Goal: Task Accomplishment & Management: Complete application form

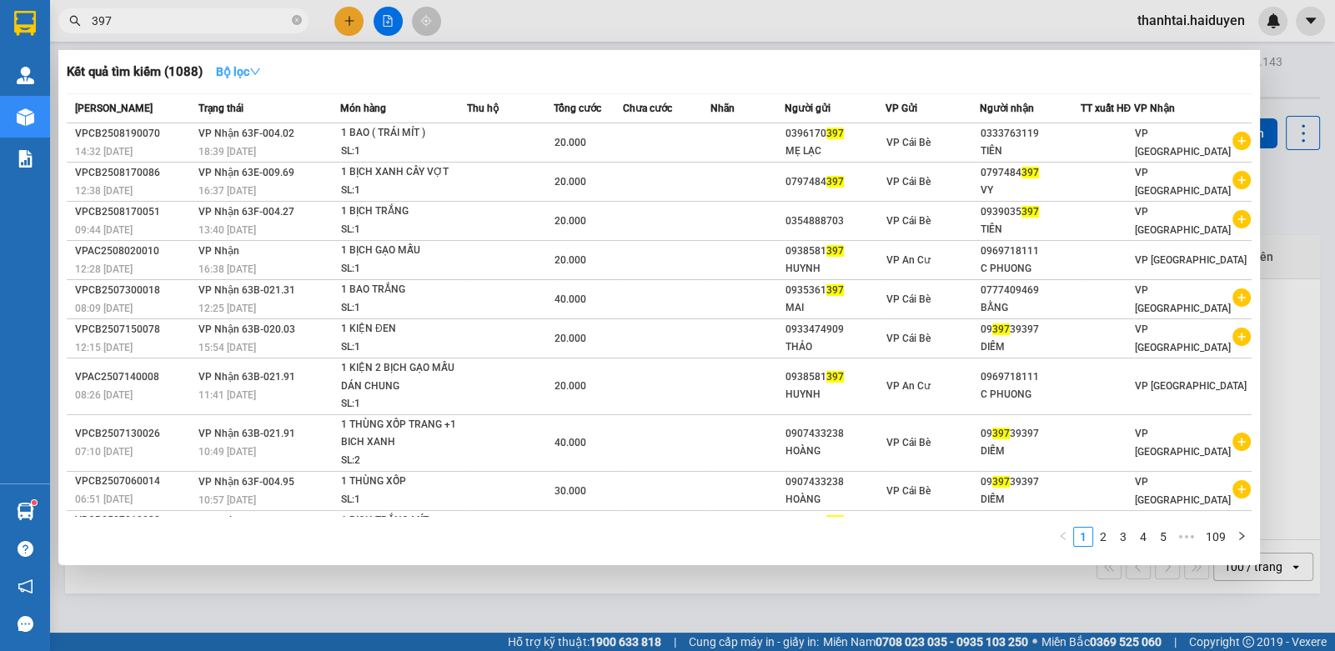
type input "397"
click at [221, 68] on strong "Bộ lọc" at bounding box center [238, 71] width 45 height 13
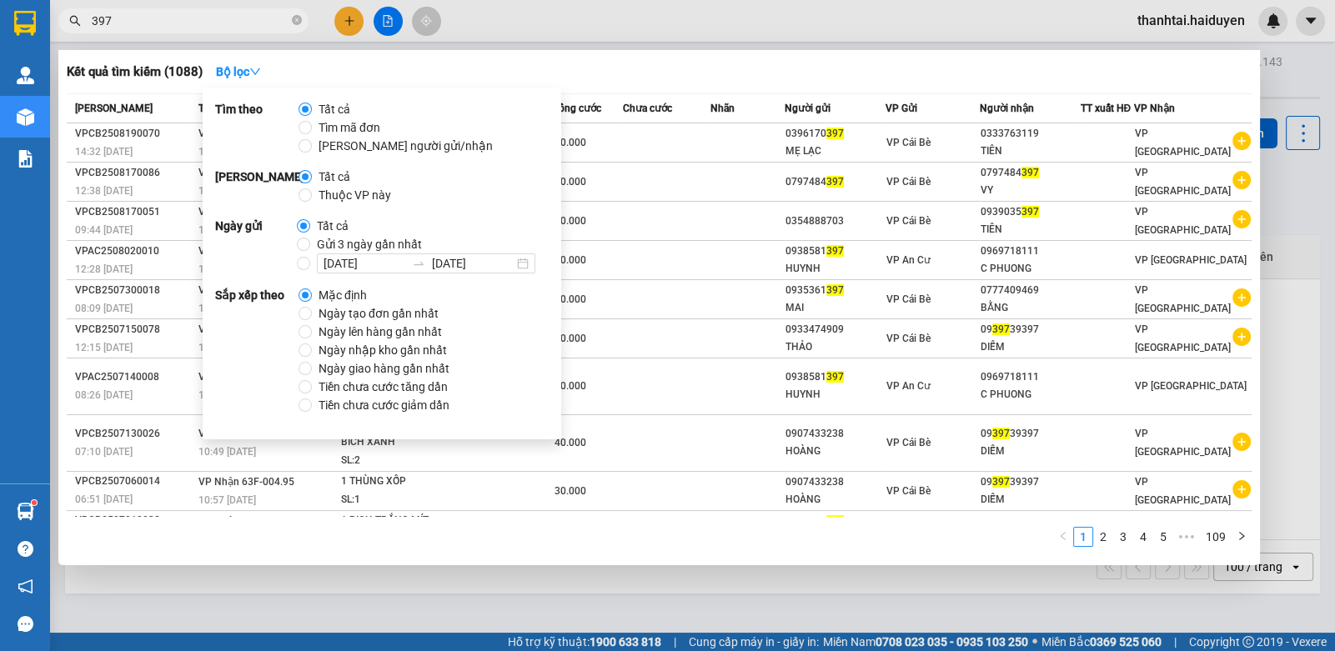
click at [310, 243] on span "Gửi 3 ngày gần nhất" at bounding box center [369, 244] width 118 height 18
click at [308, 243] on input "Gửi 3 ngày gần nhất" at bounding box center [303, 244] width 13 height 13
radio input "true"
radio input "false"
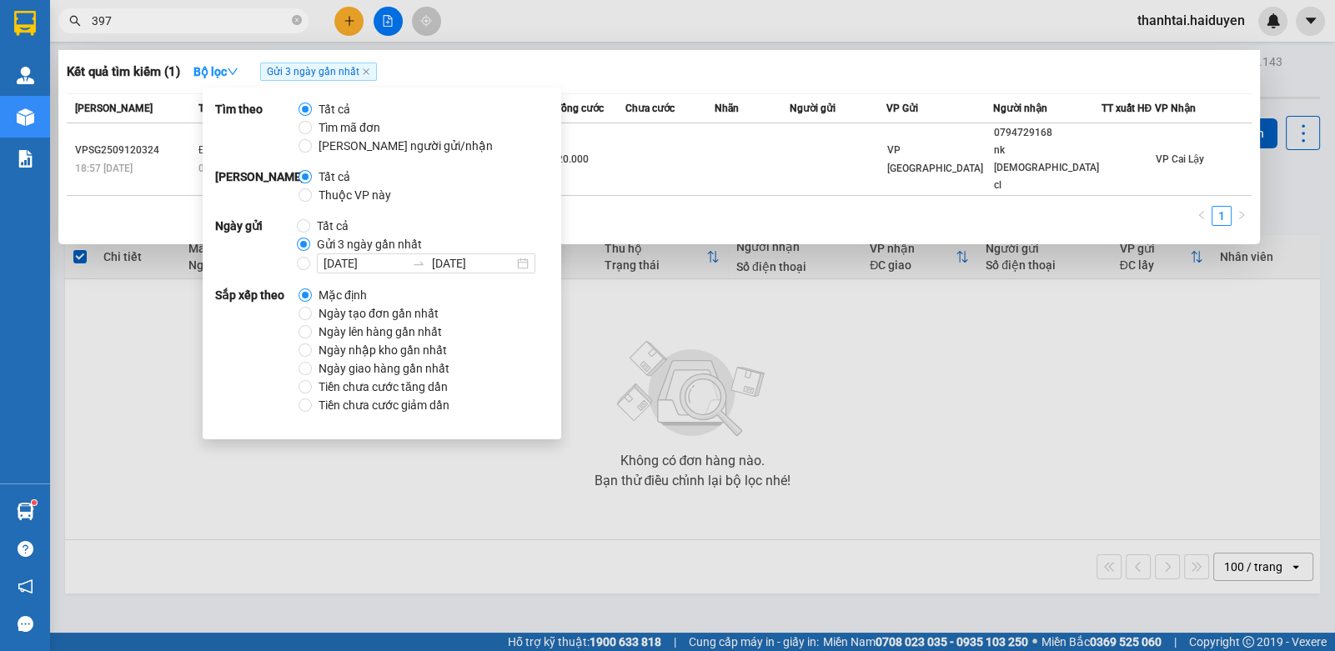
click at [616, 26] on div at bounding box center [667, 325] width 1335 height 651
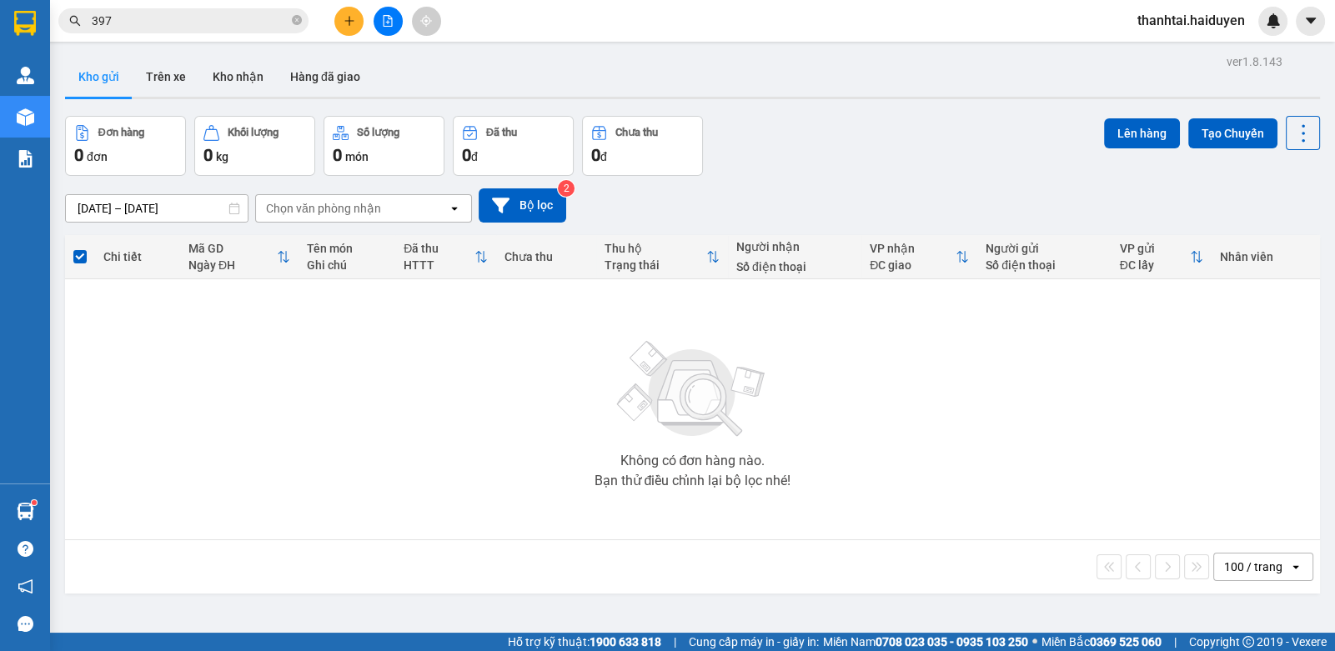
click at [176, 23] on input "397" at bounding box center [190, 21] width 197 height 18
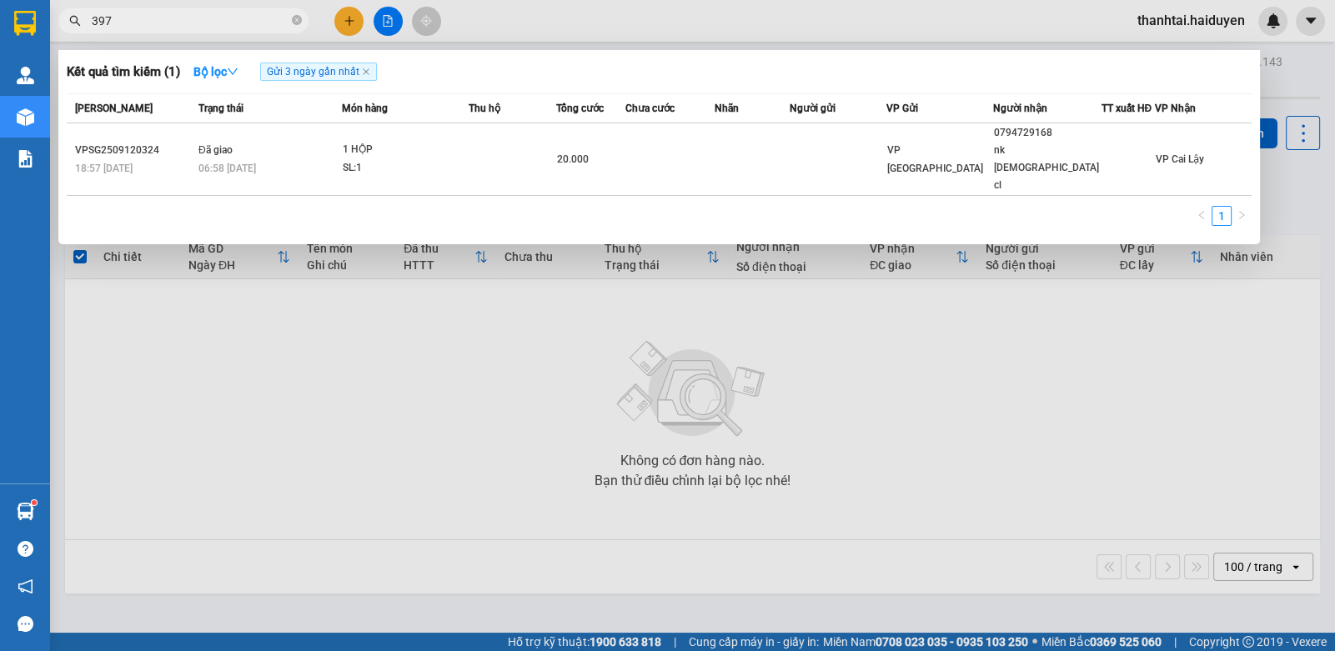
click at [176, 23] on input "397" at bounding box center [190, 21] width 197 height 18
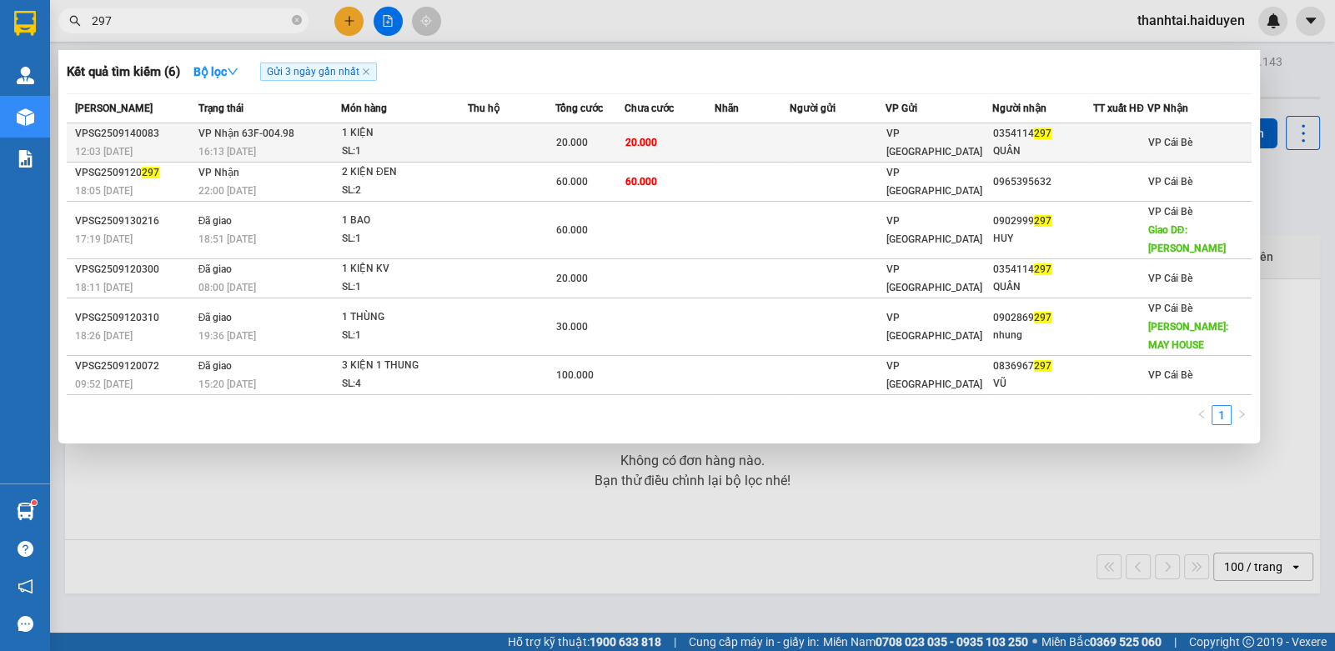
type input "297"
click at [674, 137] on td "20.000" at bounding box center [670, 142] width 90 height 39
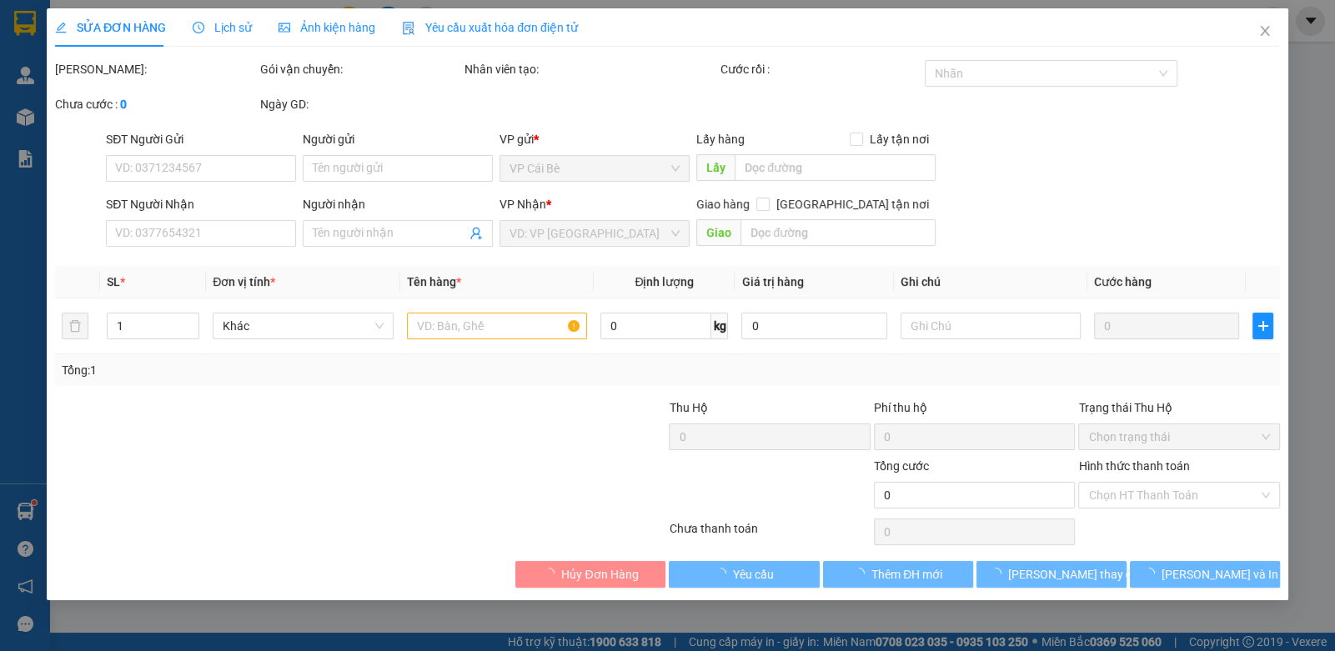
type input "0354114297"
type input "QUÂN"
type input "20.000"
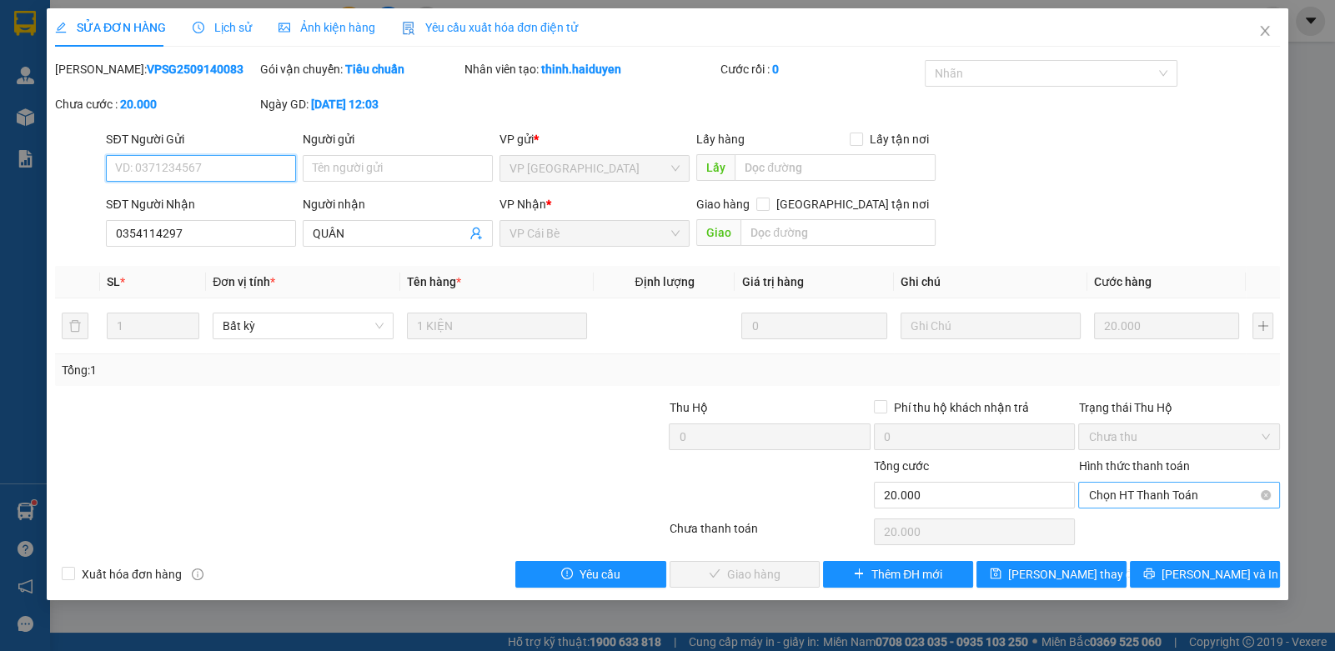
click at [1137, 499] on span "Chọn HT Thanh Toán" at bounding box center [1179, 495] width 181 height 25
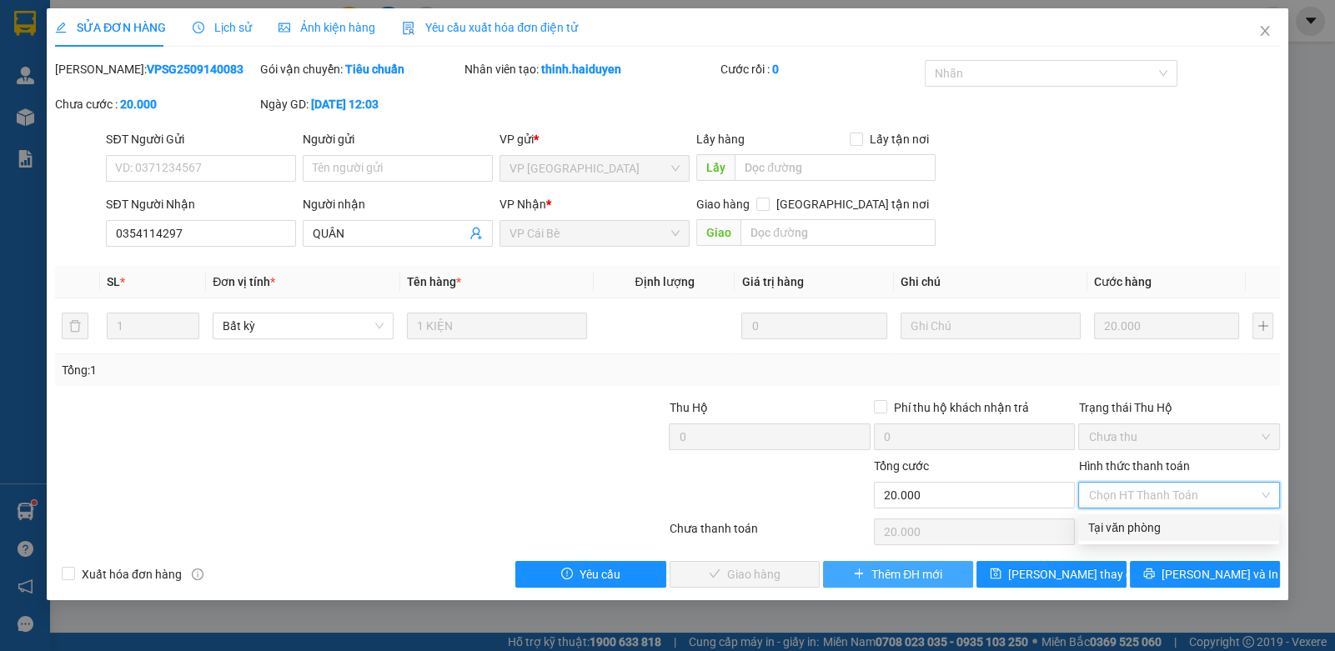
drag, startPoint x: 1090, startPoint y: 528, endPoint x: 847, endPoint y: 578, distance: 247.8
click at [1080, 531] on div "Tại văn phòng" at bounding box center [1179, 528] width 201 height 27
type input "0"
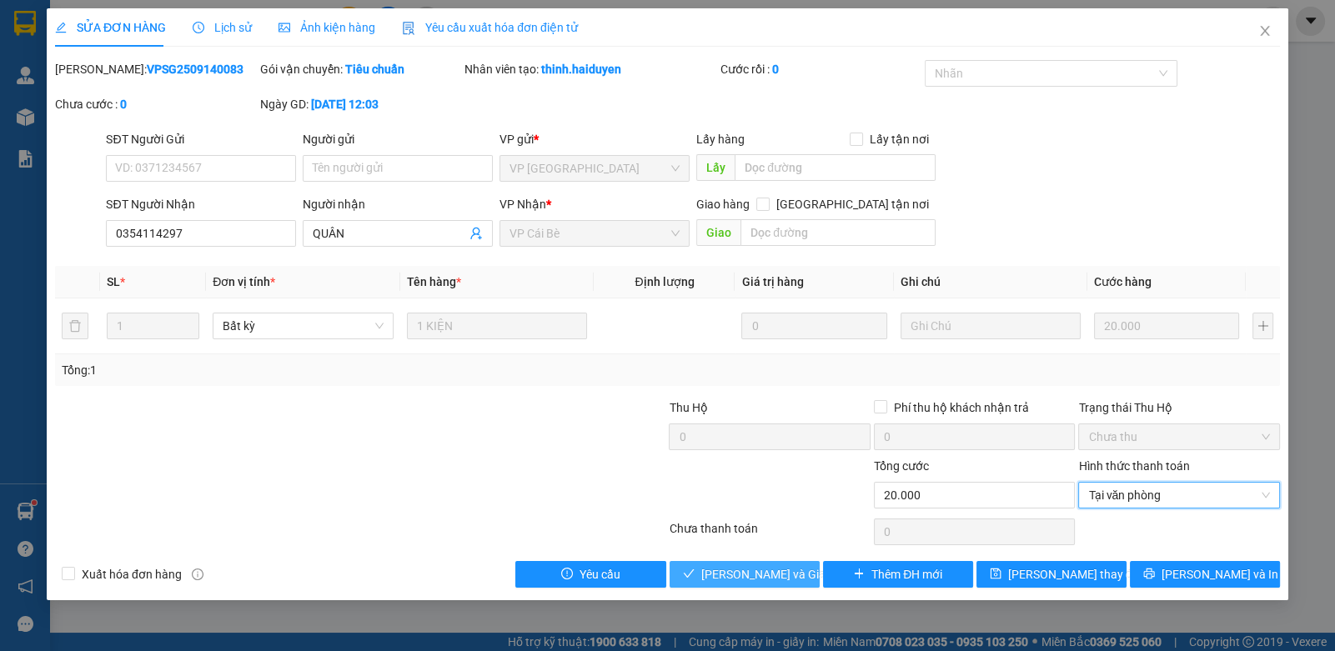
click at [737, 581] on span "[PERSON_NAME] và Giao hàng" at bounding box center [782, 575] width 160 height 18
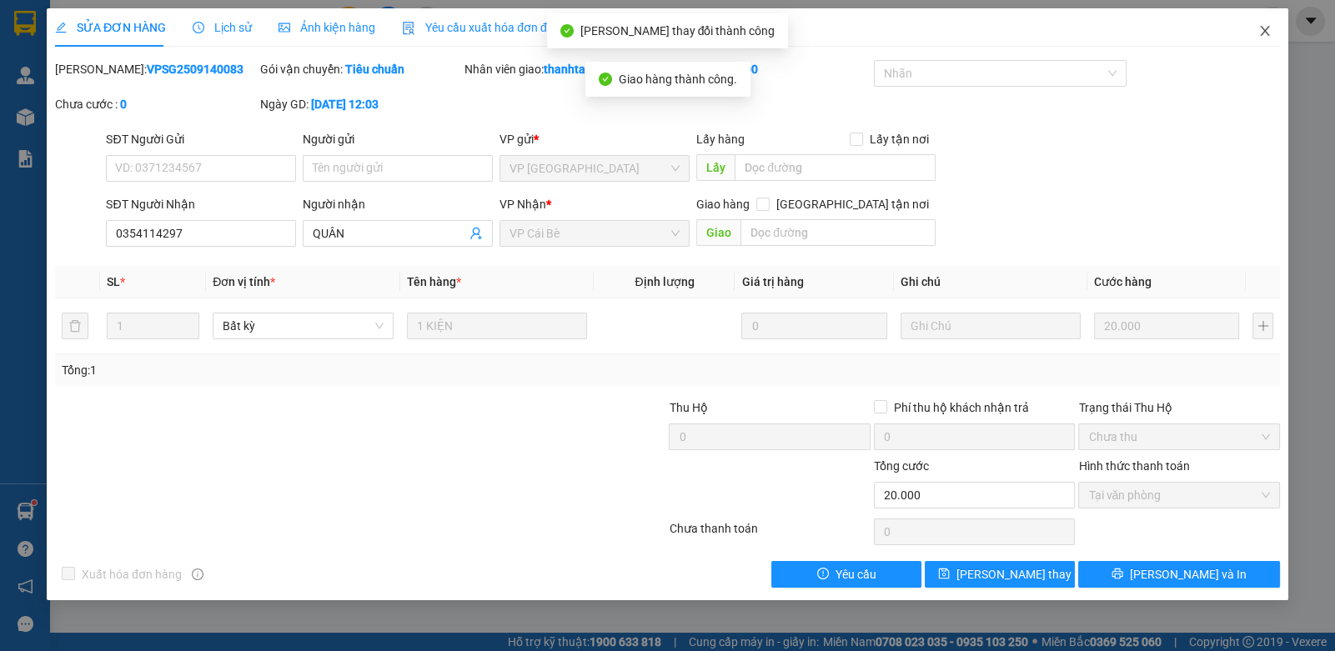
click at [1268, 19] on span "Close" at bounding box center [1265, 31] width 47 height 47
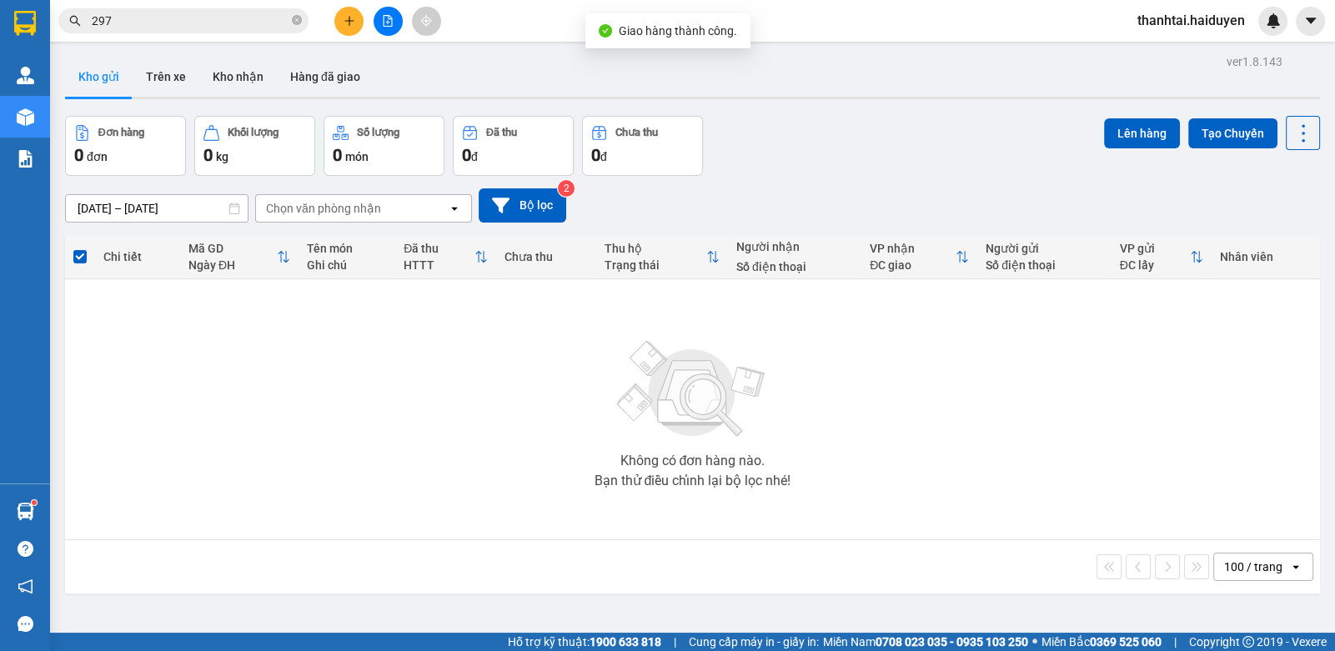
click at [402, 16] on div at bounding box center [387, 21] width 125 height 29
drag, startPoint x: 394, startPoint y: 23, endPoint x: 409, endPoint y: 32, distance: 17.2
click at [395, 28] on button at bounding box center [388, 21] width 29 height 29
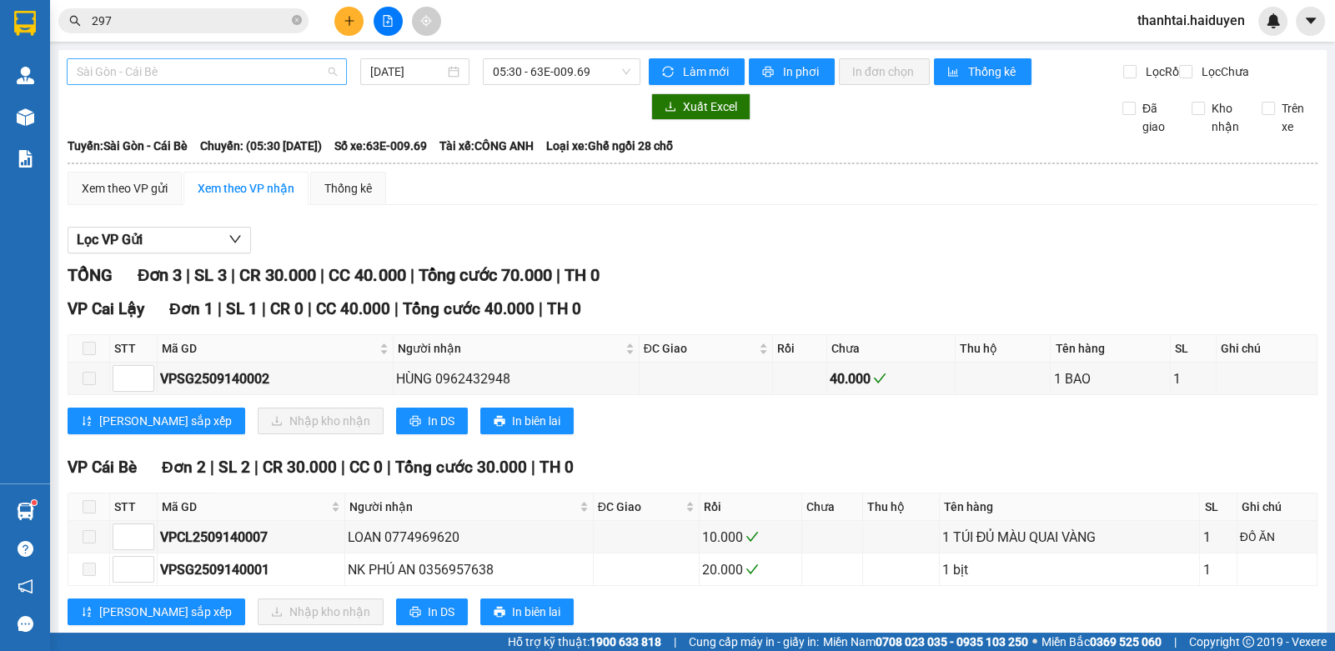
click at [229, 77] on span "Sài Gòn - Cái Bè" at bounding box center [207, 71] width 260 height 25
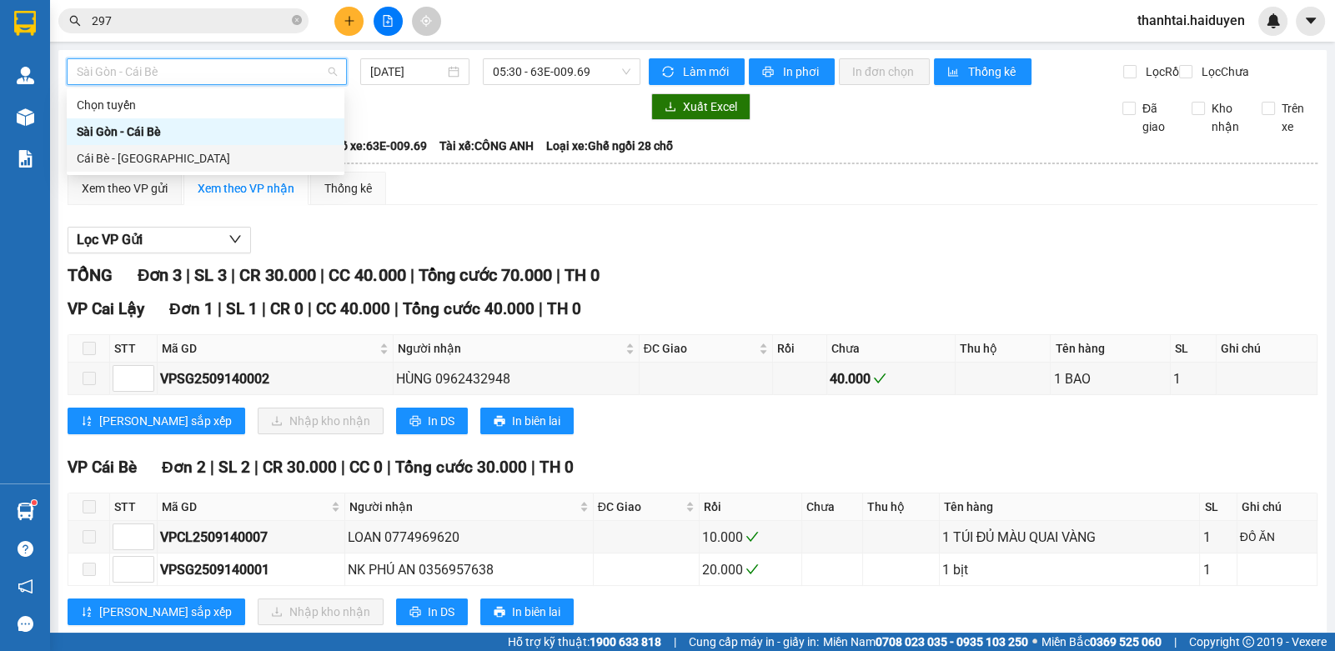
drag, startPoint x: 163, startPoint y: 163, endPoint x: 438, endPoint y: 88, distance: 285.3
click at [168, 163] on div "Cái Bè - [GEOGRAPHIC_DATA]" at bounding box center [206, 158] width 258 height 18
type input "[DATE]"
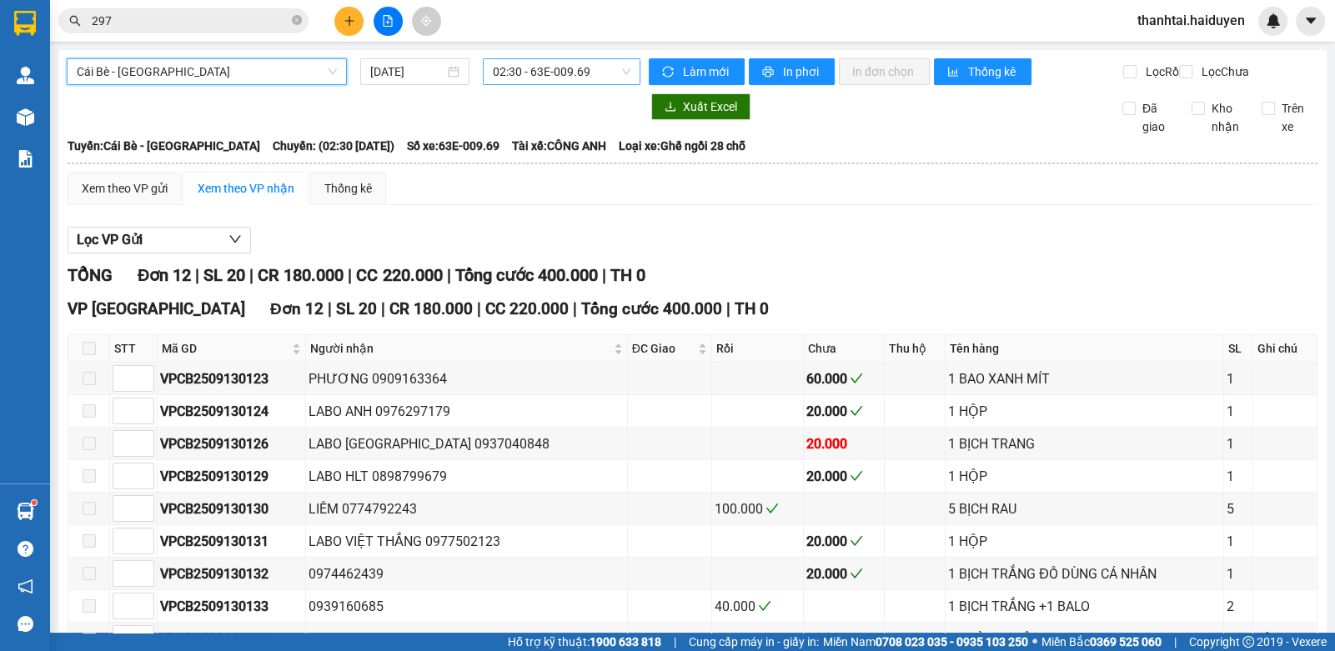
drag, startPoint x: 459, startPoint y: 71, endPoint x: 496, endPoint y: 74, distance: 37.7
click at [469, 73] on div "[DATE]" at bounding box center [415, 71] width 123 height 27
drag, startPoint x: 500, startPoint y: 73, endPoint x: 507, endPoint y: 87, distance: 14.9
click at [503, 82] on span "02:30 - 63E-009.69" at bounding box center [562, 71] width 138 height 25
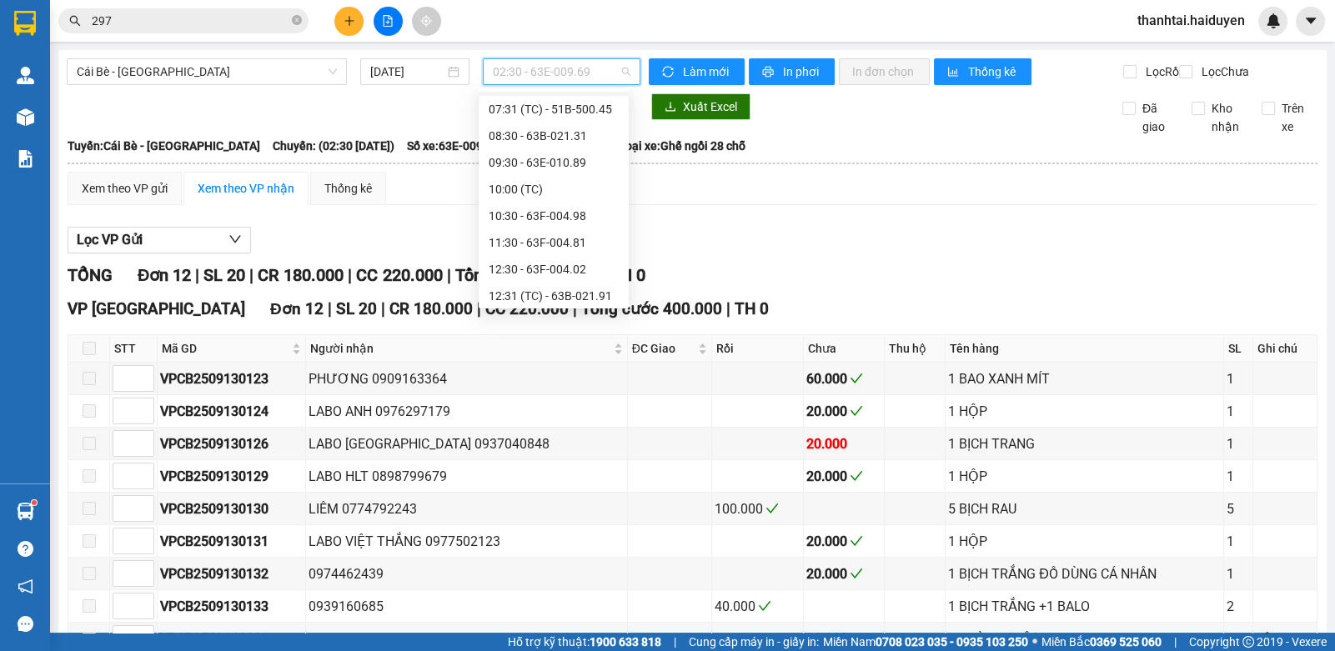
scroll to position [416, 0]
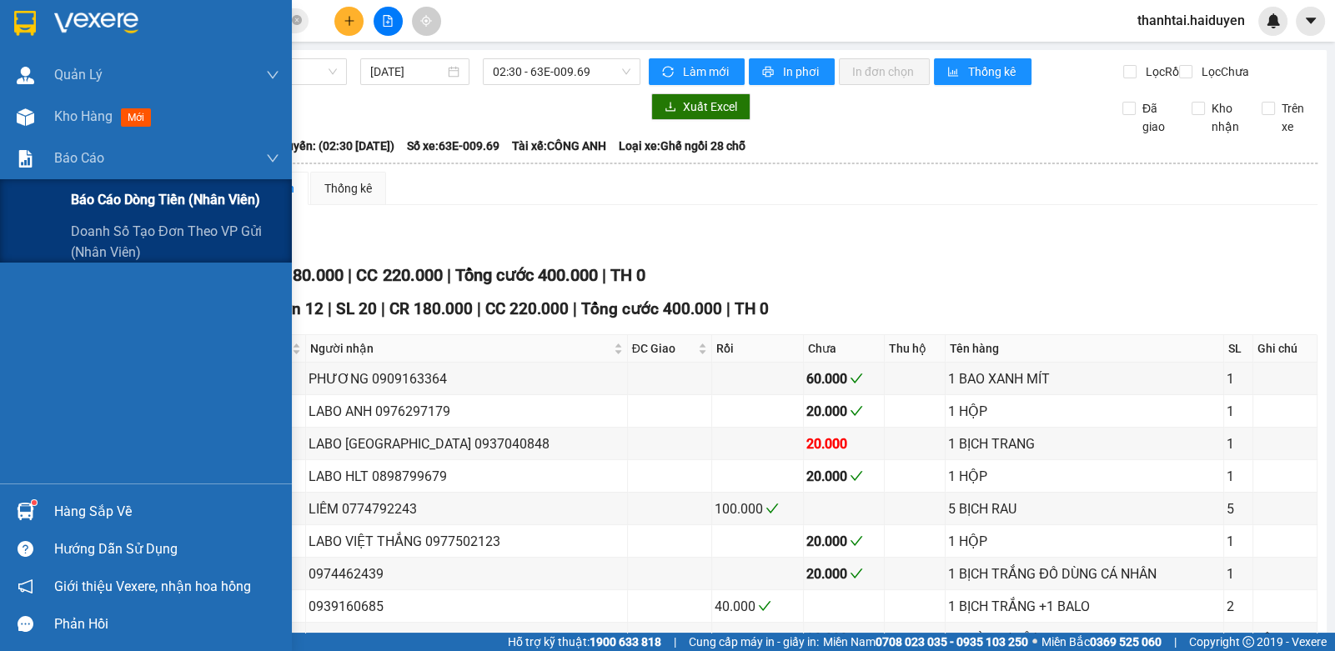
drag, startPoint x: 93, startPoint y: 195, endPoint x: 276, endPoint y: 199, distance: 183.5
click at [96, 197] on span "Báo cáo dòng tiền (nhân viên)" at bounding box center [165, 199] width 189 height 21
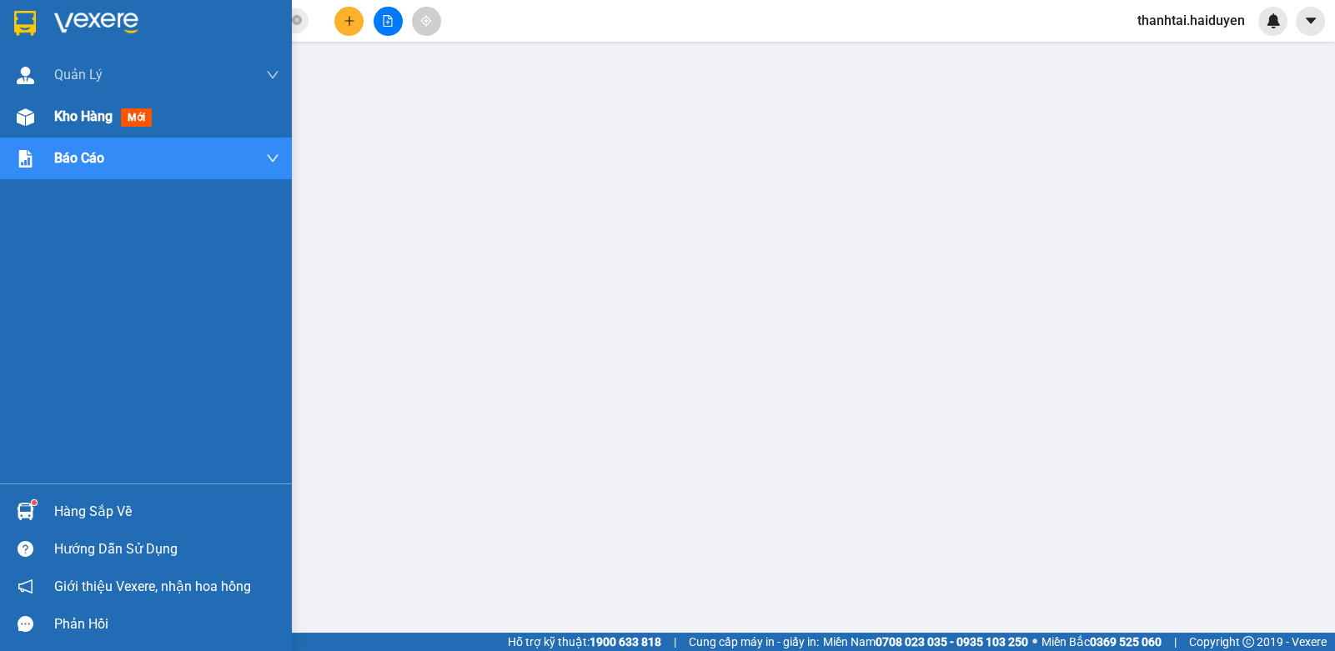
click at [58, 121] on span "Kho hàng" at bounding box center [83, 116] width 58 height 16
drag, startPoint x: 58, startPoint y: 121, endPoint x: 184, endPoint y: 152, distance: 129.7
click at [184, 152] on div "Quản [PERSON_NAME] lý thu hộ Kho hàng mới Báo cáo Báo cáo dòng tiền (nhân viên)…" at bounding box center [146, 269] width 292 height 430
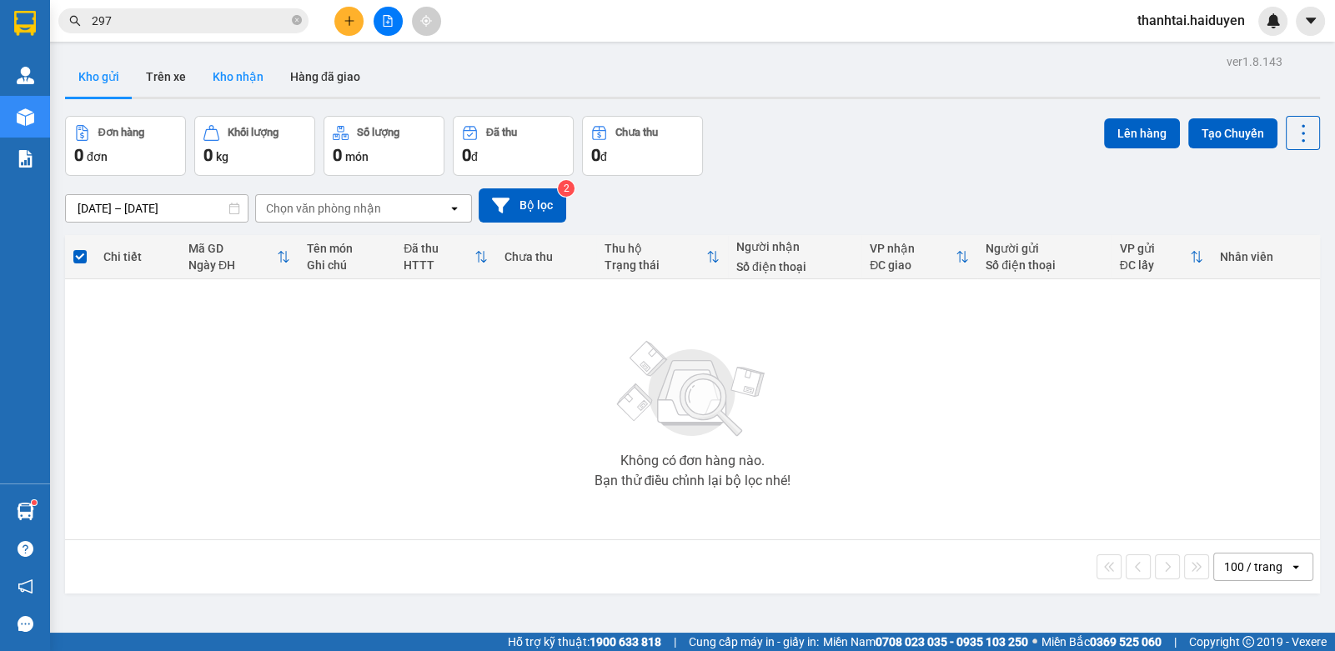
click at [218, 80] on button "Kho nhận" at bounding box center [238, 77] width 78 height 40
drag, startPoint x: 218, startPoint y: 80, endPoint x: 260, endPoint y: 116, distance: 55.6
click at [221, 84] on button "Kho nhận" at bounding box center [238, 77] width 78 height 40
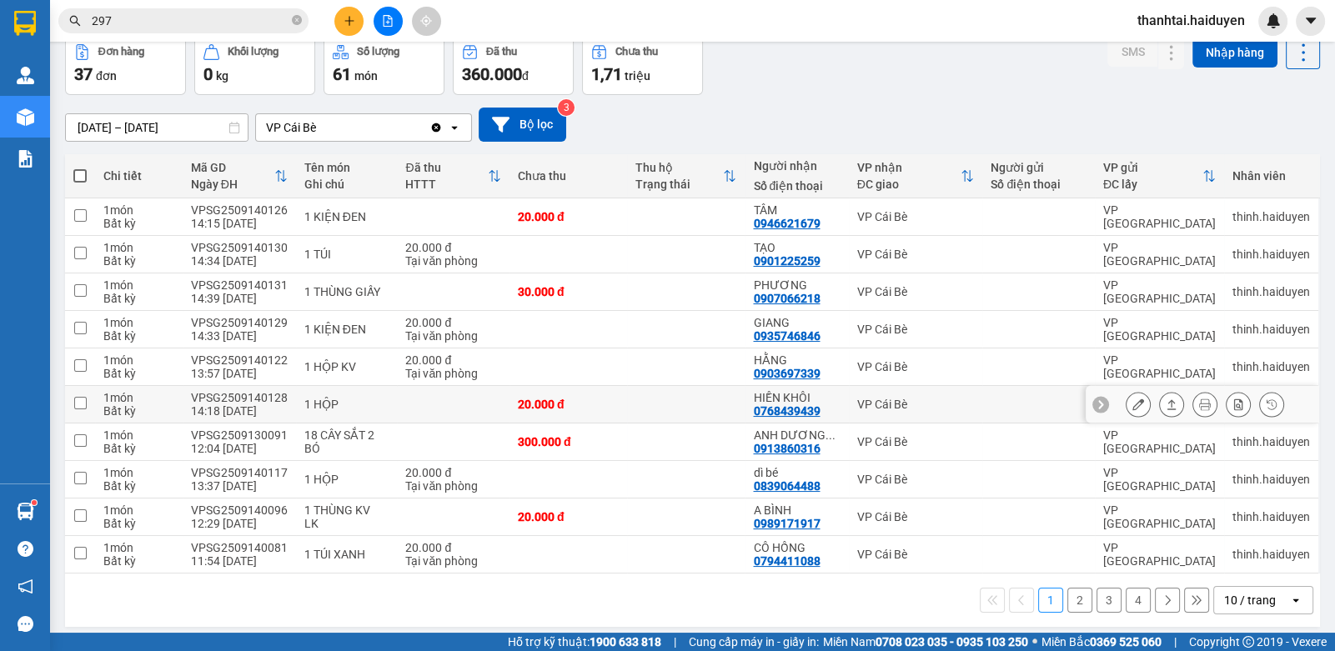
scroll to position [87, 0]
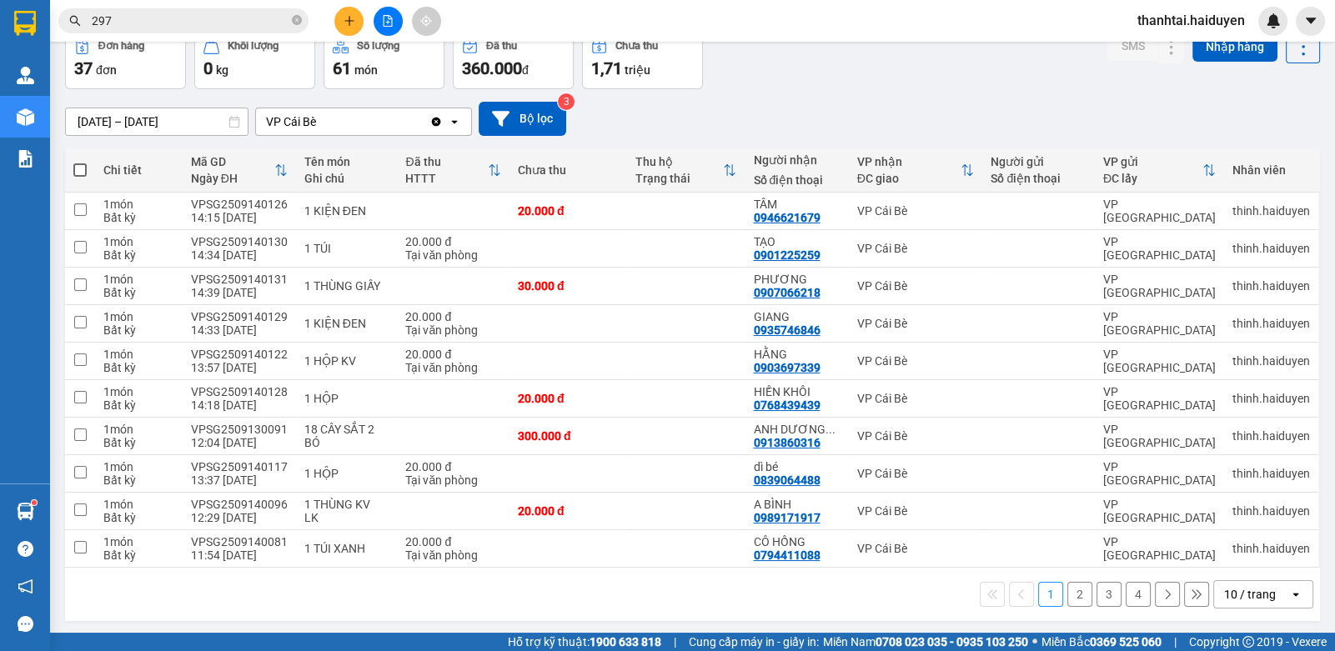
drag, startPoint x: 1066, startPoint y: 588, endPoint x: 1029, endPoint y: 596, distance: 37.5
click at [1068, 588] on button "2" at bounding box center [1080, 594] width 25 height 25
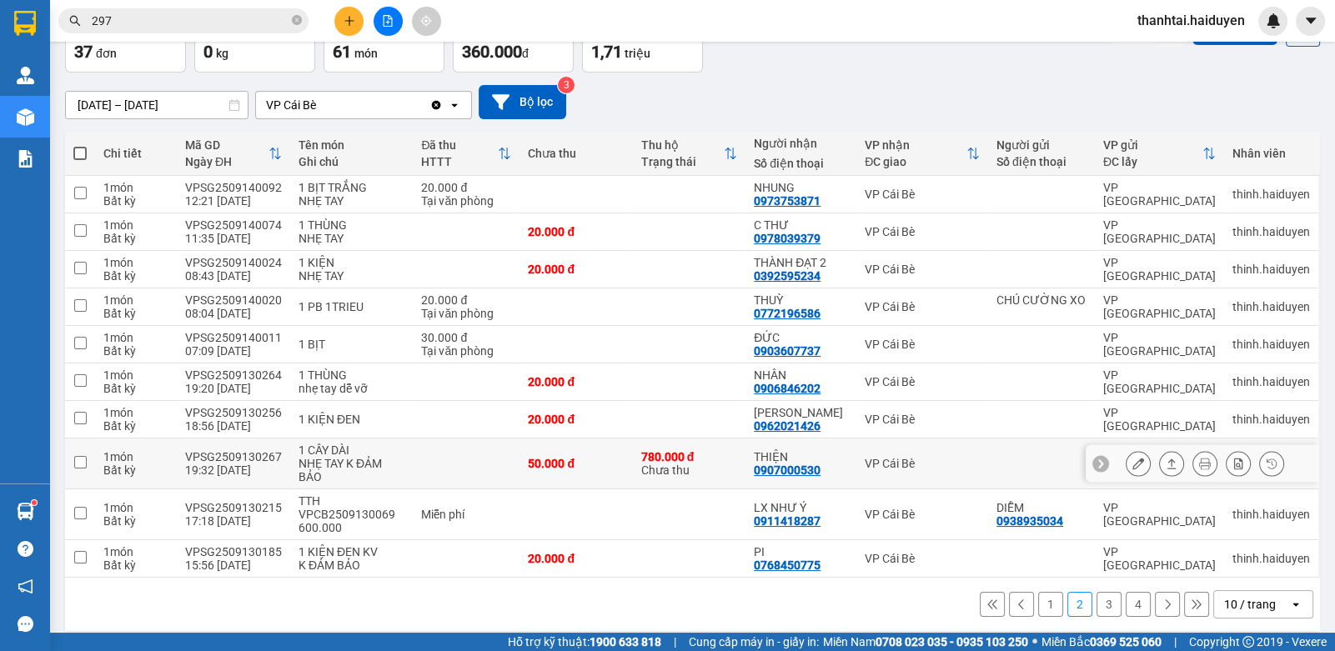
scroll to position [113, 0]
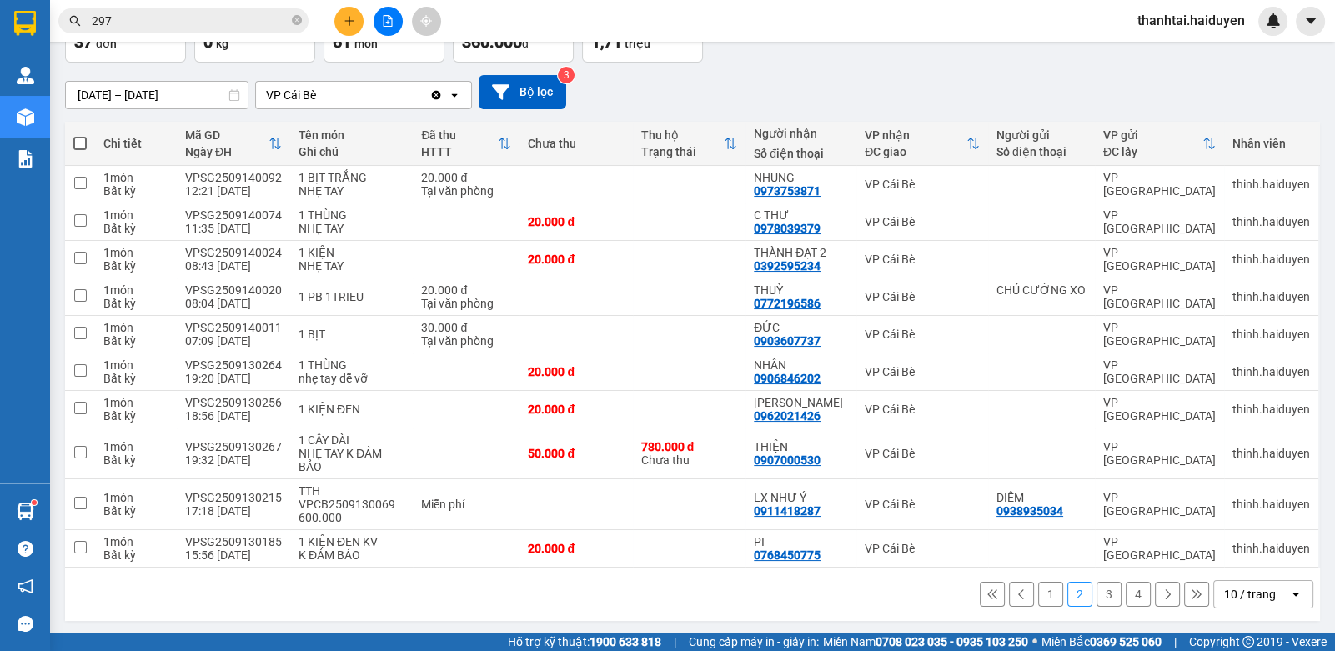
click at [1097, 586] on button "3" at bounding box center [1109, 594] width 25 height 25
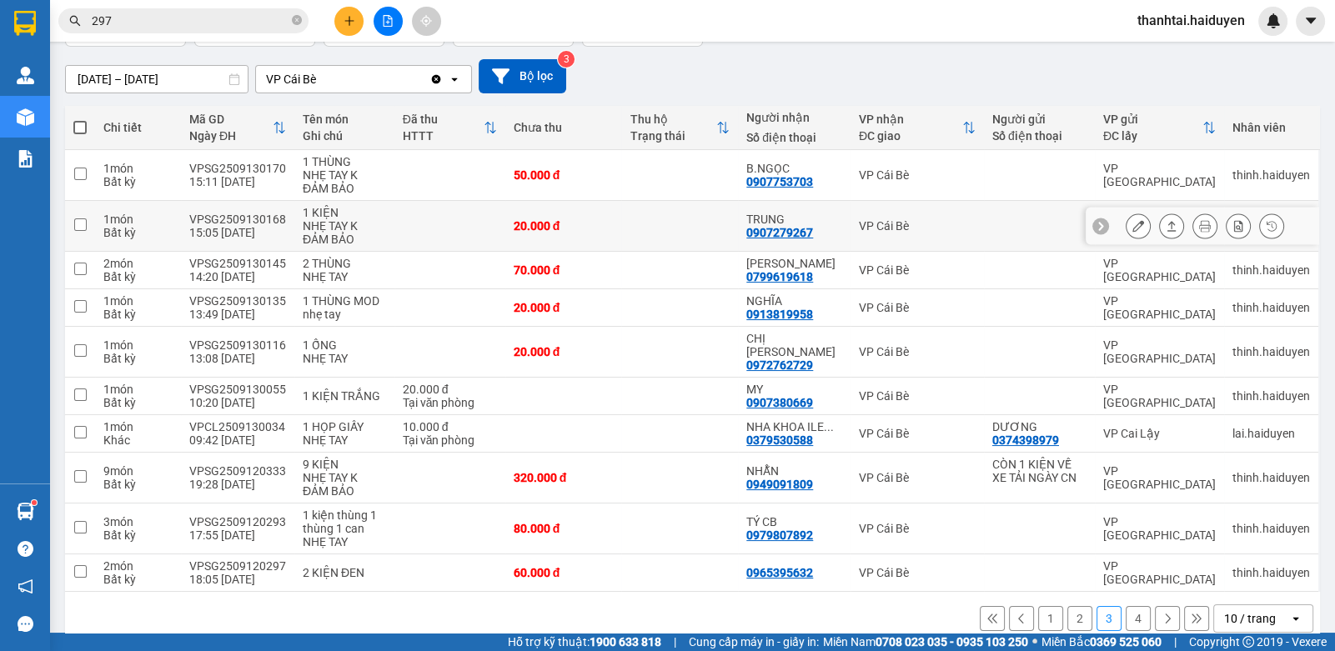
scroll to position [141, 0]
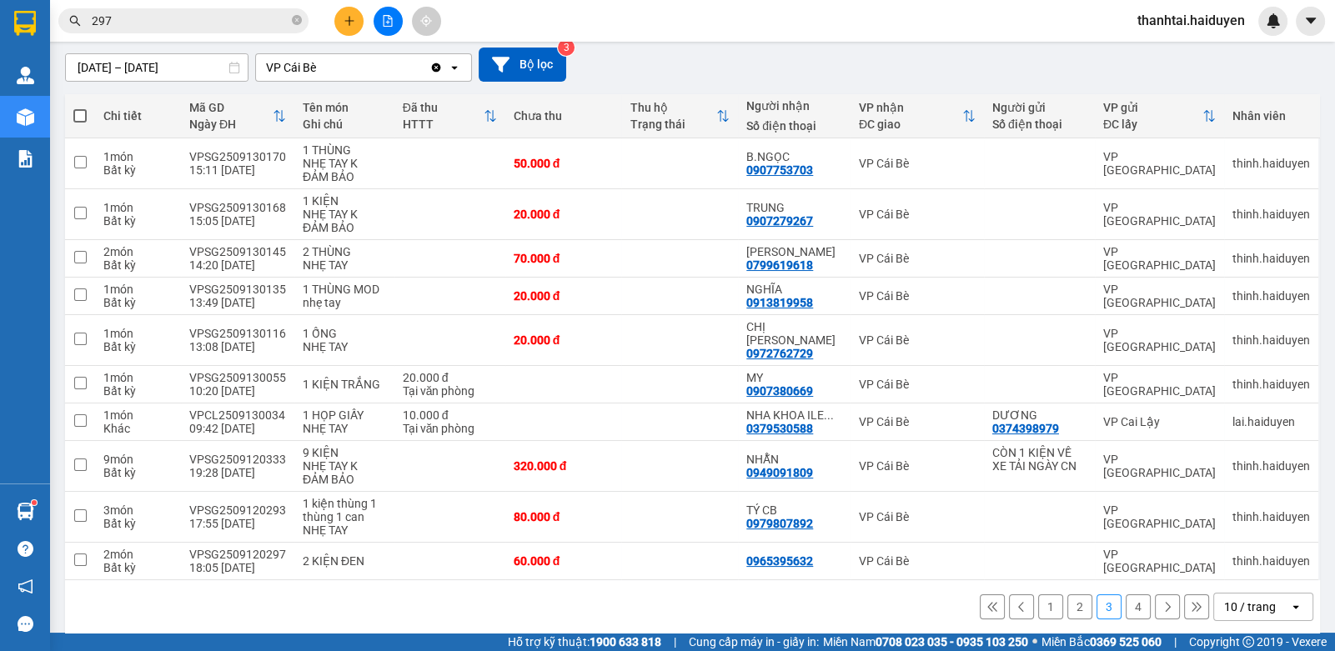
click at [1126, 595] on button "4" at bounding box center [1138, 607] width 25 height 25
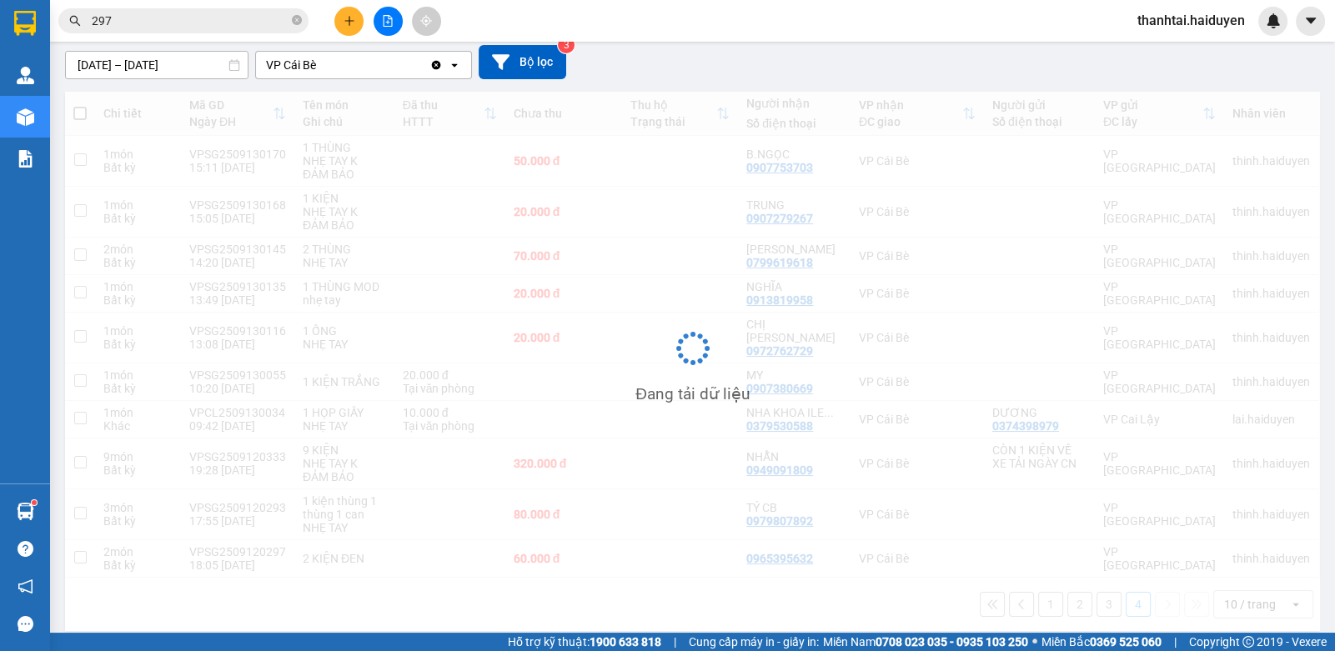
scroll to position [76, 0]
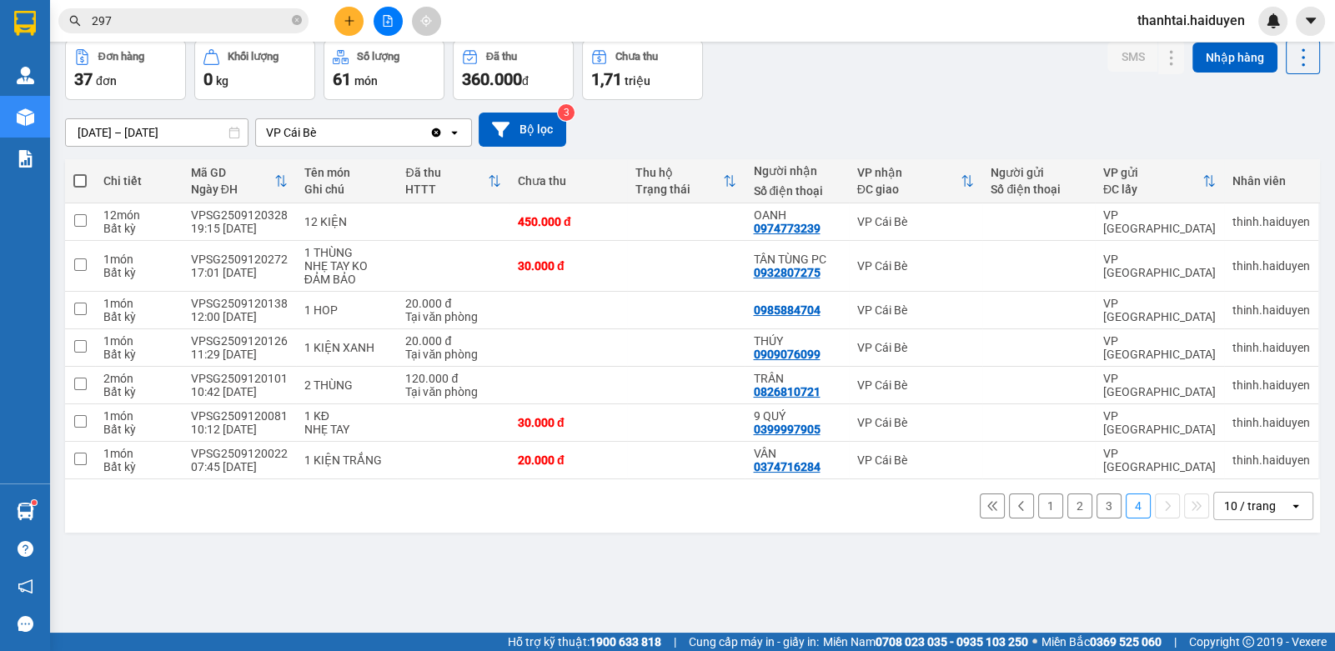
click at [1097, 502] on button "3" at bounding box center [1109, 506] width 25 height 25
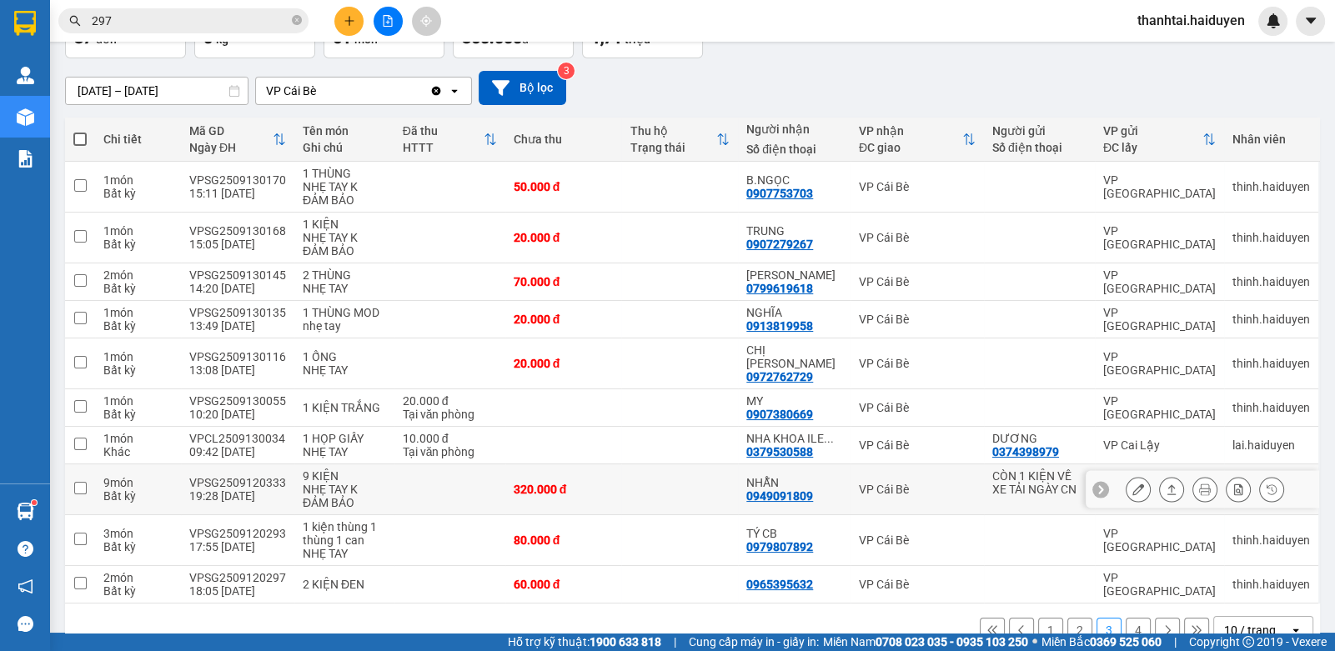
scroll to position [141, 0]
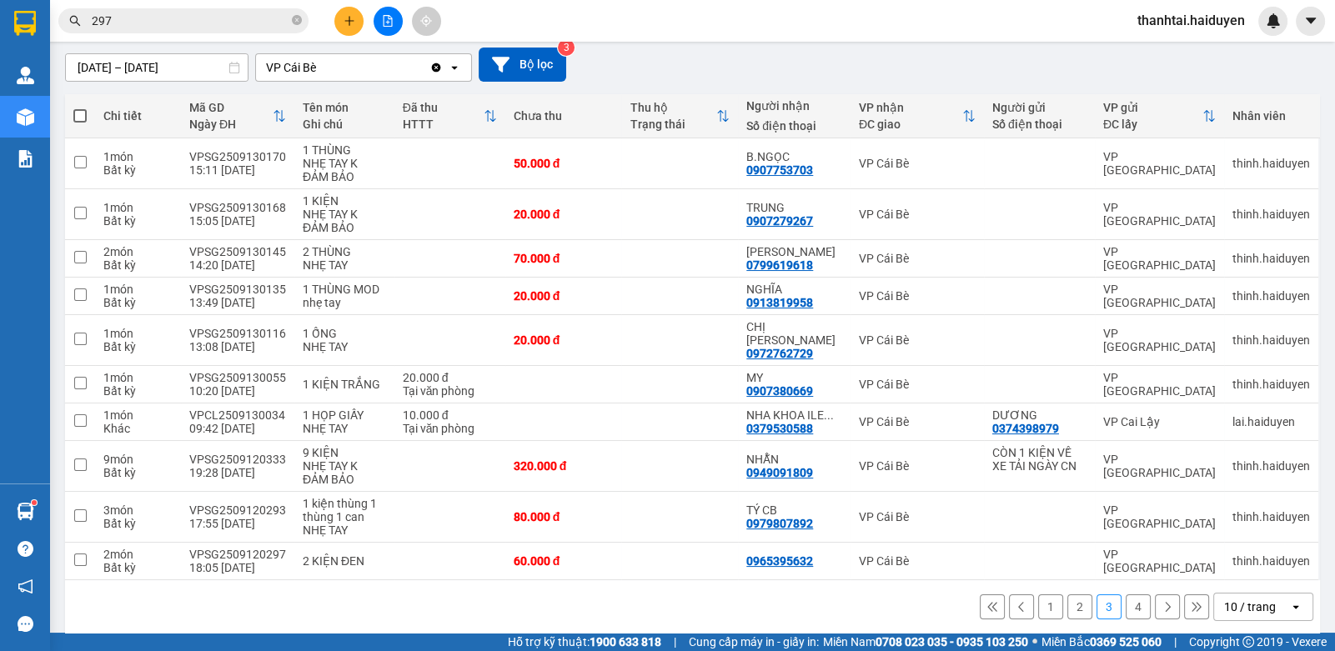
click at [1072, 596] on button "2" at bounding box center [1080, 607] width 25 height 25
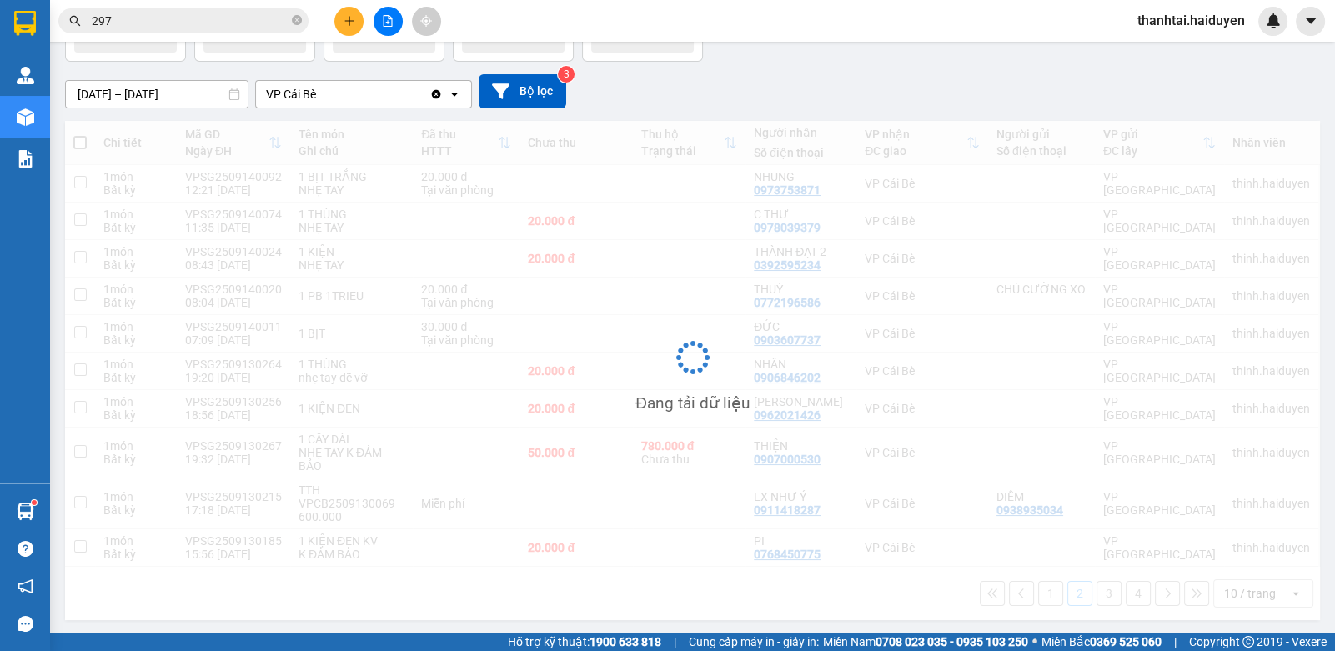
scroll to position [113, 0]
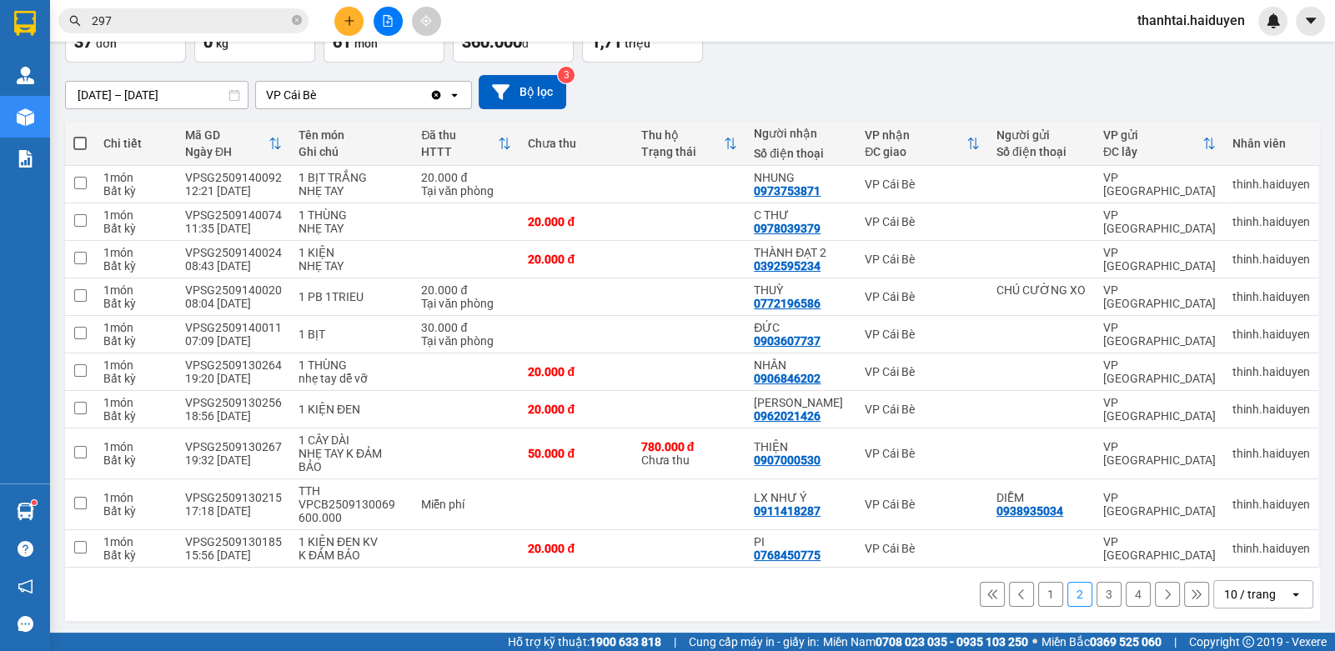
click at [1097, 591] on button "3" at bounding box center [1109, 594] width 25 height 25
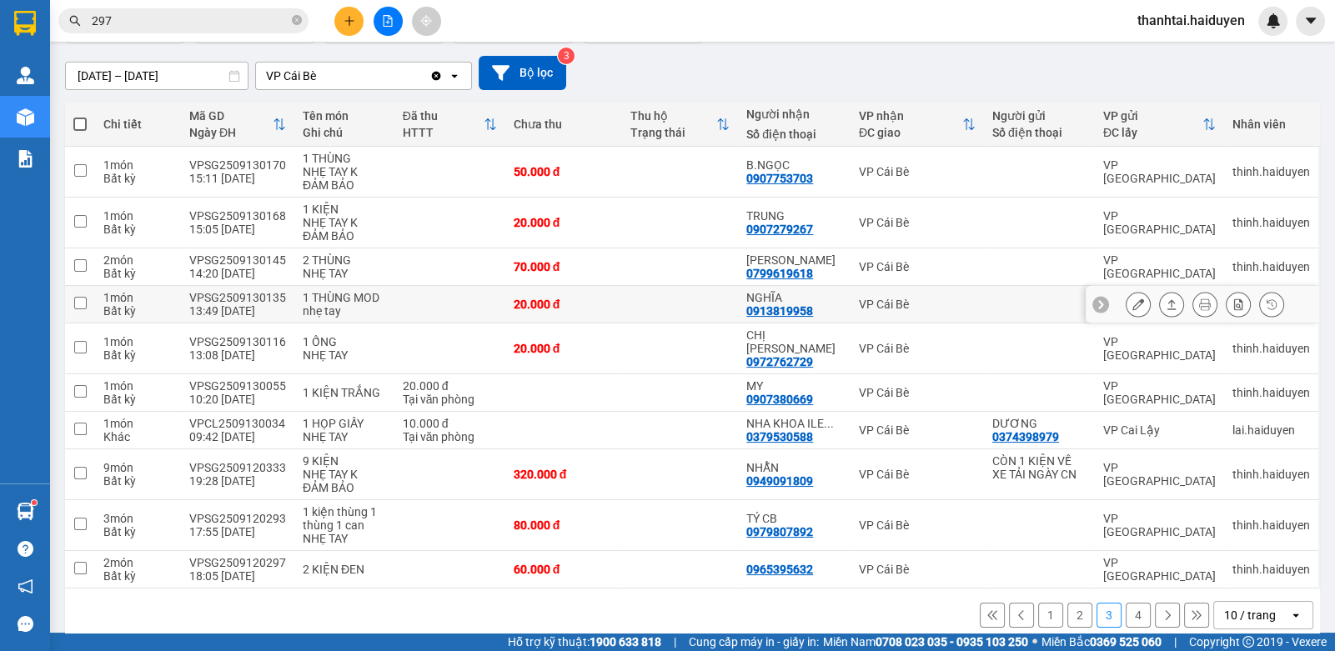
scroll to position [141, 0]
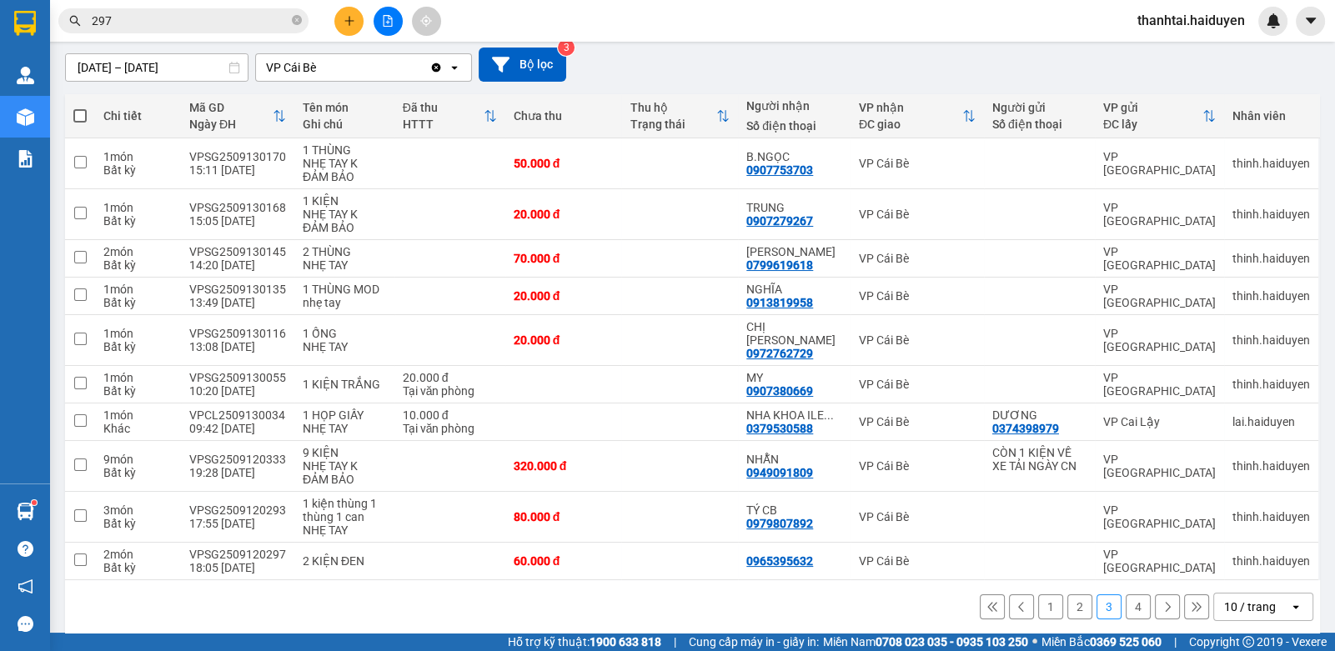
click at [1126, 595] on button "4" at bounding box center [1138, 607] width 25 height 25
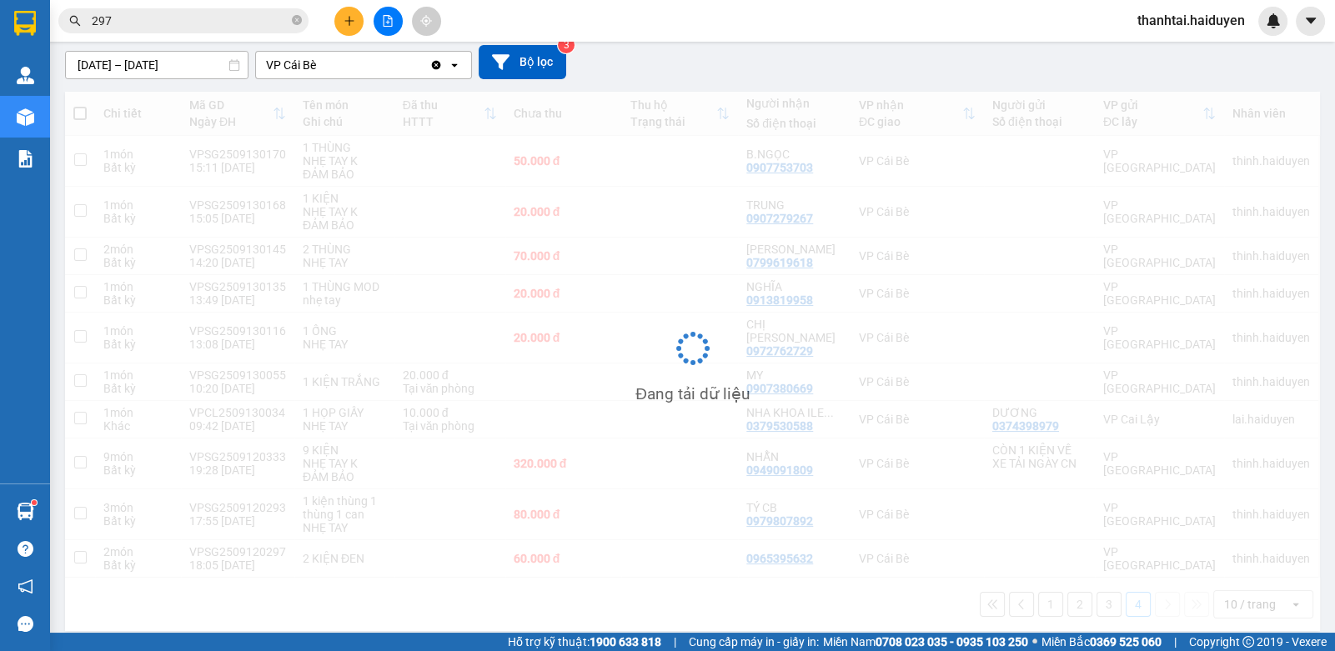
scroll to position [76, 0]
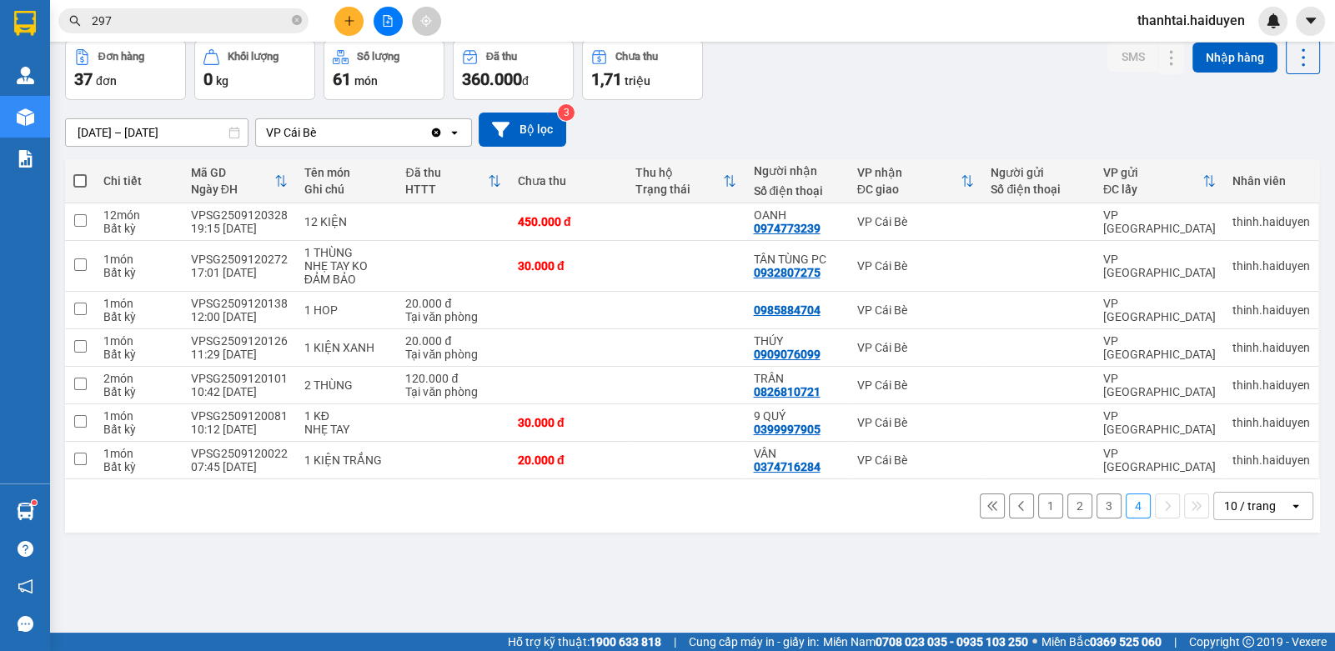
click at [1038, 507] on button "1" at bounding box center [1050, 506] width 25 height 25
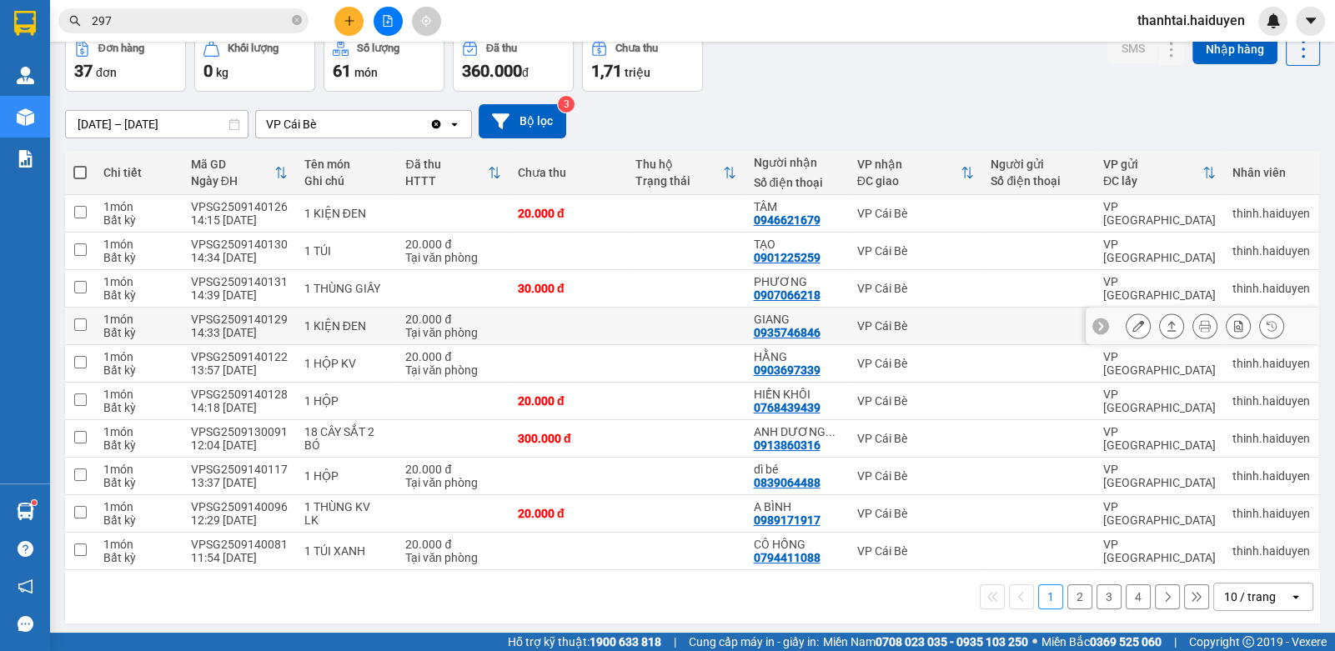
scroll to position [87, 0]
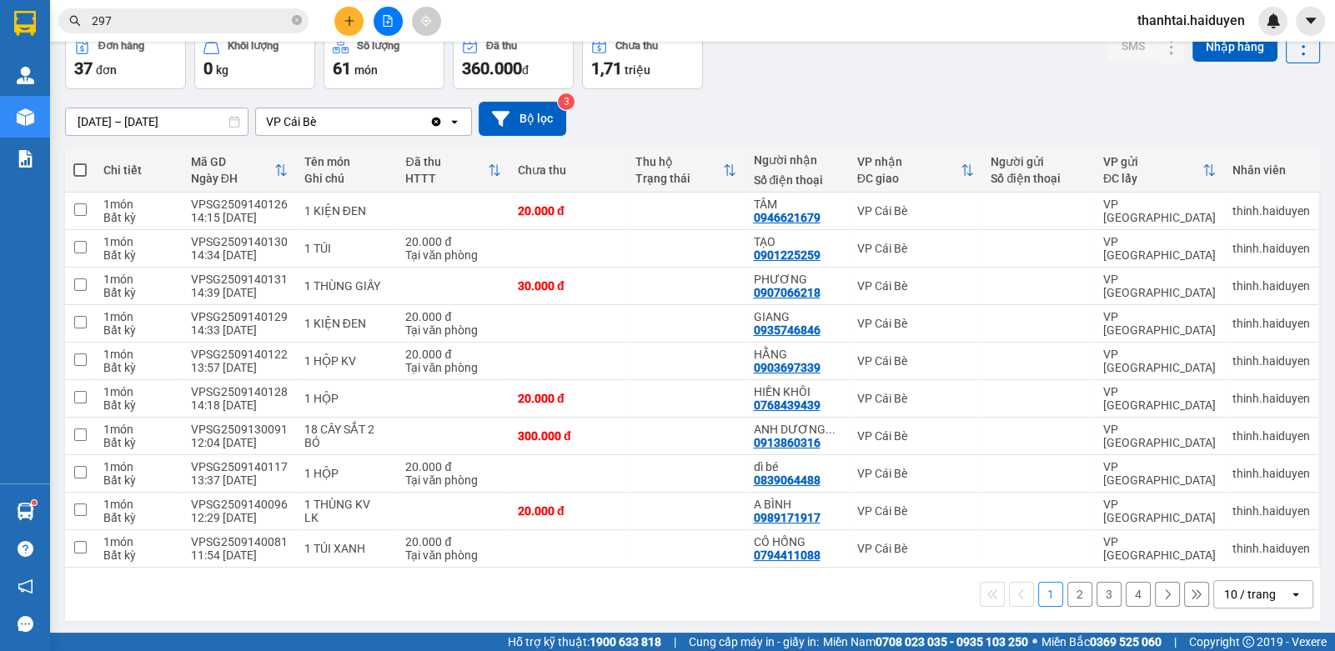
click at [1068, 586] on button "2" at bounding box center [1080, 594] width 25 height 25
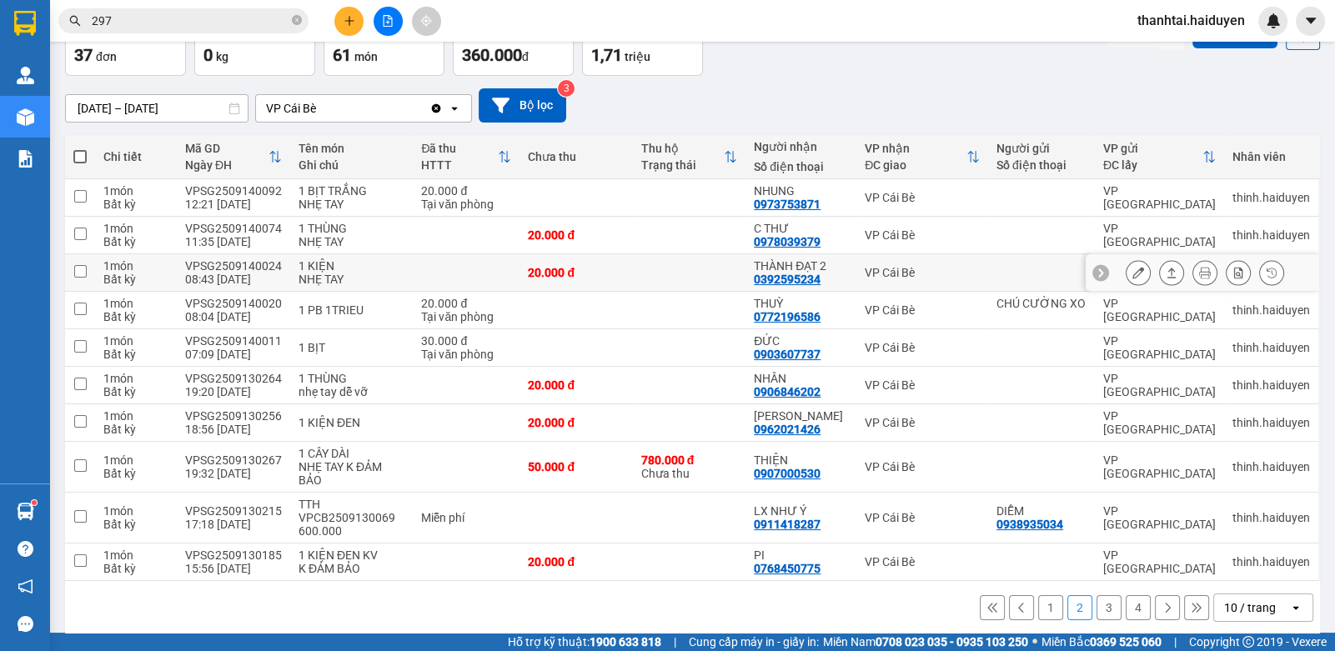
scroll to position [113, 0]
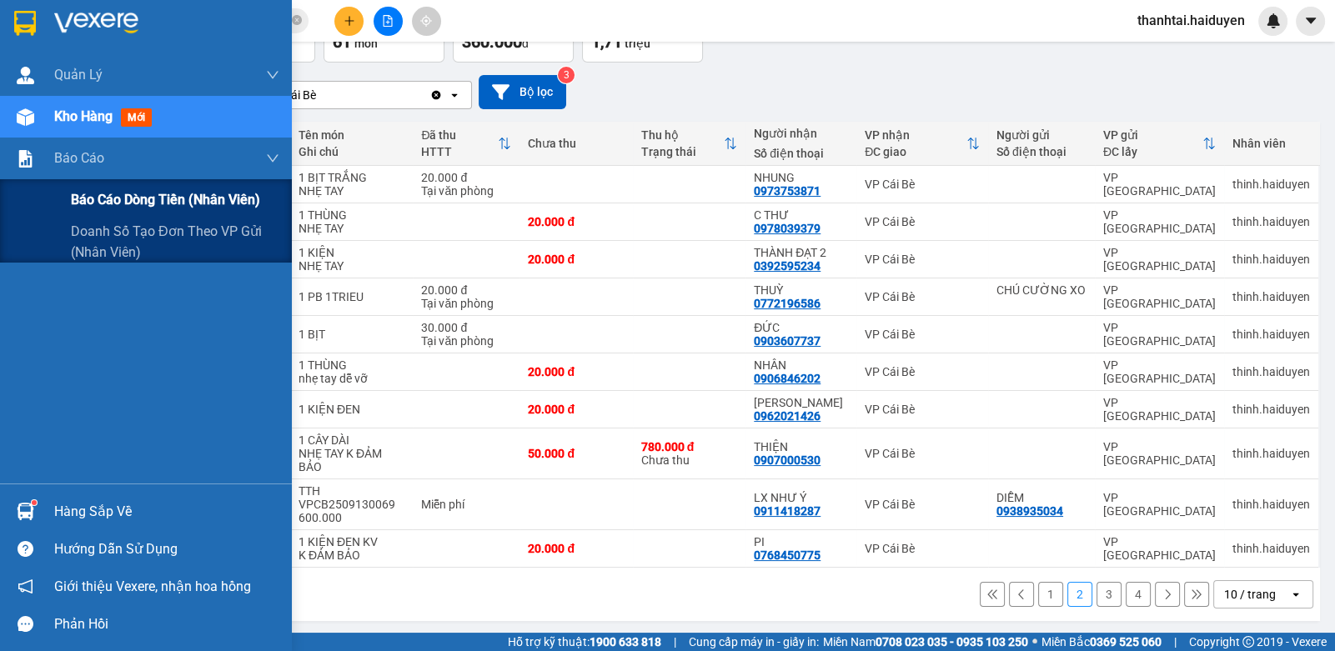
drag, startPoint x: 63, startPoint y: 189, endPoint x: 281, endPoint y: 241, distance: 224.6
click at [63, 189] on div "Báo cáo dòng tiền (nhân viên)" at bounding box center [146, 200] width 292 height 42
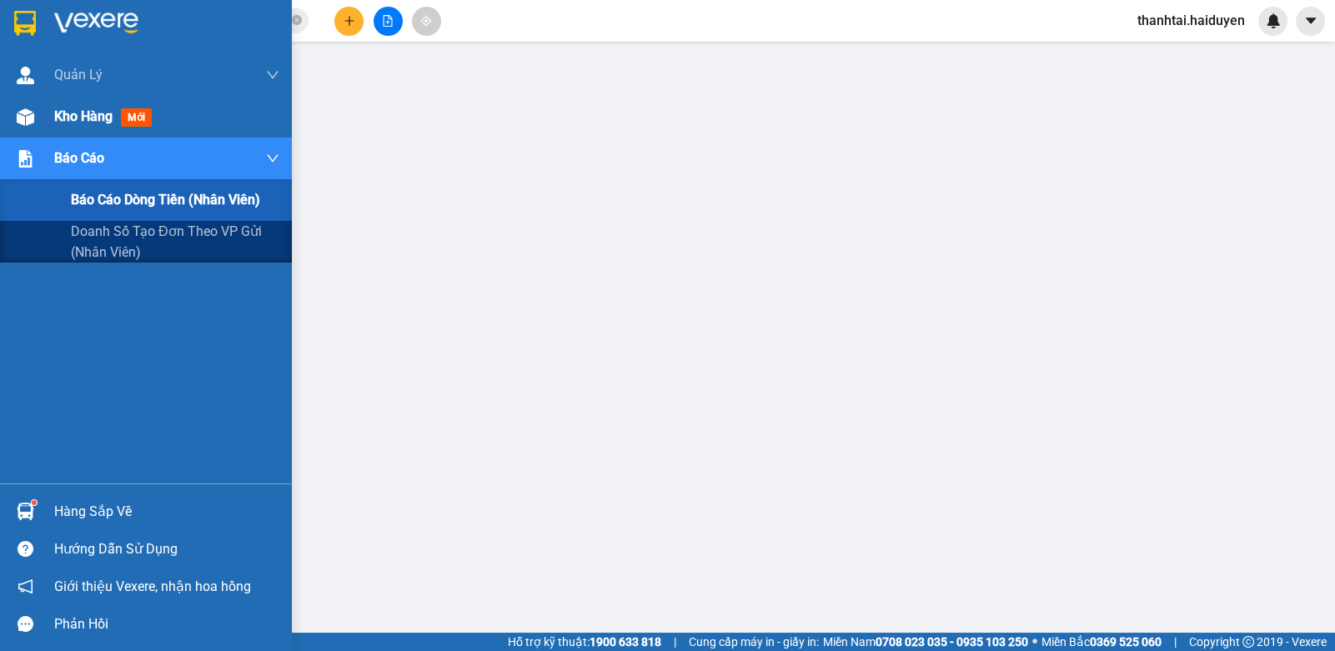
click at [12, 123] on div "Kho hàng mới" at bounding box center [146, 117] width 292 height 42
click at [13, 123] on div at bounding box center [25, 117] width 29 height 29
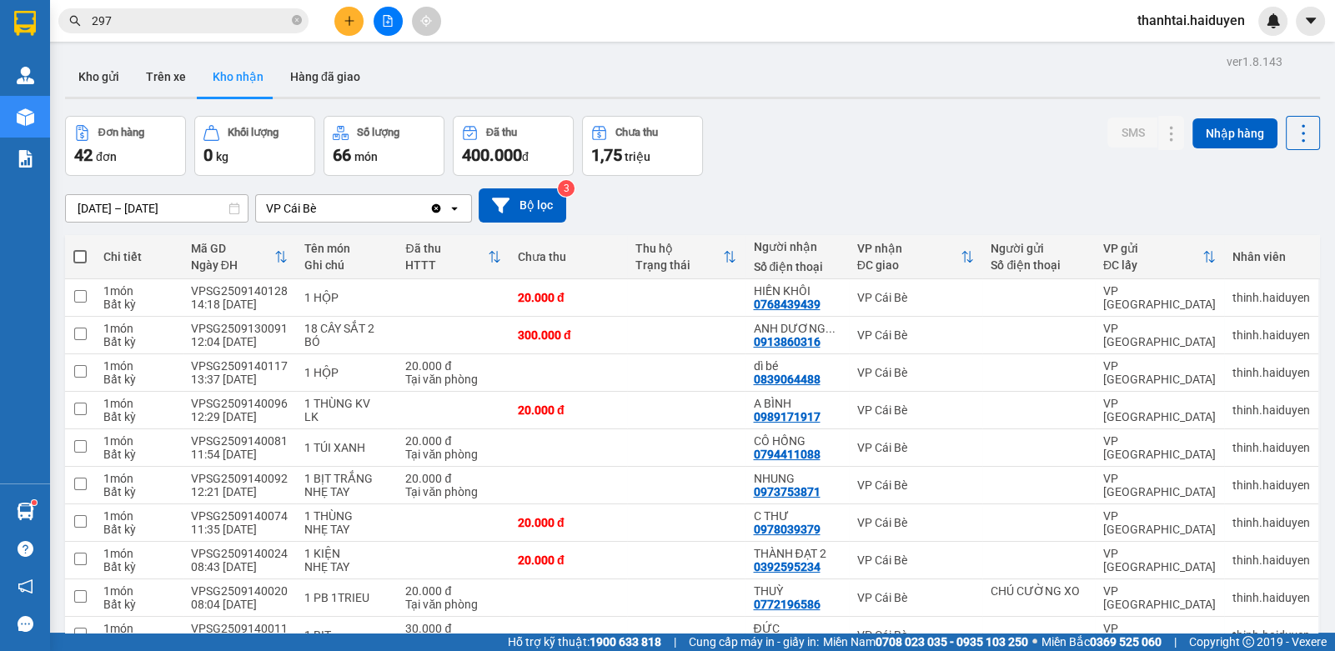
click at [396, 14] on button at bounding box center [388, 21] width 29 height 29
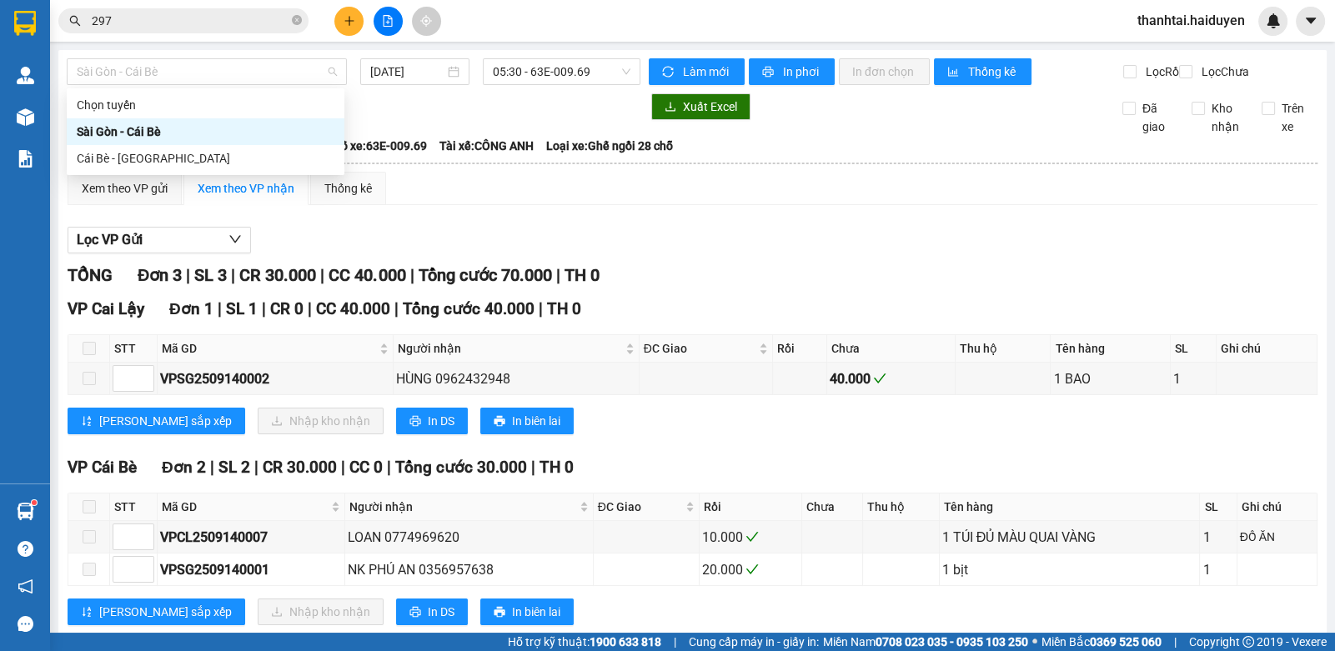
drag, startPoint x: 229, startPoint y: 73, endPoint x: 204, endPoint y: 148, distance: 80.2
click at [229, 73] on span "Sài Gòn - Cái Bè" at bounding box center [207, 71] width 260 height 25
click at [196, 150] on div "Cái Bè - [GEOGRAPHIC_DATA]" at bounding box center [206, 158] width 258 height 18
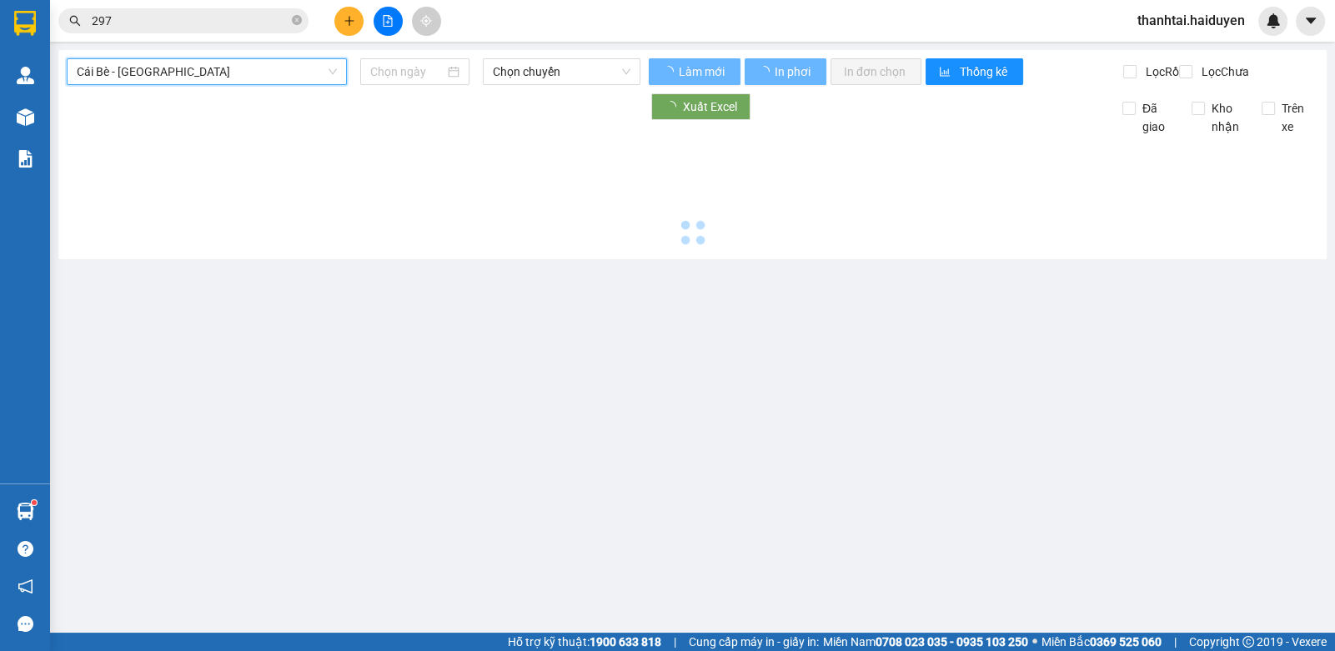
type input "[DATE]"
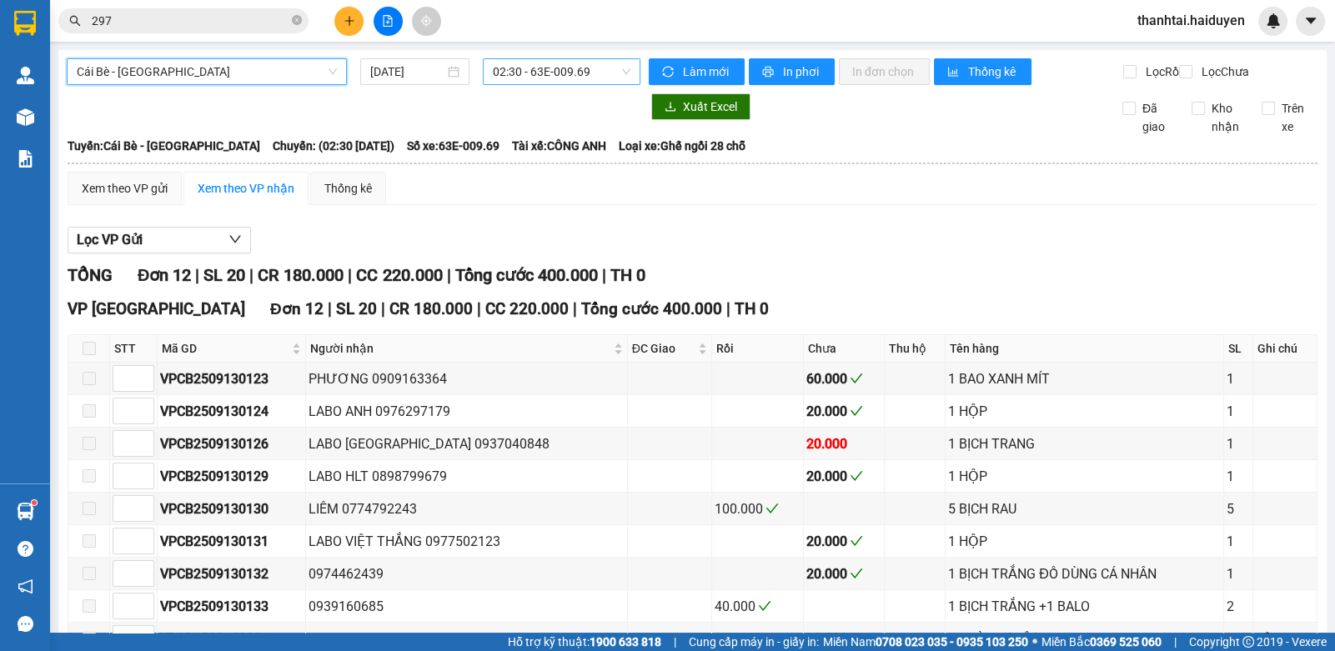
drag, startPoint x: 487, startPoint y: 73, endPoint x: 497, endPoint y: 81, distance: 12.5
click at [490, 73] on div "02:30 - 63E-009.69" at bounding box center [562, 71] width 158 height 27
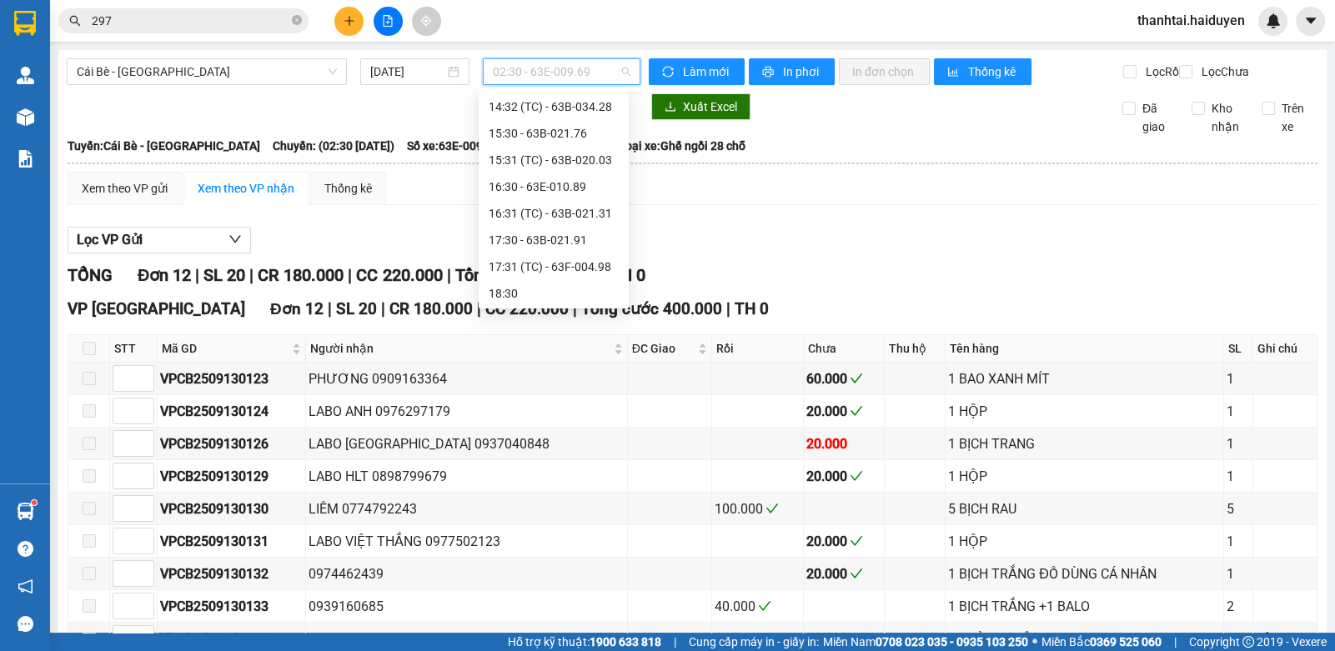
scroll to position [507, 0]
drag, startPoint x: 539, startPoint y: 291, endPoint x: 510, endPoint y: 291, distance: 28.4
click at [540, 291] on div "18:30" at bounding box center [554, 292] width 130 height 18
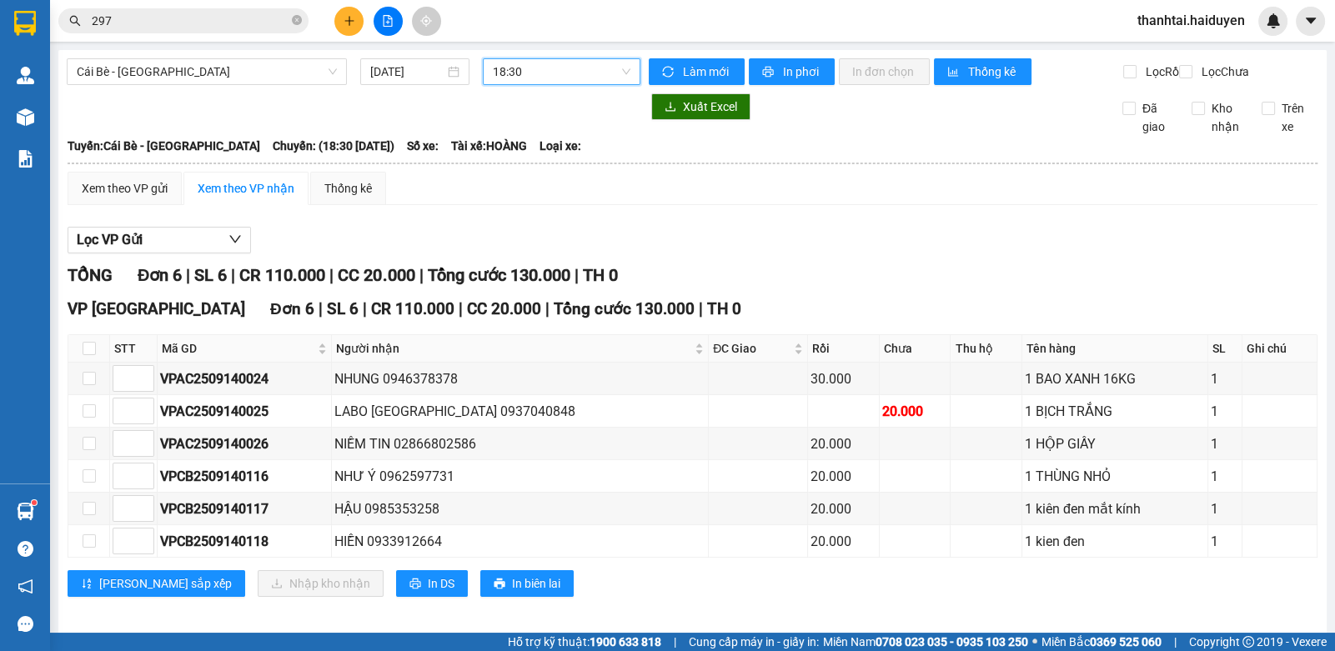
click at [509, 82] on span "18:30" at bounding box center [562, 71] width 138 height 25
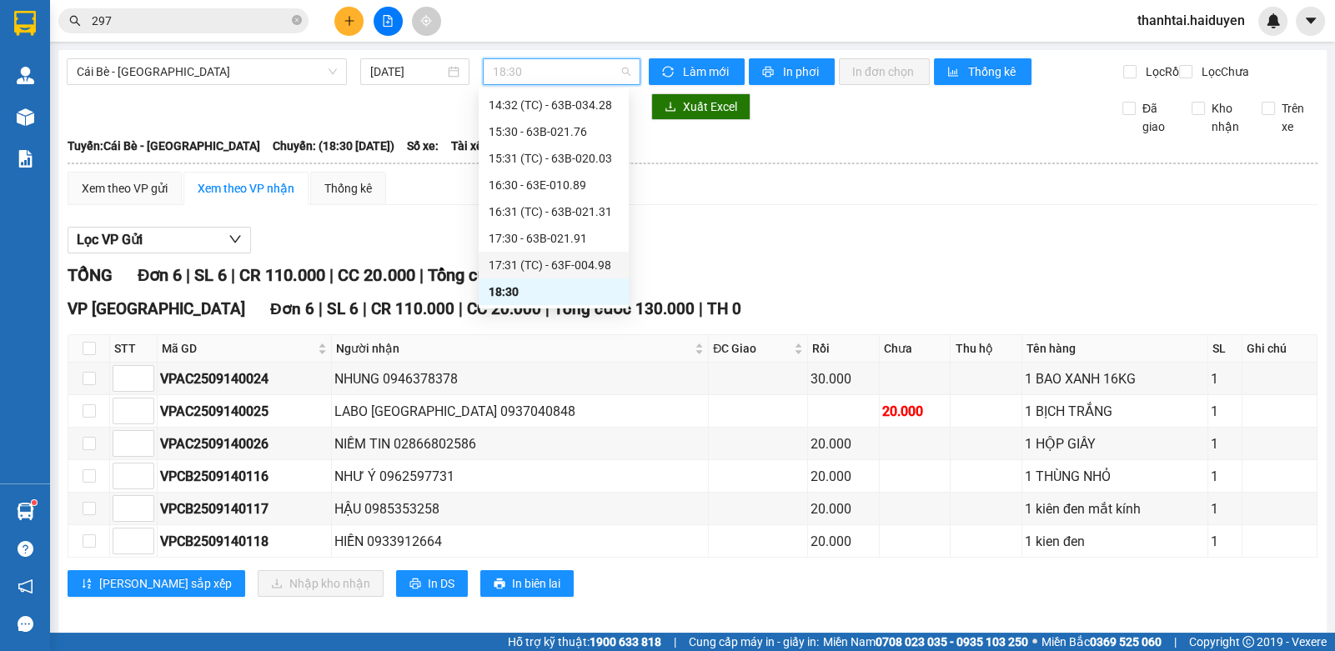
click at [510, 258] on div "17:31 (TC) - 63F-004.98" at bounding box center [554, 265] width 130 height 18
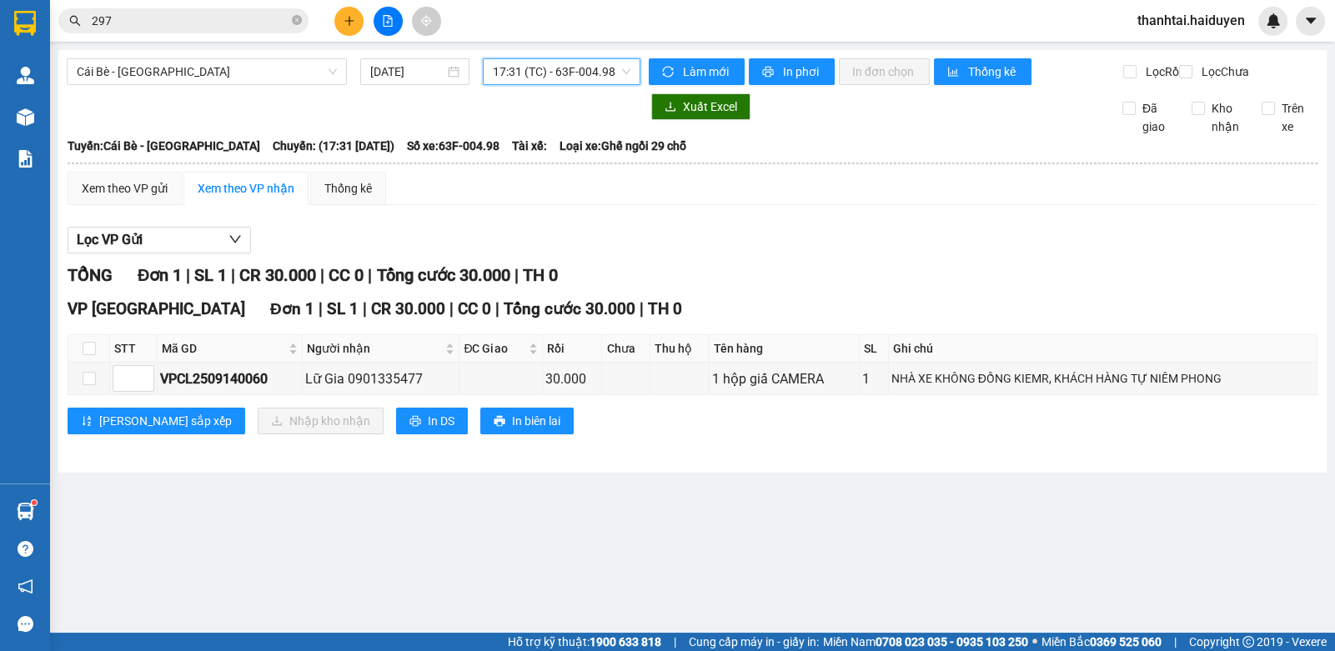
click at [523, 77] on span "17:31 (TC) - 63F-004.98" at bounding box center [562, 71] width 138 height 25
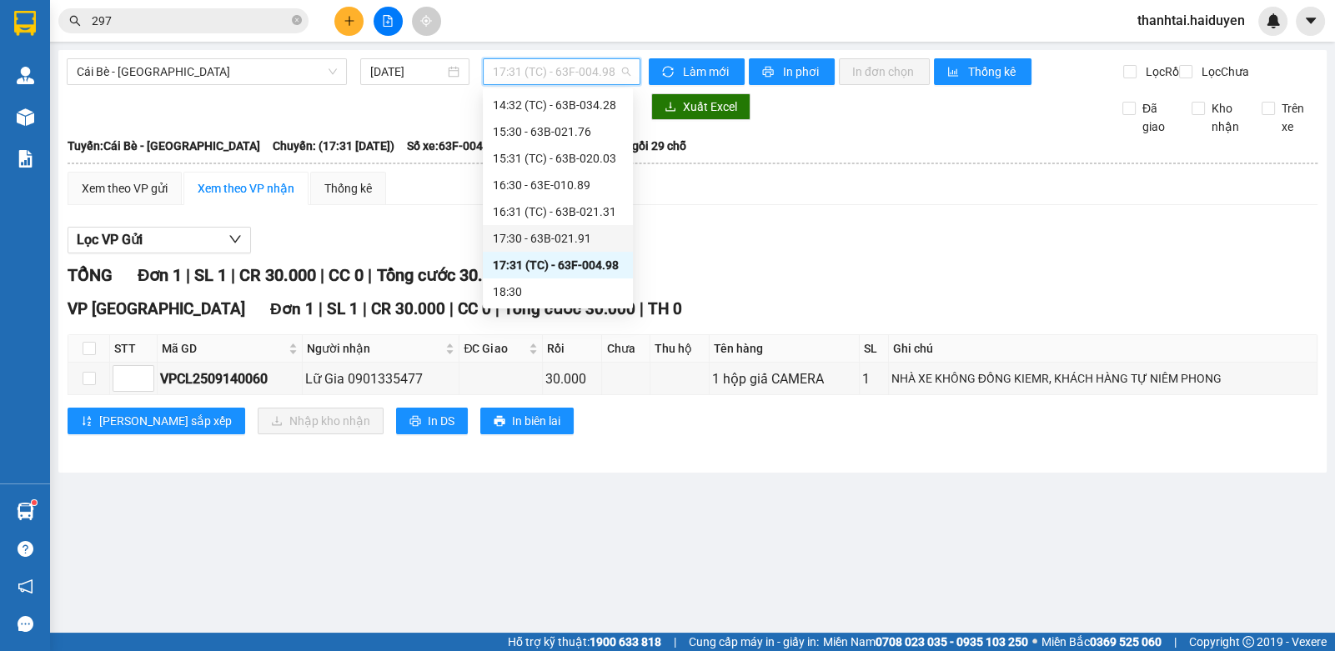
click at [505, 246] on div "17:30 - 63B-021.91" at bounding box center [558, 238] width 130 height 18
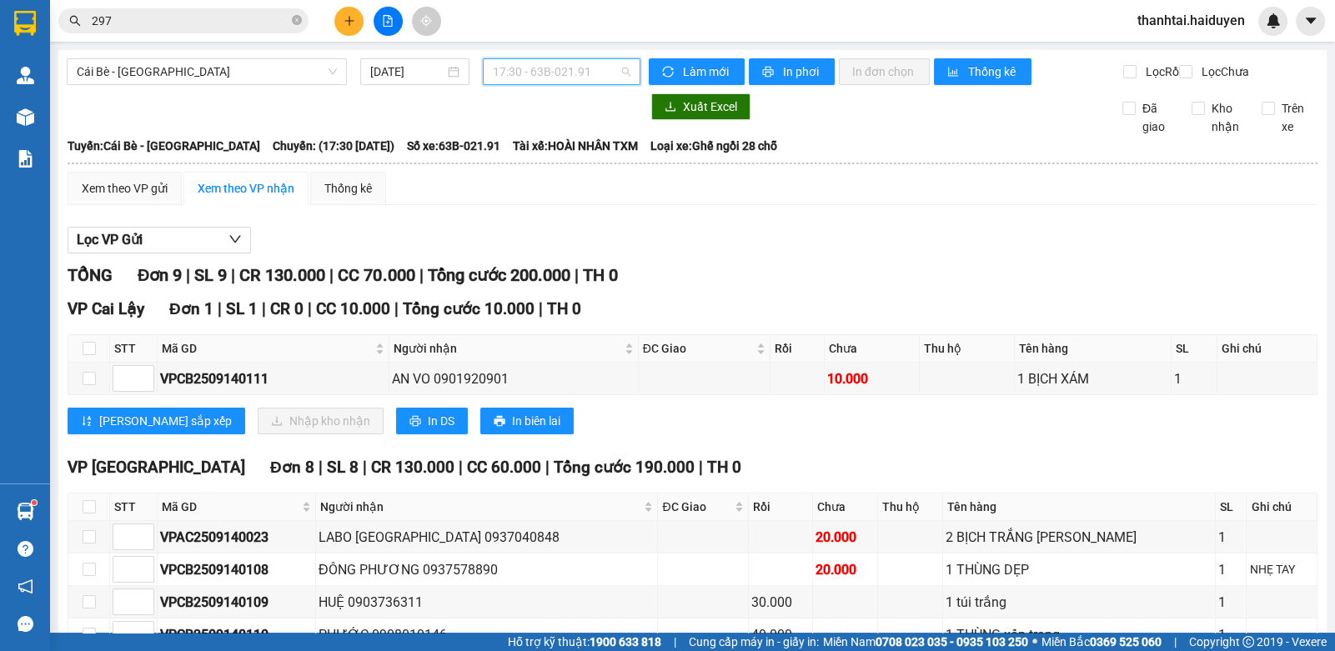
click at [500, 79] on span "17:30 - 63B-021.91" at bounding box center [562, 71] width 138 height 25
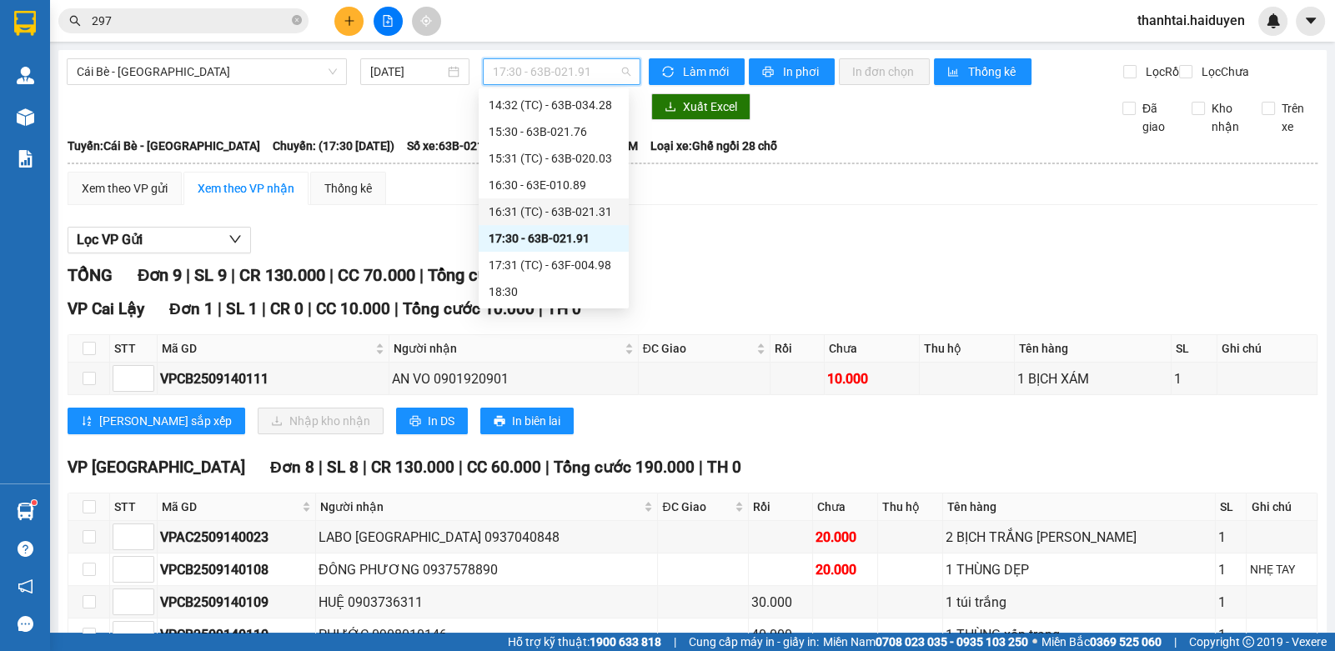
click at [523, 203] on div "16:31 (TC) - 63B-021.31" at bounding box center [554, 212] width 130 height 18
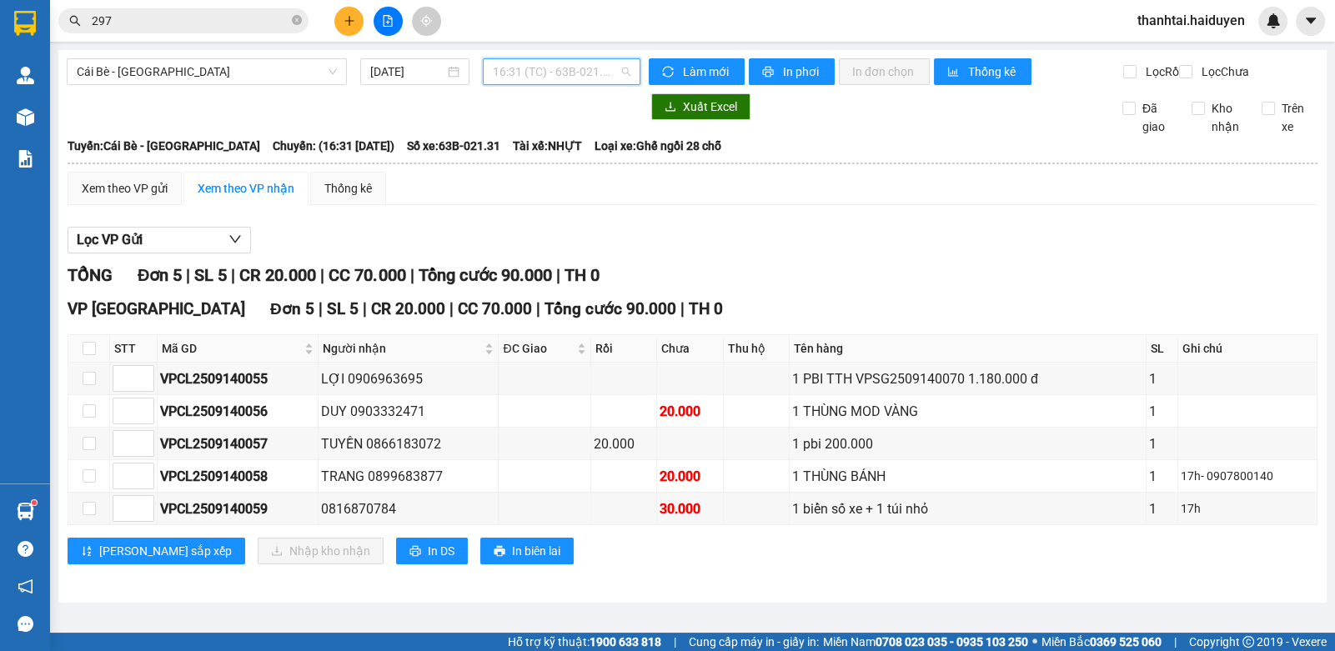
click at [518, 73] on span "16:31 (TC) - 63B-021.31" at bounding box center [562, 71] width 138 height 25
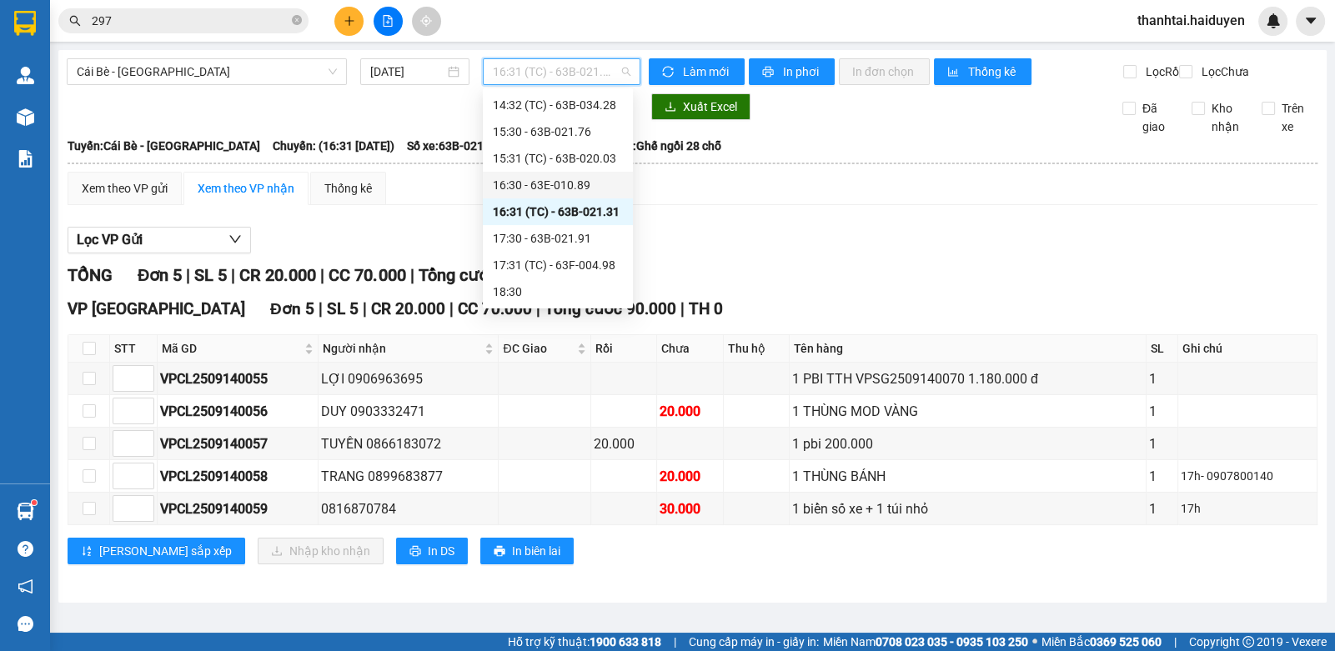
click at [519, 174] on div "16:30 - 63E-010.89" at bounding box center [558, 185] width 150 height 27
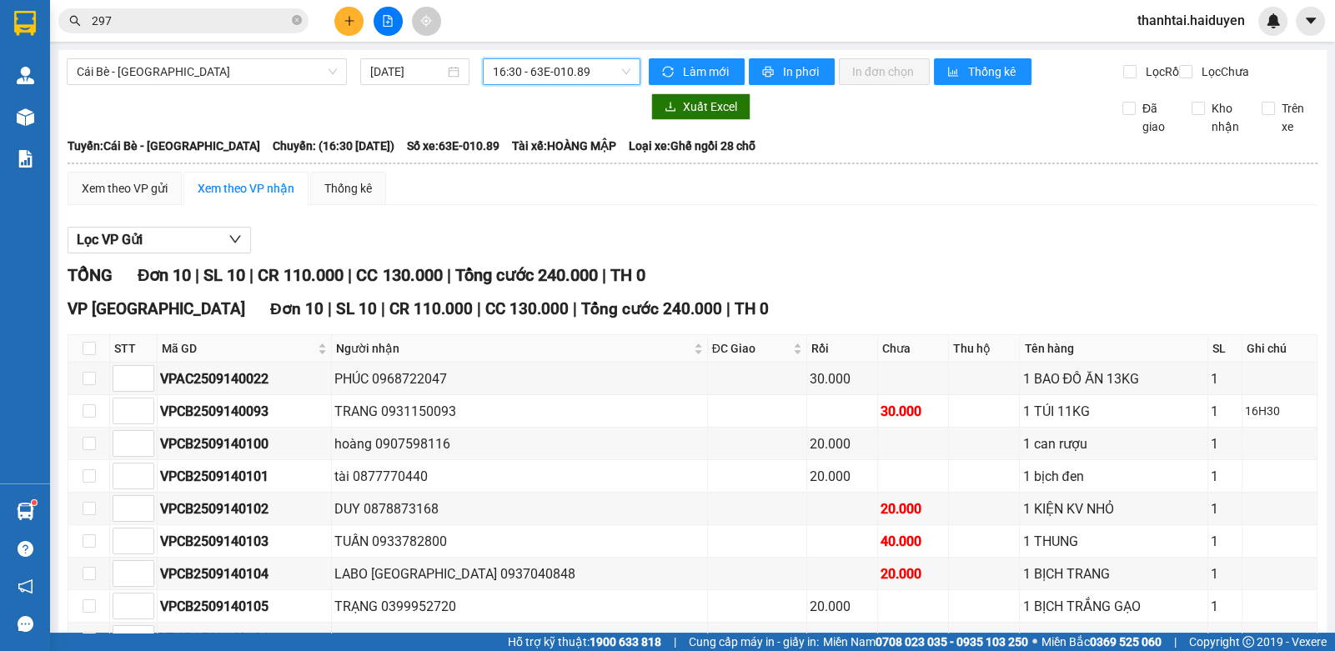
scroll to position [150, 0]
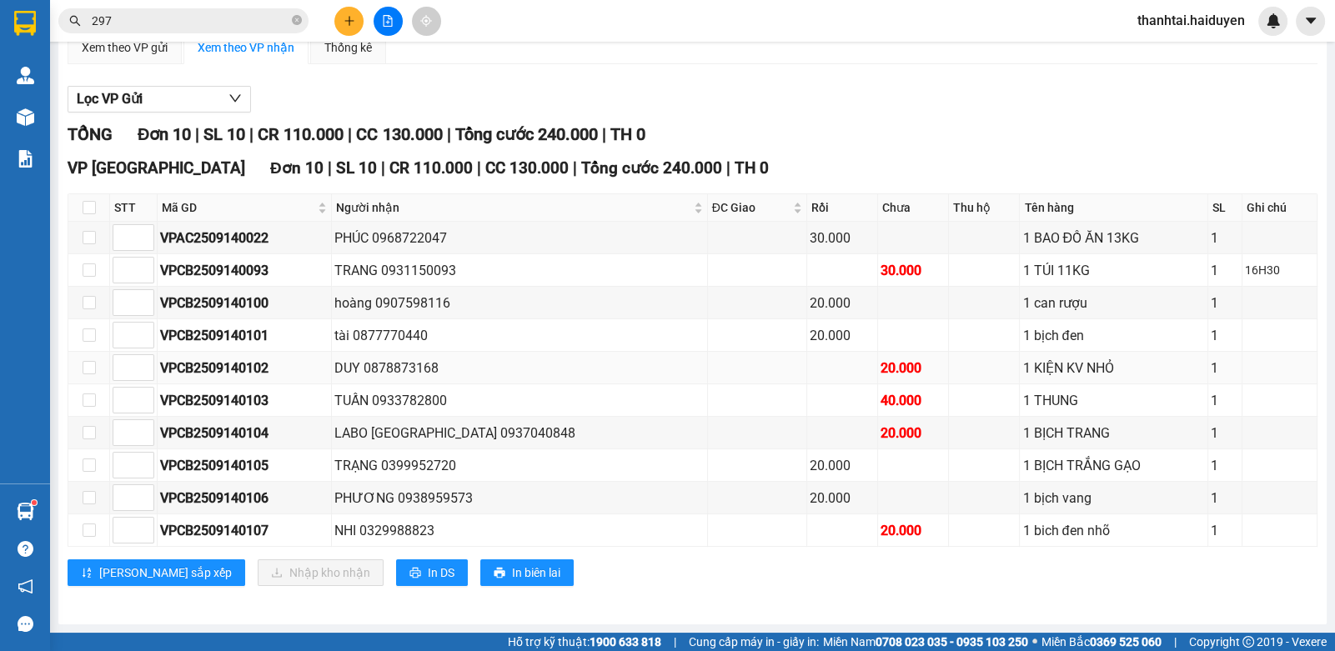
click at [434, 368] on div "DUY 0878873168" at bounding box center [519, 368] width 370 height 21
copy div "0878873168"
click at [184, 28] on input "297" at bounding box center [190, 21] width 197 height 18
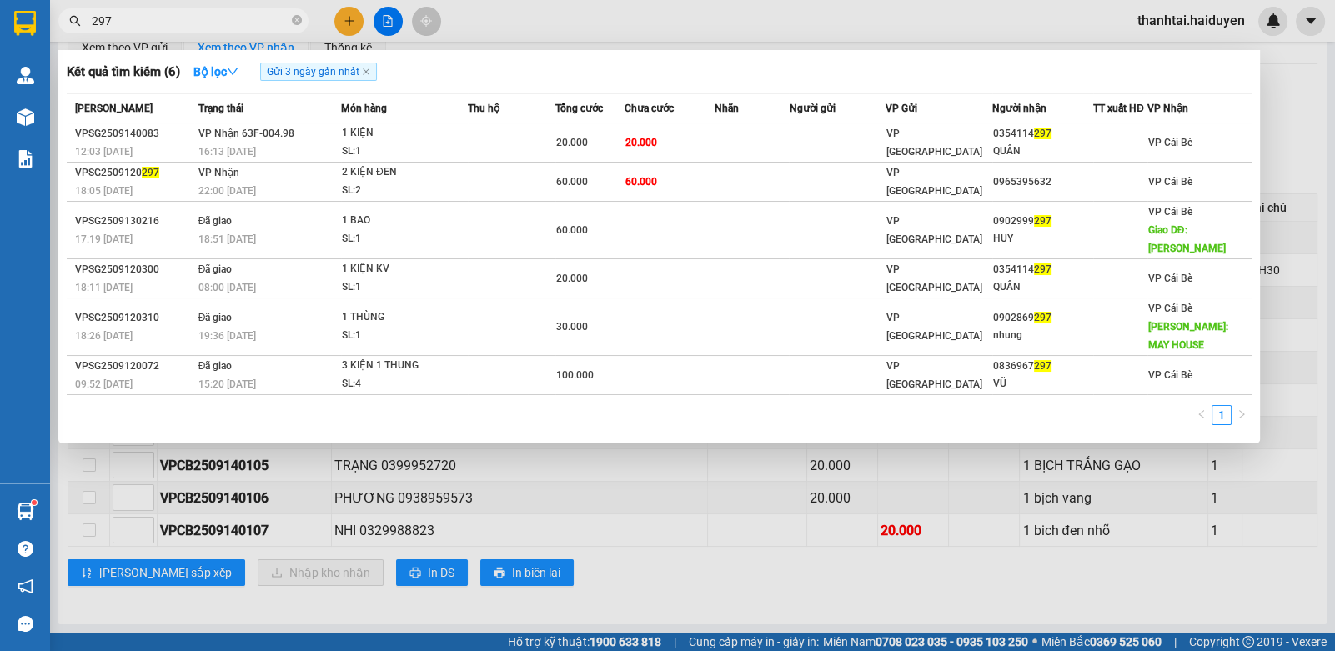
drag, startPoint x: 184, startPoint y: 28, endPoint x: 413, endPoint y: 43, distance: 229.9
click at [184, 27] on input "297" at bounding box center [190, 21] width 197 height 18
paste input "0878873168"
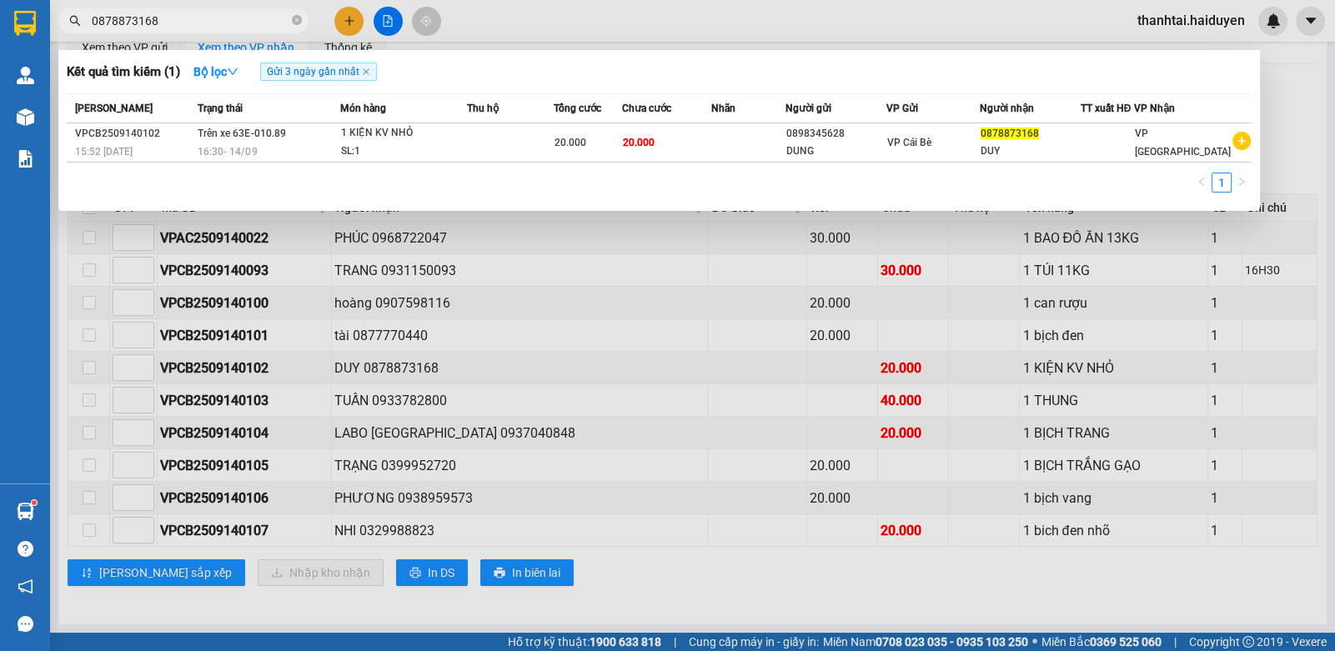
drag, startPoint x: 747, startPoint y: 455, endPoint x: 722, endPoint y: 435, distance: 32.7
click at [746, 449] on div at bounding box center [667, 325] width 1335 height 651
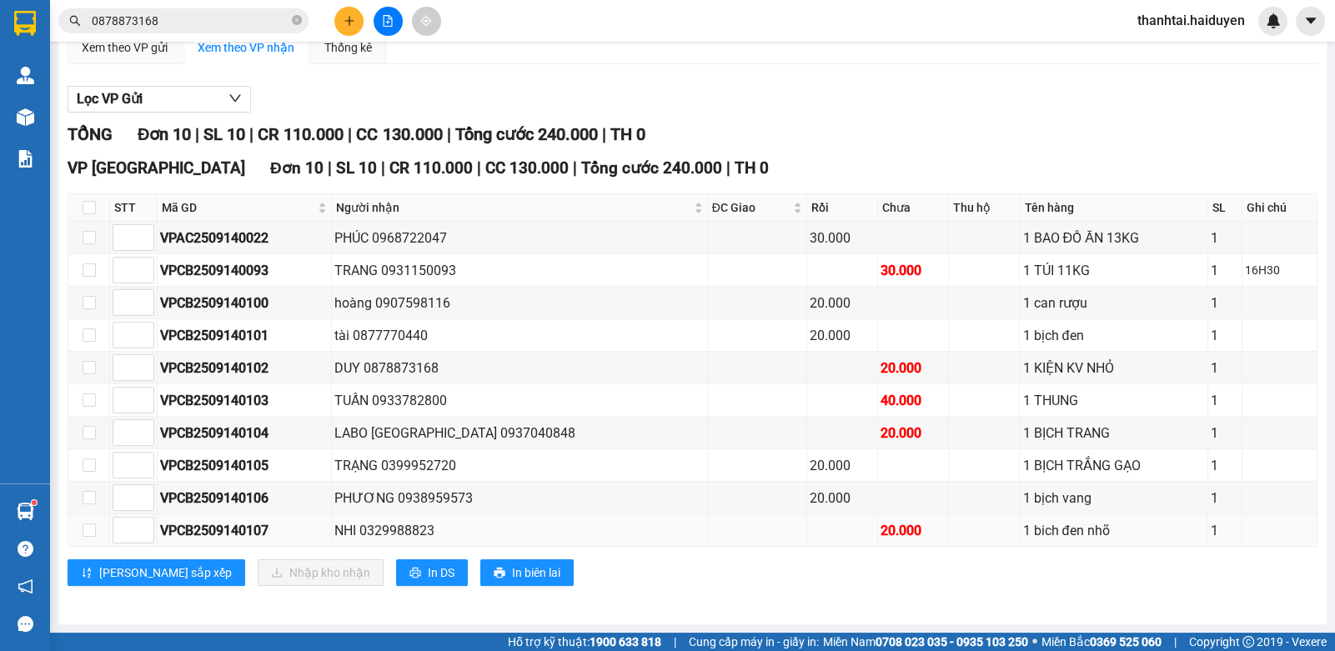
click at [221, 531] on div "VPCB2509140107" at bounding box center [244, 530] width 168 height 21
copy div "VPCB2509140107"
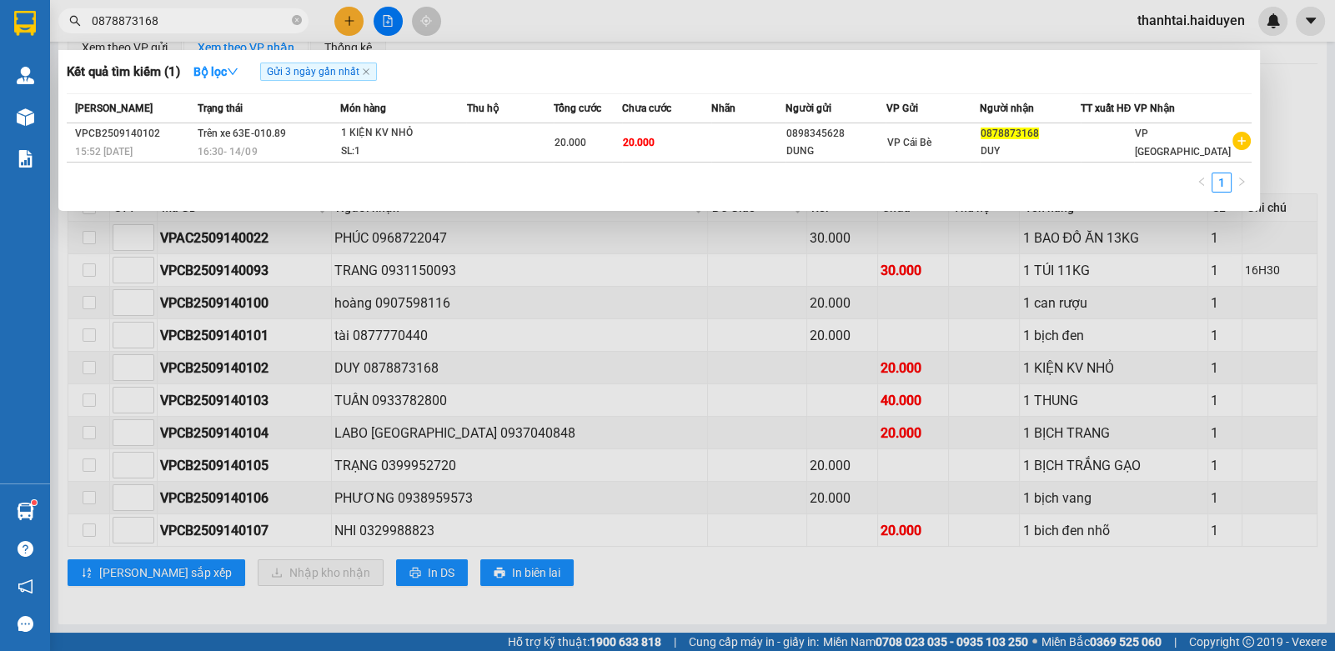
click at [189, 19] on input "0878873168" at bounding box center [190, 21] width 197 height 18
drag, startPoint x: 189, startPoint y: 19, endPoint x: 229, endPoint y: 26, distance: 39.8
click at [190, 19] on input "0878873168" at bounding box center [190, 21] width 197 height 18
paste input "VPCB2509140107"
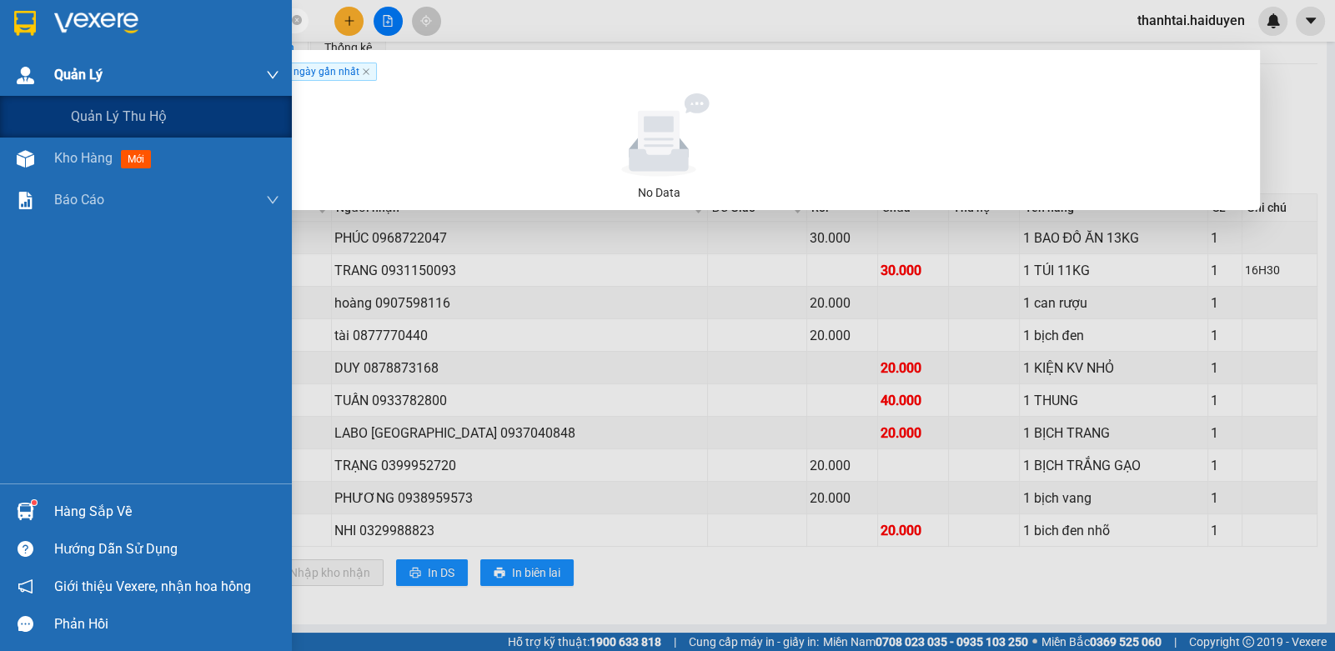
drag, startPoint x: 157, startPoint y: 20, endPoint x: 0, endPoint y: 73, distance: 165.4
click at [0, 73] on section "Kết quả tìm kiếm ( 0 ) Bộ lọc Gửi 3 ngày gần nhất No Data 0878873168VPCB2509140…" at bounding box center [667, 325] width 1335 height 651
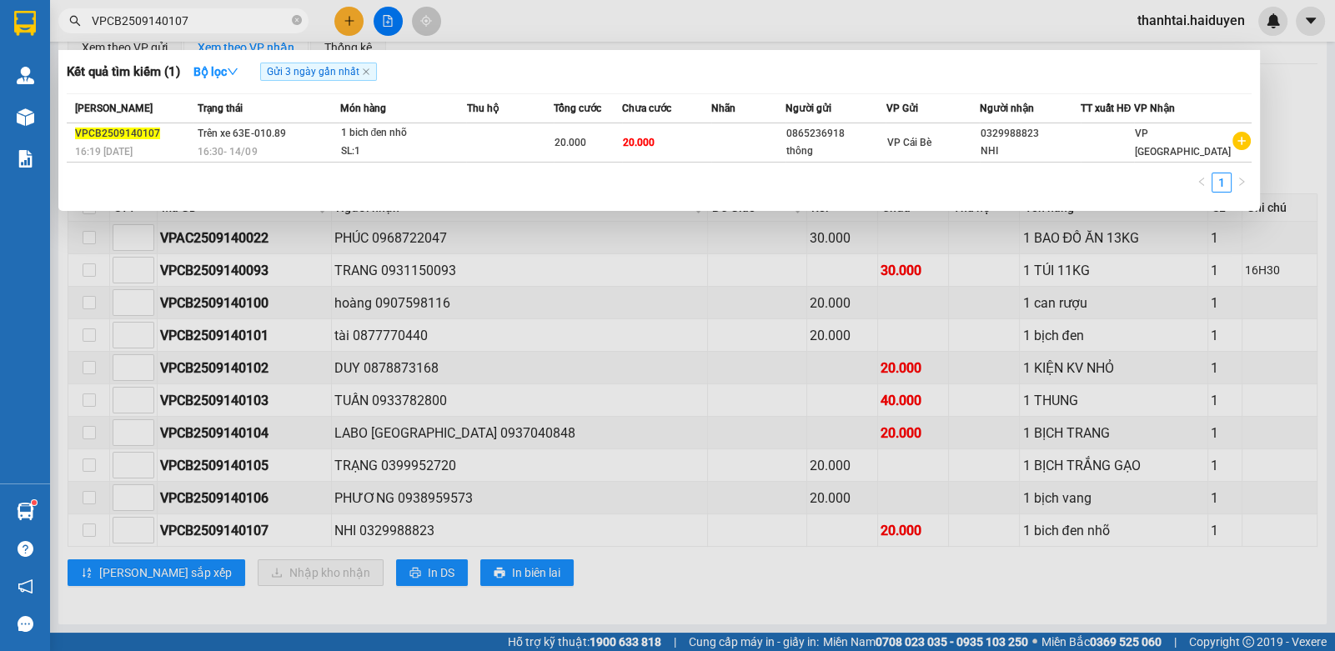
click at [819, 382] on div at bounding box center [667, 325] width 1335 height 651
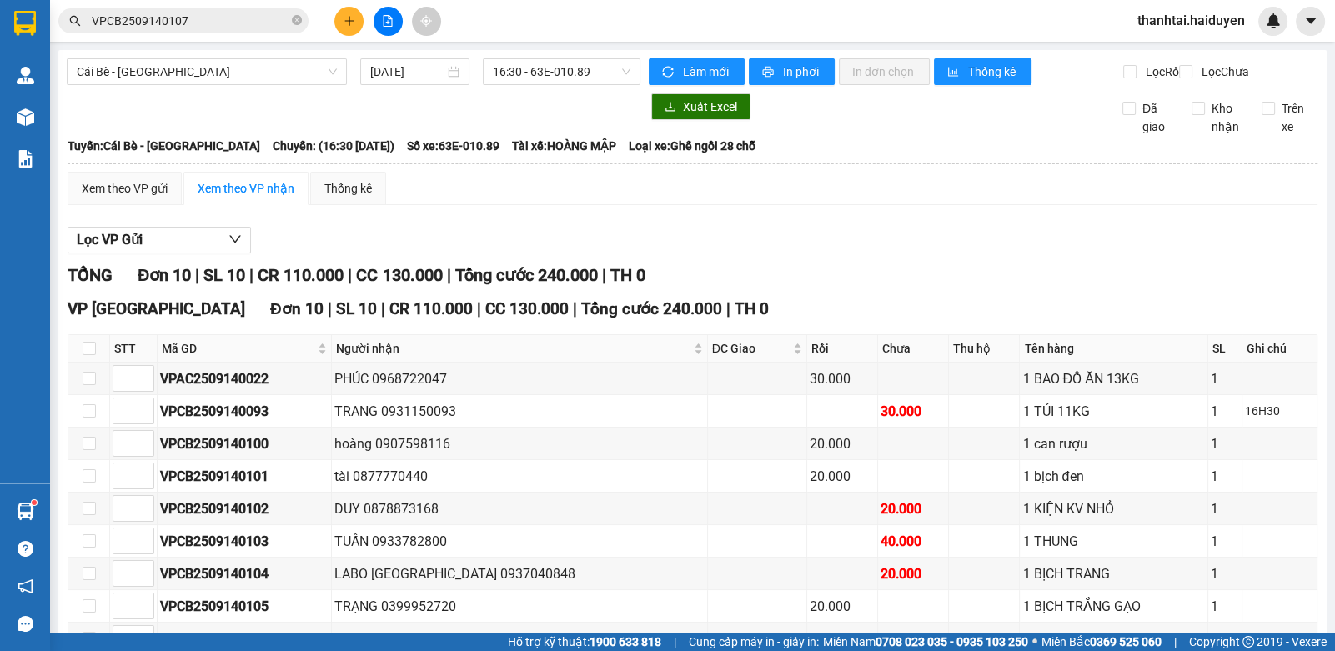
scroll to position [0, 0]
drag, startPoint x: 528, startPoint y: 63, endPoint x: 531, endPoint y: 104, distance: 41.8
click at [529, 63] on span "16:30 - 63E-010.89" at bounding box center [562, 71] width 138 height 25
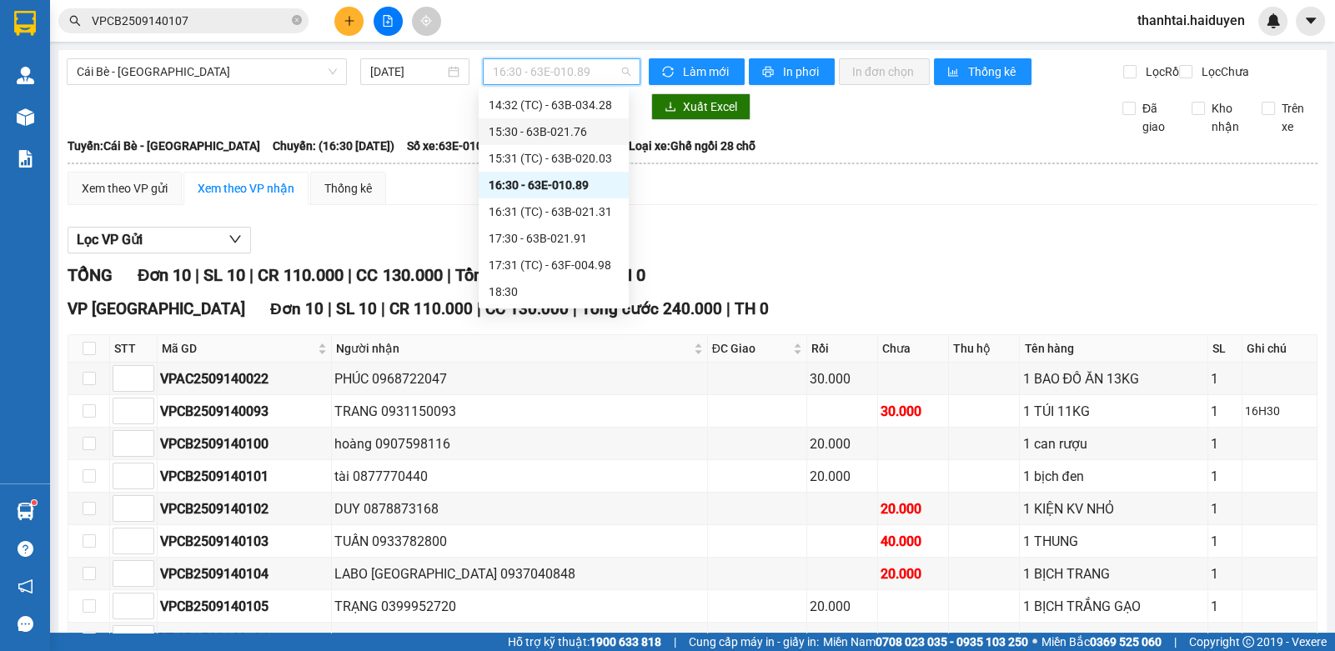
click at [555, 127] on div "15:30 - 63B-021.76" at bounding box center [554, 132] width 130 height 18
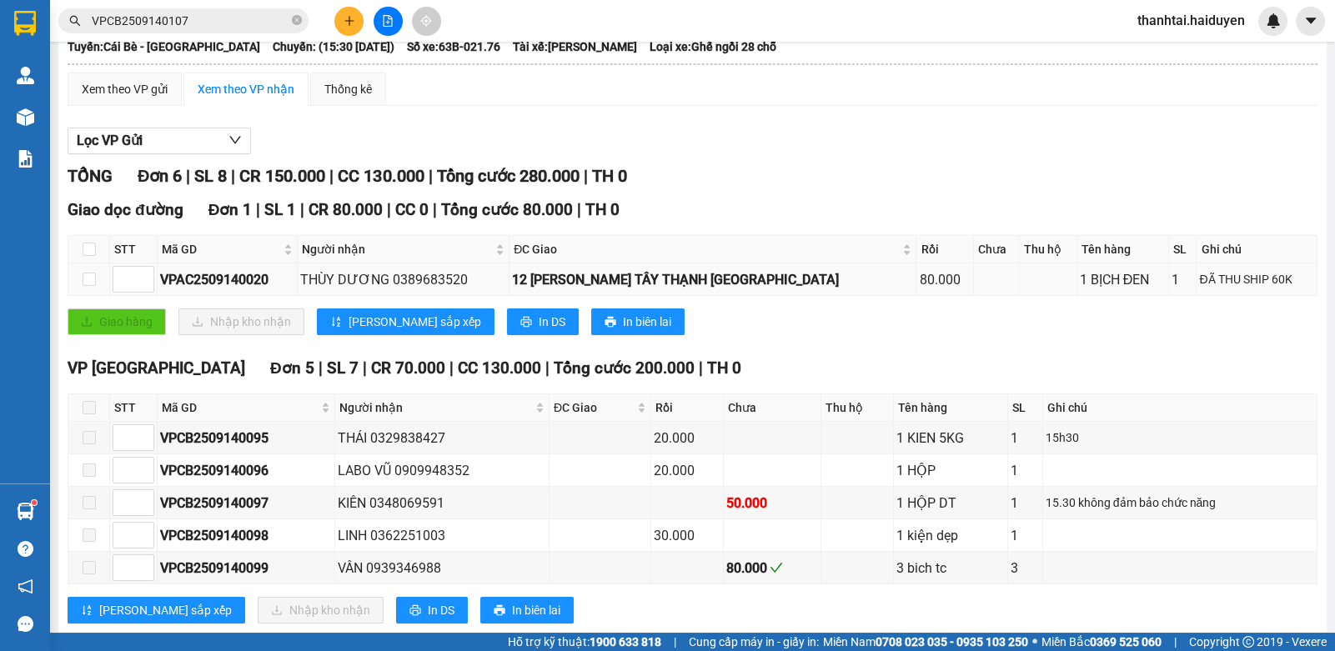
scroll to position [147, 0]
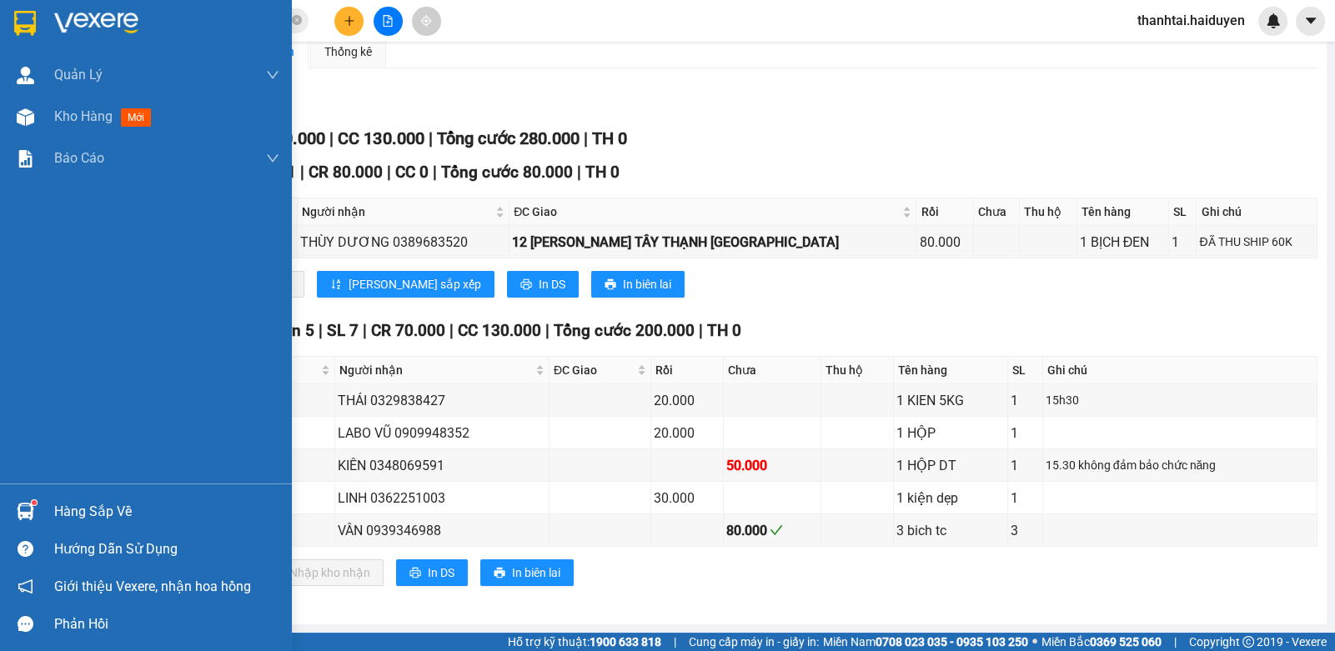
click at [49, 510] on div "Hàng sắp về" at bounding box center [146, 512] width 292 height 38
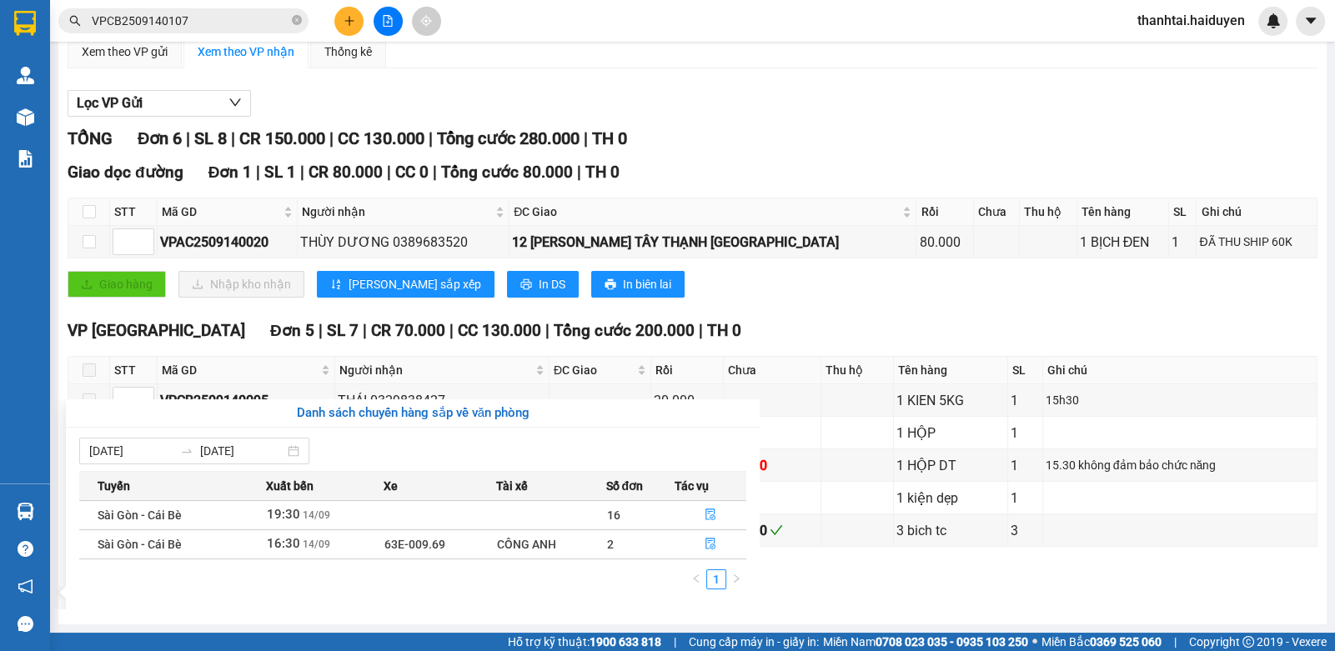
drag, startPoint x: 269, startPoint y: 63, endPoint x: 238, endPoint y: 40, distance: 38.7
click at [242, 44] on section "Kết quả tìm kiếm ( 1 ) Bộ lọc Gửi 3 ngày gần nhất Mã ĐH Trạng thái Món hàng Thu…" at bounding box center [667, 325] width 1335 height 651
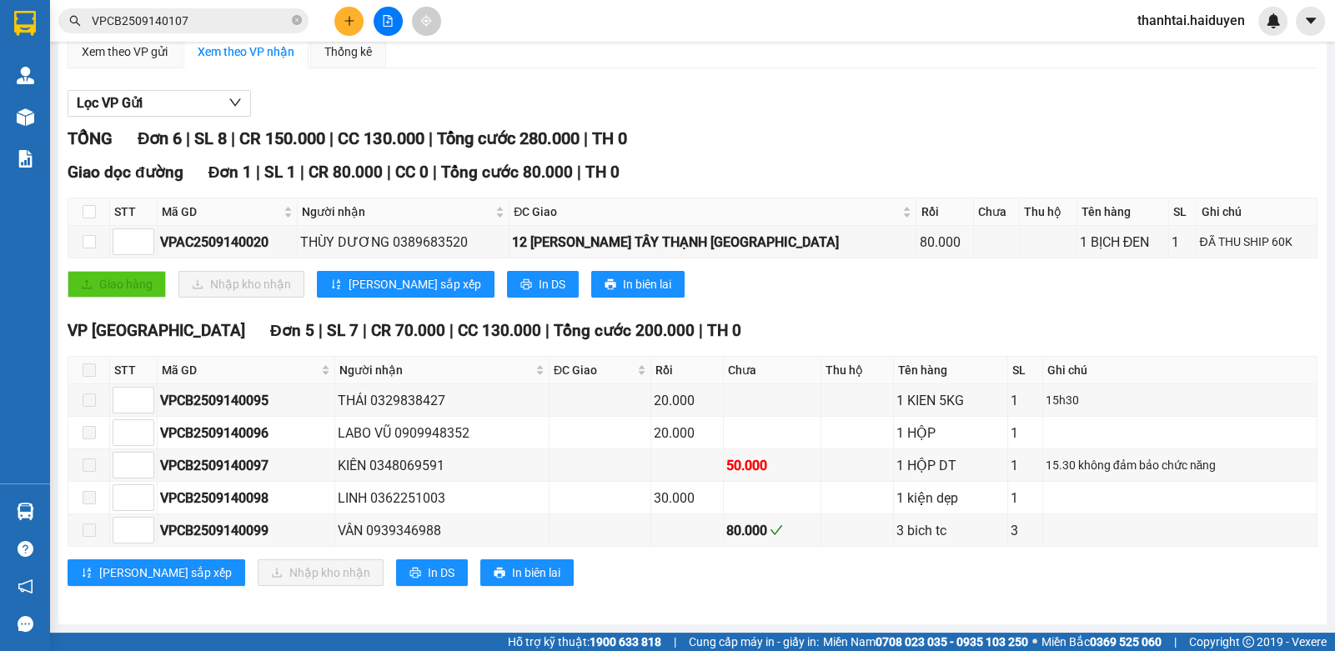
click at [214, 13] on input "VPCB2509140107" at bounding box center [190, 21] width 197 height 18
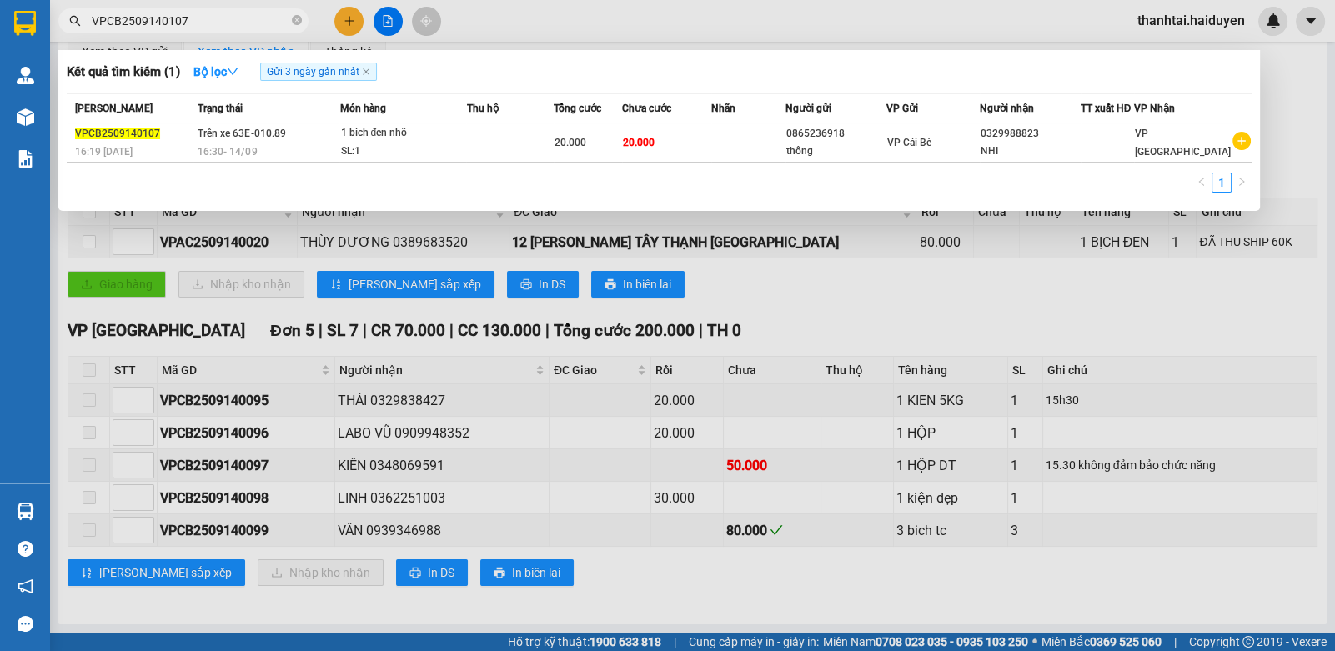
click at [214, 13] on input "VPCB2509140107" at bounding box center [190, 21] width 197 height 18
drag, startPoint x: 214, startPoint y: 13, endPoint x: 264, endPoint y: 6, distance: 50.5
click at [218, 13] on input "VPCB2509140107" at bounding box center [190, 21] width 197 height 18
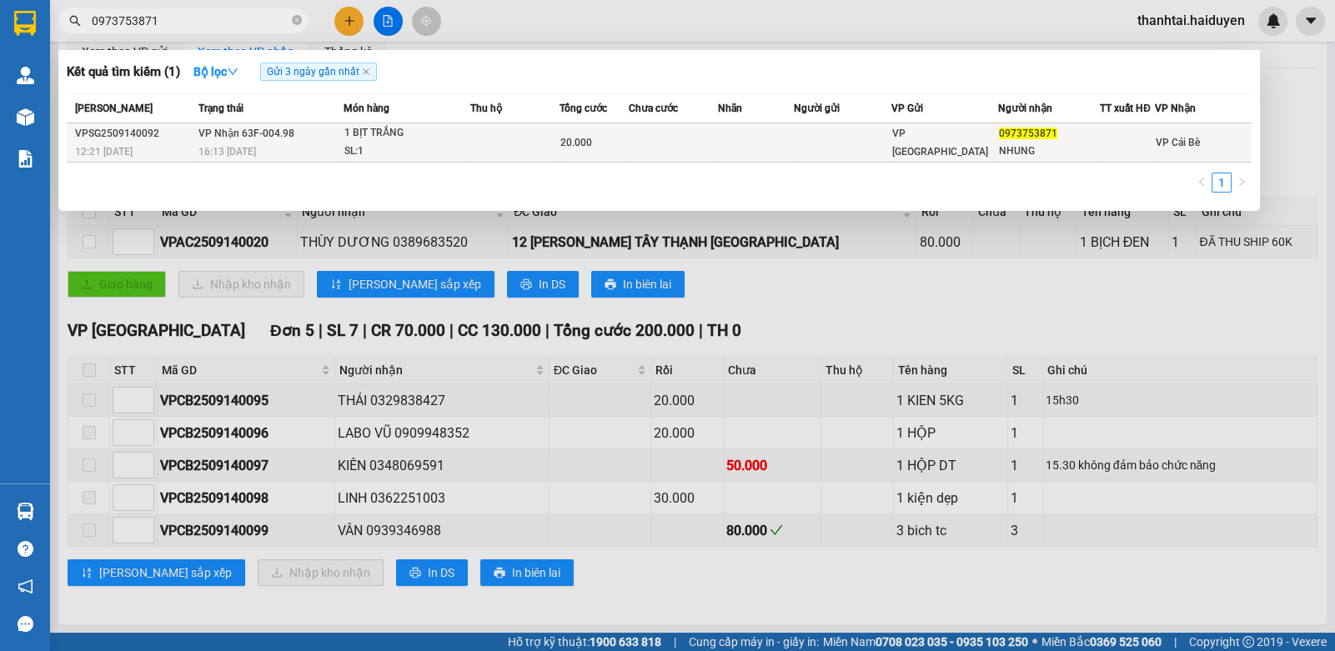
type input "0973753871"
click at [856, 141] on td at bounding box center [843, 142] width 98 height 39
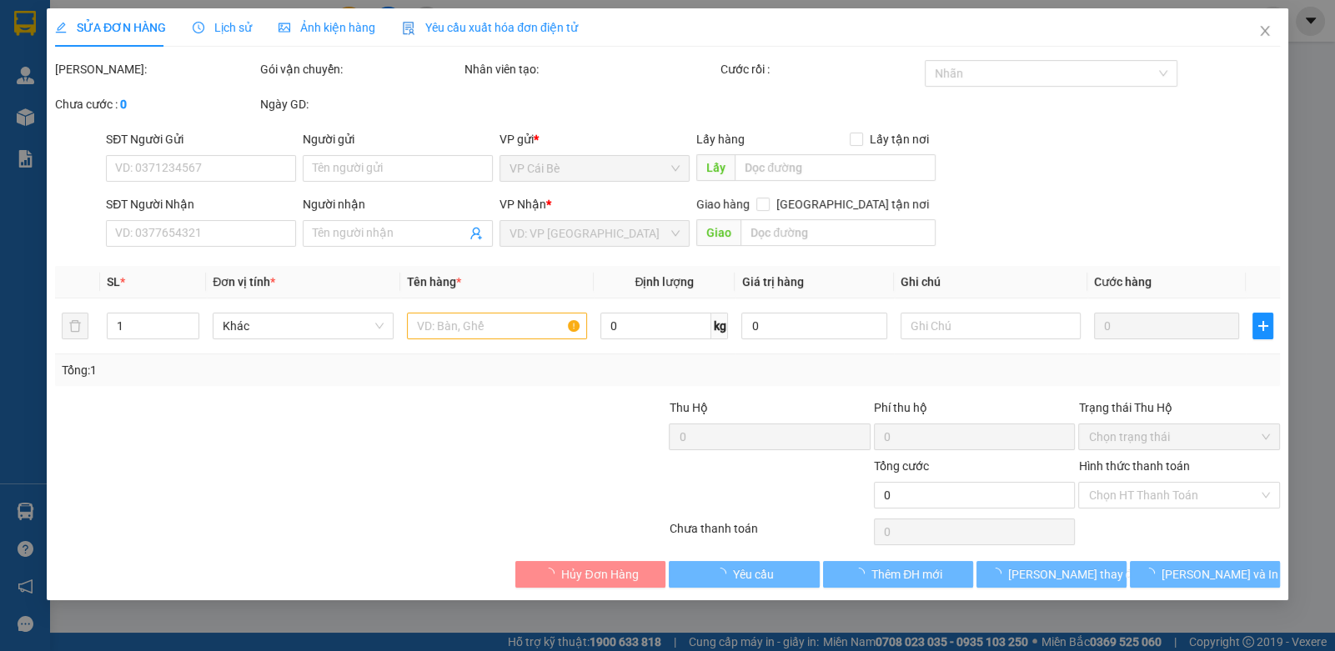
type input "0973753871"
type input "NHUNG"
type input "20.000"
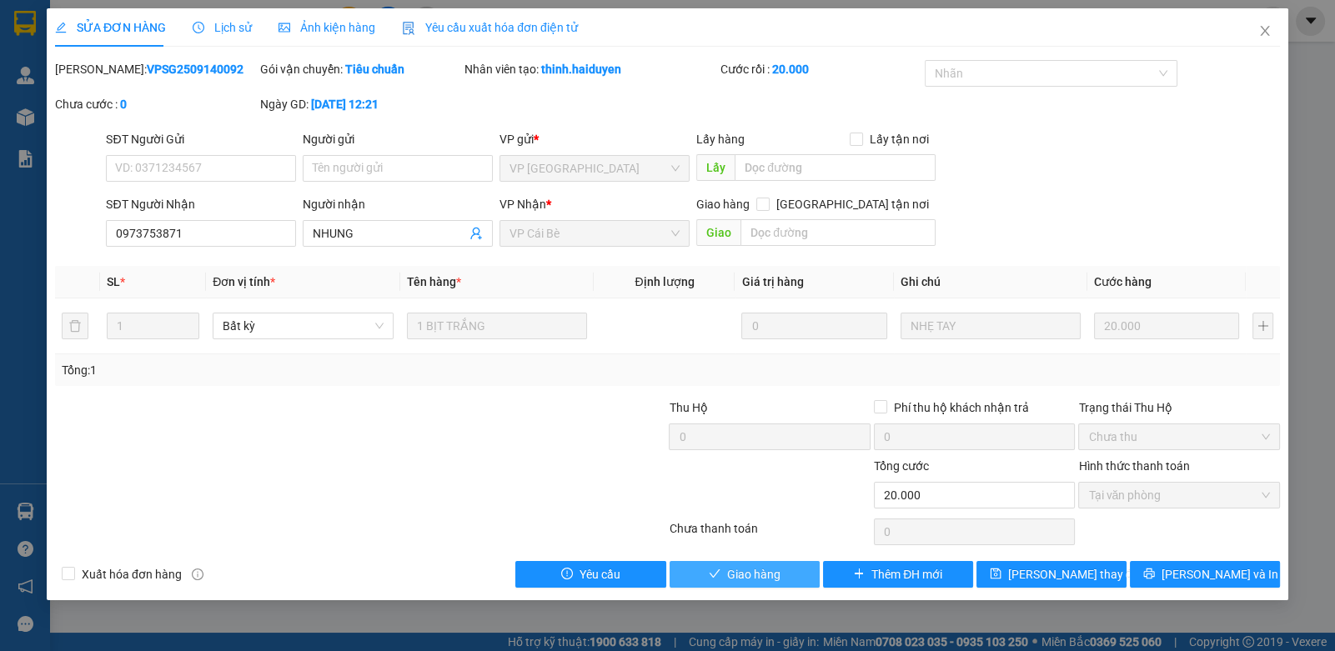
click at [737, 578] on span "Giao hàng" at bounding box center [753, 575] width 53 height 18
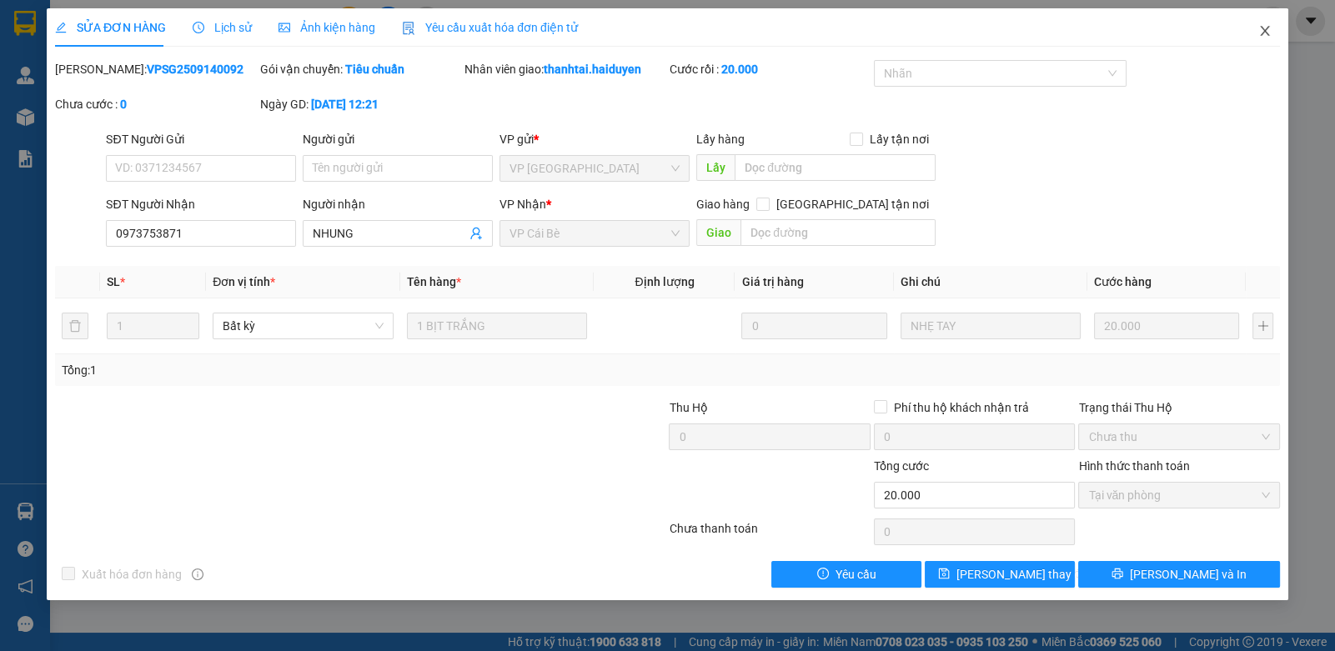
drag, startPoint x: 1260, startPoint y: 34, endPoint x: 1268, endPoint y: 39, distance: 9.7
click at [1260, 36] on icon "close" at bounding box center [1265, 30] width 13 height 13
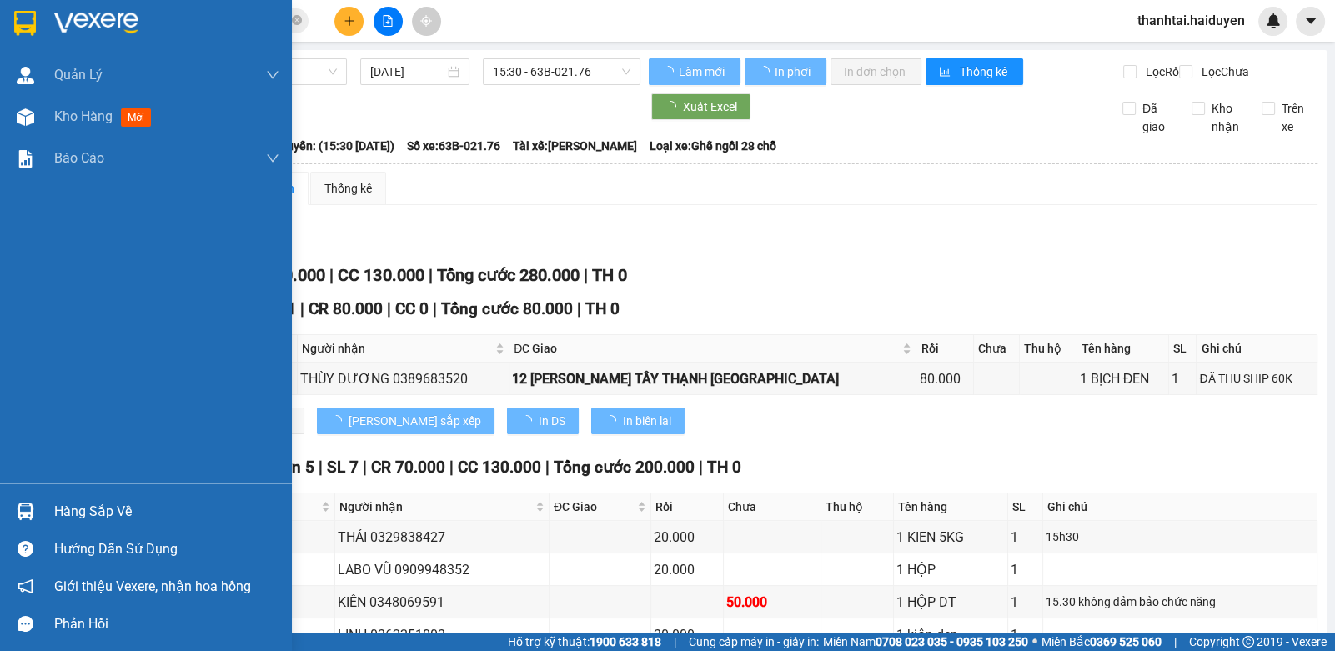
click at [72, 489] on div "Hàng sắp về Hướng dẫn sử dụng Giới thiệu Vexere, nhận hoa hồng Phản hồi" at bounding box center [146, 563] width 292 height 159
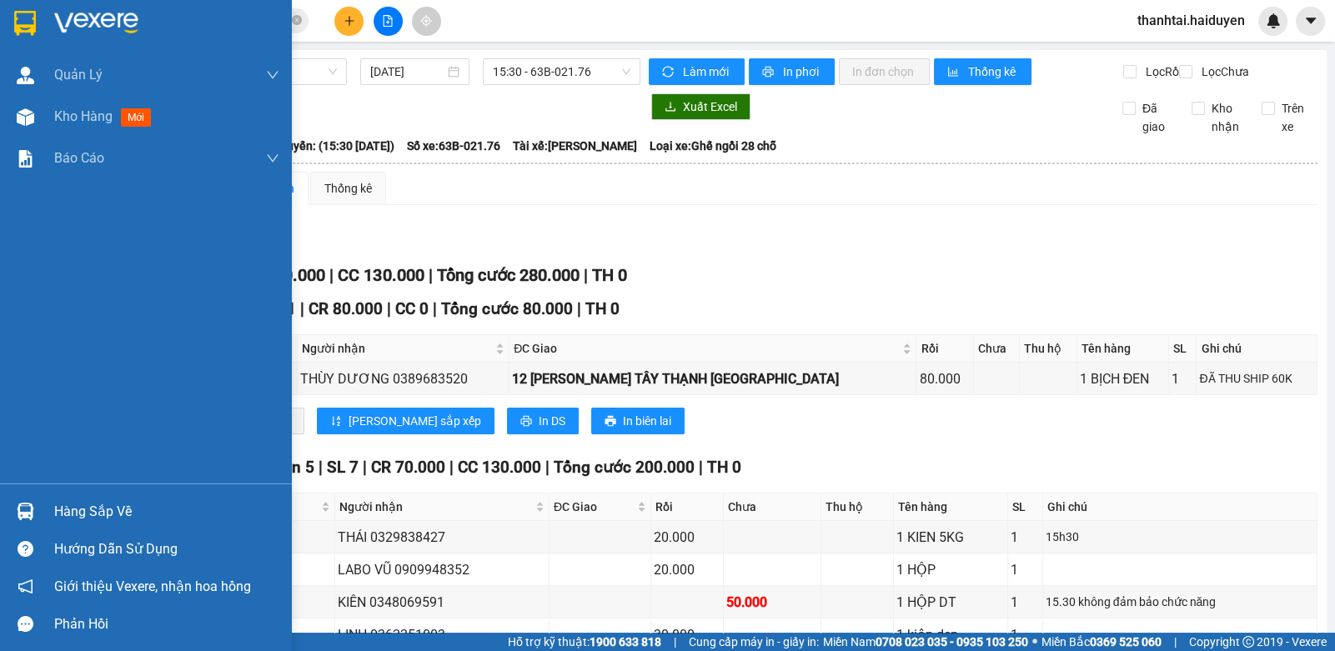
click at [88, 523] on div "Hàng sắp về" at bounding box center [166, 512] width 225 height 25
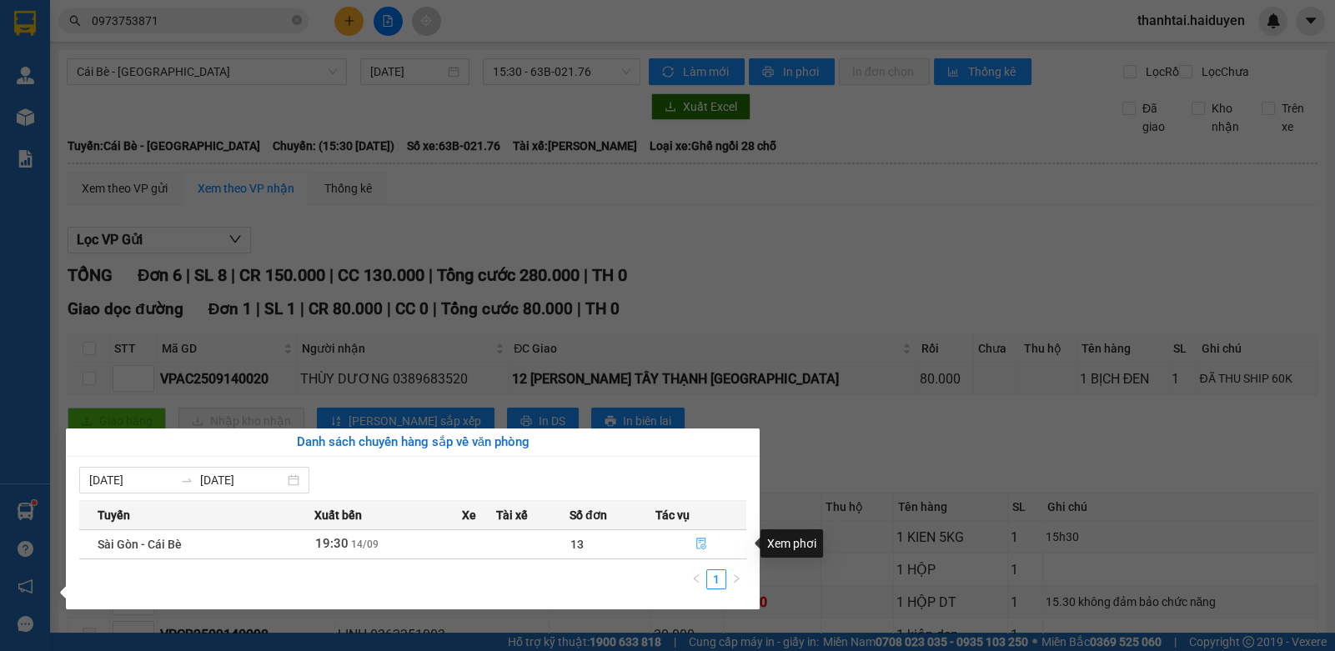
drag, startPoint x: 698, startPoint y: 545, endPoint x: 710, endPoint y: 544, distance: 11.7
click at [702, 545] on icon "file-done" at bounding box center [702, 544] width 12 height 12
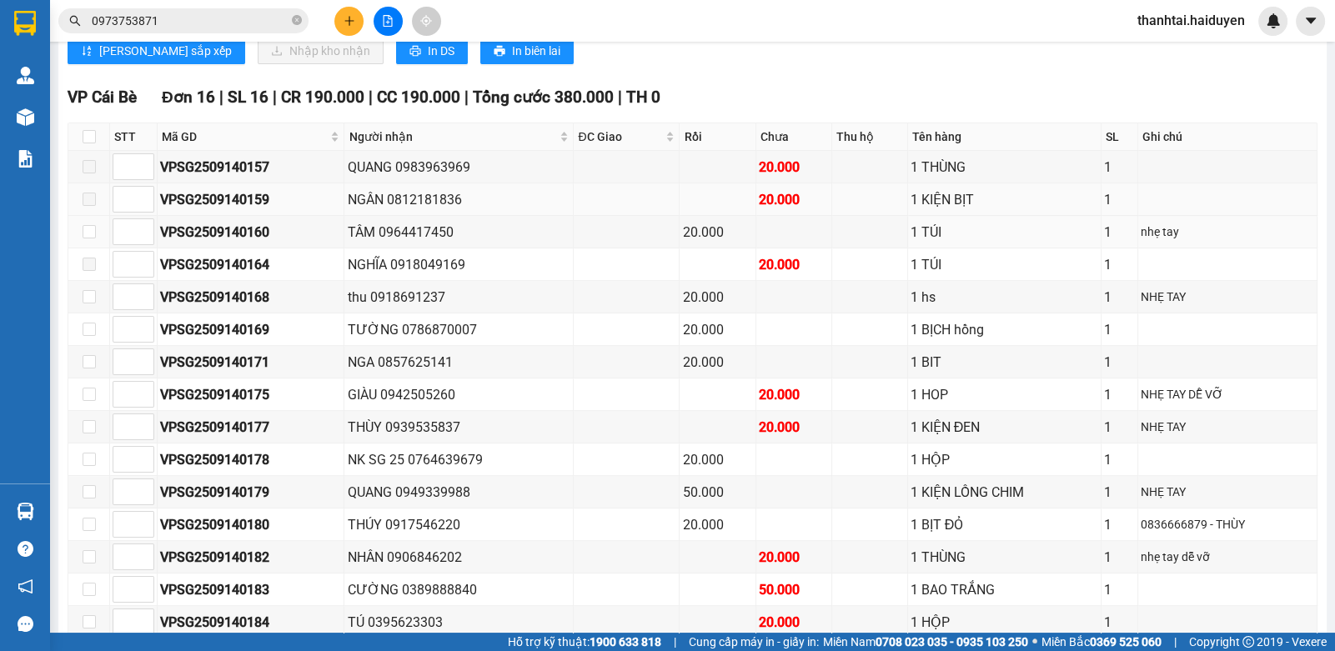
scroll to position [666, 0]
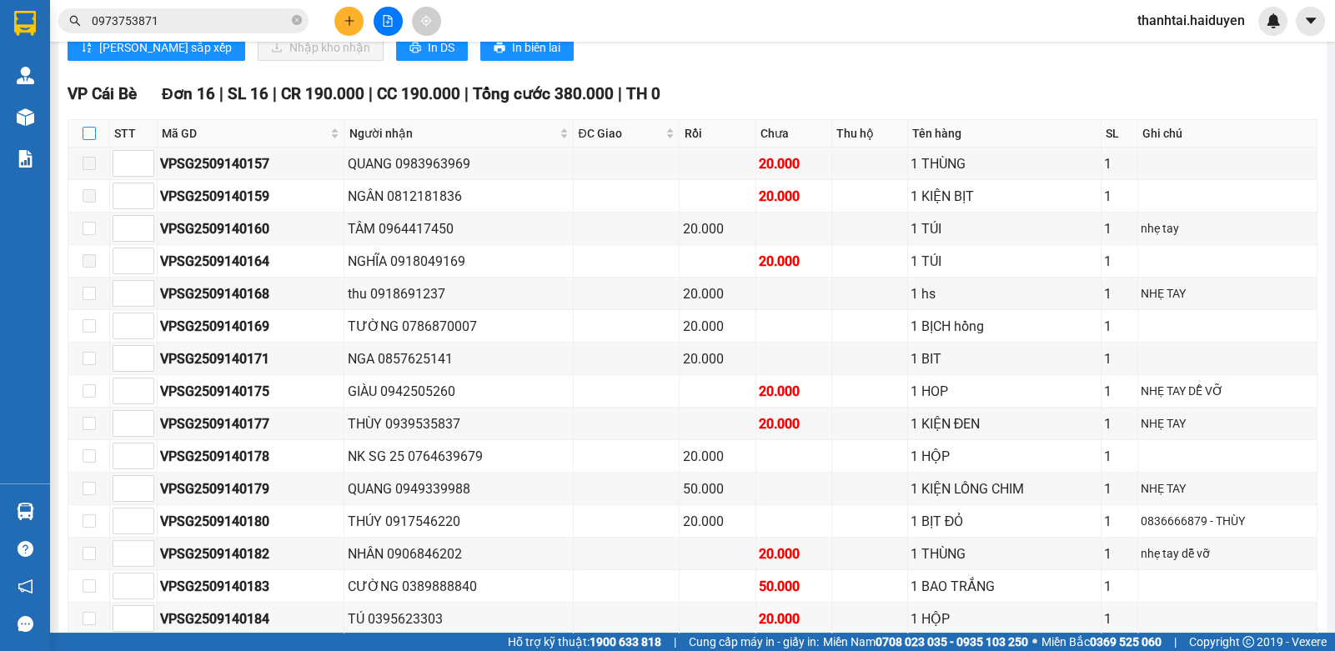
click at [83, 140] on input "checkbox" at bounding box center [89, 133] width 13 height 13
checkbox input "true"
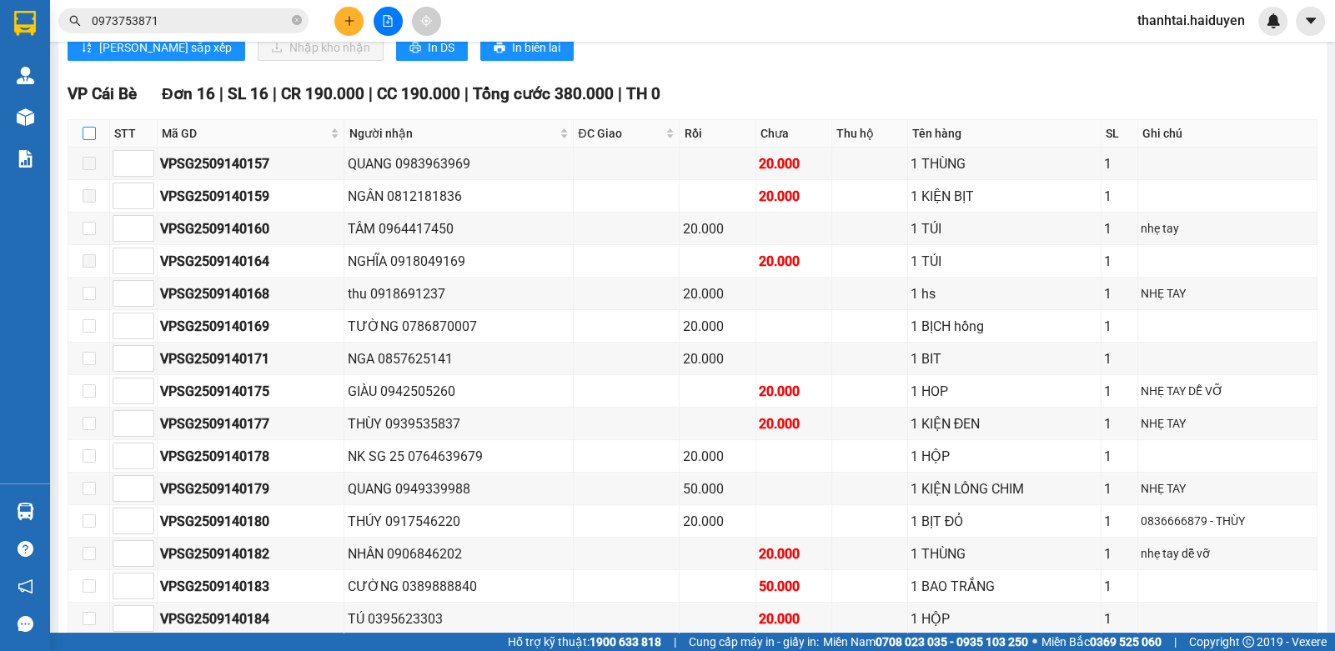
checkbox input "true"
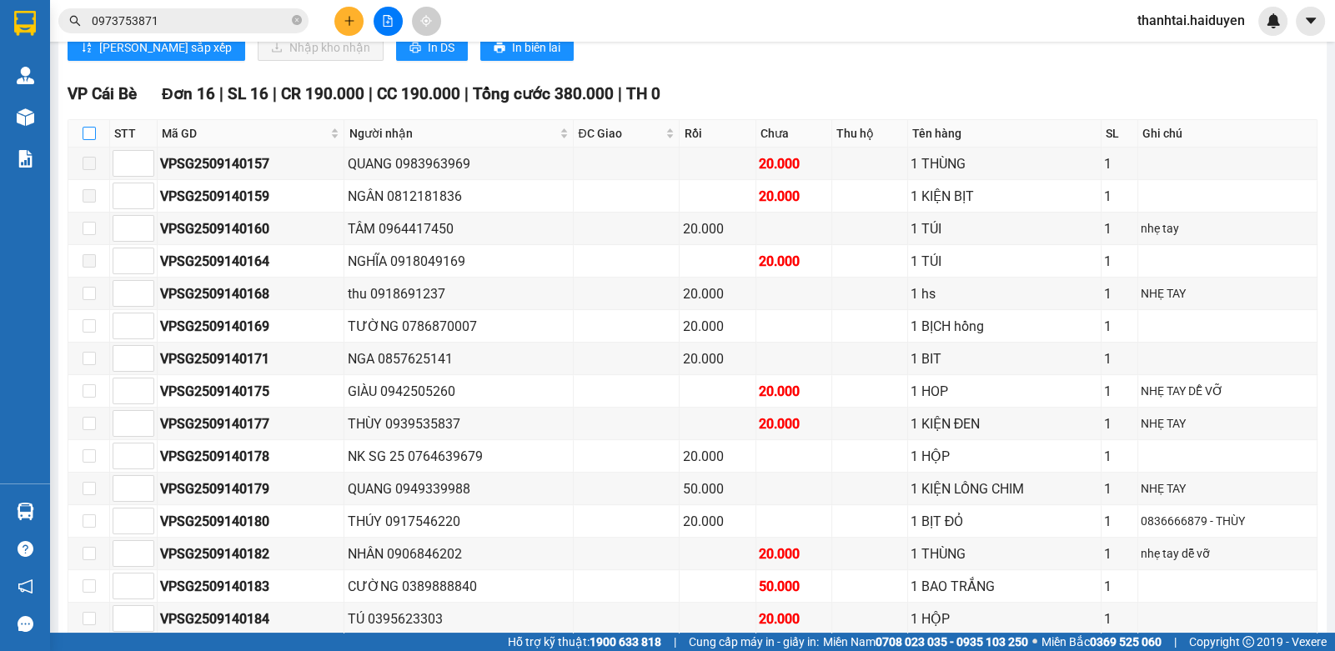
checkbox input "true"
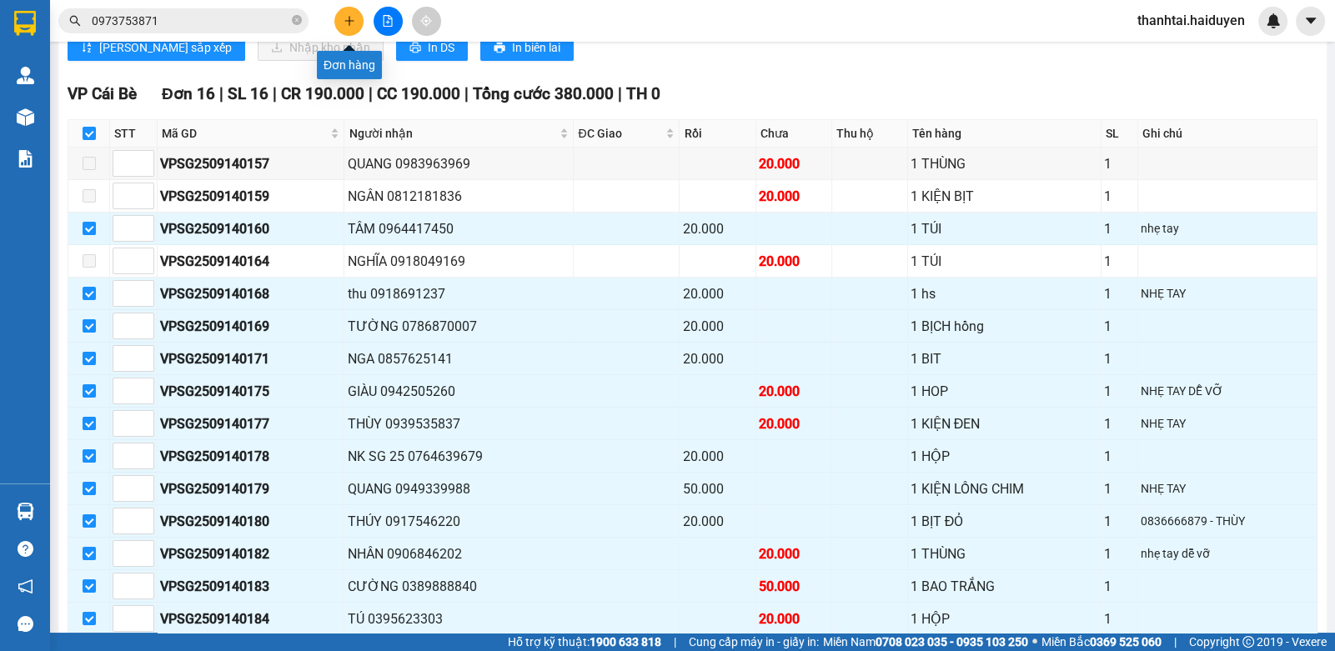
click at [351, 16] on icon "plus" at bounding box center [350, 21] width 12 height 12
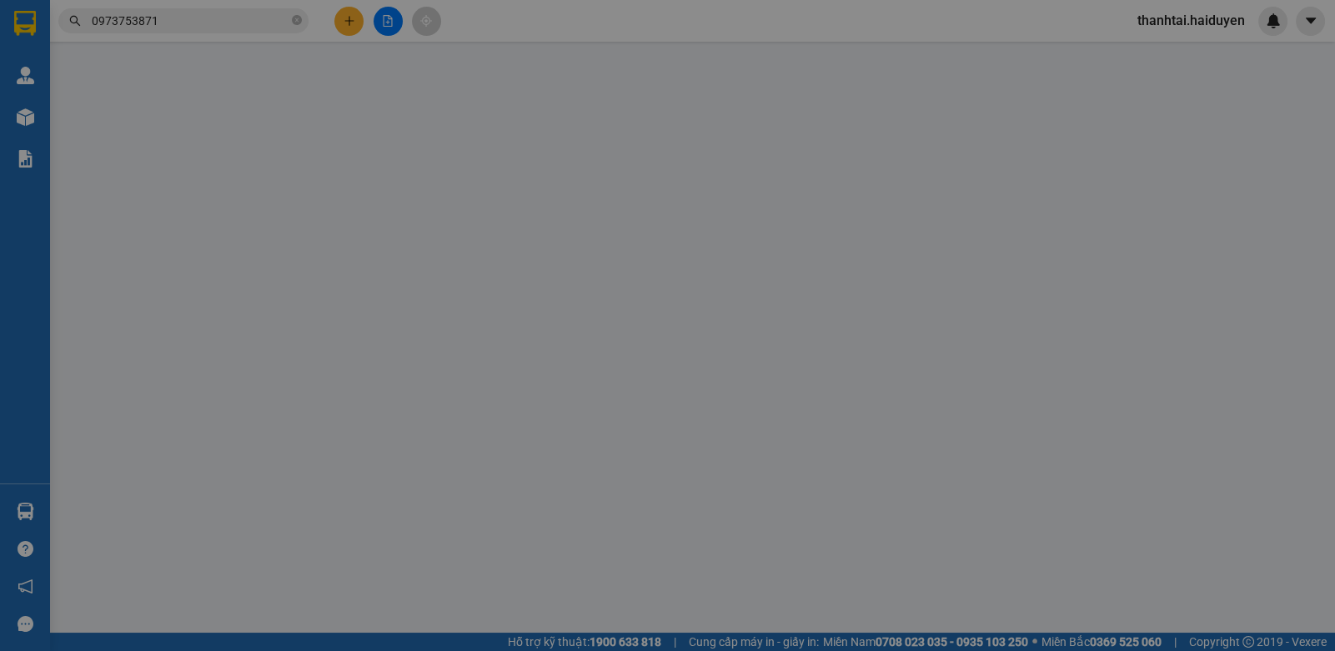
click at [353, 17] on div "Yêu cầu xuất hóa đơn điện tử" at bounding box center [278, 27] width 176 height 38
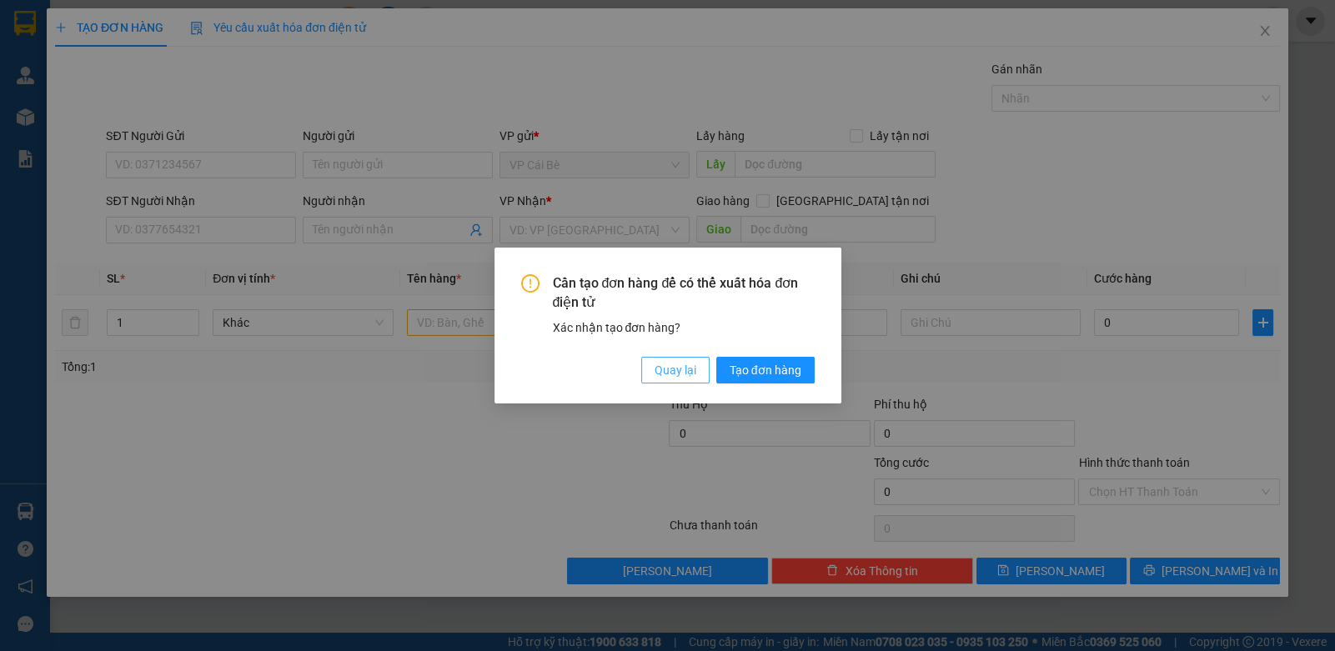
drag, startPoint x: 681, startPoint y: 383, endPoint x: 642, endPoint y: 370, distance: 41.2
click at [680, 382] on button "Quay lại" at bounding box center [675, 370] width 68 height 27
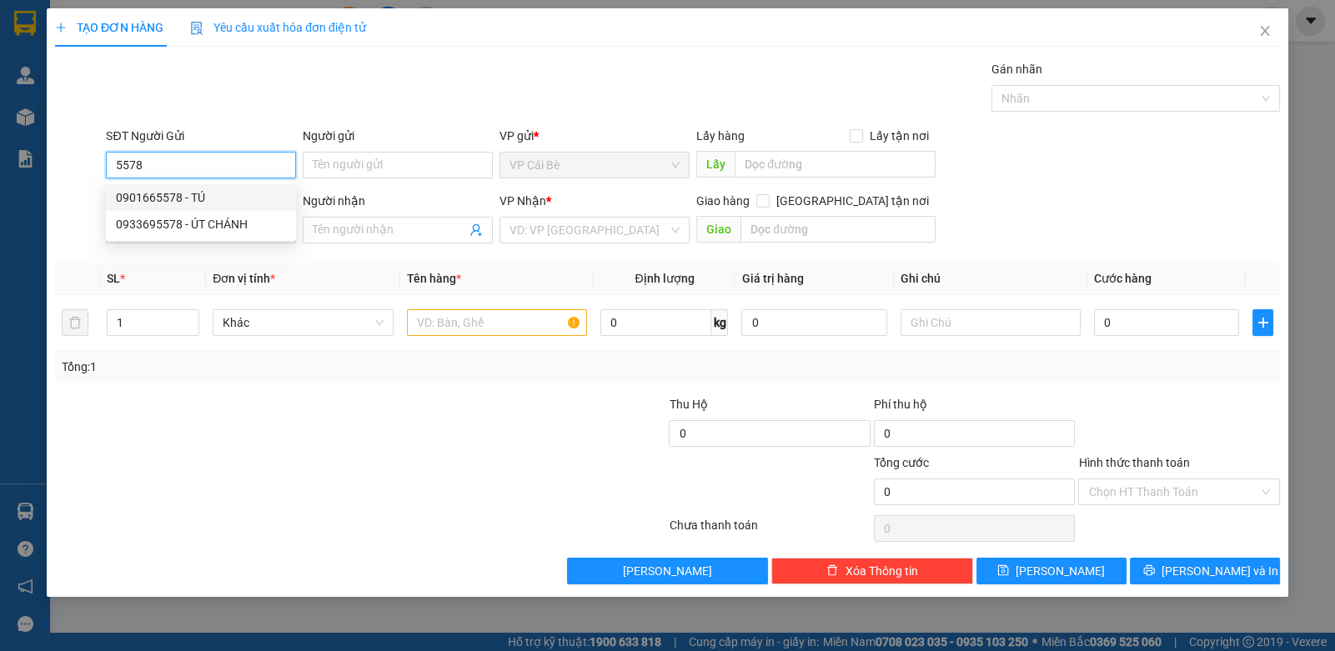
click at [201, 191] on div "0901665578 - TÚ" at bounding box center [201, 198] width 170 height 18
type input "0901665578"
type input "TÚ"
type input "NHÀ TÁO"
type input "0902315216"
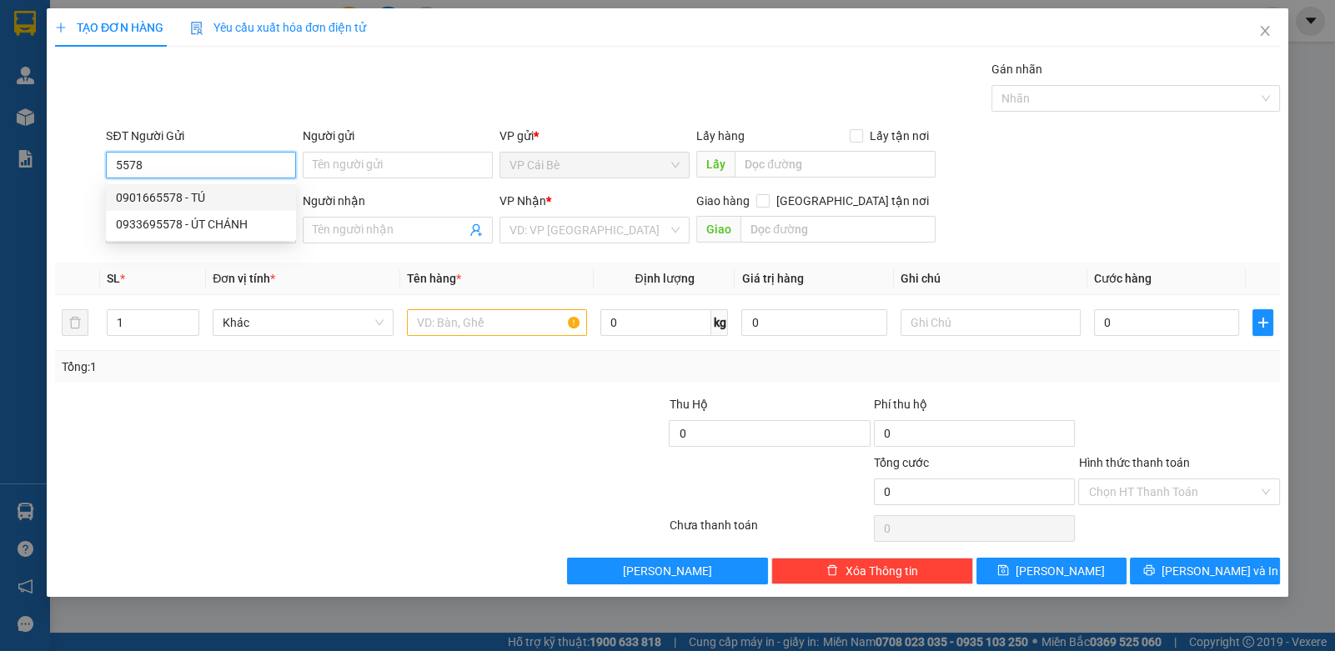
type input "DŨNG"
type input "20.000"
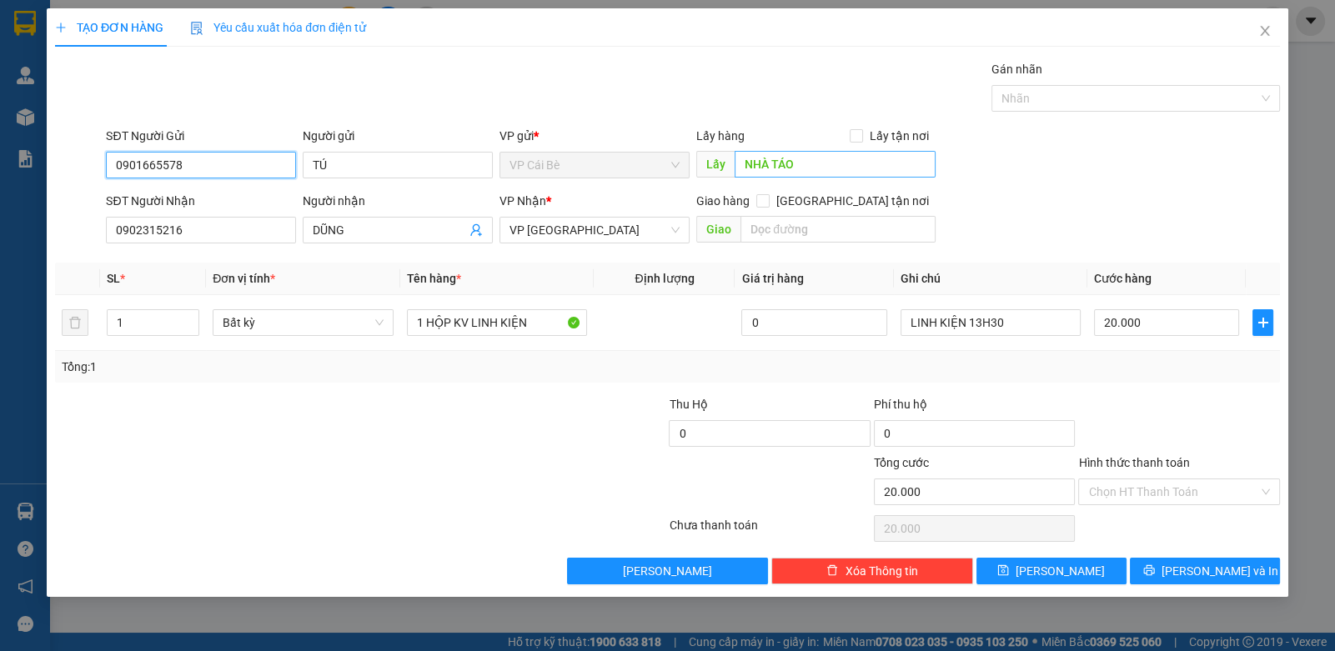
type input "0901665578"
click at [791, 167] on input "NHÀ TÁO" at bounding box center [835, 164] width 201 height 27
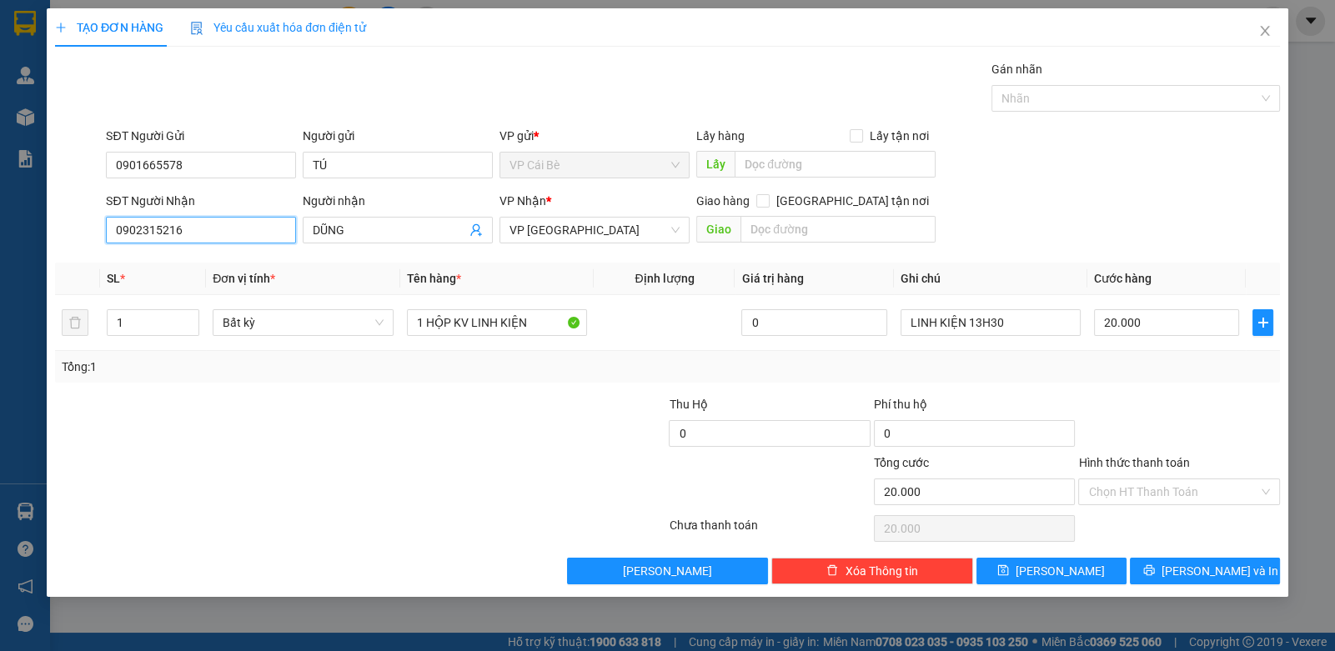
click at [231, 224] on input "0902315216" at bounding box center [201, 230] width 190 height 27
type input "0902799972"
drag, startPoint x: 134, startPoint y: 267, endPoint x: 164, endPoint y: 267, distance: 30.0
click at [142, 267] on div "0902799972" at bounding box center [201, 263] width 170 height 18
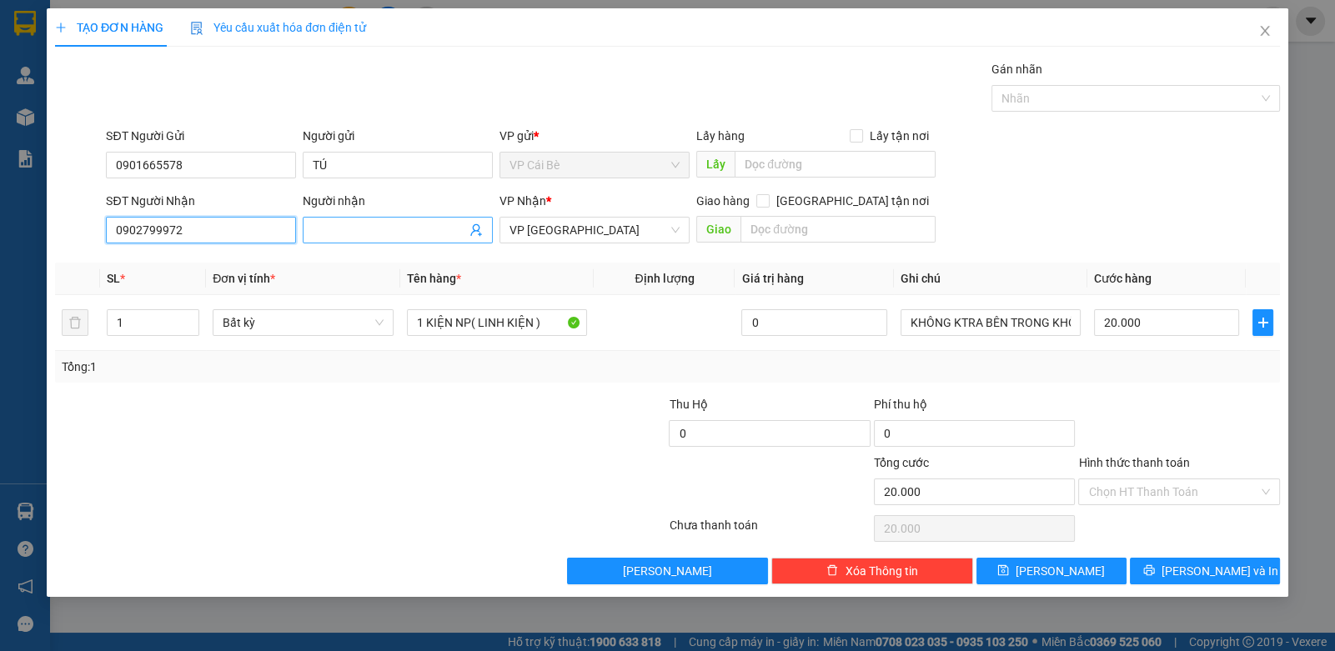
type input "0902799972"
click at [385, 229] on input "Người nhận" at bounding box center [389, 230] width 153 height 18
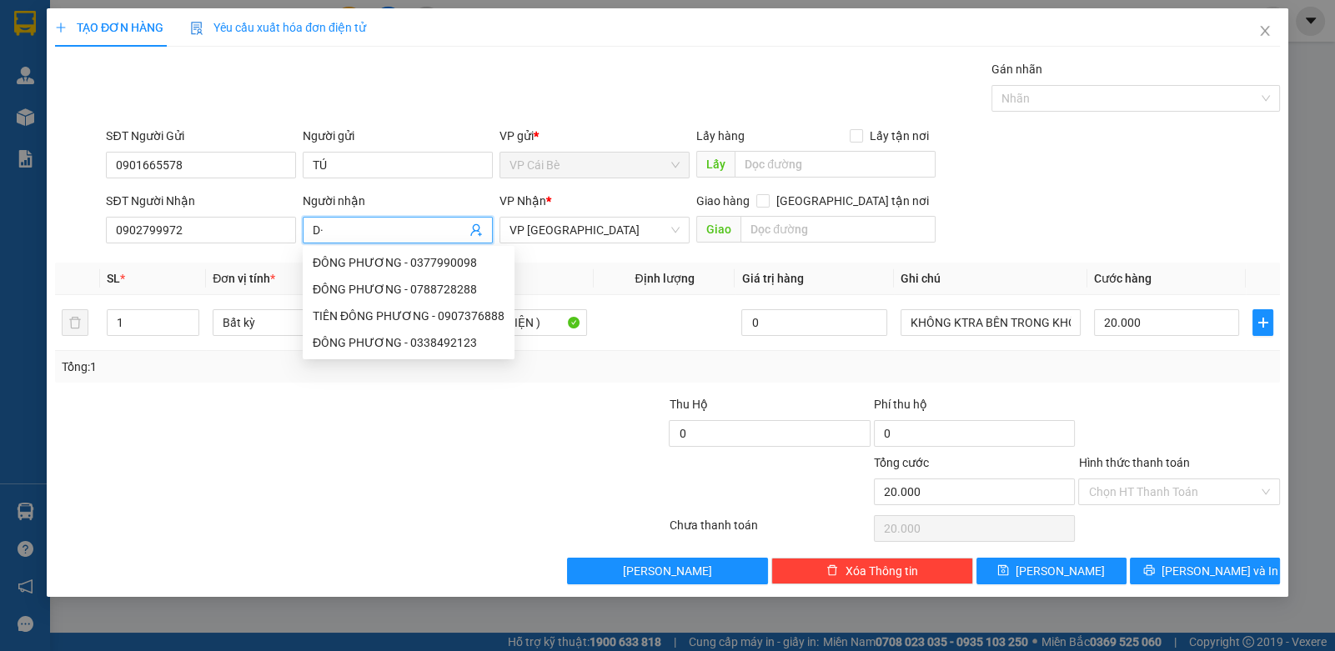
type input "D"
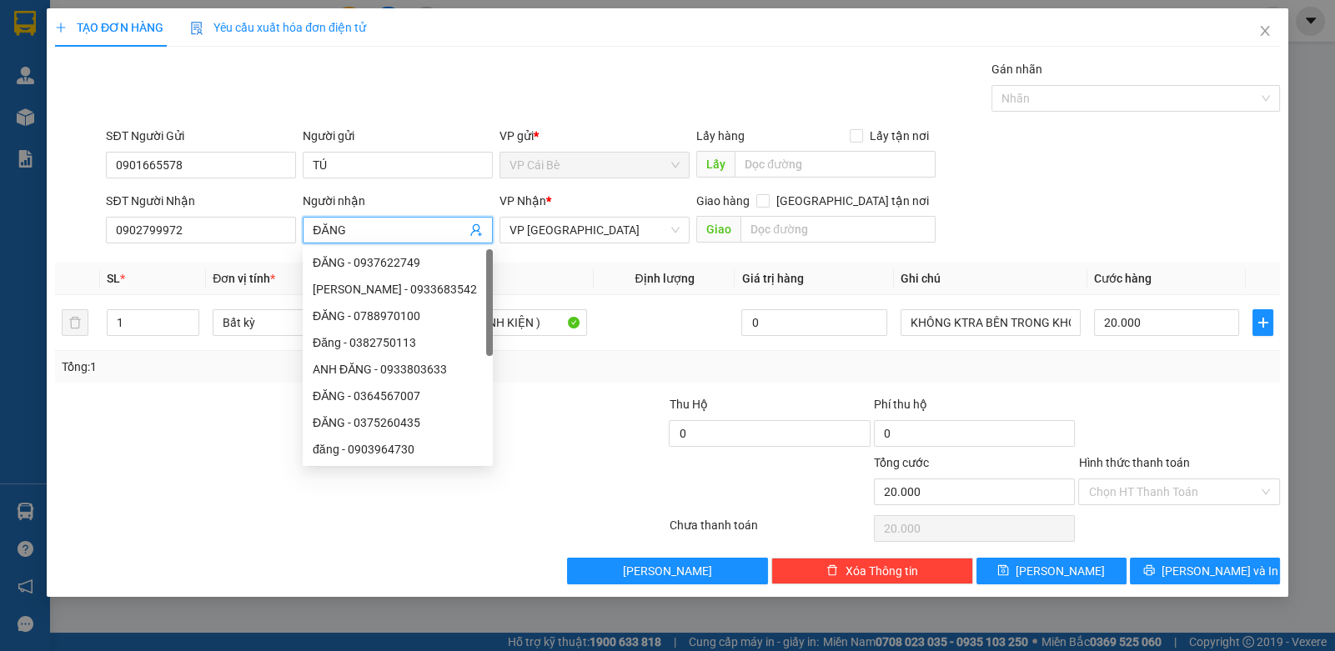
type input "ĐĂNG"
click at [167, 375] on div "Tổng: 1" at bounding box center [667, 367] width 1225 height 32
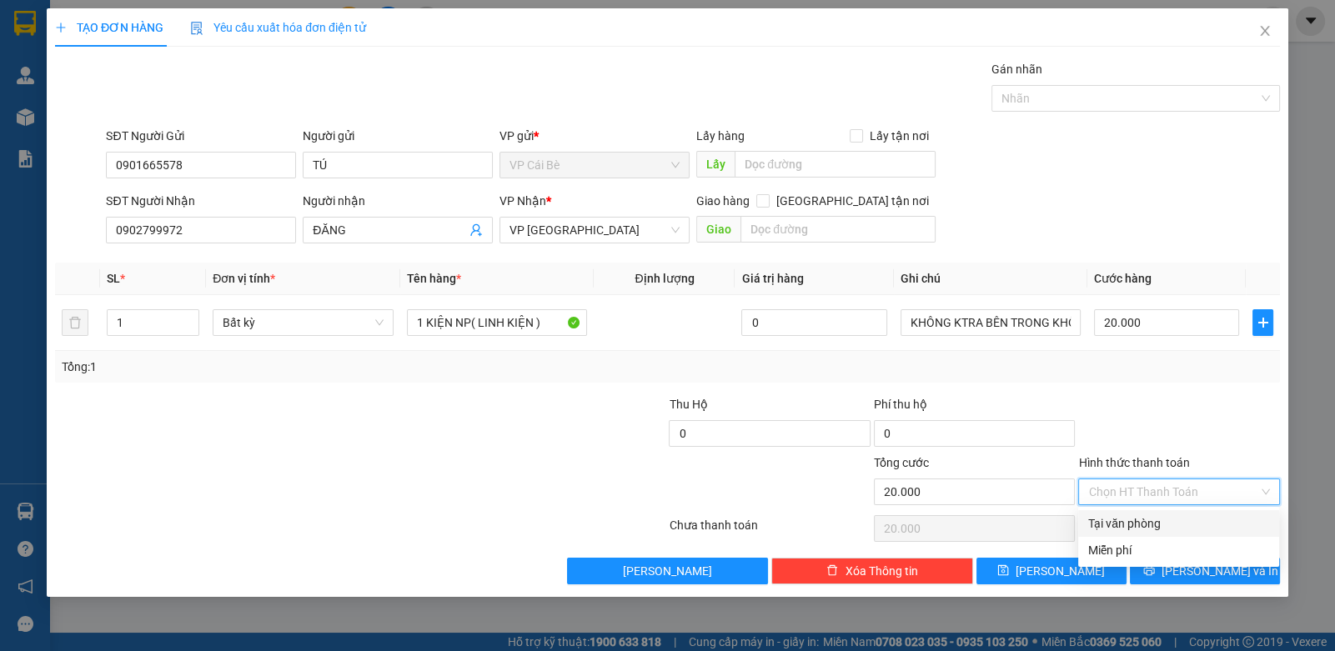
drag, startPoint x: 1144, startPoint y: 488, endPoint x: 1144, endPoint y: 501, distance: 13.4
click at [1145, 495] on input "Hình thức thanh toán" at bounding box center [1173, 492] width 169 height 25
drag, startPoint x: 1126, startPoint y: 521, endPoint x: 1174, endPoint y: 547, distance: 54.1
click at [1142, 533] on div "Tại văn phòng" at bounding box center [1179, 523] width 201 height 27
type input "0"
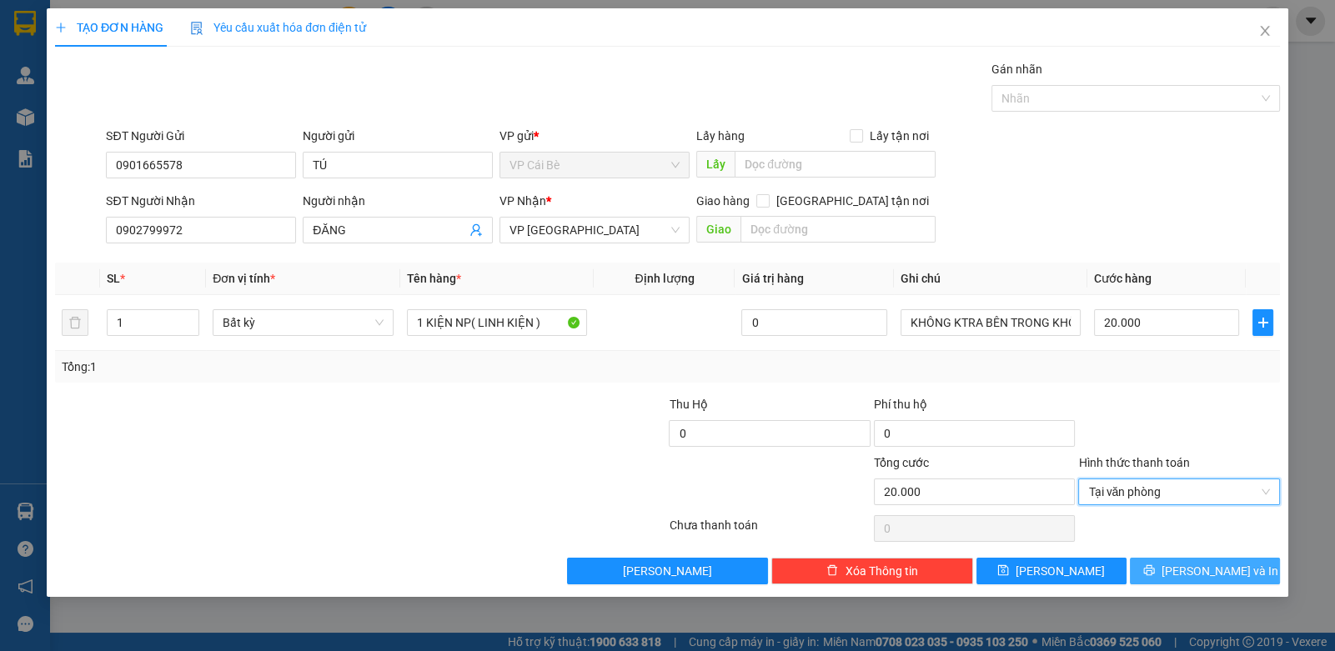
click at [1179, 561] on button "[PERSON_NAME] và In" at bounding box center [1205, 571] width 150 height 27
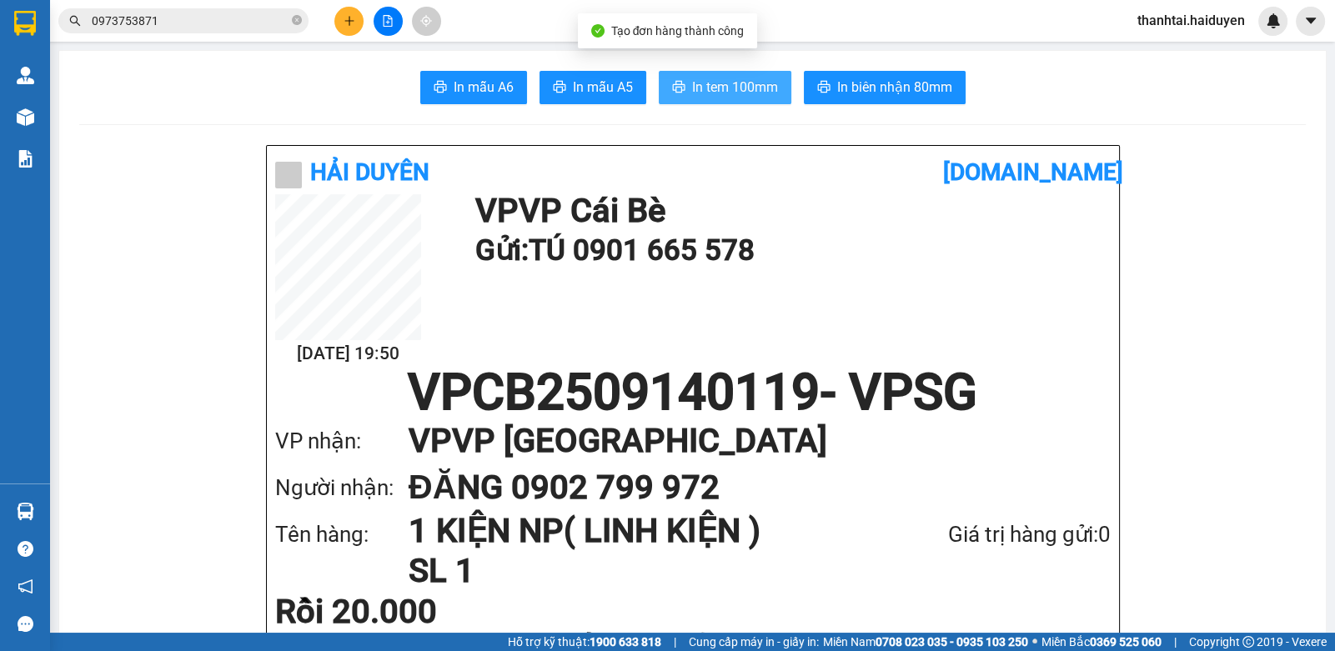
click at [732, 88] on span "In tem 100mm" at bounding box center [735, 87] width 86 height 21
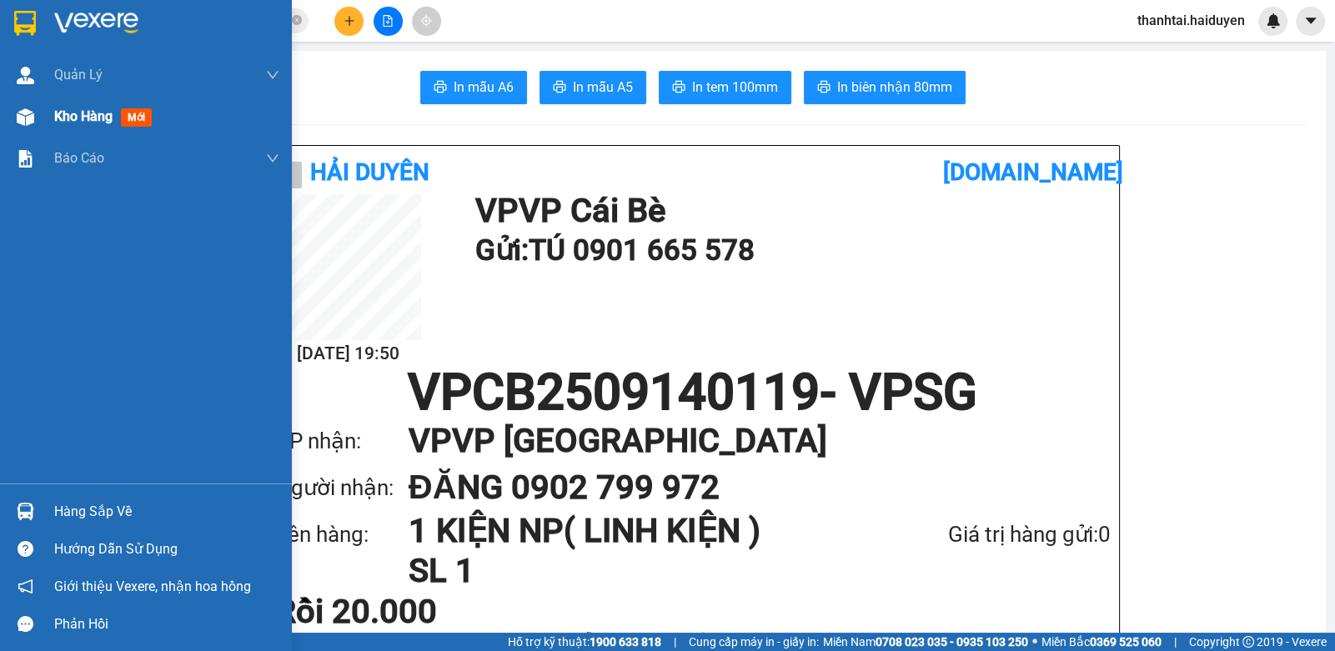
click at [128, 126] on span "mới" at bounding box center [136, 117] width 31 height 18
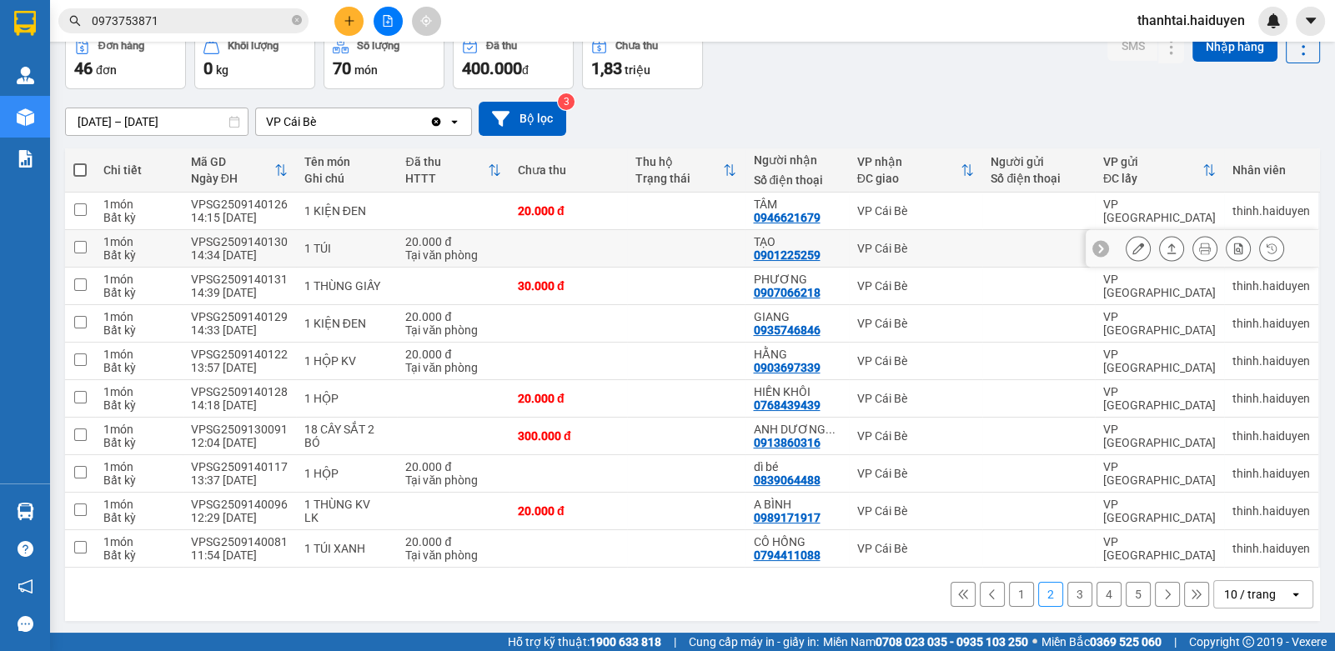
scroll to position [87, 0]
click at [1073, 591] on button "3" at bounding box center [1080, 594] width 25 height 25
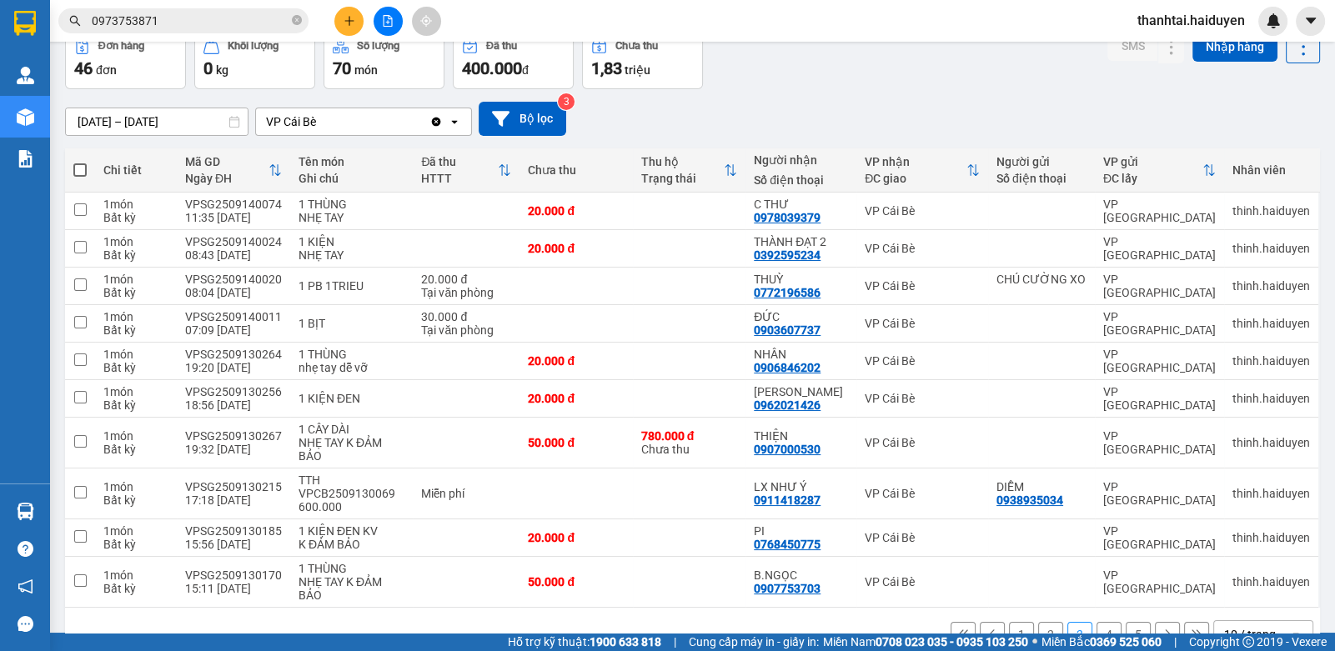
click at [156, 23] on input "0973753871" at bounding box center [190, 21] width 197 height 18
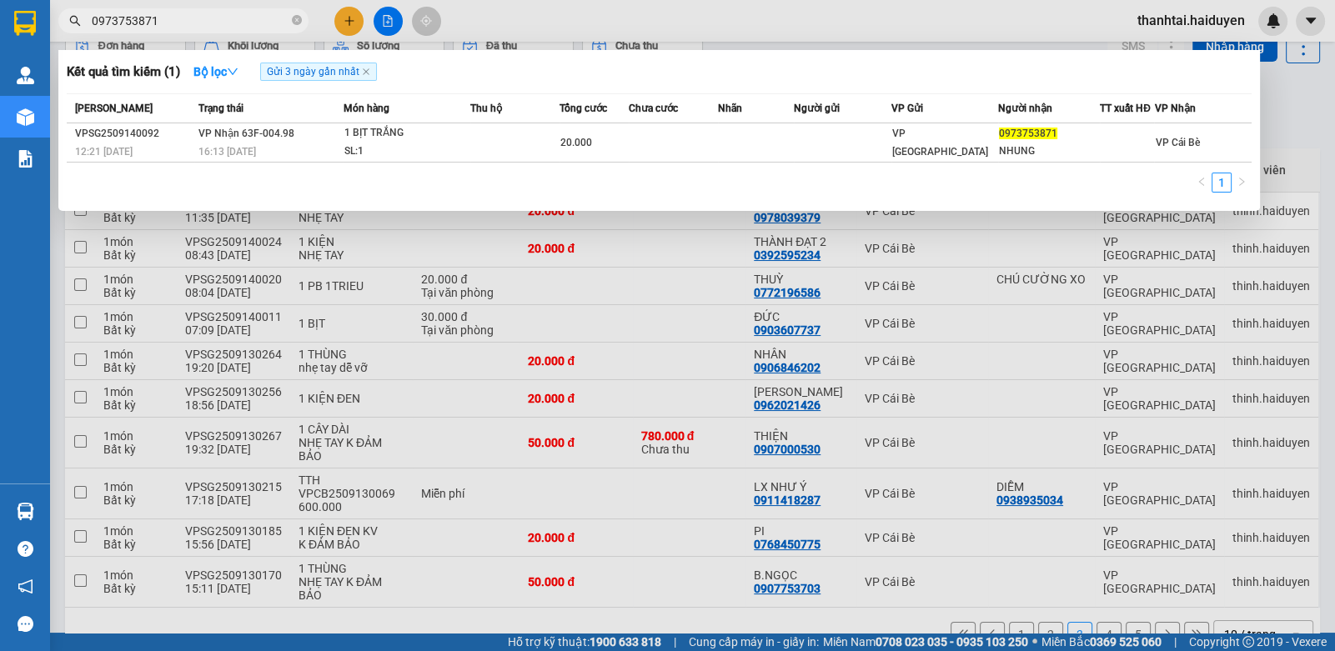
drag, startPoint x: 156, startPoint y: 23, endPoint x: 292, endPoint y: 7, distance: 136.9
click at [158, 23] on input "0973753871" at bounding box center [190, 21] width 197 height 18
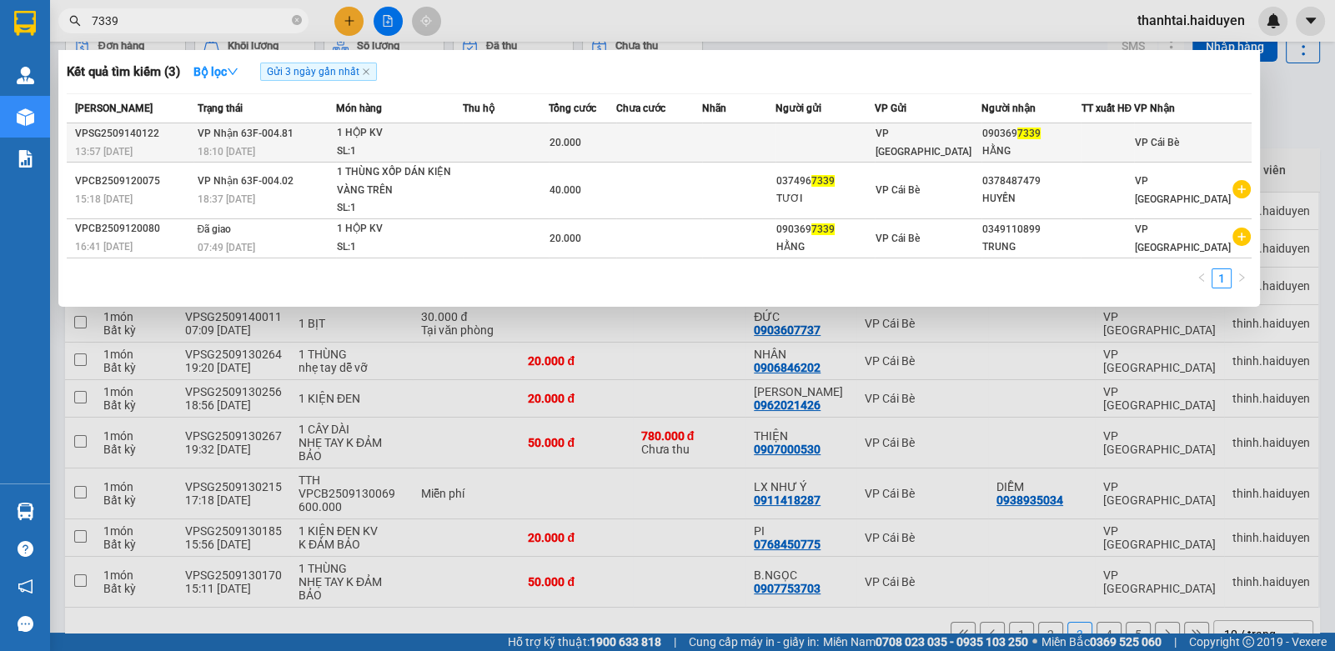
type input "7339"
click at [775, 150] on td at bounding box center [738, 142] width 73 height 39
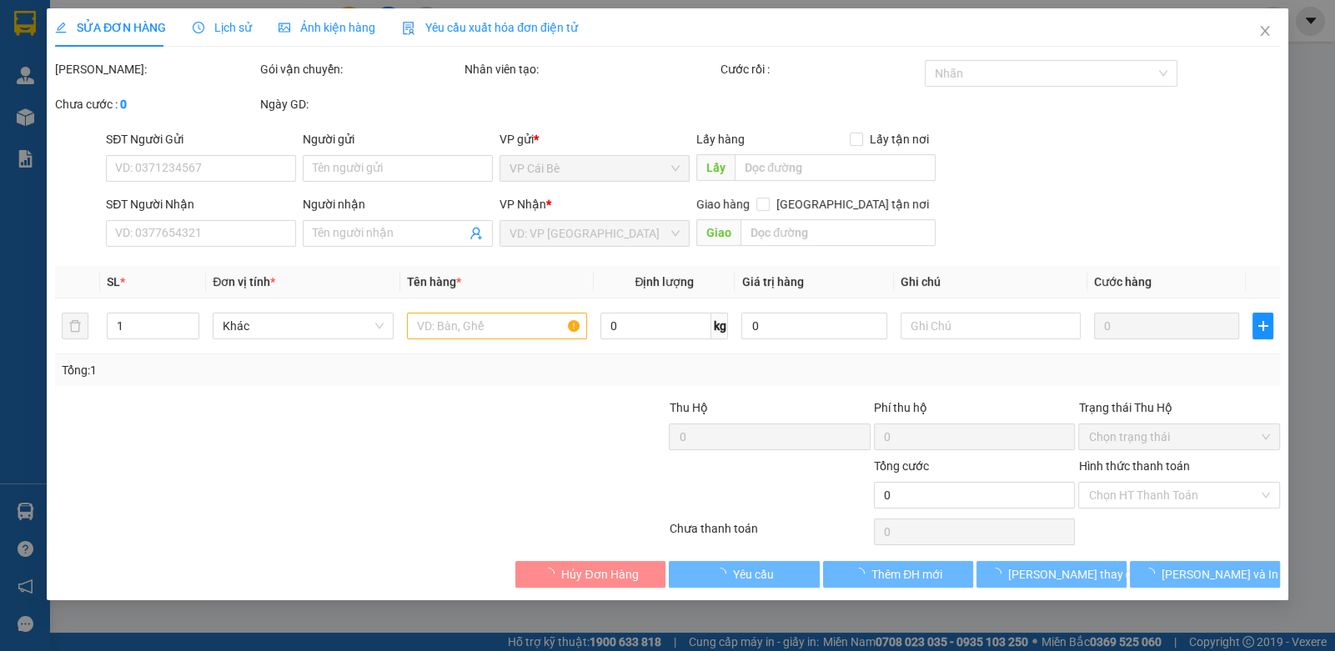
type input "0903697339"
type input "HẰNG"
type input "20.000"
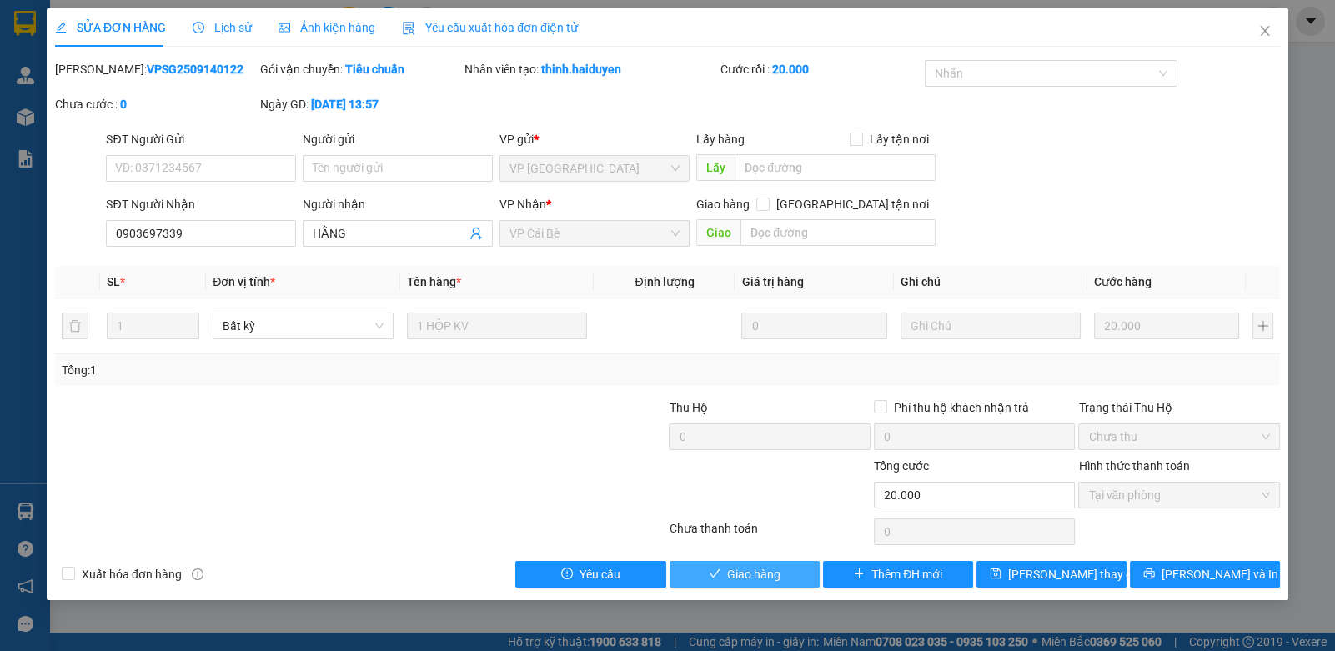
drag, startPoint x: 730, startPoint y: 574, endPoint x: 727, endPoint y: 561, distance: 12.8
click at [730, 566] on span "Giao hàng" at bounding box center [753, 575] width 53 height 18
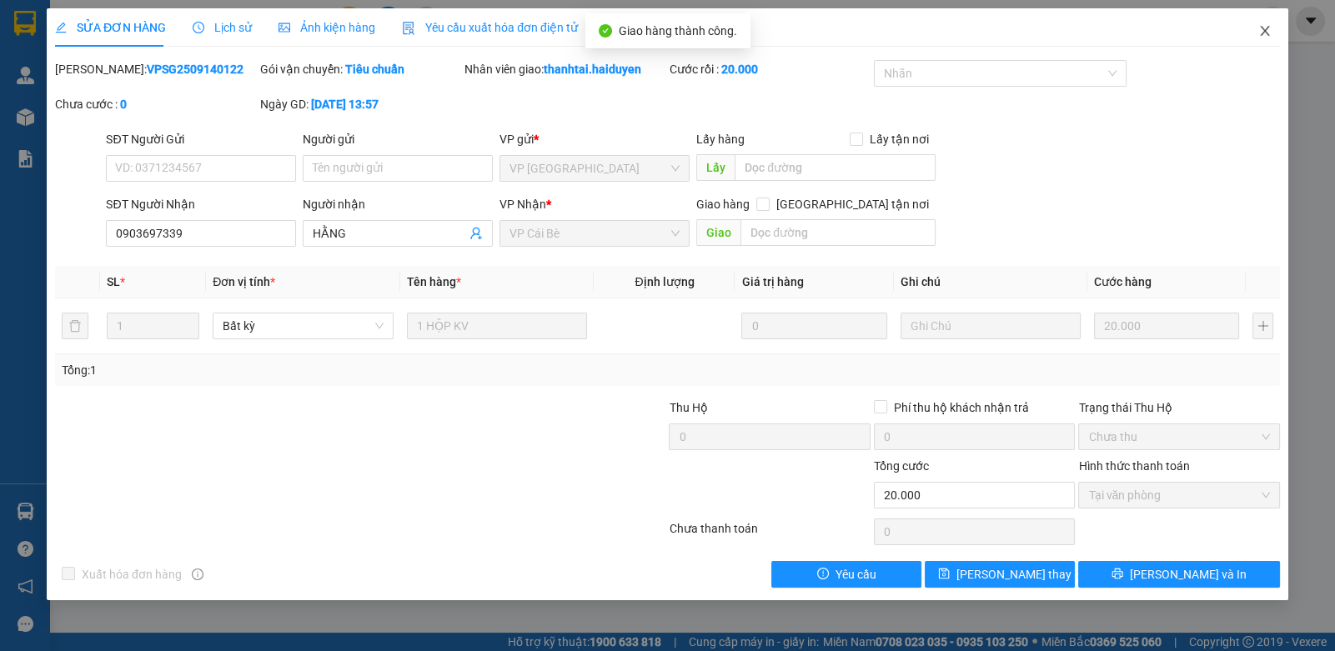
click at [1269, 29] on icon "close" at bounding box center [1265, 30] width 13 height 13
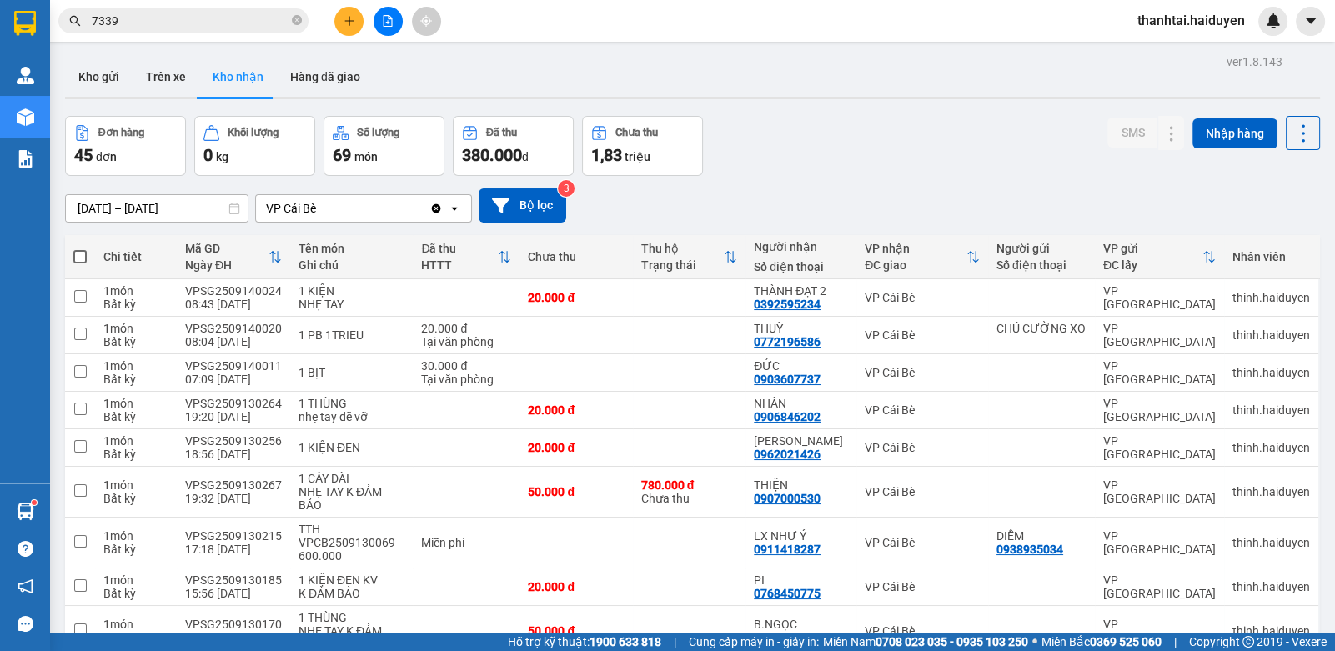
click at [144, 23] on input "7339" at bounding box center [190, 21] width 197 height 18
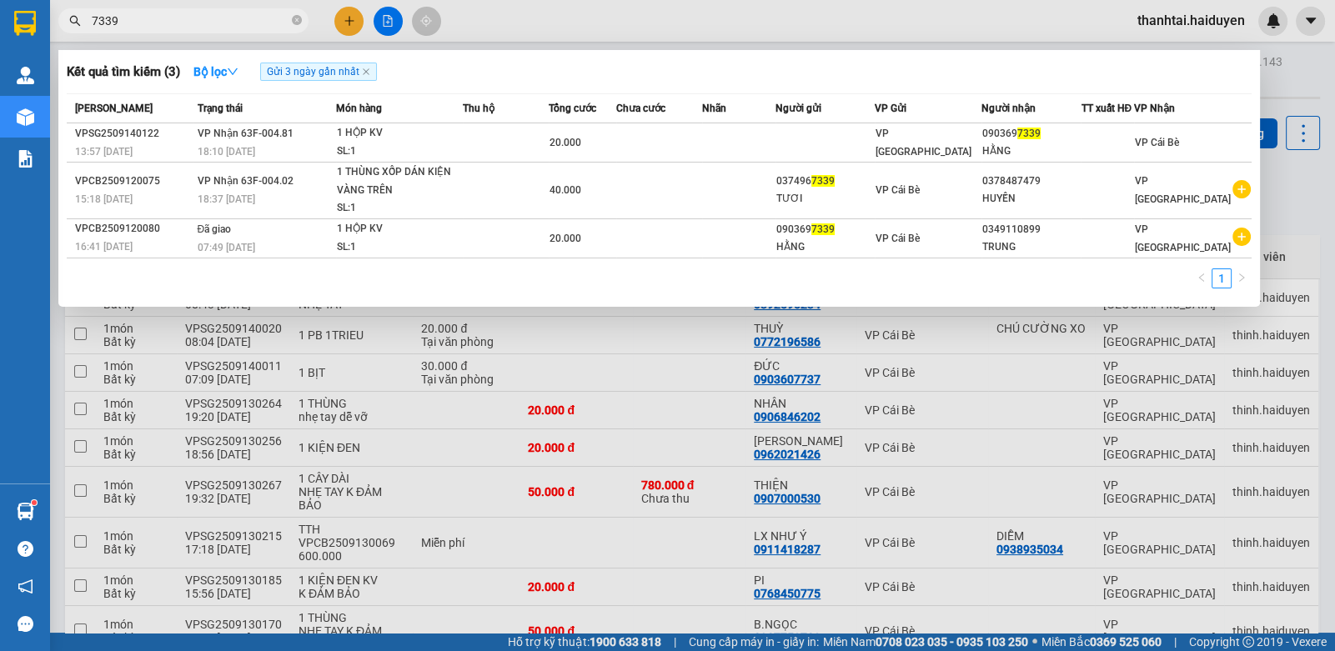
drag, startPoint x: 144, startPoint y: 23, endPoint x: 842, endPoint y: 3, distance: 698.5
click at [147, 23] on input "7339" at bounding box center [190, 21] width 197 height 18
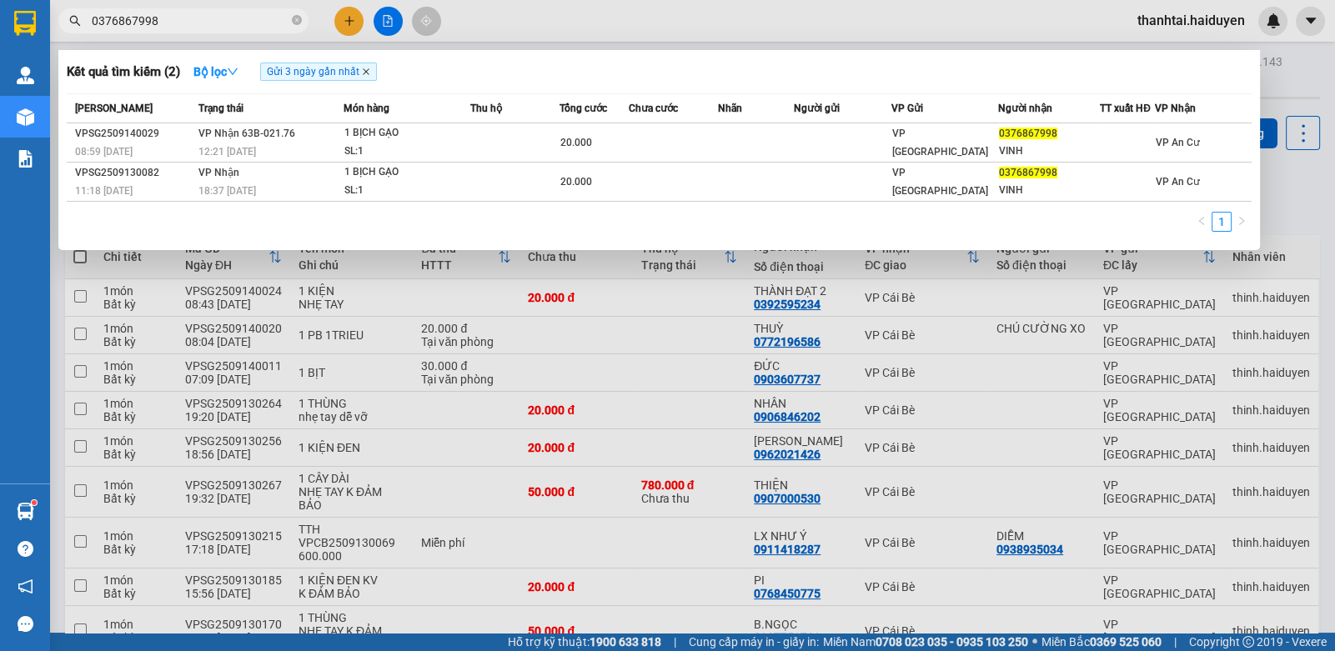
type input "0376867998"
click at [366, 70] on icon "close" at bounding box center [366, 71] width 7 height 7
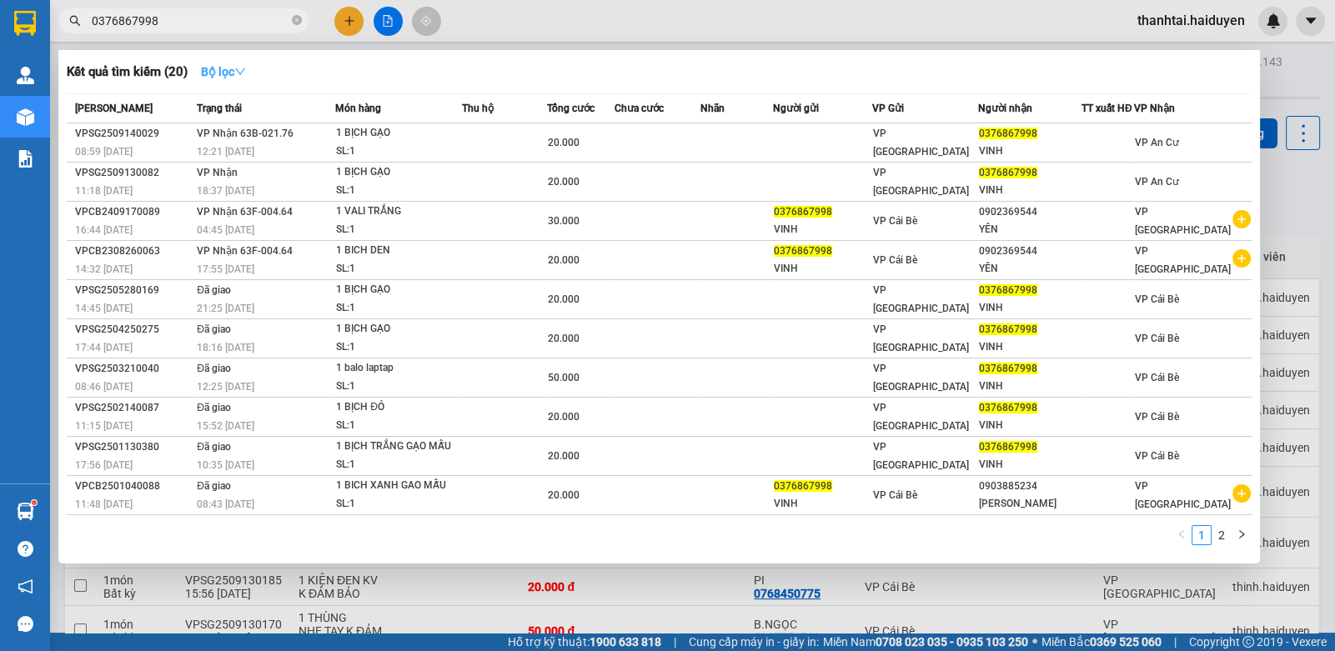
click at [225, 65] on strong "Bộ lọc" at bounding box center [223, 71] width 45 height 13
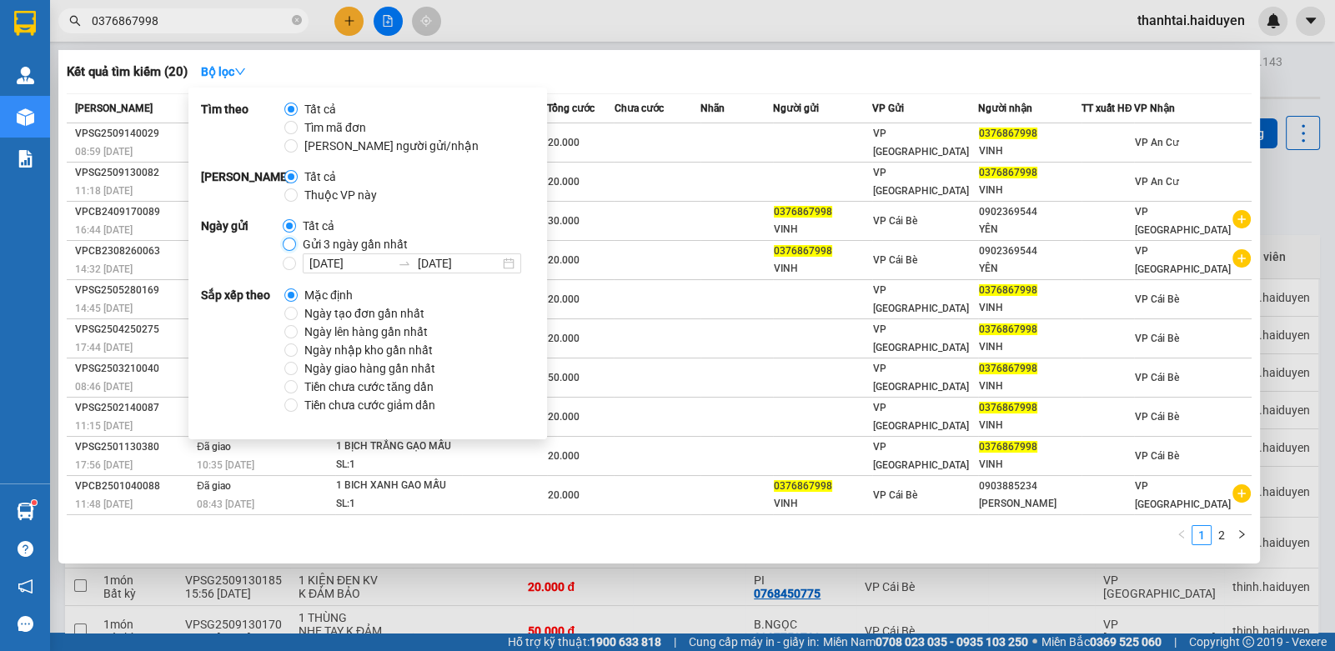
click at [289, 244] on input "Gửi 3 ngày gần nhất" at bounding box center [289, 244] width 13 height 13
radio input "true"
radio input "false"
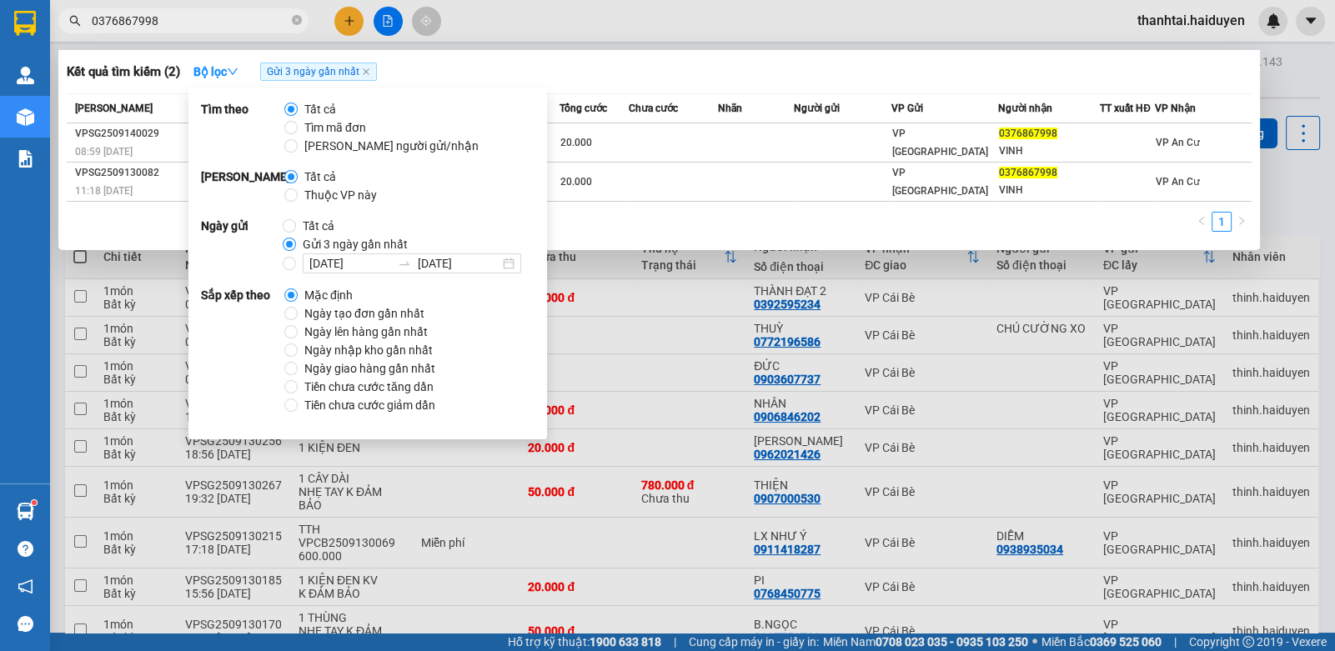
click at [817, 28] on div at bounding box center [667, 325] width 1335 height 651
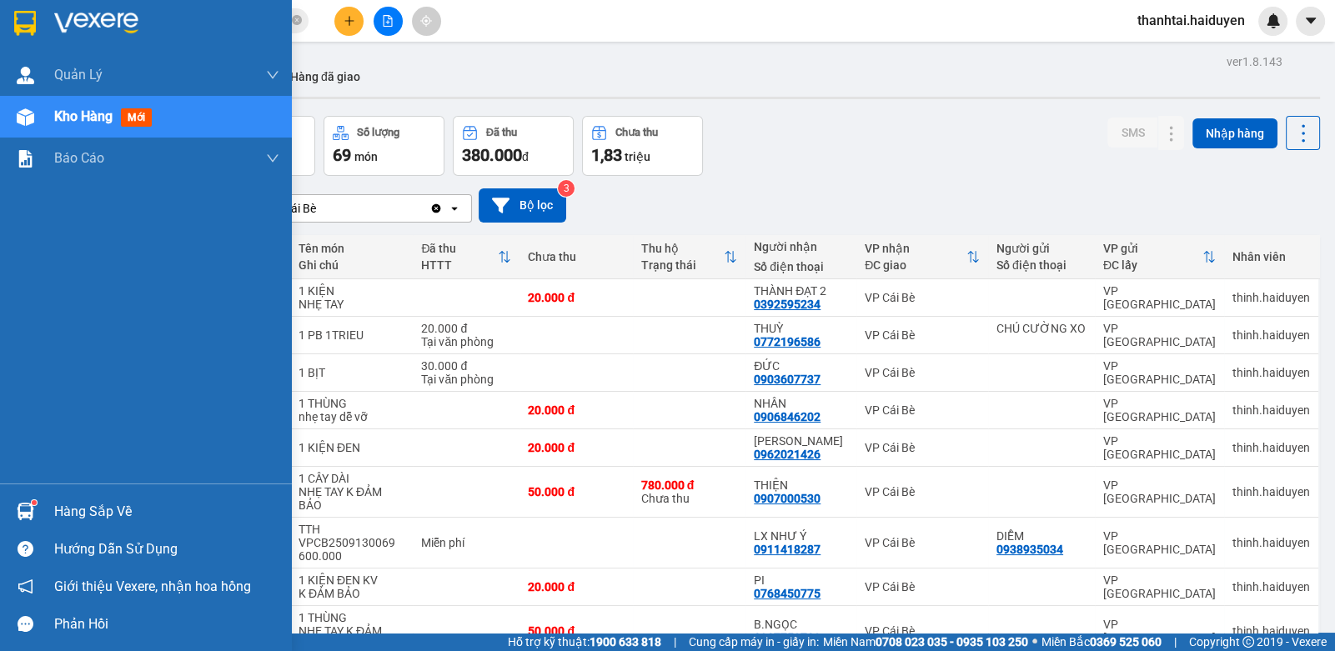
click at [98, 503] on div "Hàng sắp về" at bounding box center [166, 512] width 225 height 25
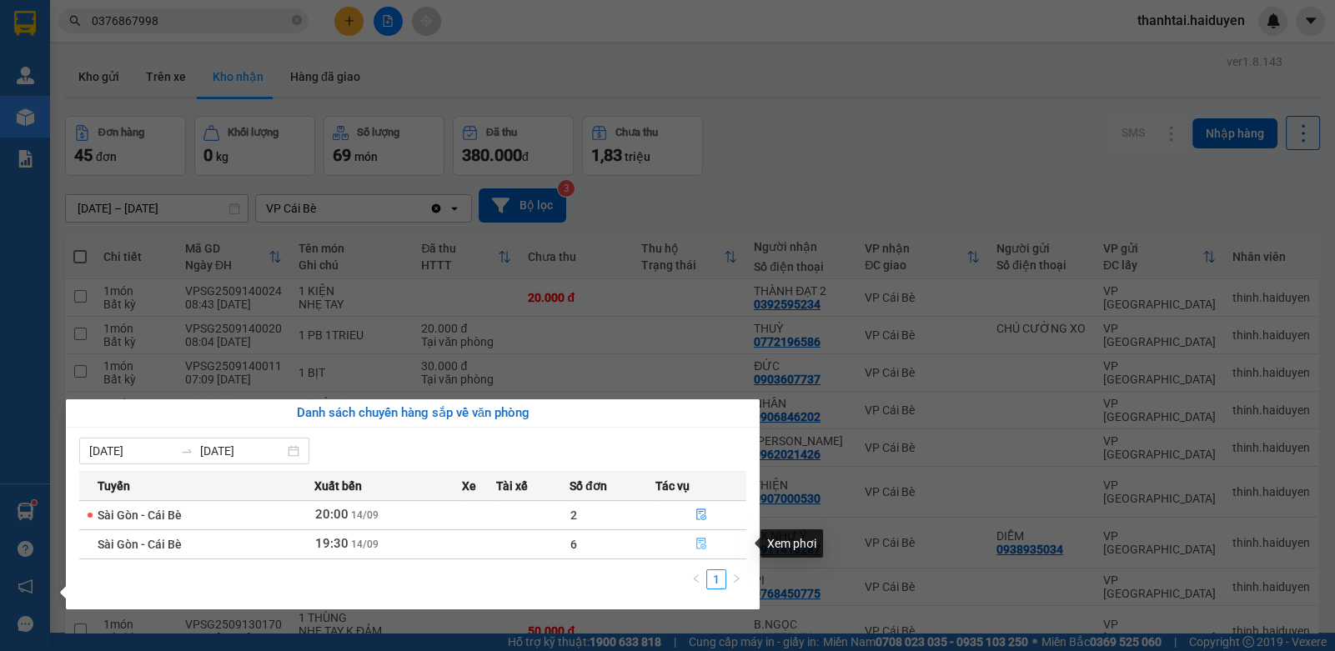
click at [707, 545] on button "button" at bounding box center [700, 544] width 89 height 27
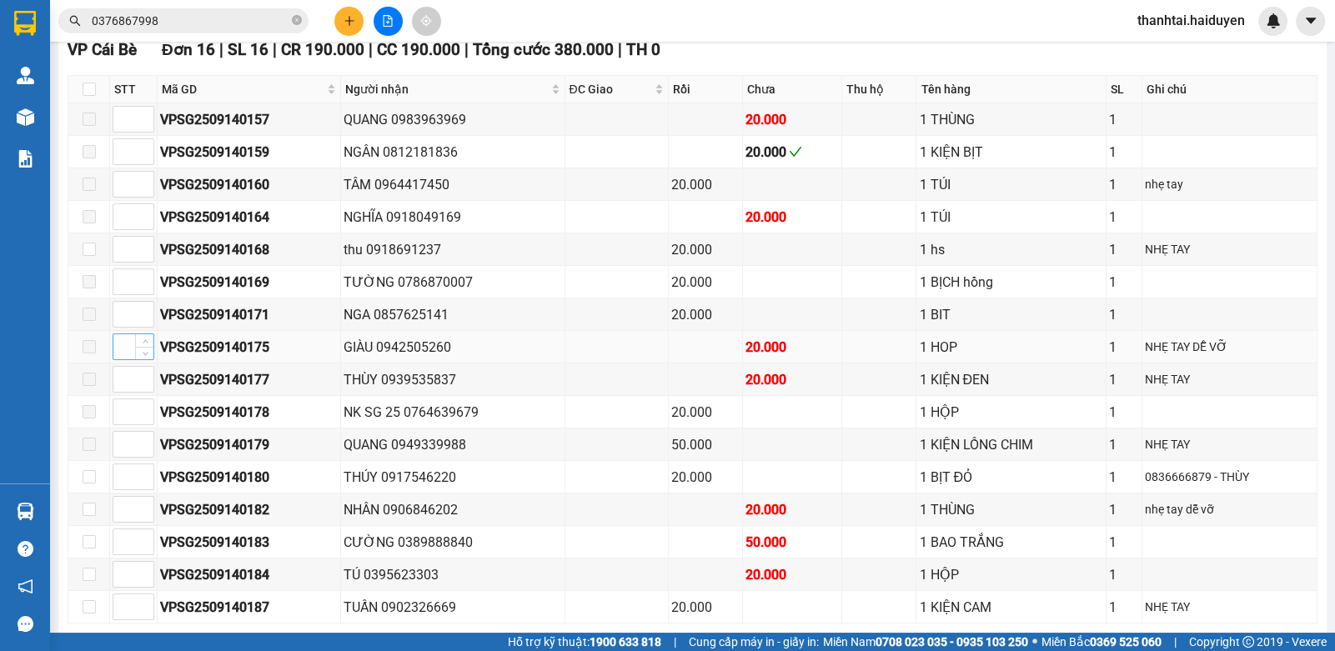
scroll to position [709, 0]
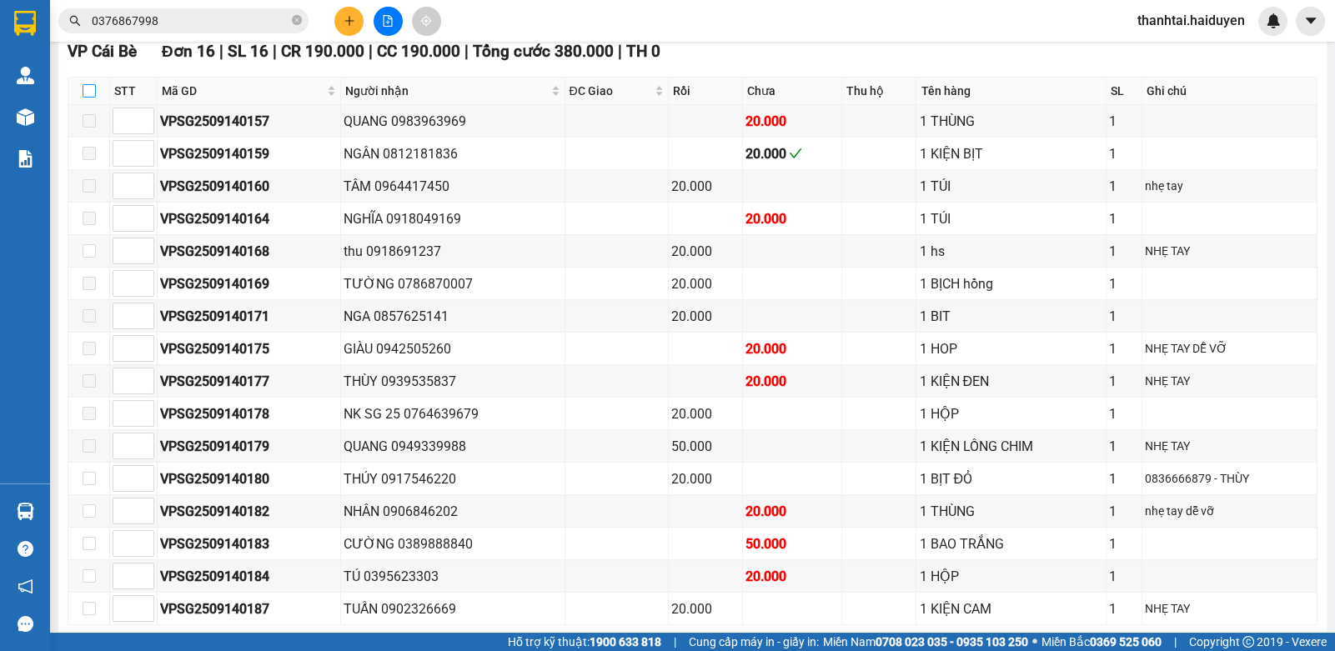
click at [88, 97] on input "checkbox" at bounding box center [89, 90] width 13 height 13
checkbox input "true"
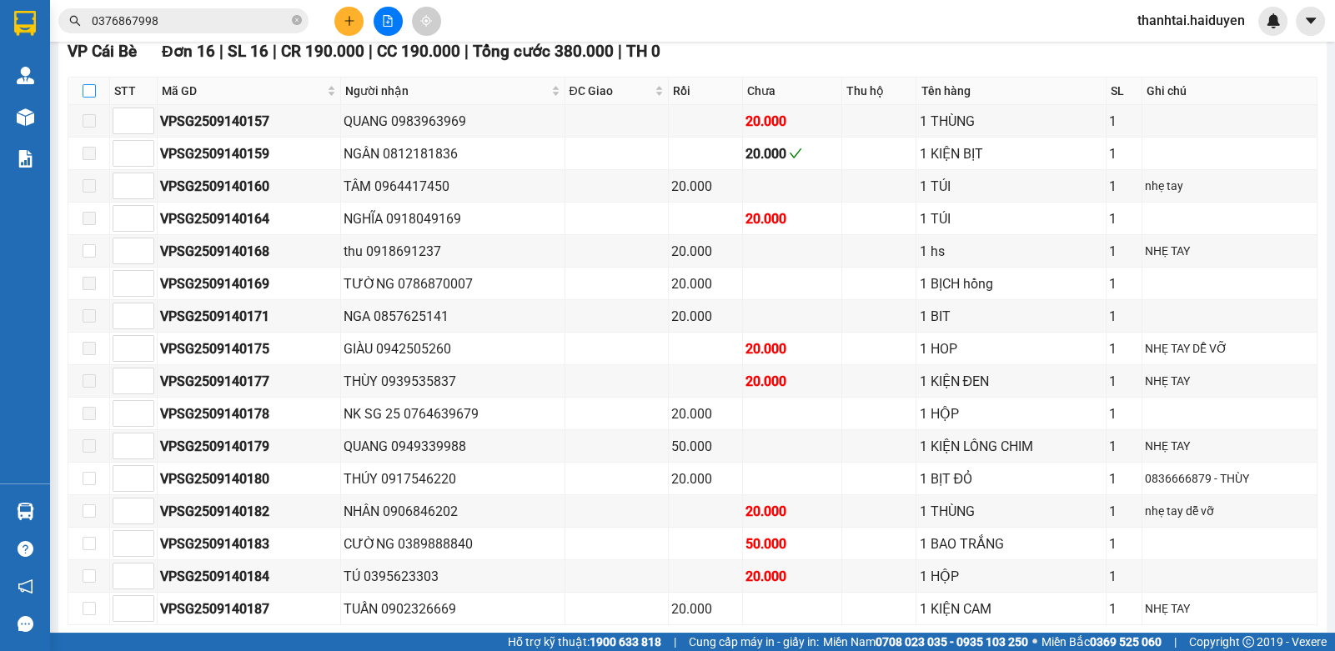
checkbox input "true"
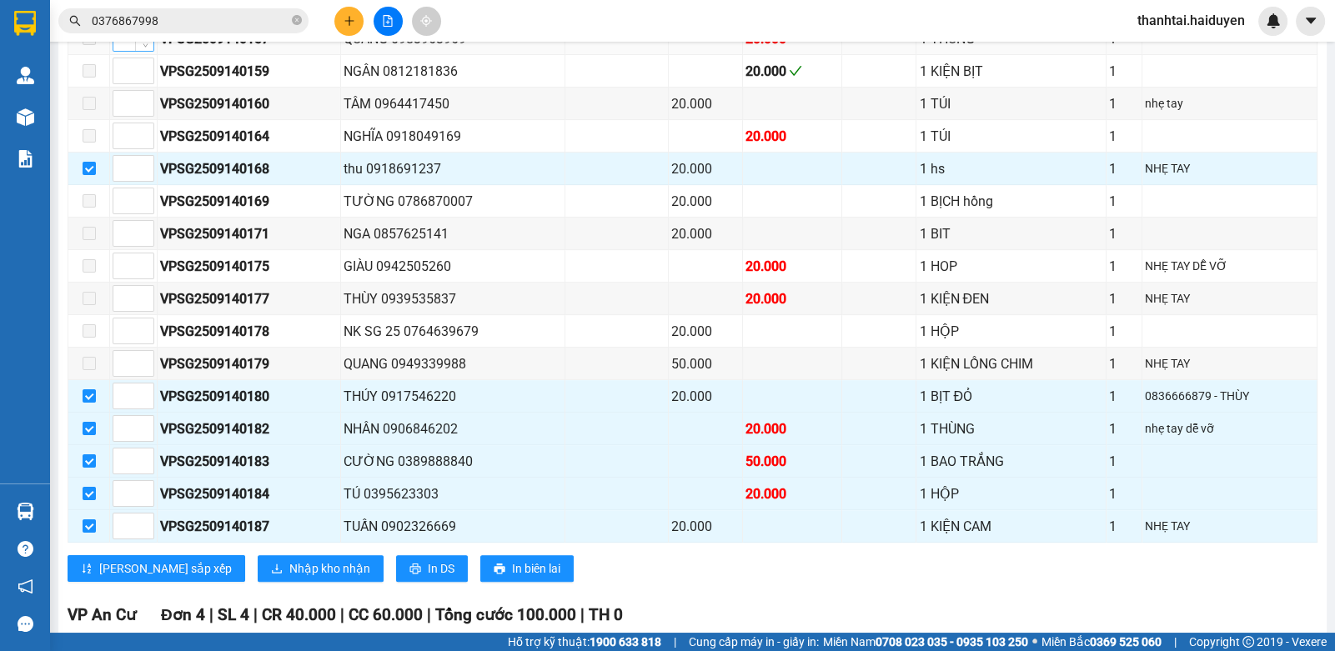
scroll to position [792, 0]
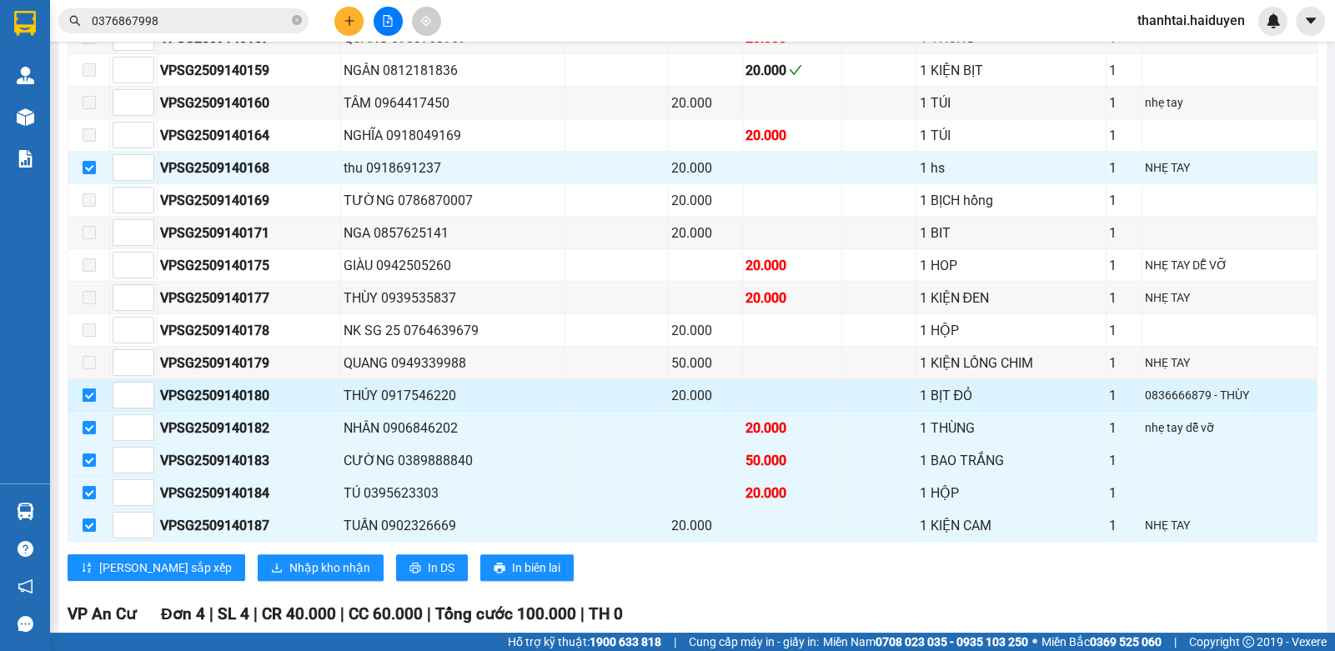
drag, startPoint x: 82, startPoint y: 400, endPoint x: 96, endPoint y: 419, distance: 23.9
click at [85, 400] on input "checkbox" at bounding box center [89, 395] width 13 height 13
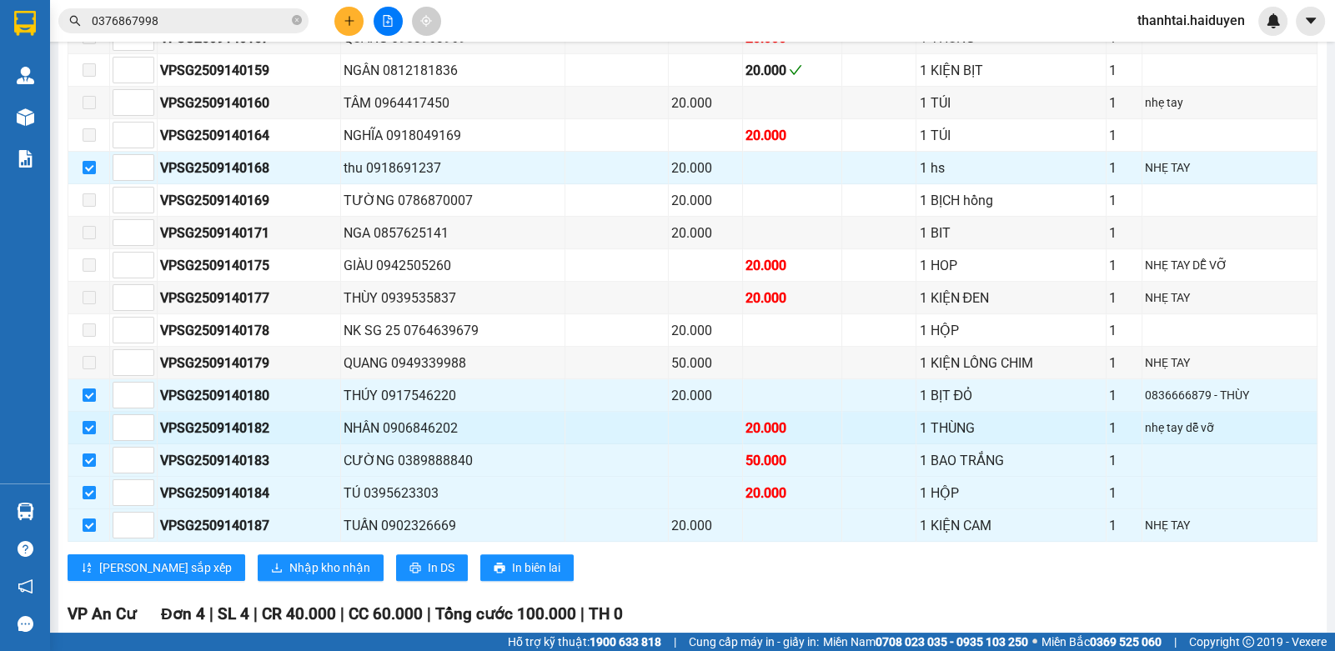
checkbox input "false"
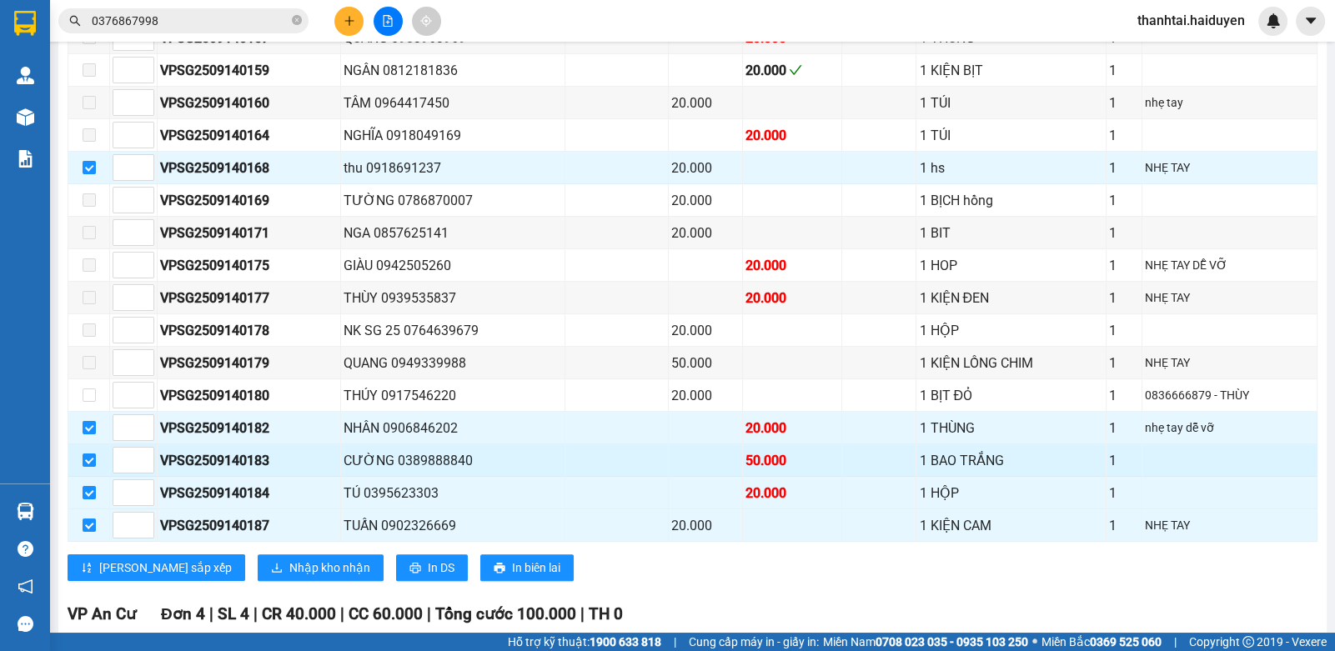
drag, startPoint x: 92, startPoint y: 431, endPoint x: 92, endPoint y: 450, distance: 18.4
click at [92, 433] on input "checkbox" at bounding box center [89, 427] width 13 height 13
checkbox input "false"
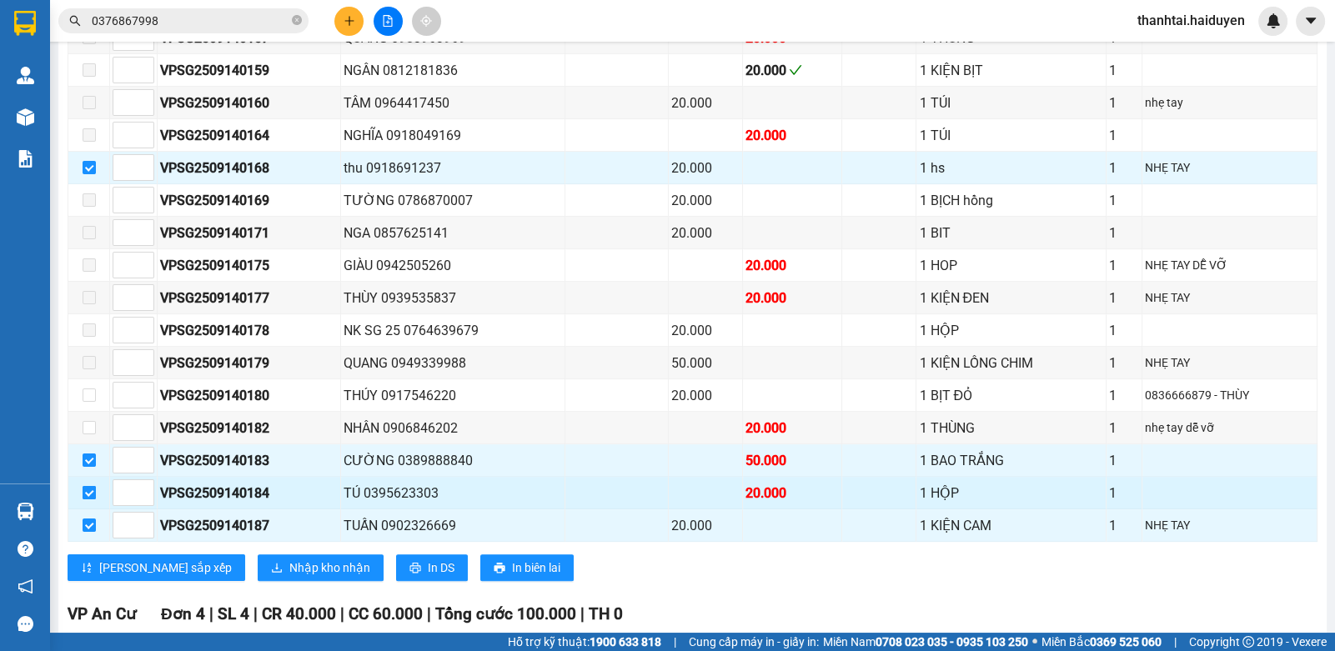
drag, startPoint x: 92, startPoint y: 457, endPoint x: 91, endPoint y: 492, distance: 35.0
click at [92, 460] on input "checkbox" at bounding box center [89, 460] width 13 height 13
checkbox input "false"
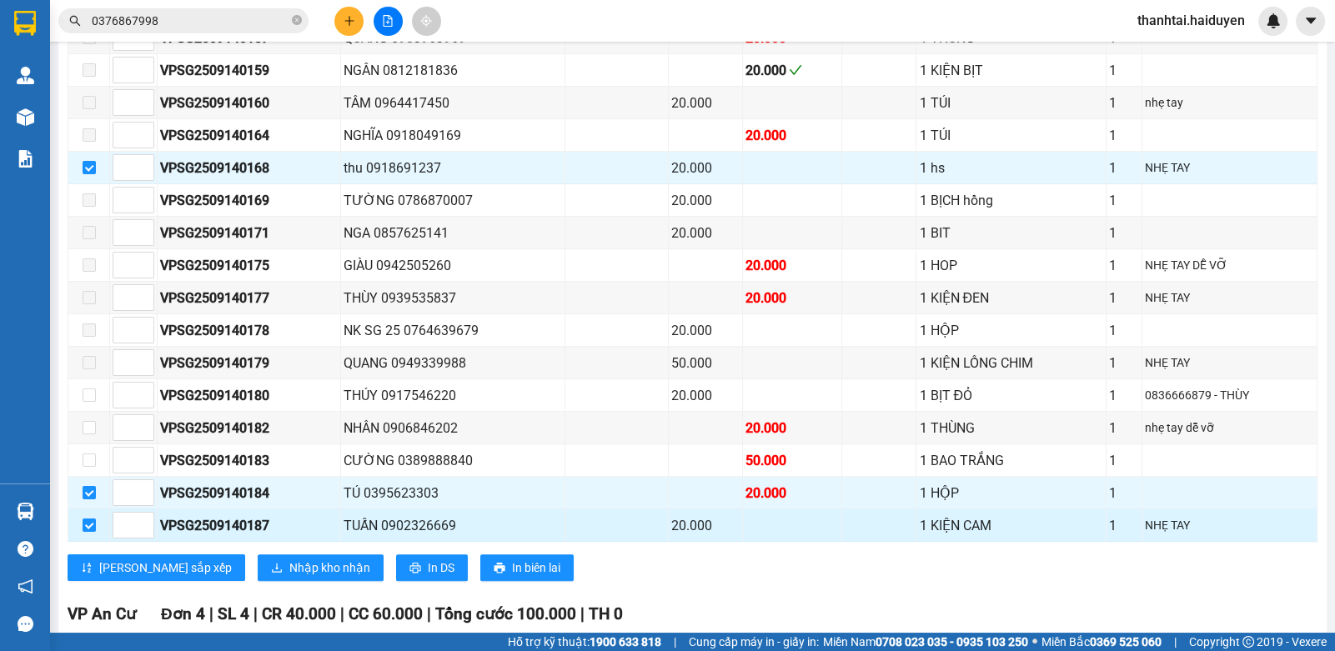
drag, startPoint x: 88, startPoint y: 495, endPoint x: 87, endPoint y: 511, distance: 15.9
click at [88, 496] on input "checkbox" at bounding box center [89, 492] width 13 height 13
checkbox input "false"
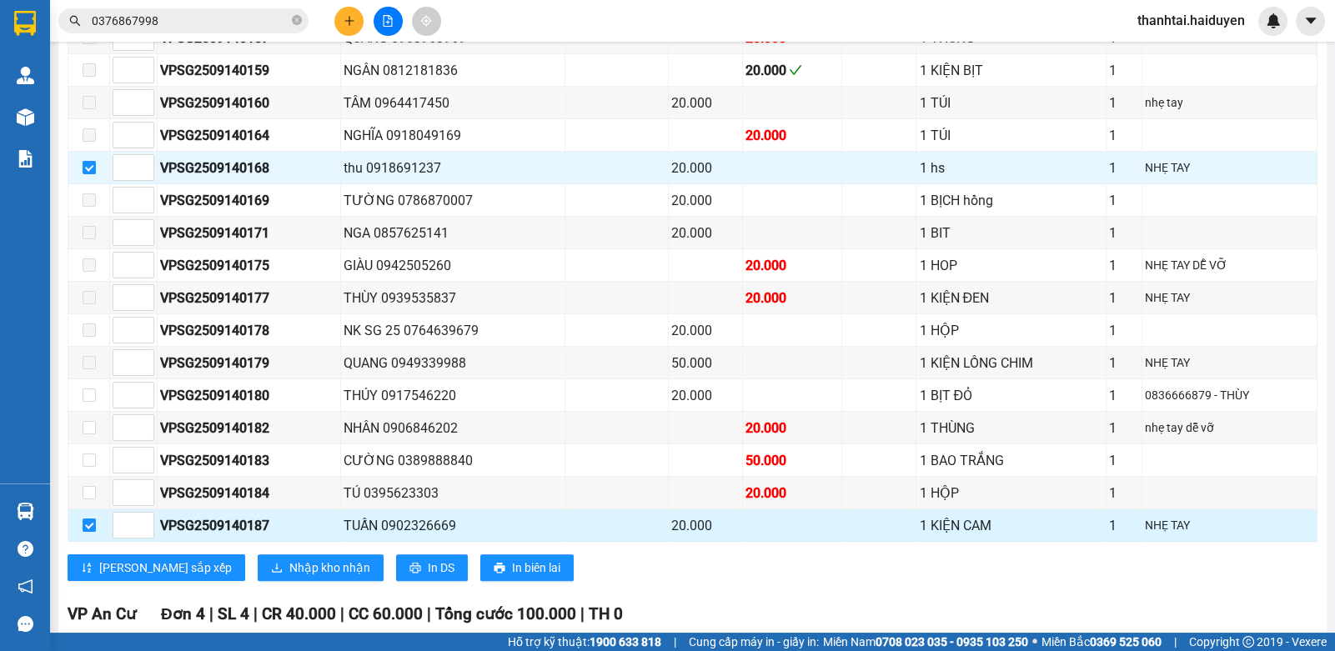
drag, startPoint x: 85, startPoint y: 526, endPoint x: 104, endPoint y: 533, distance: 20.3
click at [86, 526] on input "checkbox" at bounding box center [89, 525] width 13 height 13
checkbox input "false"
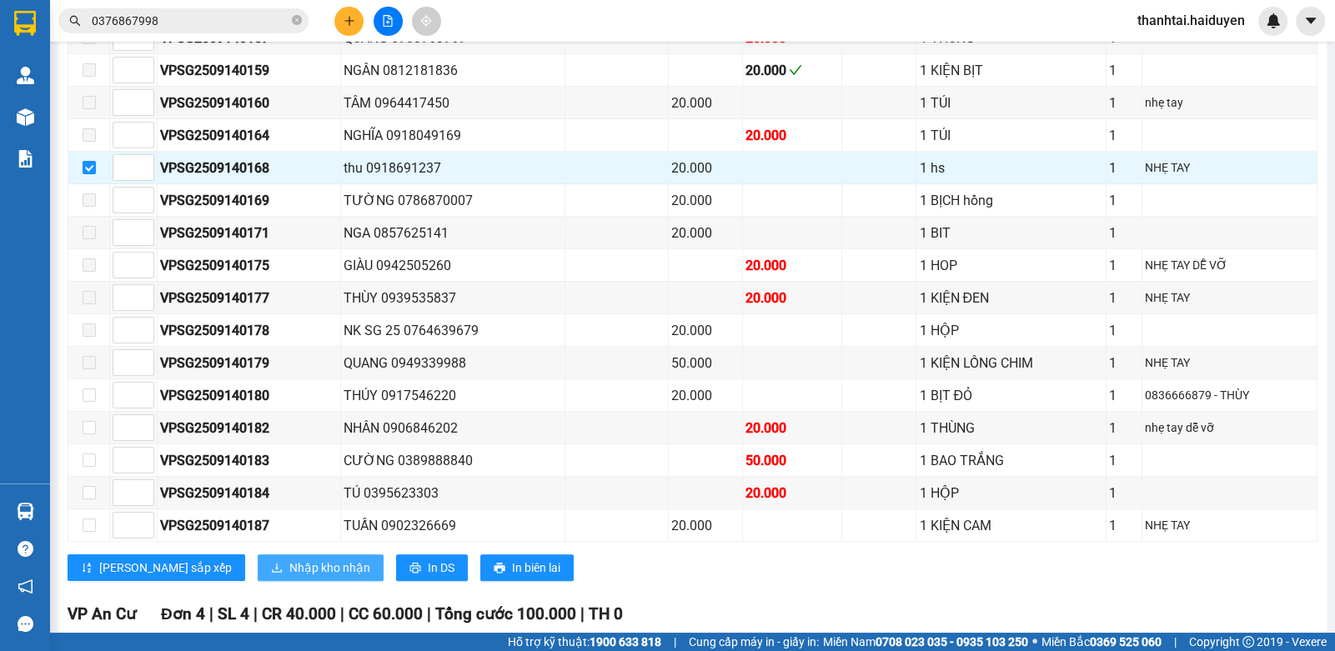
click at [293, 576] on span "Nhập kho nhận" at bounding box center [329, 568] width 81 height 18
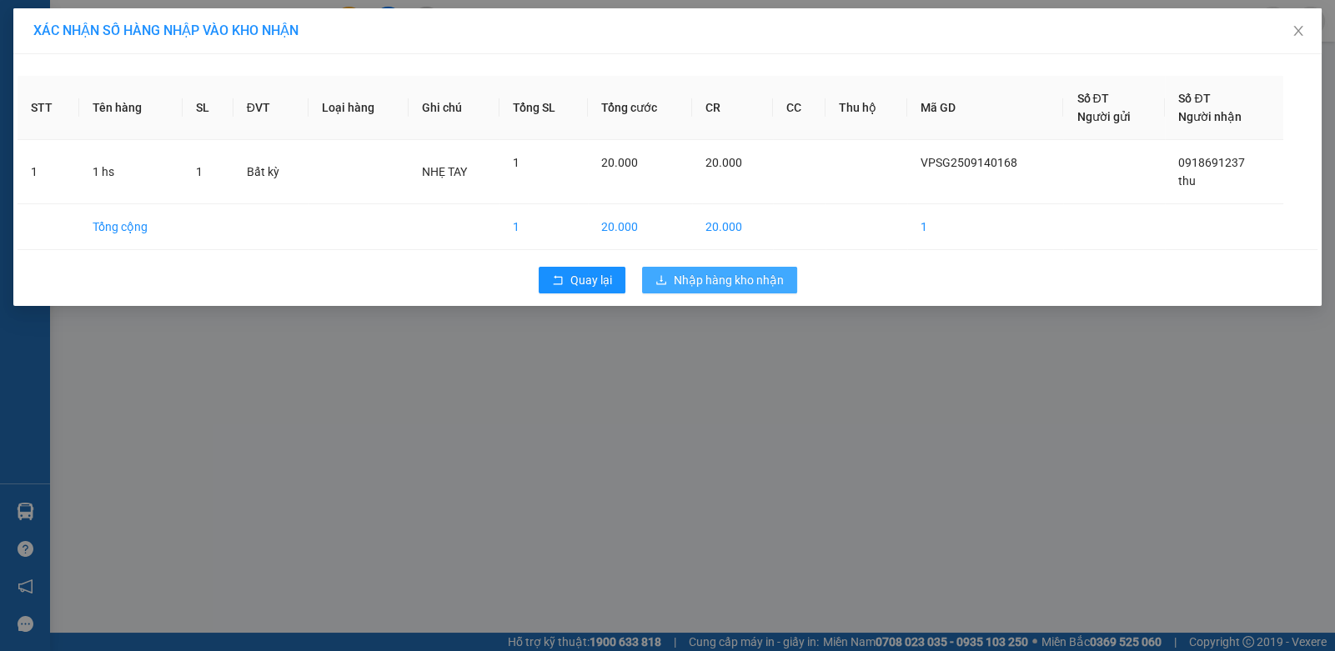
click at [747, 276] on span "Nhập hàng kho nhận" at bounding box center [729, 280] width 110 height 18
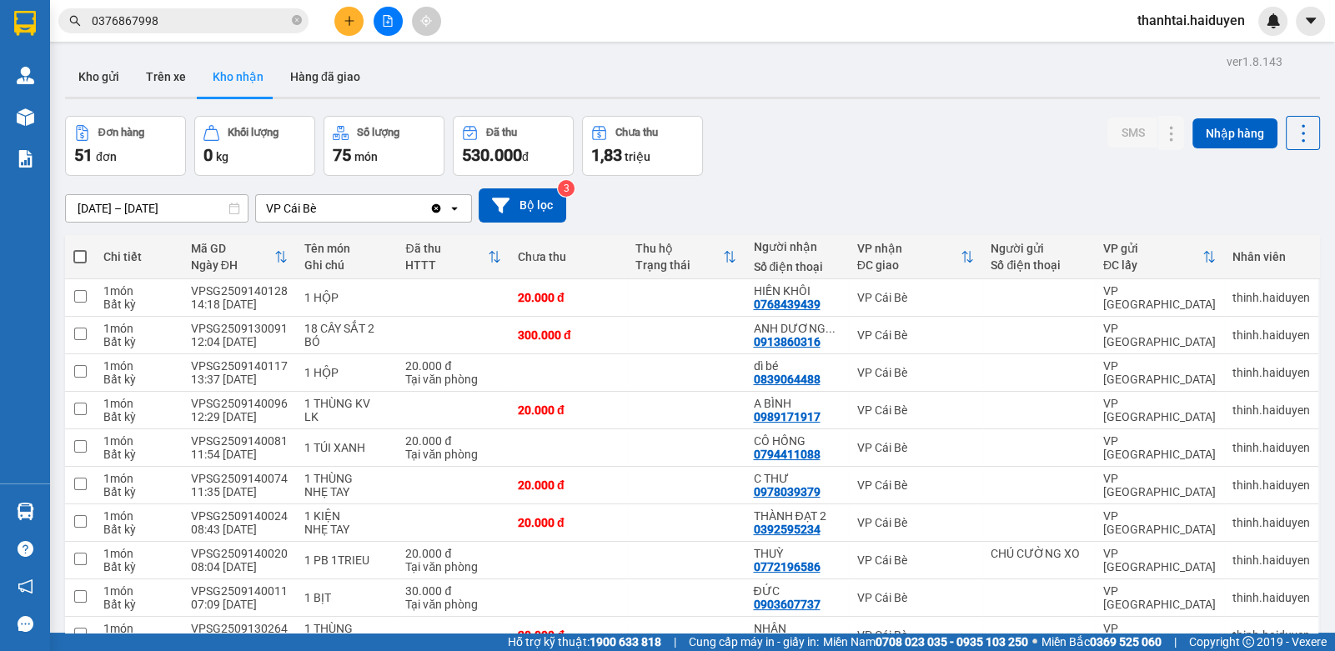
click at [241, 26] on input "0376867998" at bounding box center [190, 21] width 197 height 18
drag, startPoint x: 241, startPoint y: 26, endPoint x: 370, endPoint y: 29, distance: 128.5
click at [315, 29] on div "0376867998" at bounding box center [162, 20] width 325 height 25
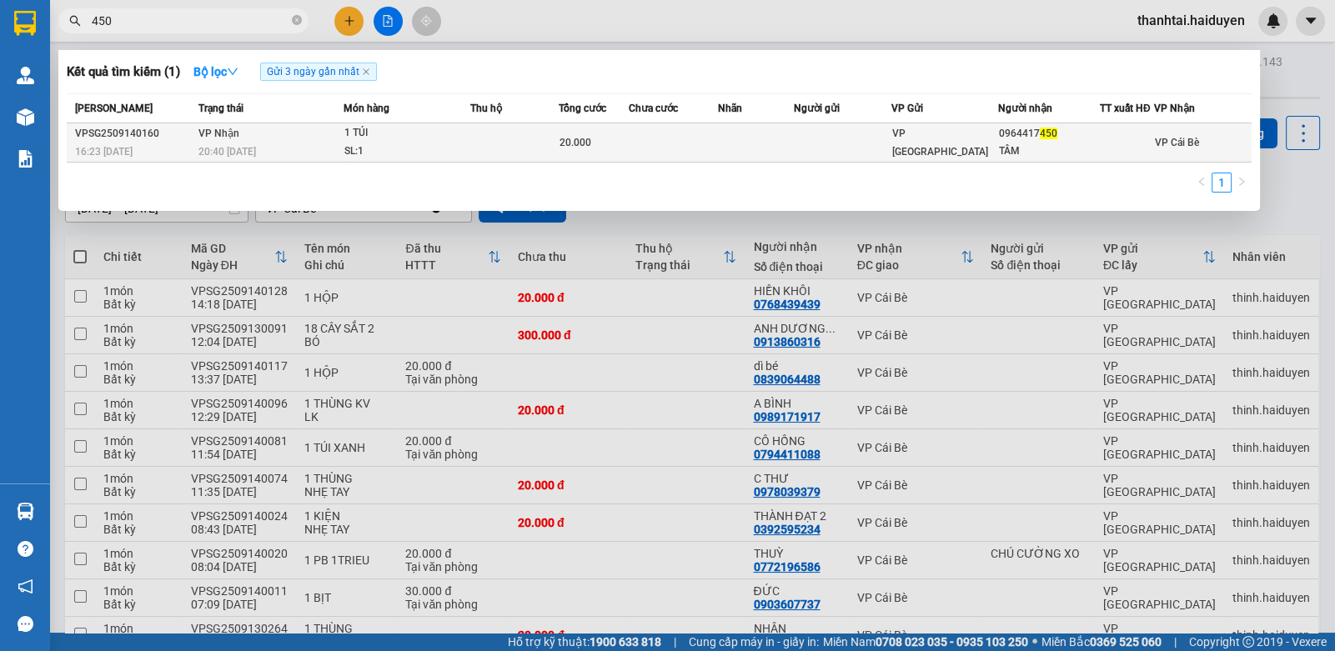
type input "450"
click at [741, 133] on td at bounding box center [755, 142] width 75 height 39
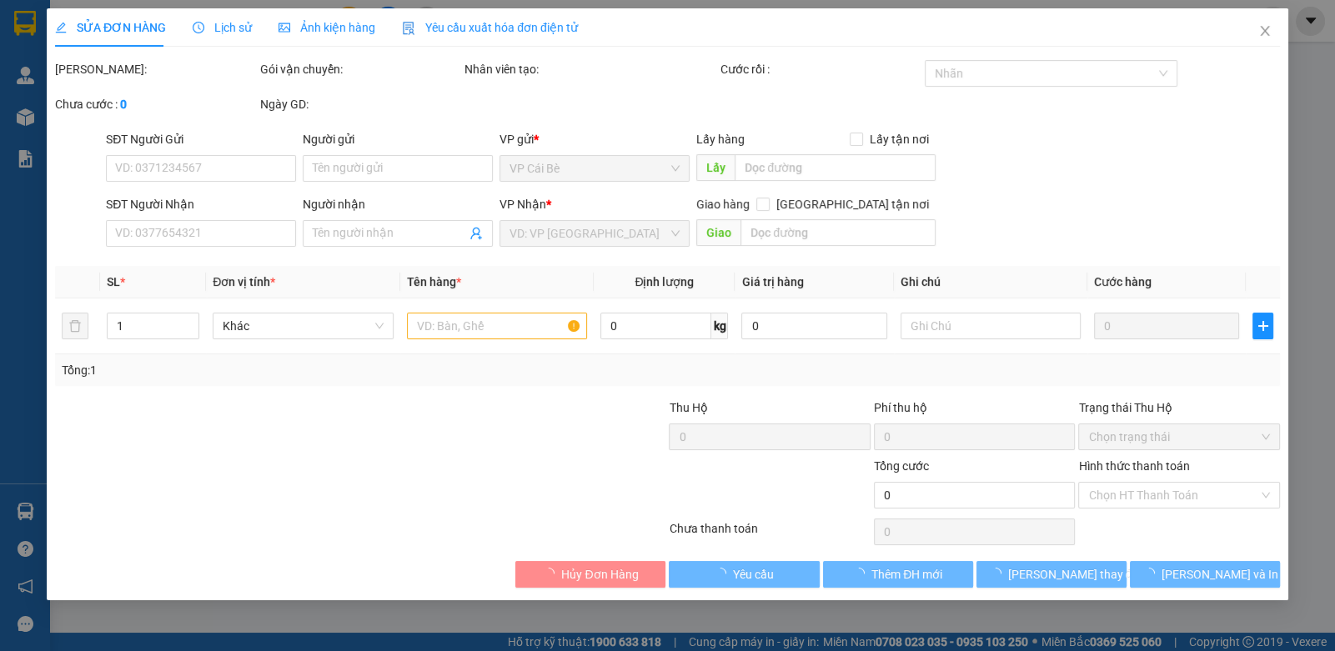
type input "0964417450"
type input "TÂM"
type input "20.000"
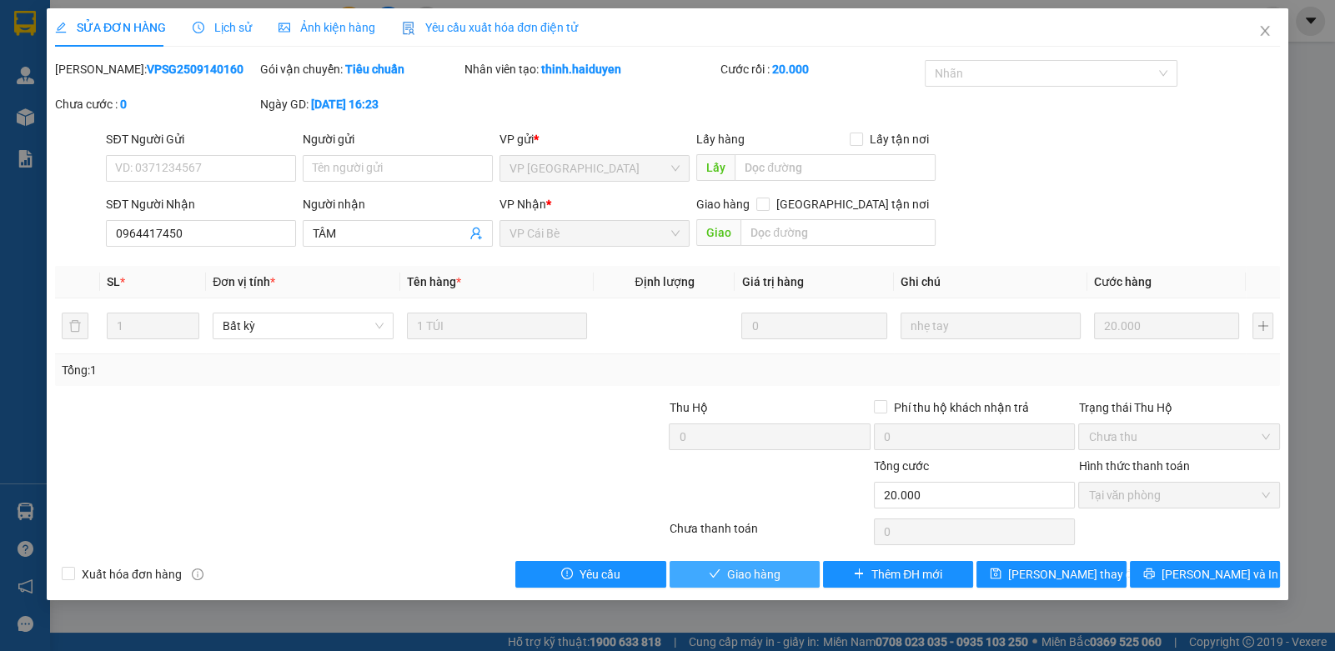
drag, startPoint x: 752, startPoint y: 569, endPoint x: 921, endPoint y: 425, distance: 221.9
click at [751, 569] on span "Giao hàng" at bounding box center [753, 575] width 53 height 18
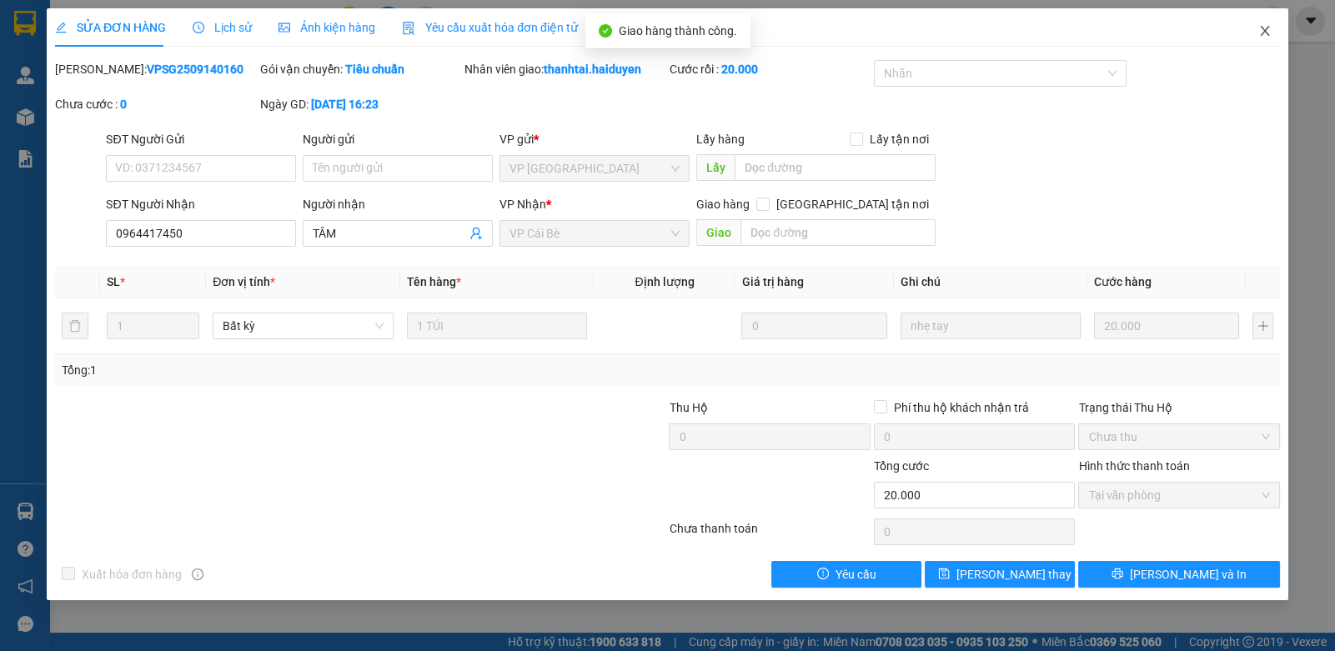
click at [1273, 23] on span "Close" at bounding box center [1265, 31] width 47 height 47
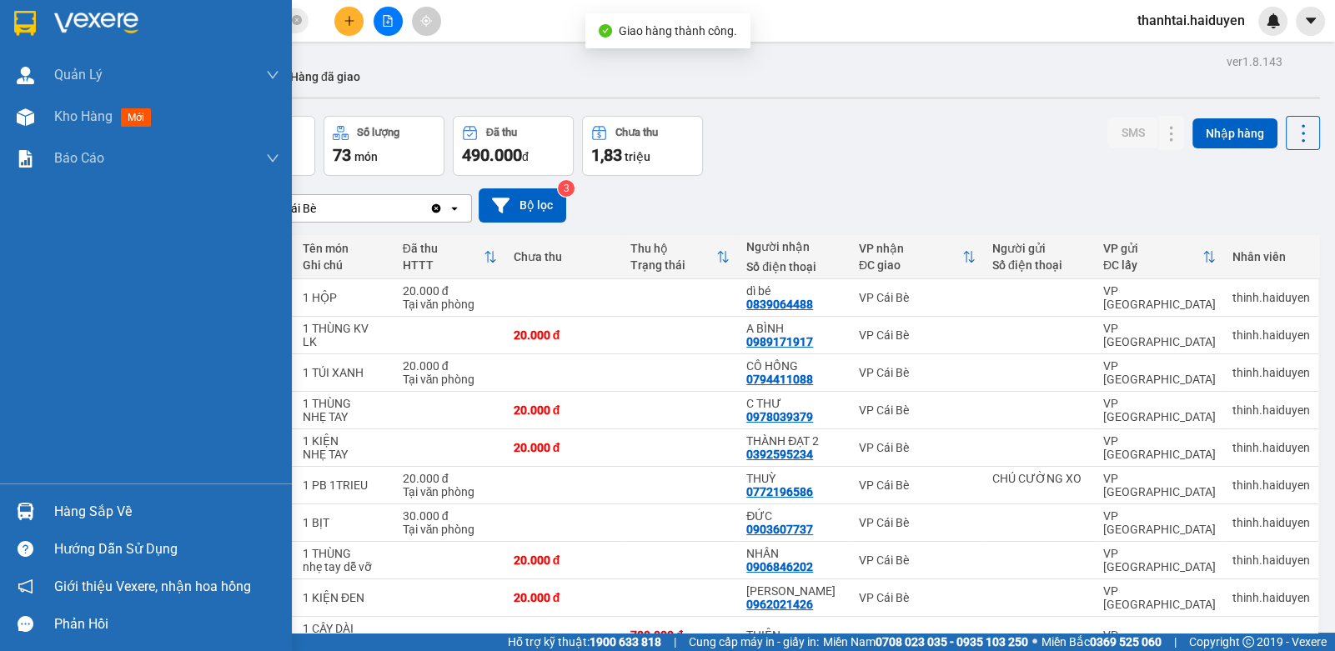
drag, startPoint x: 54, startPoint y: 495, endPoint x: 267, endPoint y: 498, distance: 212.7
click at [55, 494] on div "Hàng sắp về" at bounding box center [146, 512] width 292 height 38
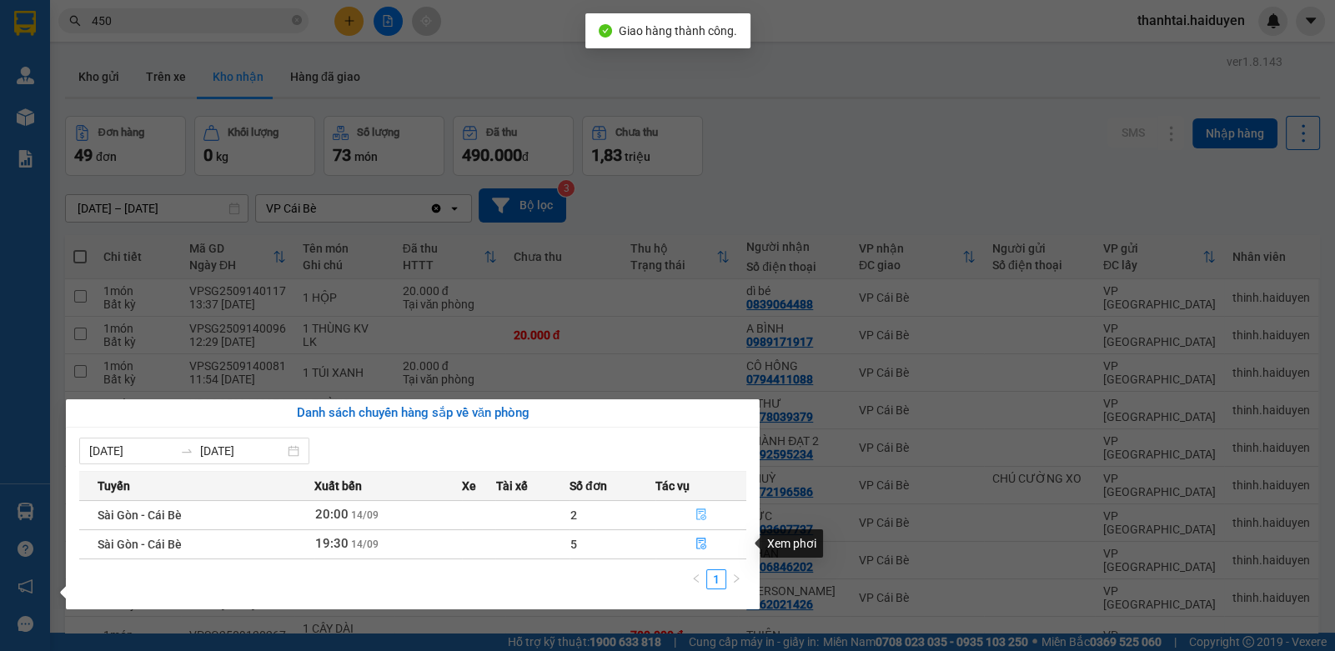
click at [701, 515] on icon "file-done" at bounding box center [702, 515] width 12 height 12
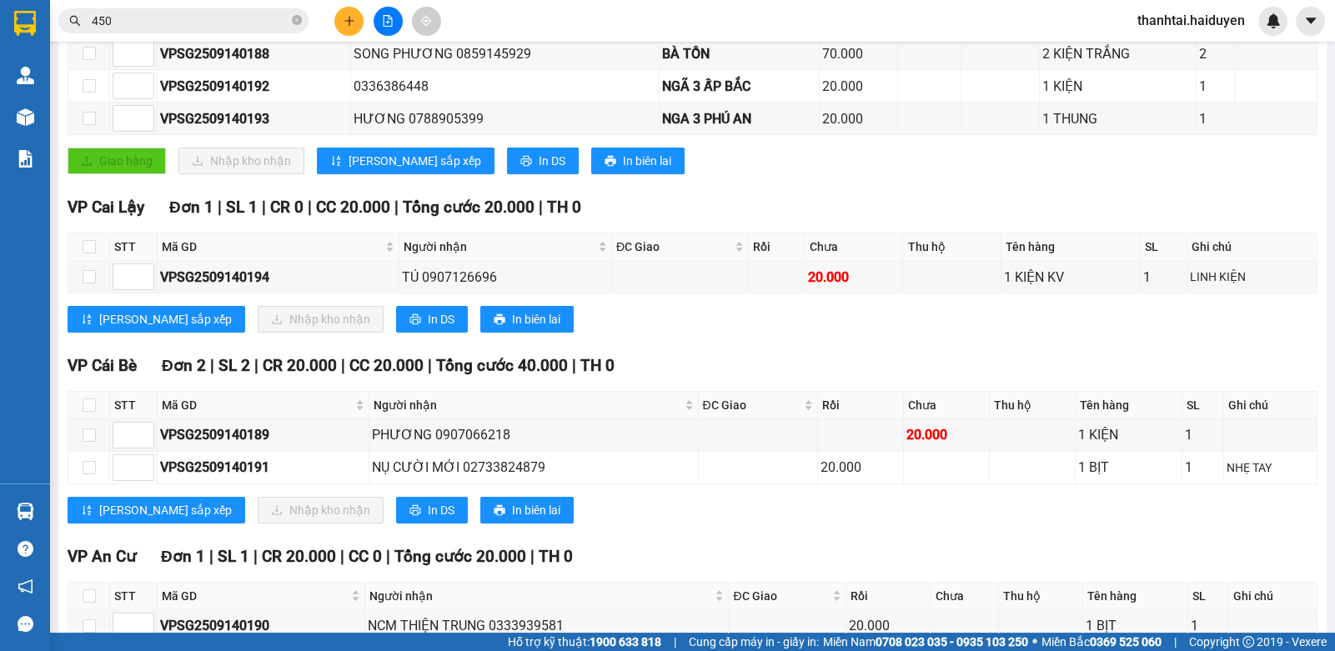
scroll to position [430, 0]
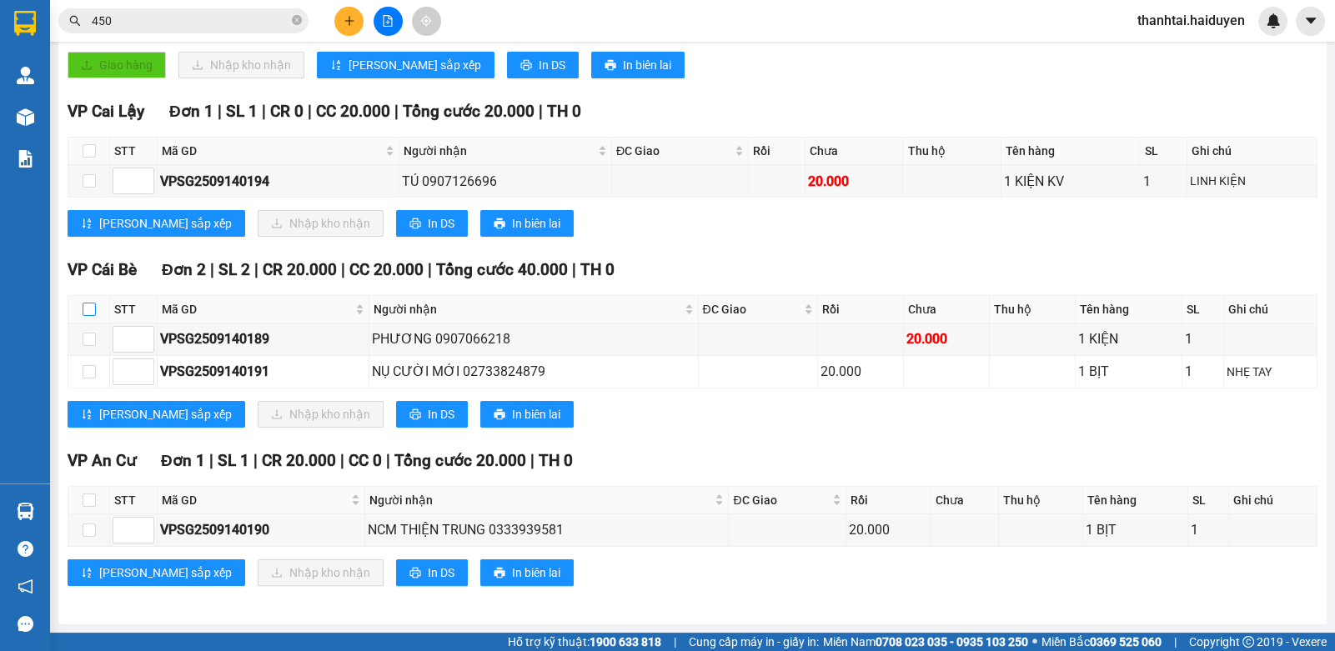
click at [88, 306] on input "checkbox" at bounding box center [89, 309] width 13 height 13
checkbox input "true"
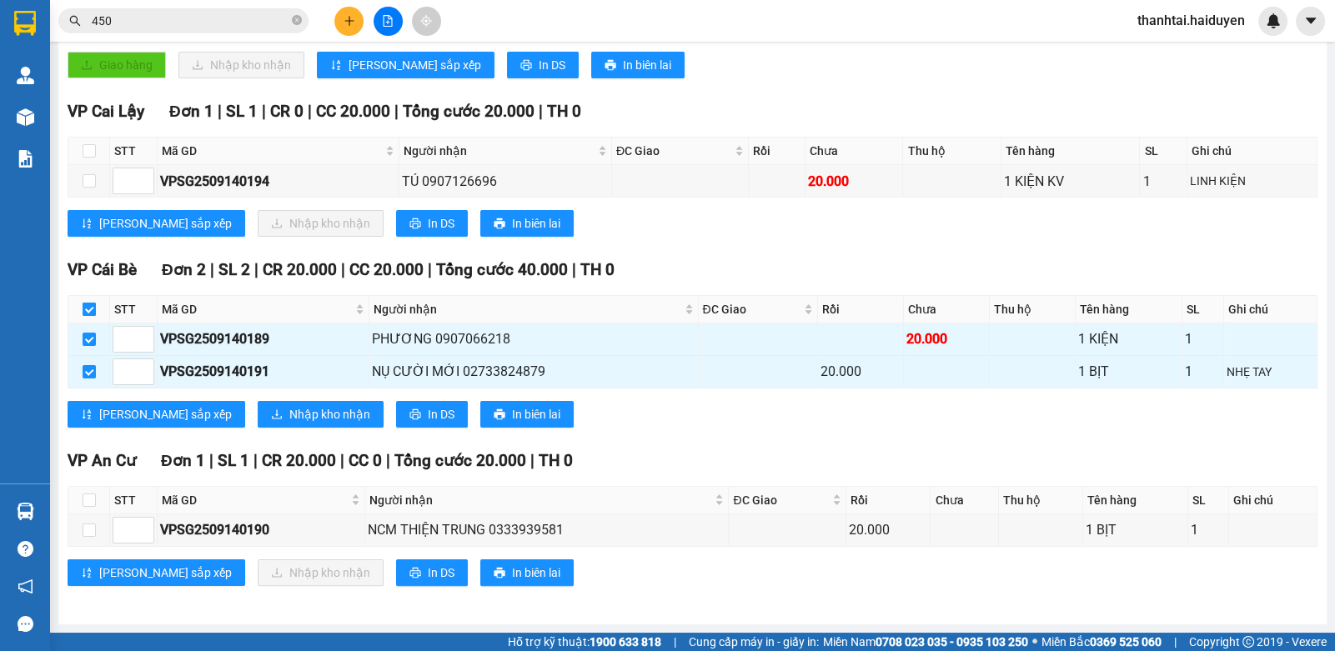
click at [88, 306] on input "checkbox" at bounding box center [89, 309] width 13 height 13
checkbox input "false"
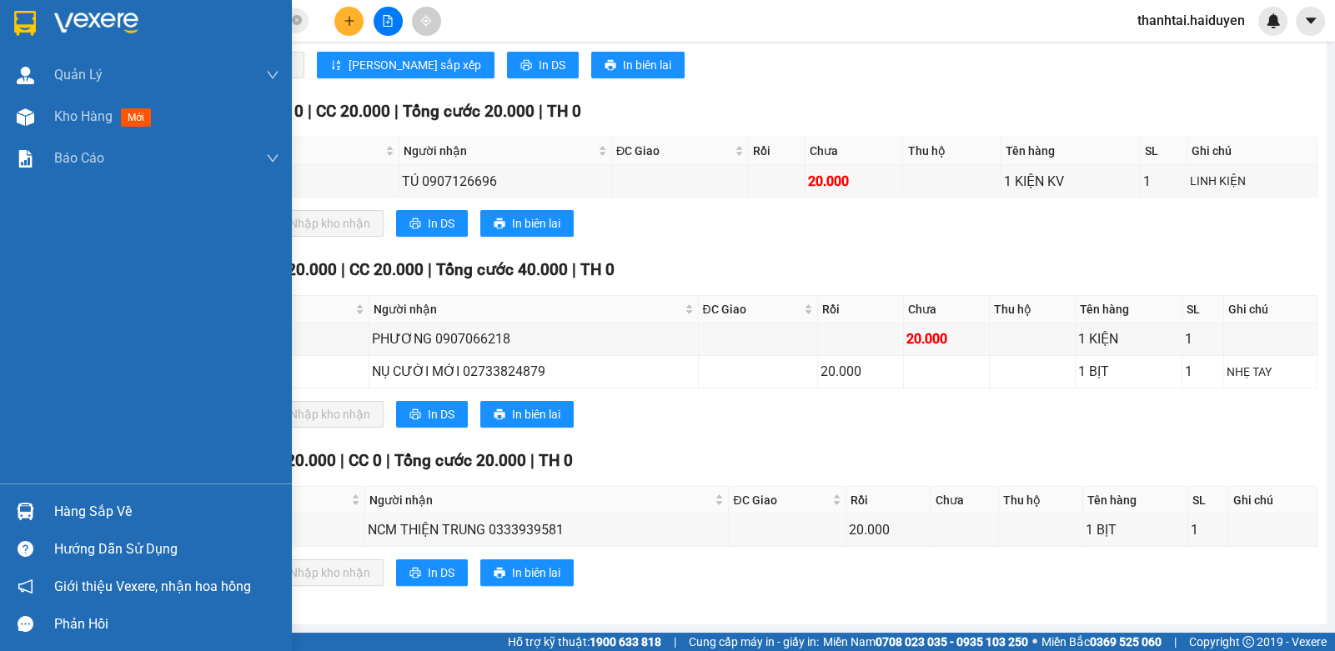
click at [39, 502] on div "Hàng sắp về" at bounding box center [146, 512] width 292 height 38
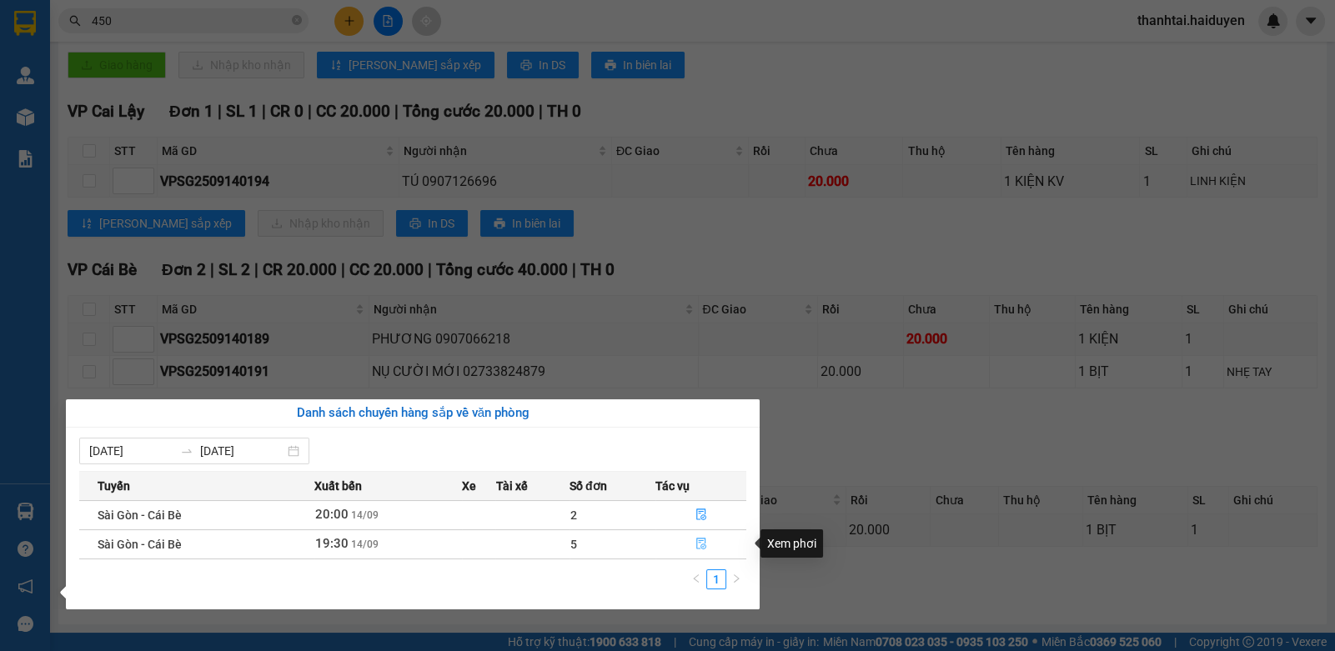
drag, startPoint x: 691, startPoint y: 540, endPoint x: 680, endPoint y: 536, distance: 11.3
click at [690, 540] on button "button" at bounding box center [700, 544] width 89 height 27
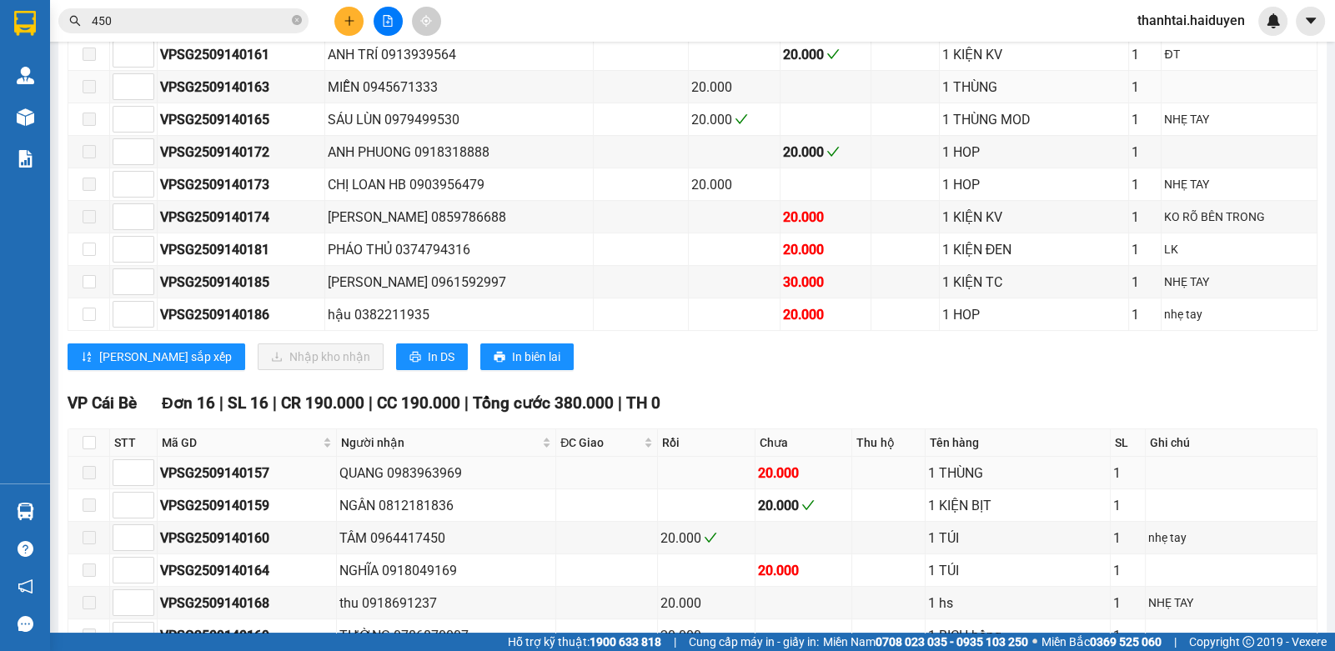
scroll to position [542, 0]
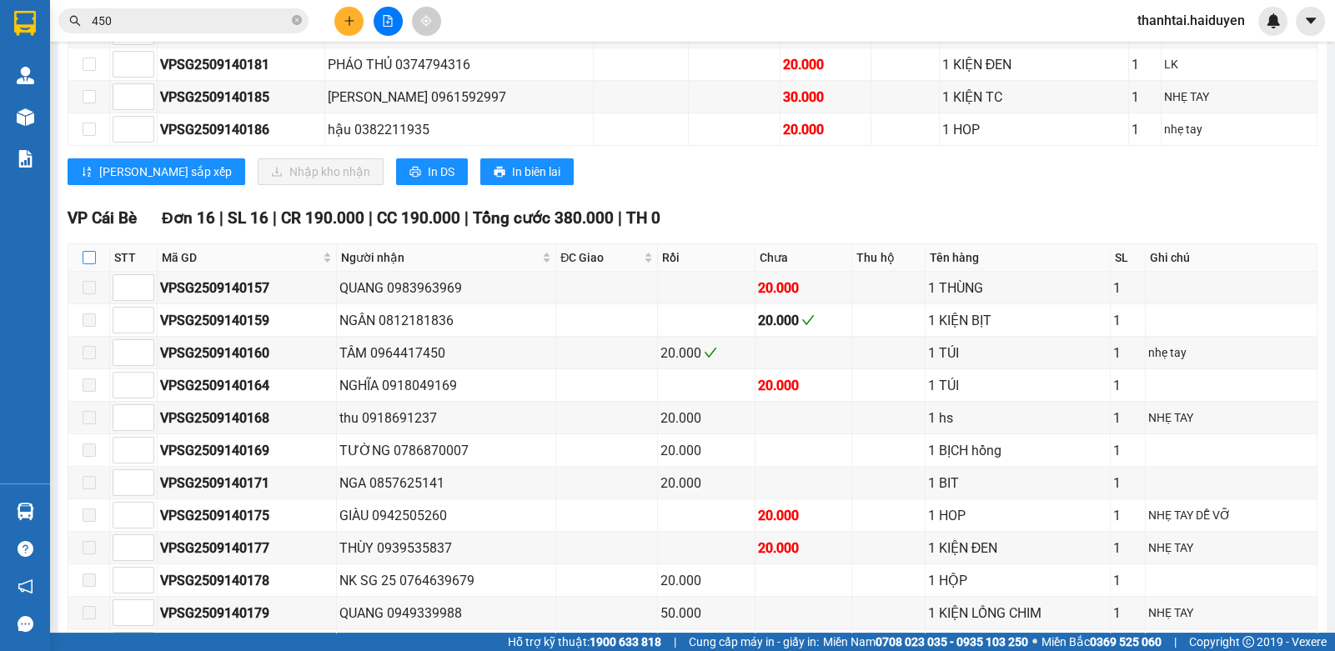
click at [93, 264] on input "checkbox" at bounding box center [89, 257] width 13 height 13
checkbox input "true"
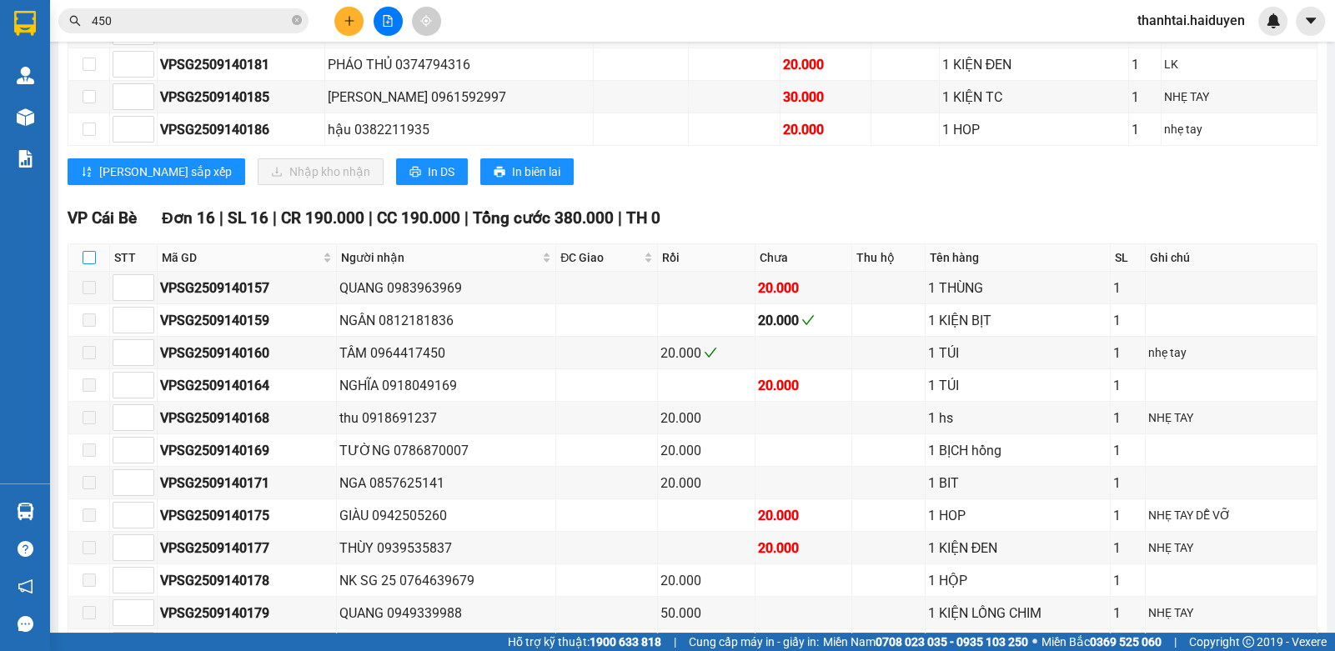
checkbox input "true"
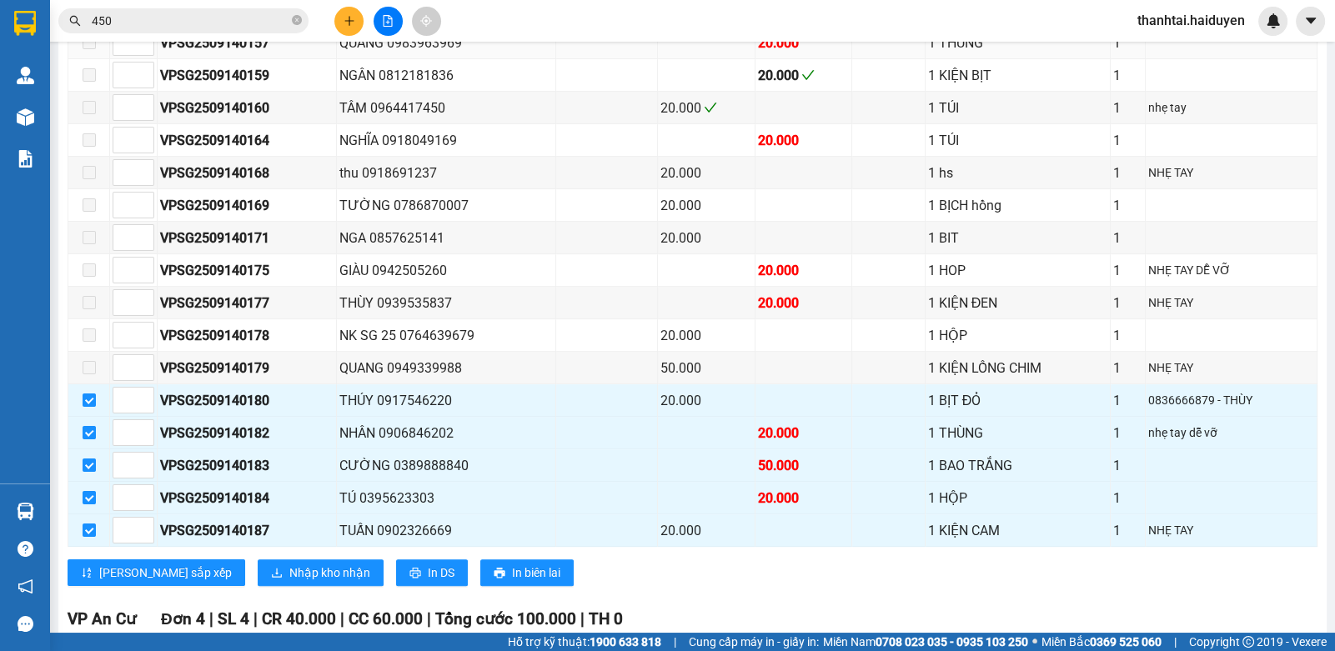
scroll to position [792, 0]
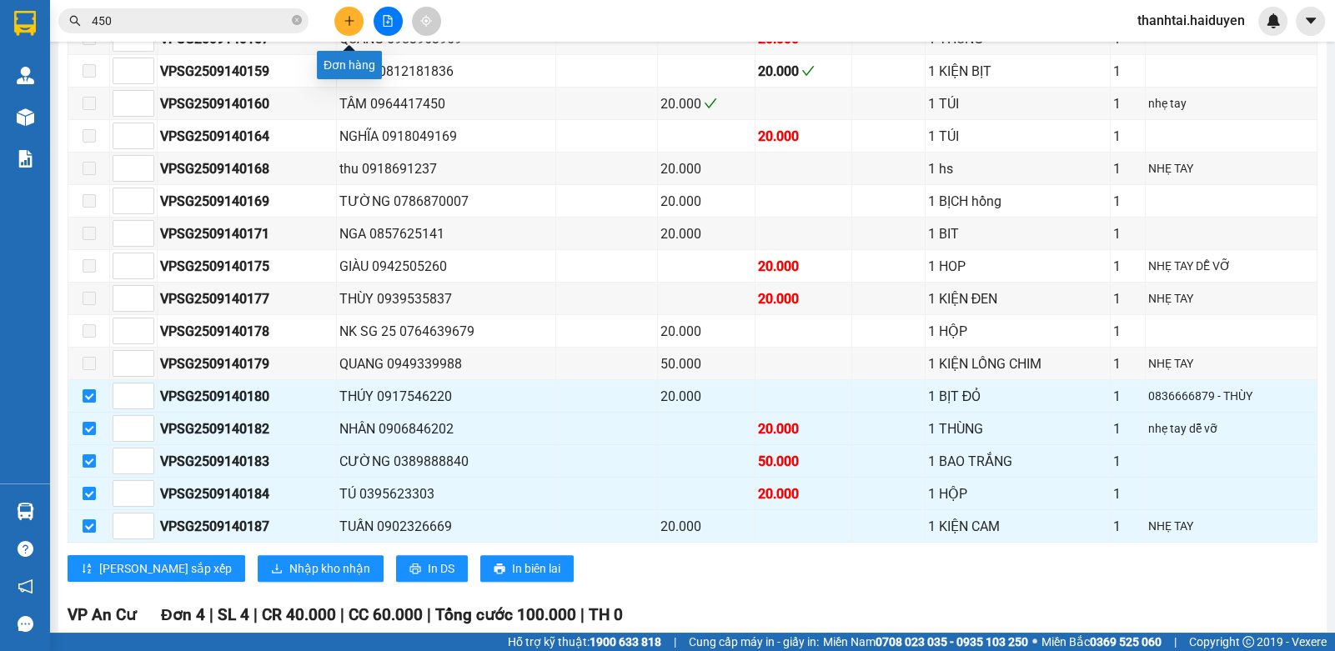
click at [349, 22] on icon "plus" at bounding box center [350, 21] width 12 height 12
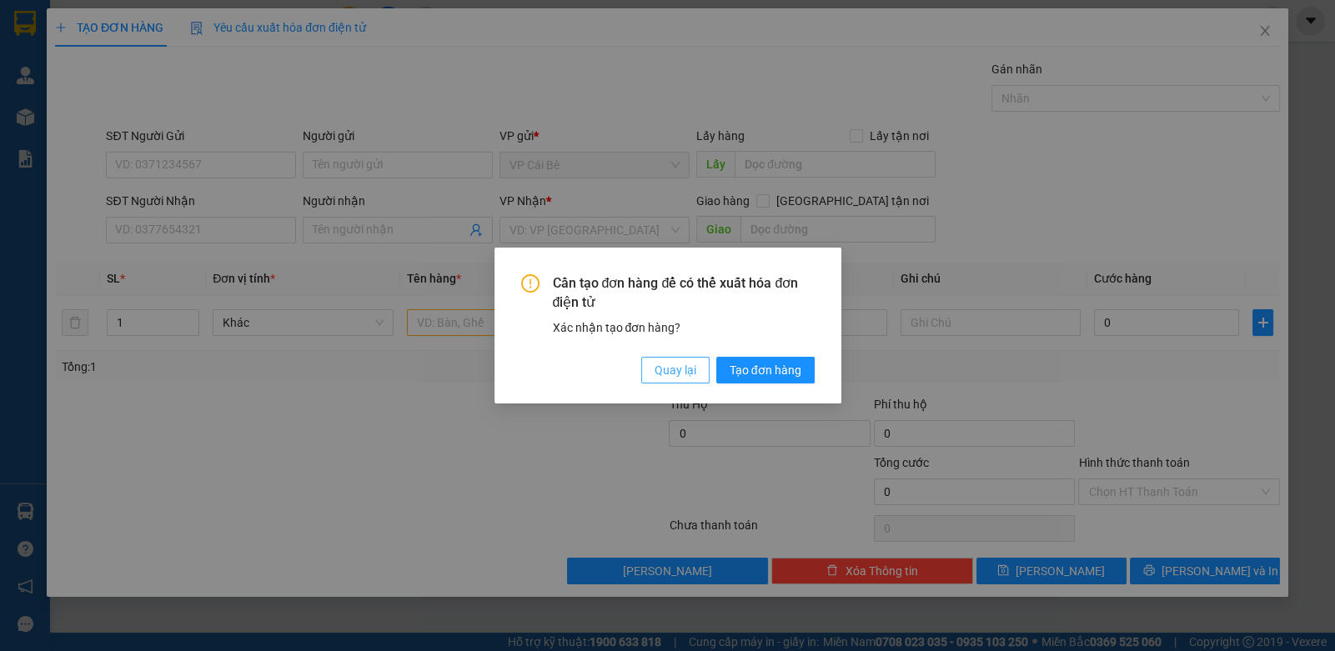
click at [663, 380] on button "Quay lại" at bounding box center [675, 370] width 68 height 27
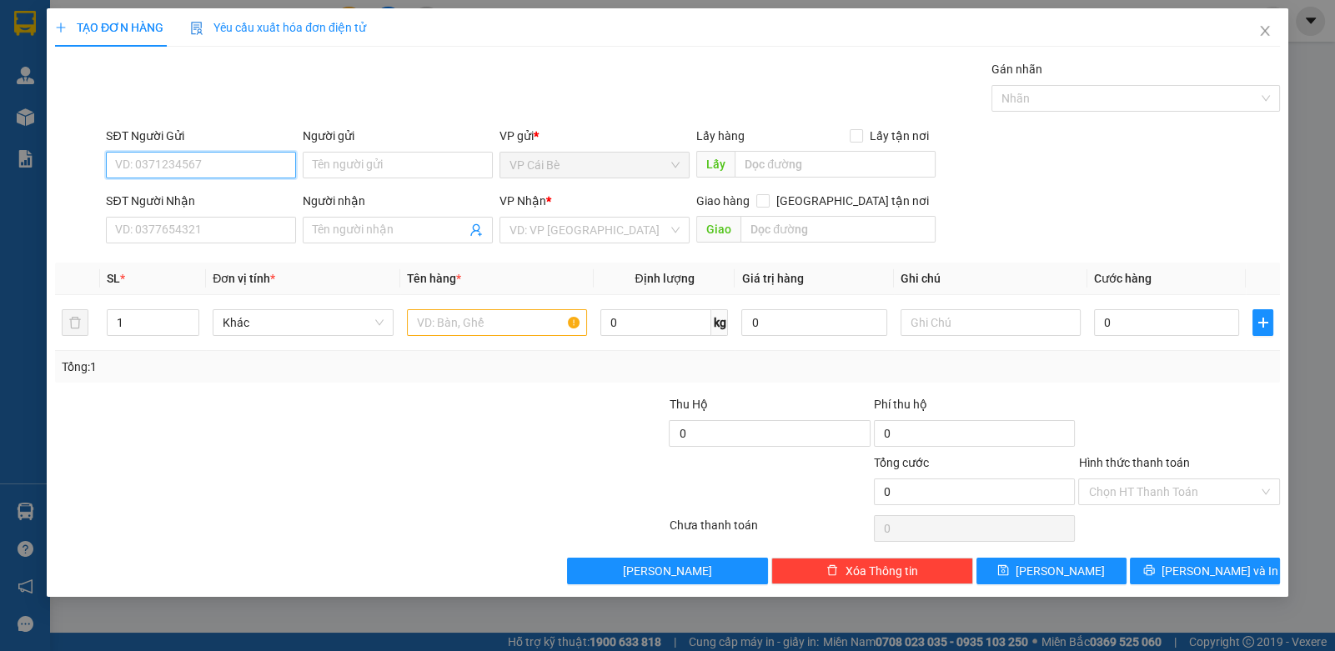
click at [219, 157] on input "SĐT Người Gửi" at bounding box center [201, 165] width 190 height 27
click at [196, 189] on div "0382380178 - LONG" at bounding box center [201, 198] width 170 height 18
type input "0382380178"
type input "LONG"
type input "0704659632"
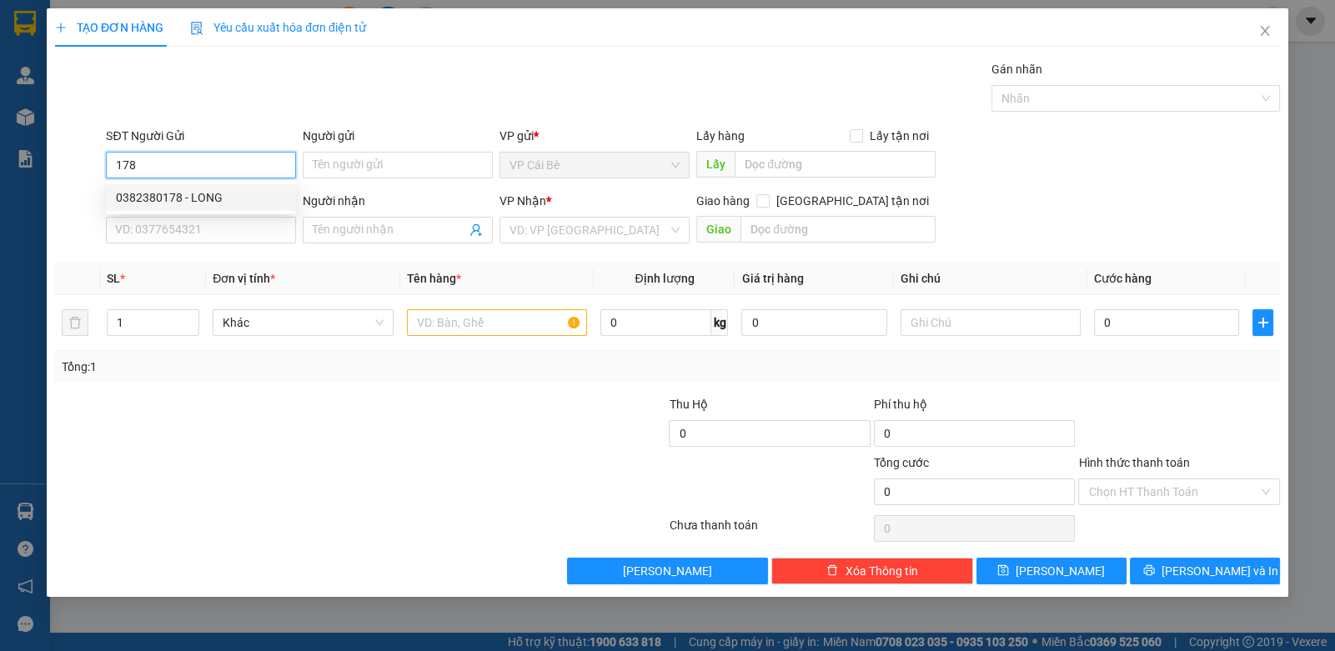
type input "HUYÊN"
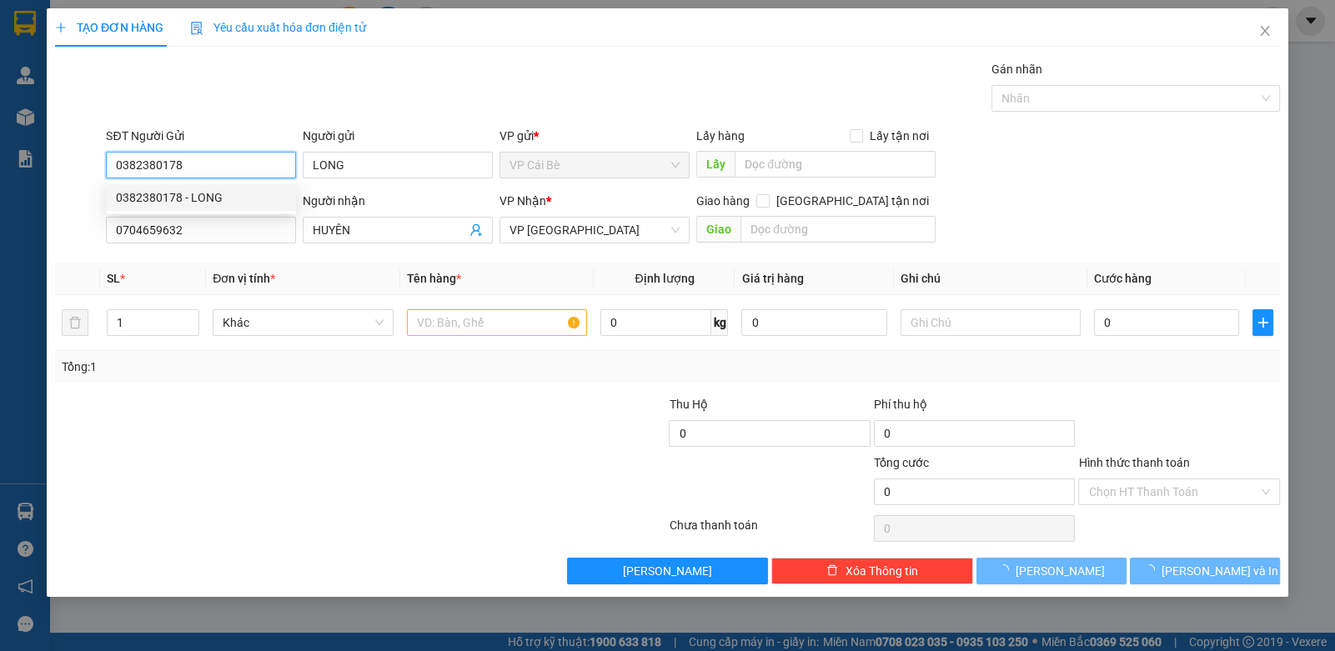
type input "20.000"
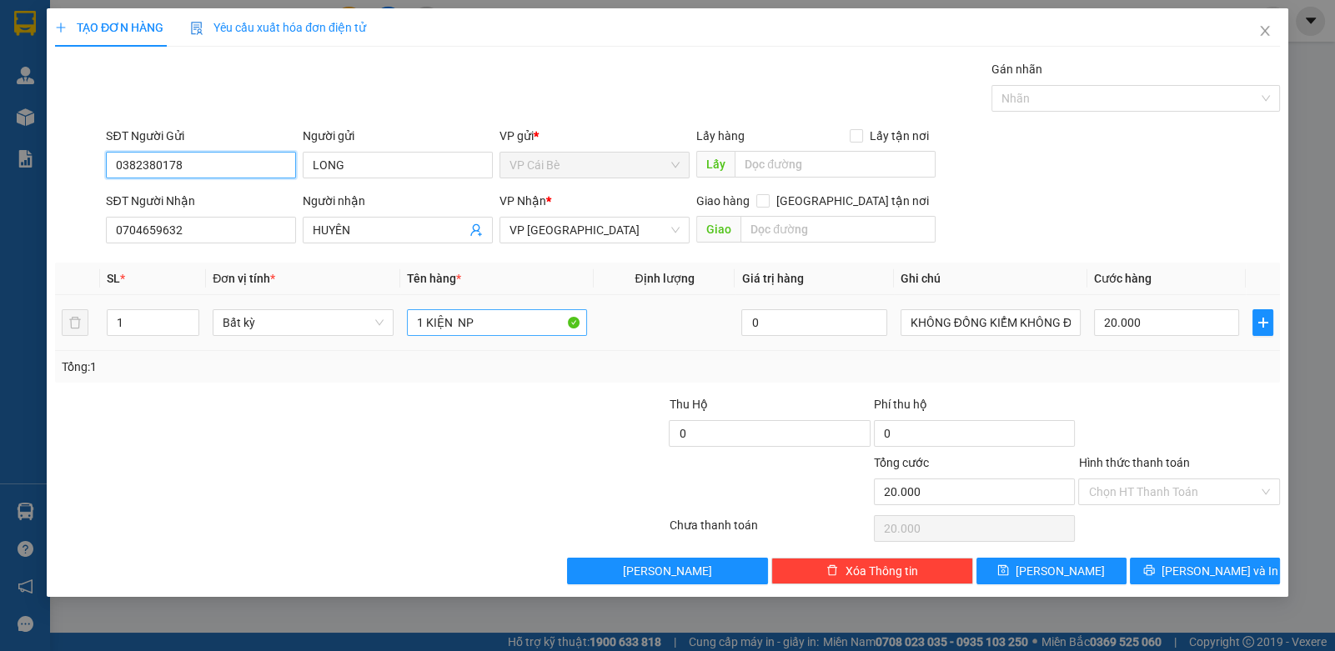
type input "0382380178"
drag, startPoint x: 454, startPoint y: 326, endPoint x: 426, endPoint y: 360, distance: 43.3
click at [426, 360] on div "SL * Đơn vị tính * Tên hàng * Định lượng Giá trị hàng Ghi chú Cước hàng 1 Bất k…" at bounding box center [667, 323] width 1225 height 120
type input "1 HỘP NP"
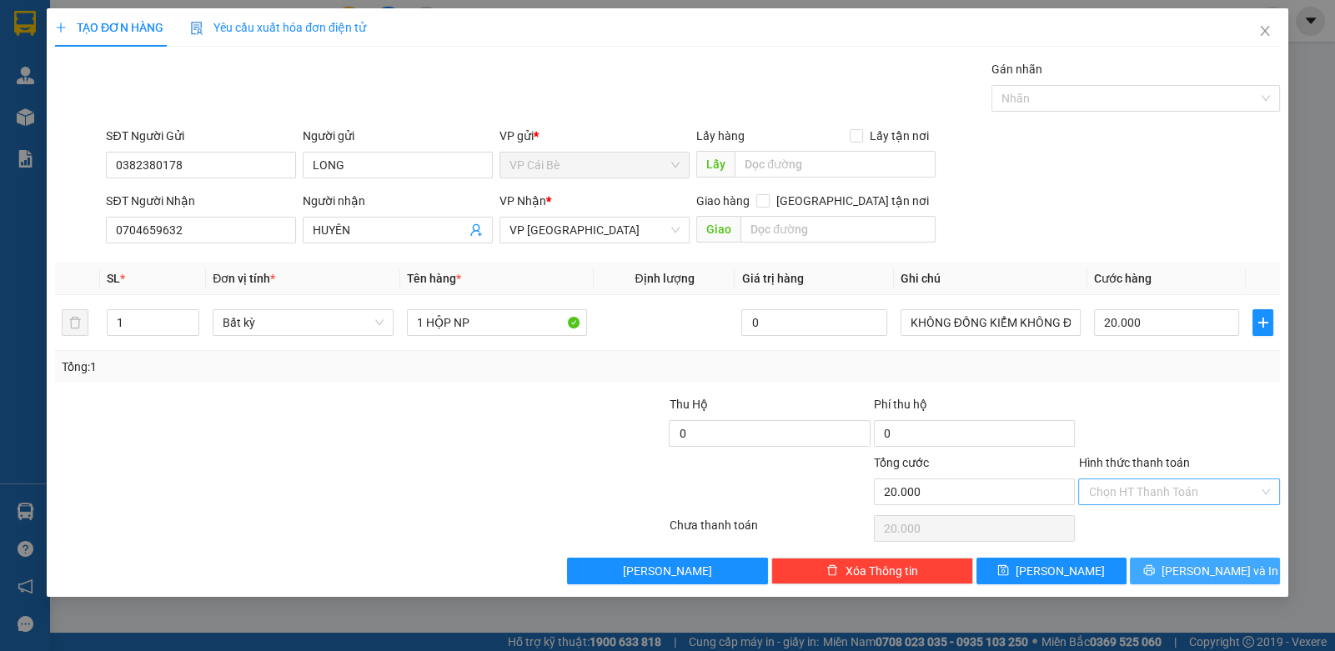
drag, startPoint x: 1184, startPoint y: 569, endPoint x: 1174, endPoint y: 491, distance: 78.2
click at [1174, 491] on div "Transit Pickup Surcharge Ids Transit Deliver Surcharge Ids Transit Deliver Surc…" at bounding box center [667, 322] width 1225 height 525
drag, startPoint x: 1174, startPoint y: 490, endPoint x: 1163, endPoint y: 504, distance: 17.7
click at [1172, 491] on input "Hình thức thanh toán" at bounding box center [1173, 492] width 169 height 25
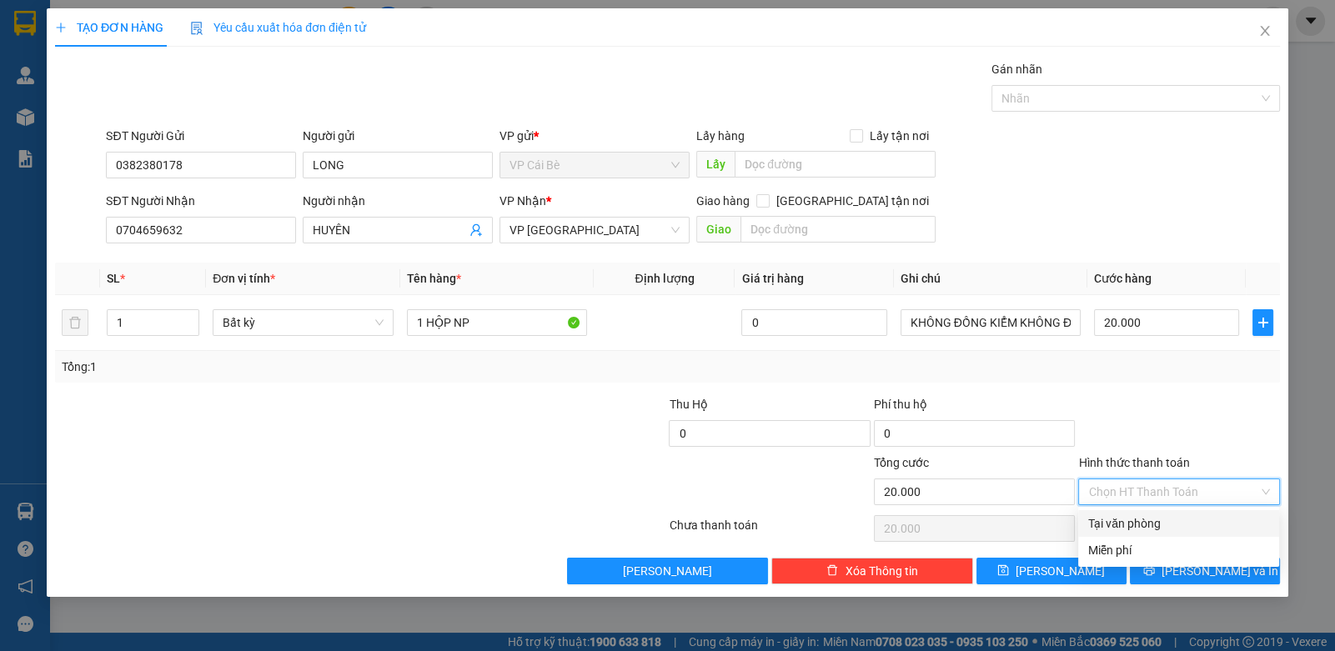
drag, startPoint x: 1143, startPoint y: 517, endPoint x: 1165, endPoint y: 552, distance: 41.6
click at [1144, 525] on div "Tại văn phòng" at bounding box center [1179, 524] width 181 height 18
type input "0"
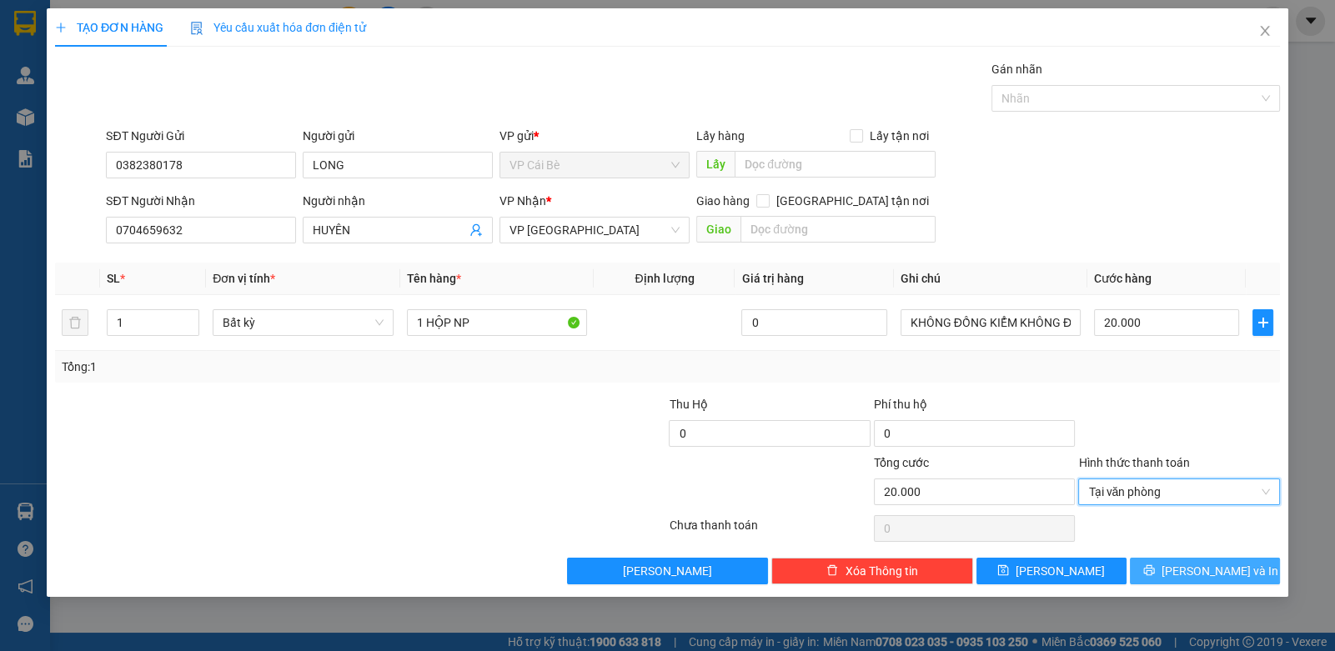
click at [1154, 570] on icon "printer" at bounding box center [1149, 571] width 11 height 11
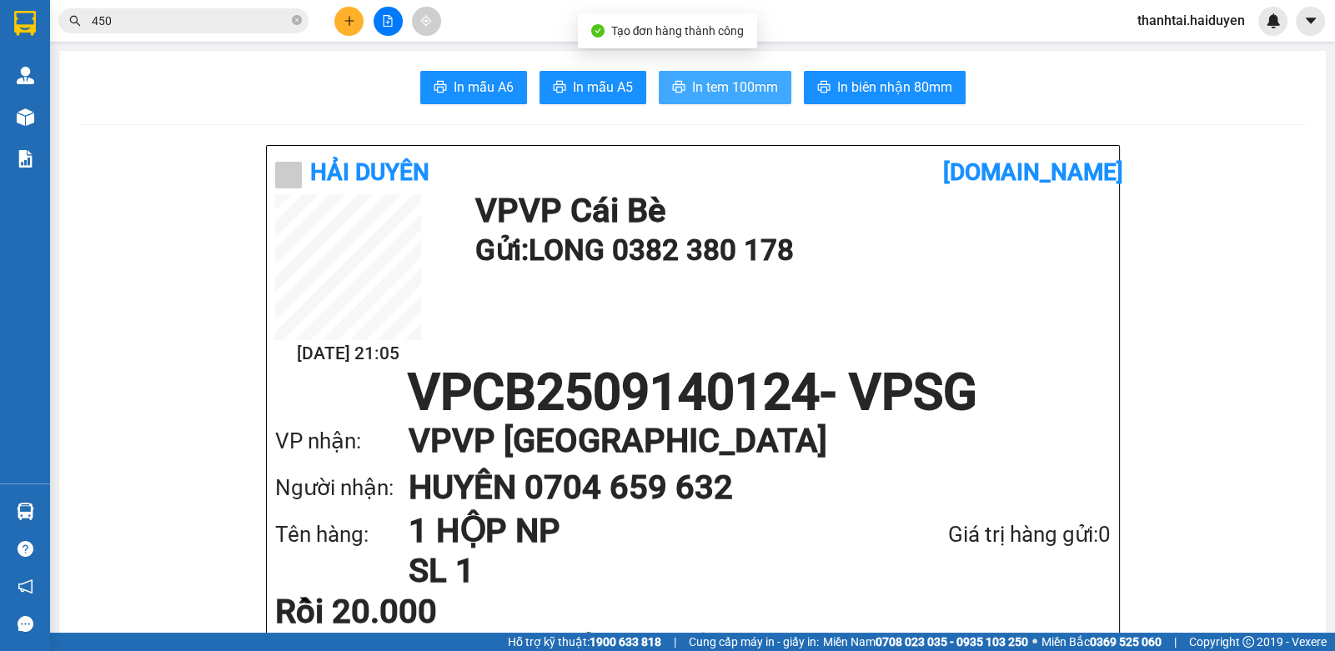
click at [729, 74] on button "In tem 100mm" at bounding box center [725, 87] width 133 height 33
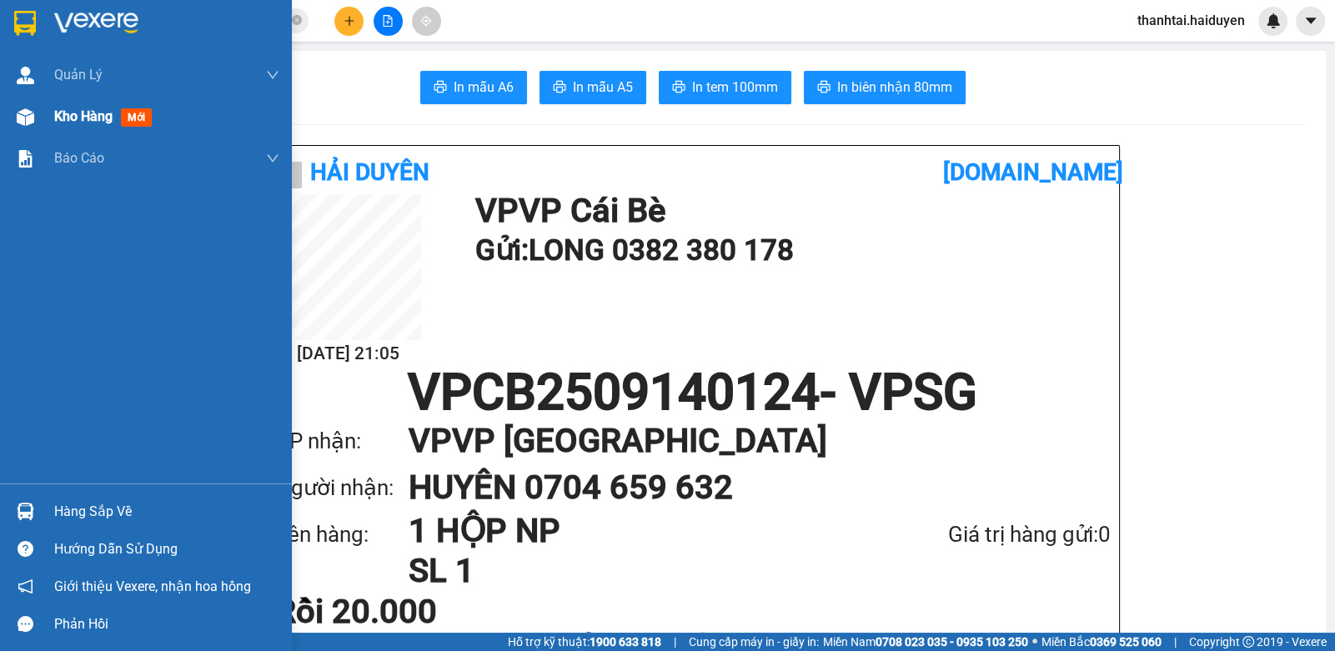
click at [65, 116] on span "Kho hàng" at bounding box center [83, 116] width 58 height 16
drag, startPoint x: 65, startPoint y: 116, endPoint x: 724, endPoint y: 0, distance: 669.1
click at [83, 116] on span "Kho hàng" at bounding box center [83, 116] width 58 height 16
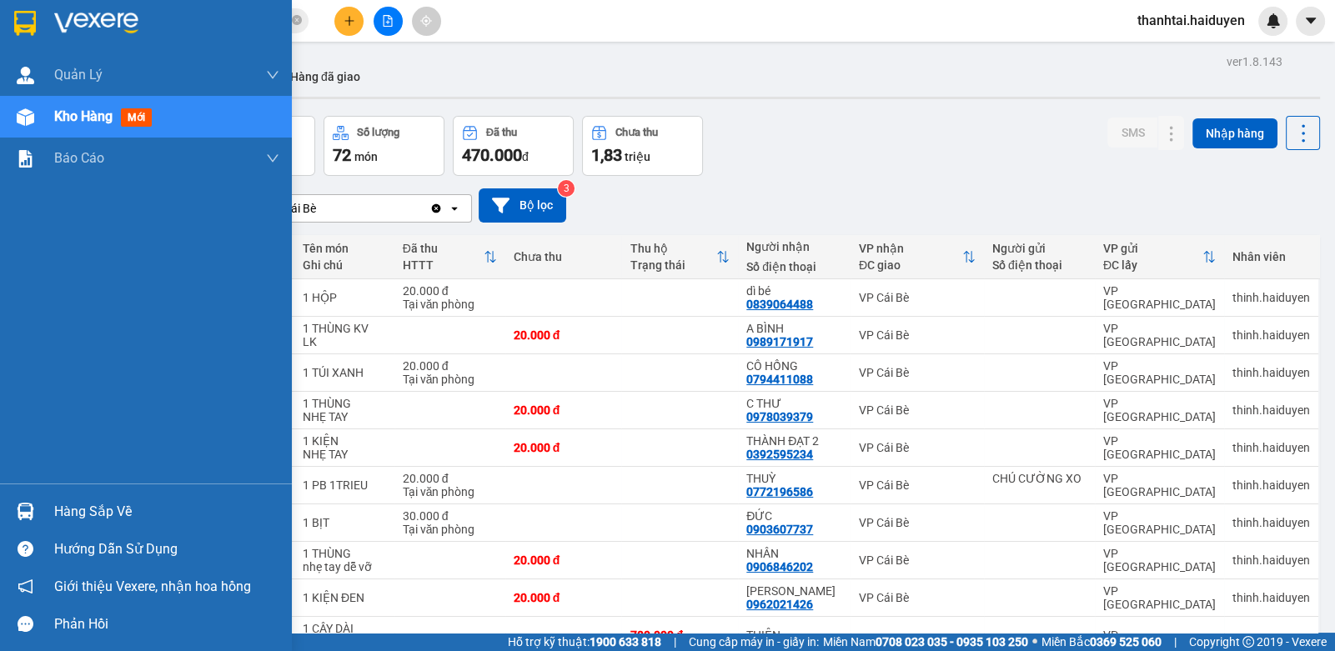
drag, startPoint x: 67, startPoint y: 490, endPoint x: 71, endPoint y: 514, distance: 23.7
click at [69, 494] on div "Hàng sắp về Hướng dẫn sử dụng Giới thiệu Vexere, nhận hoa hồng Phản hồi" at bounding box center [146, 563] width 292 height 159
drag, startPoint x: 69, startPoint y: 516, endPoint x: 121, endPoint y: 531, distance: 53.9
click at [77, 520] on div "Hàng sắp về" at bounding box center [166, 512] width 225 height 25
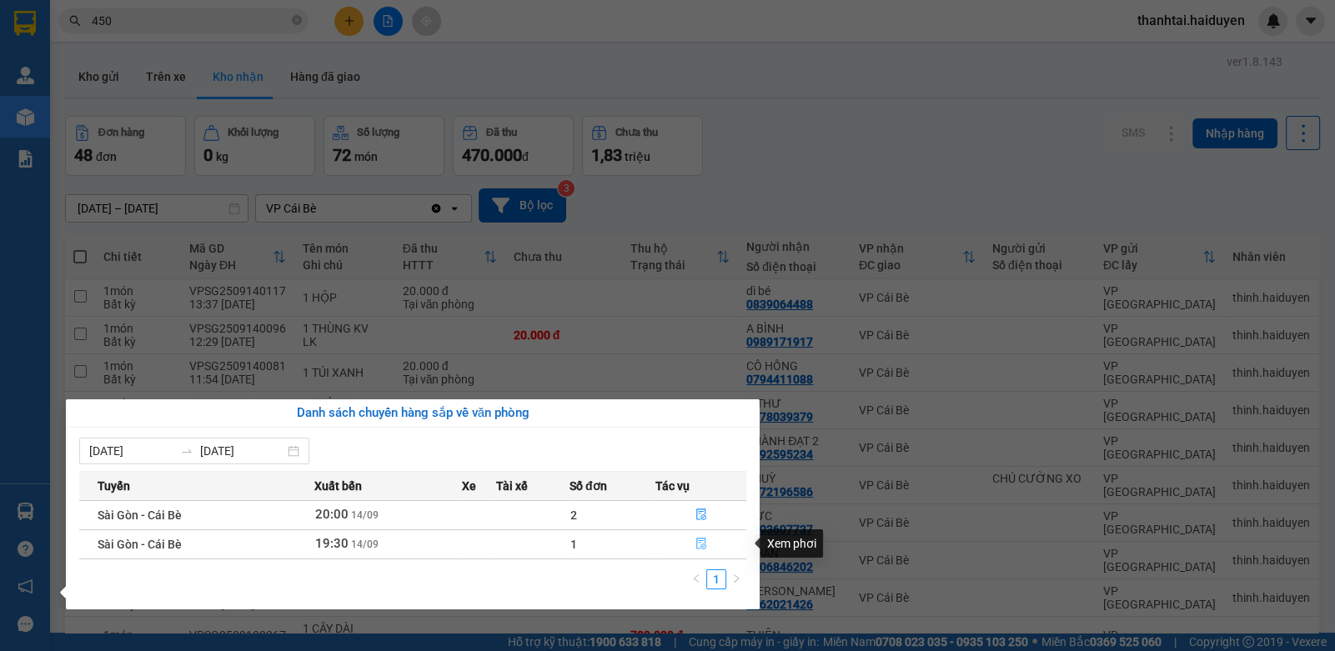
click at [696, 534] on button "button" at bounding box center [700, 544] width 89 height 27
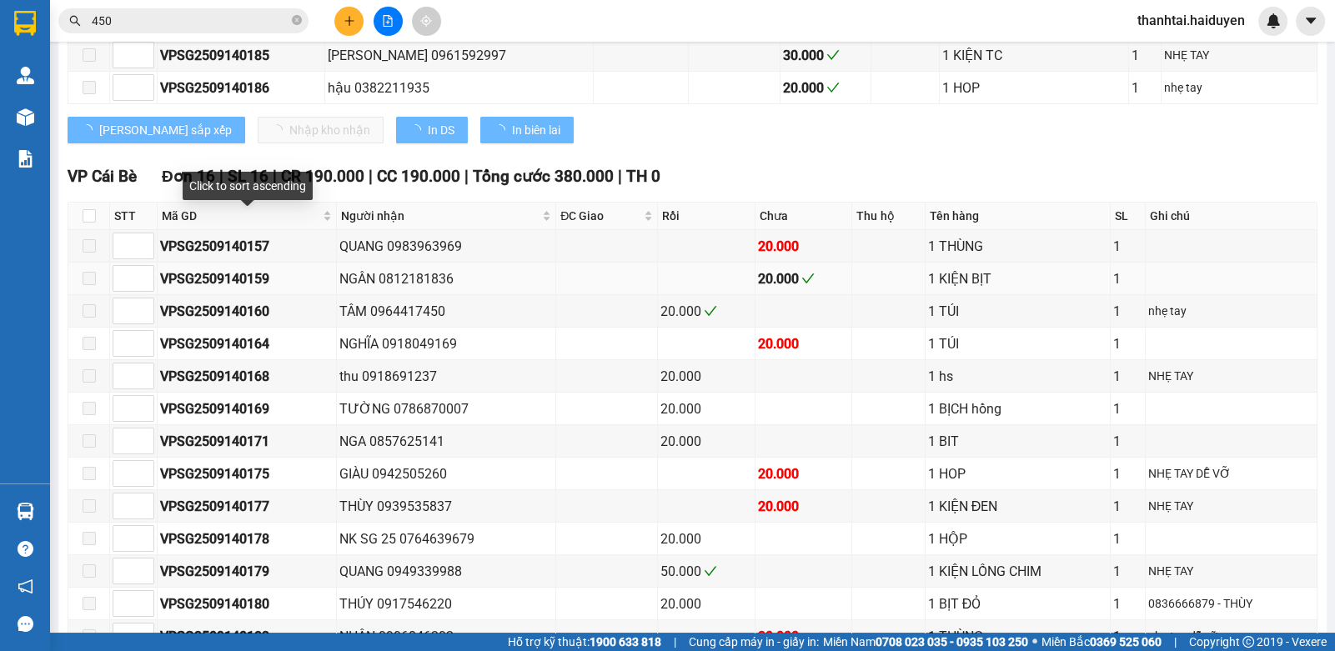
scroll to position [666, 0]
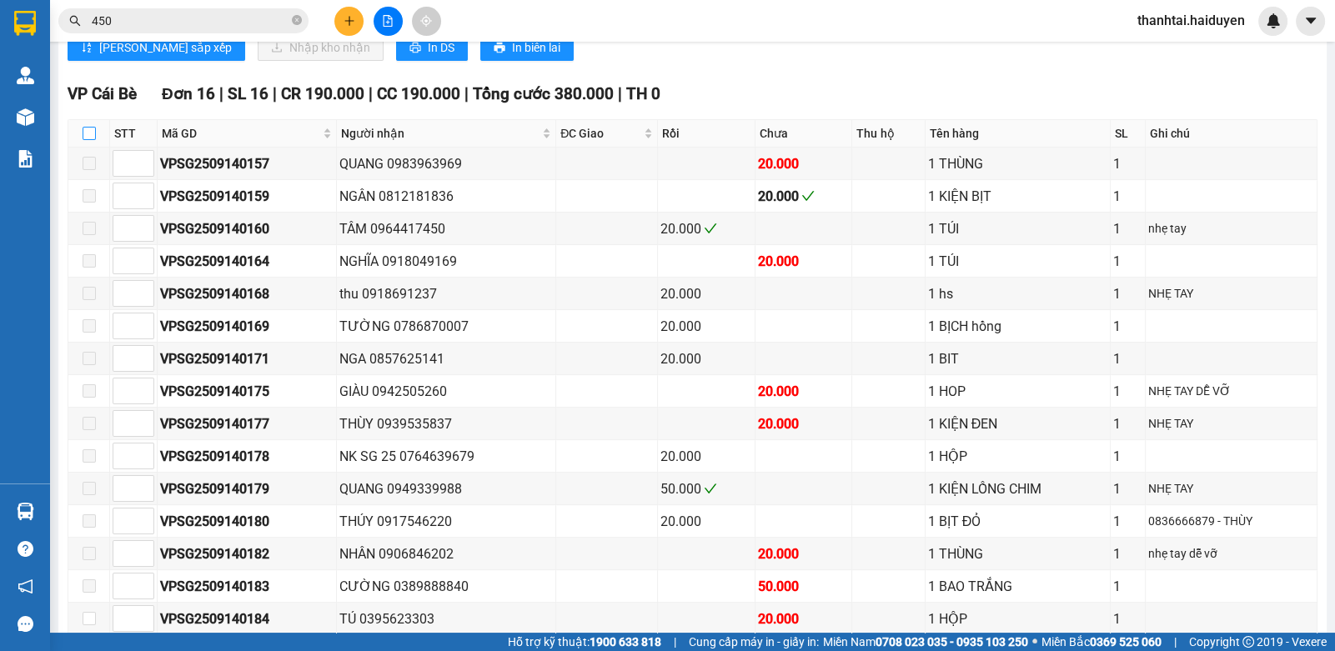
click at [86, 138] on input "checkbox" at bounding box center [89, 133] width 13 height 13
checkbox input "true"
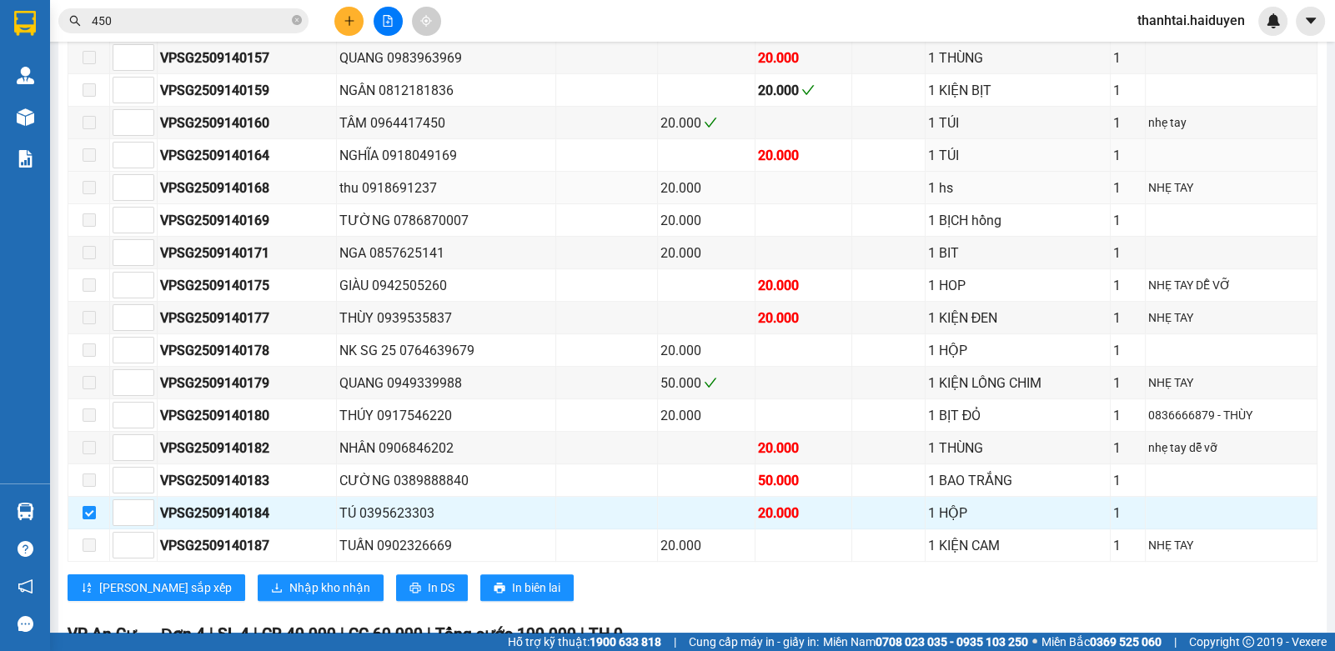
scroll to position [1001, 0]
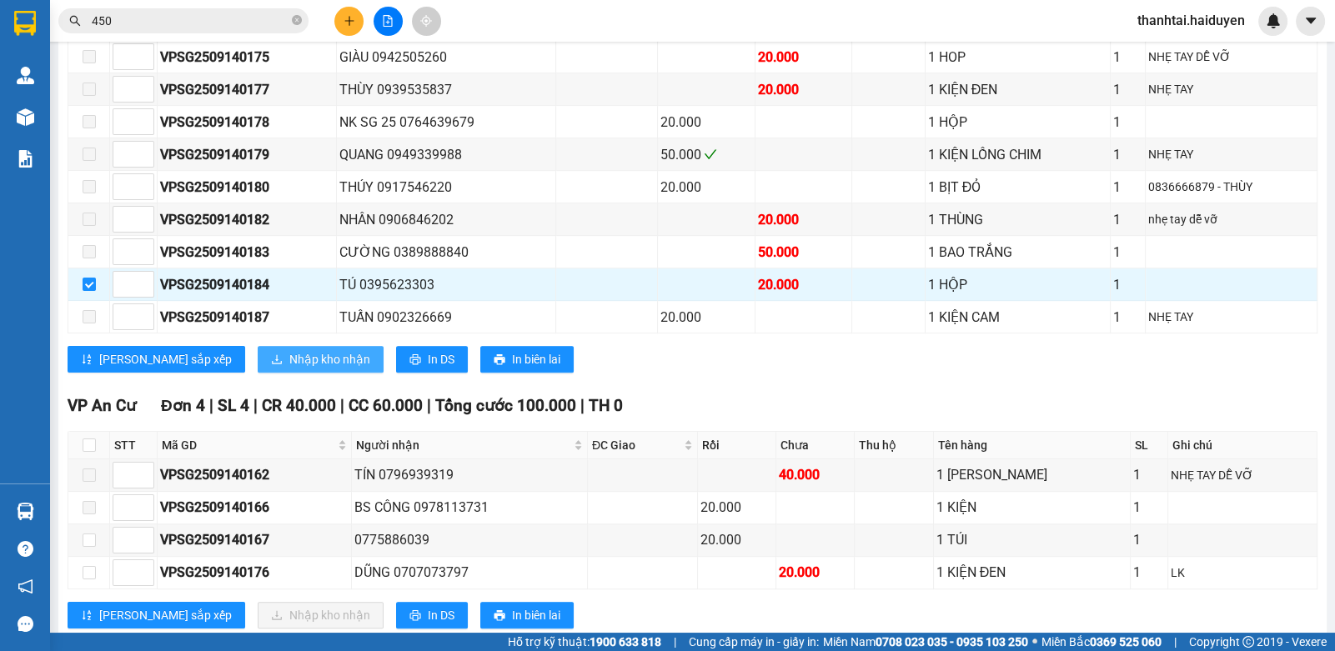
click at [289, 365] on span "Nhập kho nhận" at bounding box center [329, 359] width 81 height 18
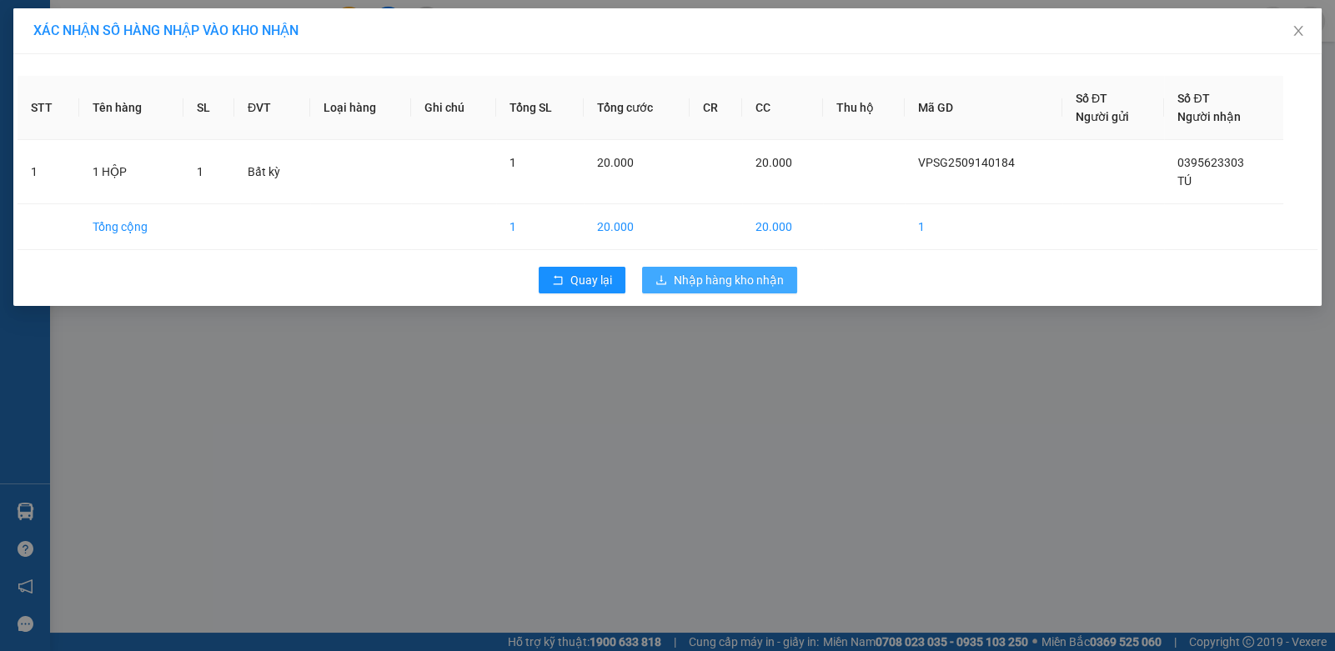
click at [710, 288] on span "Nhập hàng kho nhận" at bounding box center [729, 280] width 110 height 18
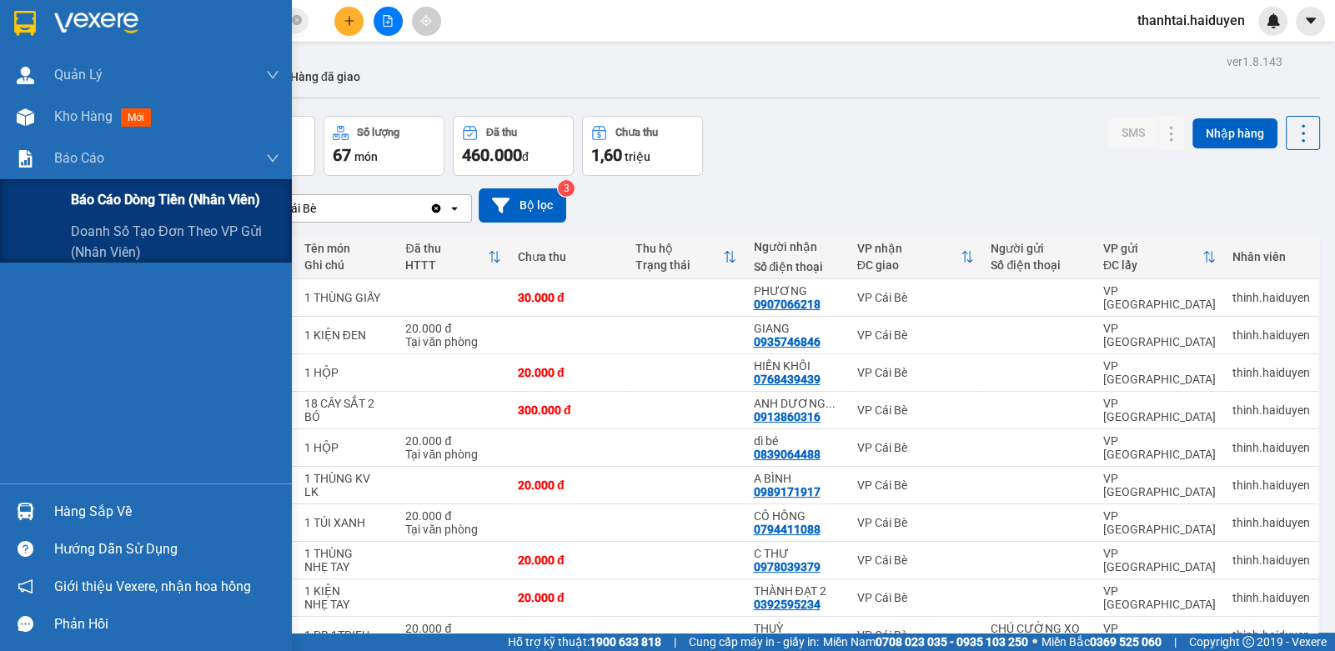
click at [124, 191] on span "Báo cáo dòng tiền (nhân viên)" at bounding box center [165, 199] width 189 height 21
